Goal: Task Accomplishment & Management: Complete application form

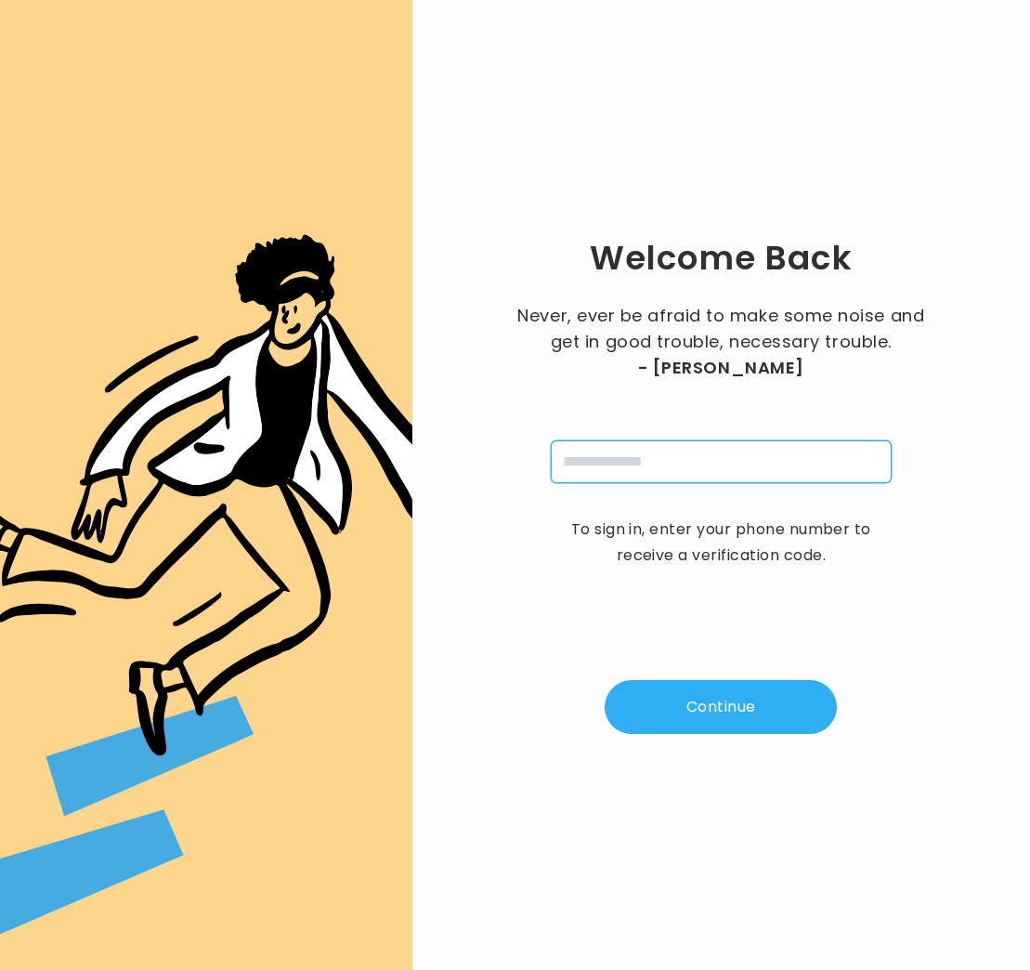
click at [618, 472] on input "tel" at bounding box center [721, 461] width 341 height 43
type input "**********"
click at [726, 718] on button "Continue" at bounding box center [721, 707] width 232 height 54
type input "*"
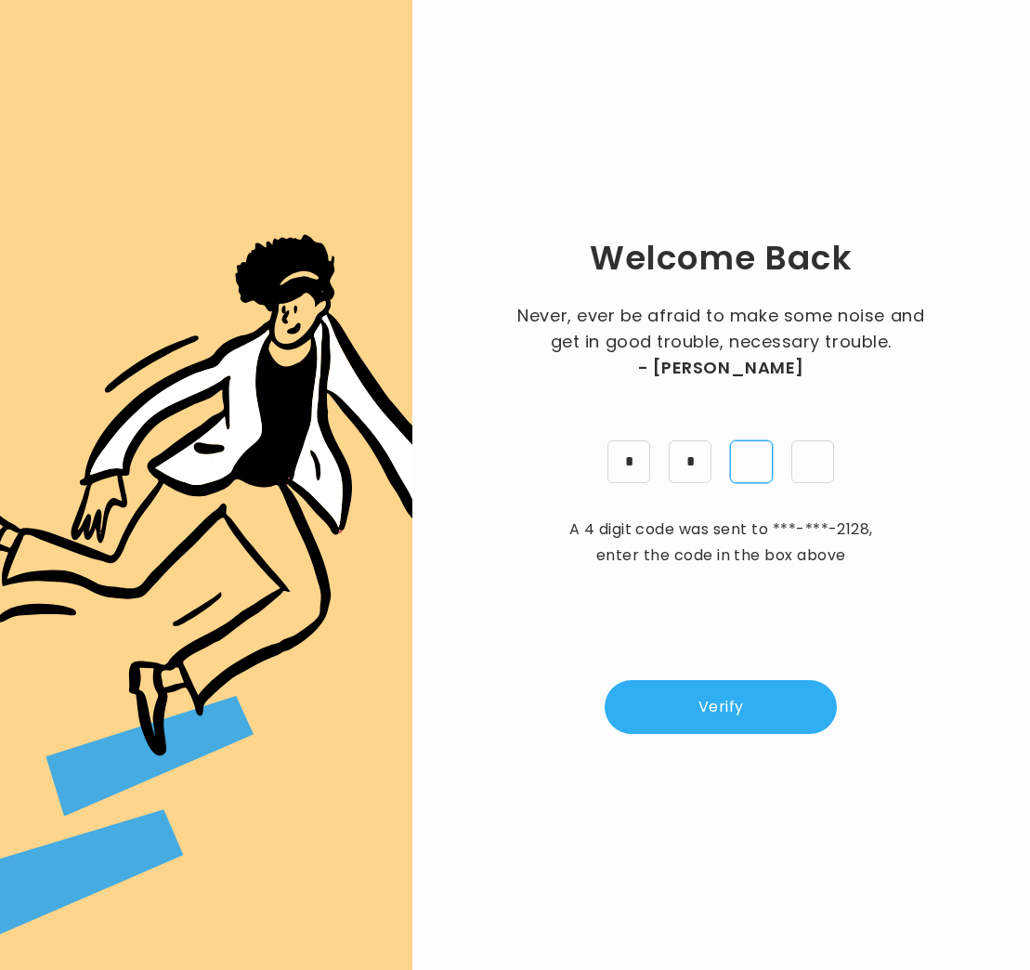
type input "*"
click at [731, 707] on button "Verify" at bounding box center [721, 707] width 232 height 54
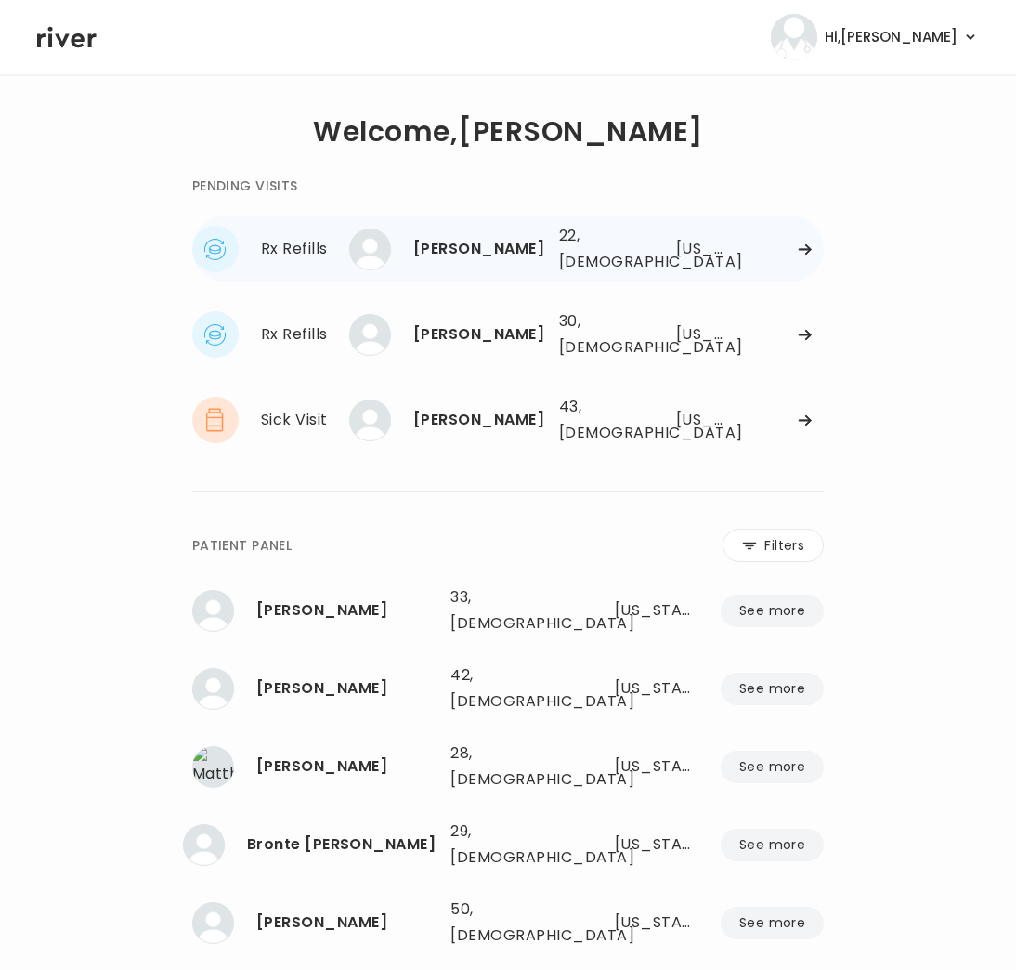
click at [492, 248] on div "Amanda Luis" at bounding box center [478, 249] width 131 height 26
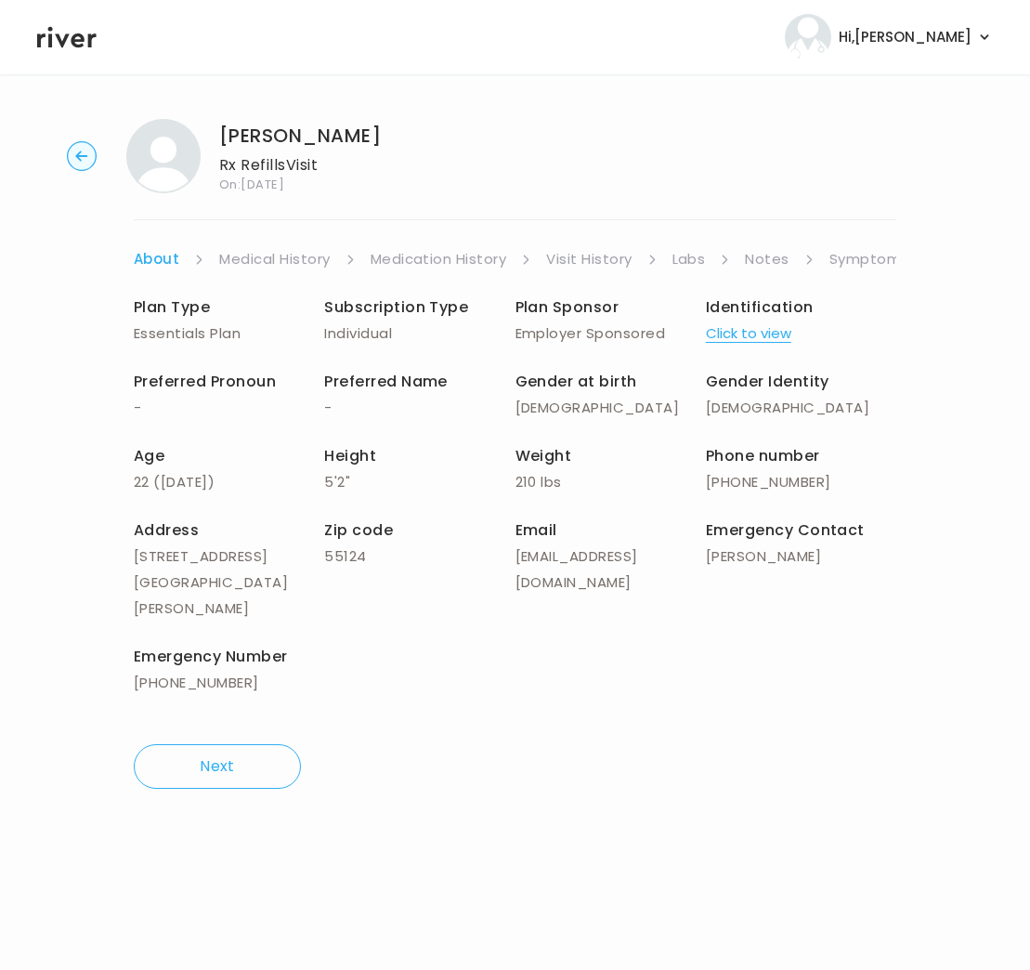
click at [878, 260] on link "Symptoms" at bounding box center [870, 259] width 80 height 26
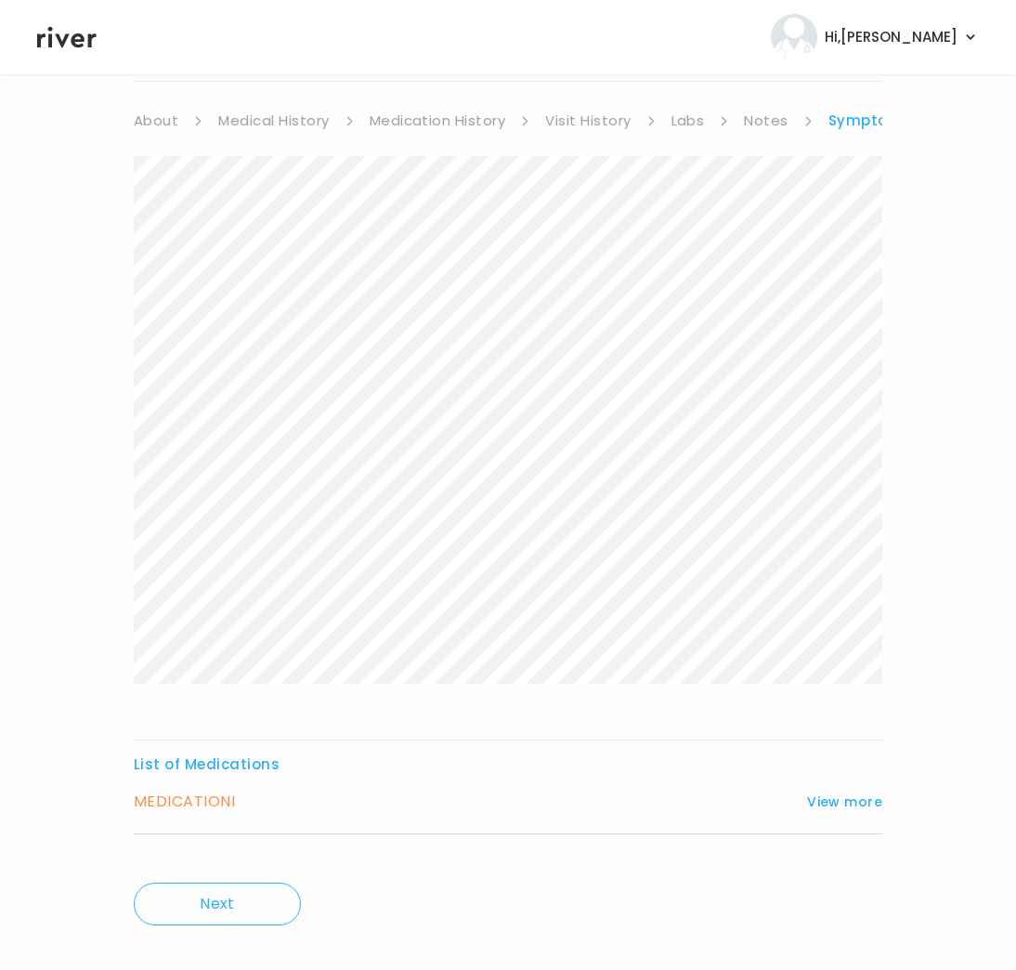
scroll to position [164, 0]
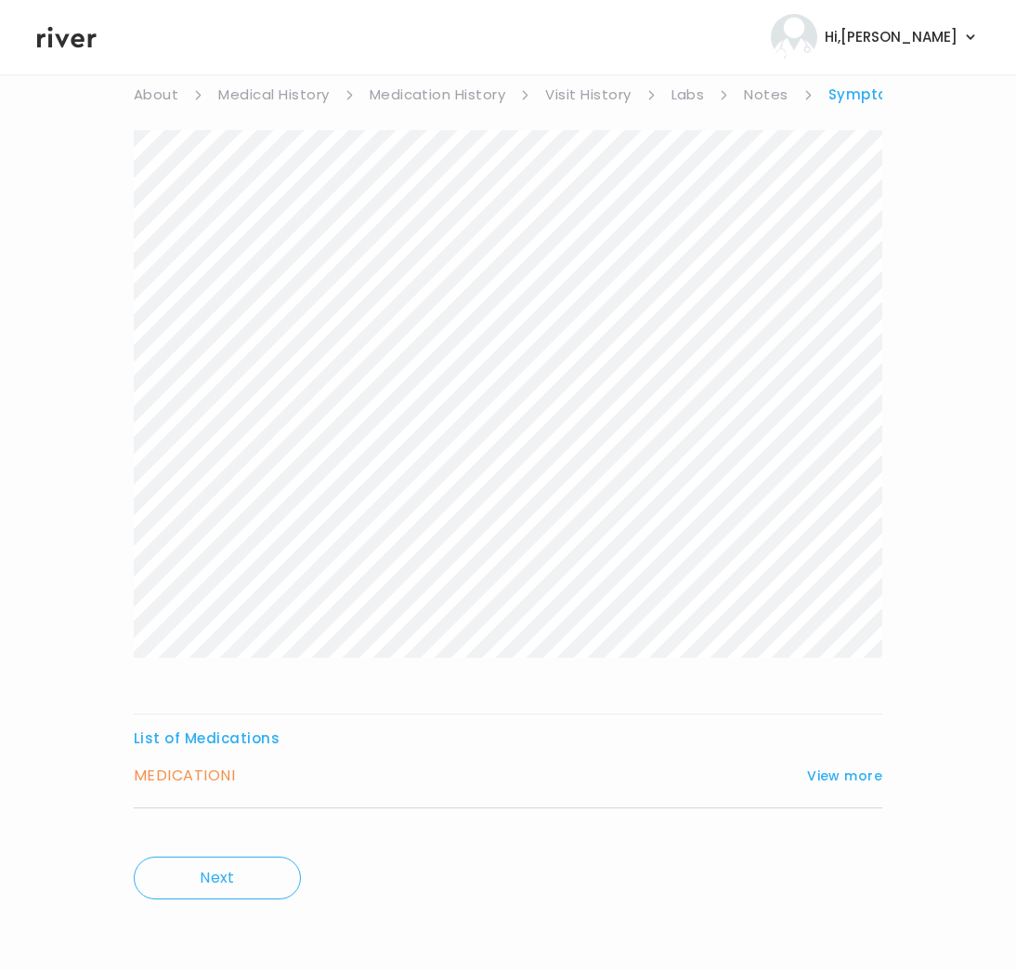
drag, startPoint x: 859, startPoint y: 774, endPoint x: 875, endPoint y: 745, distance: 32.8
click at [862, 773] on button "View more" at bounding box center [844, 776] width 75 height 22
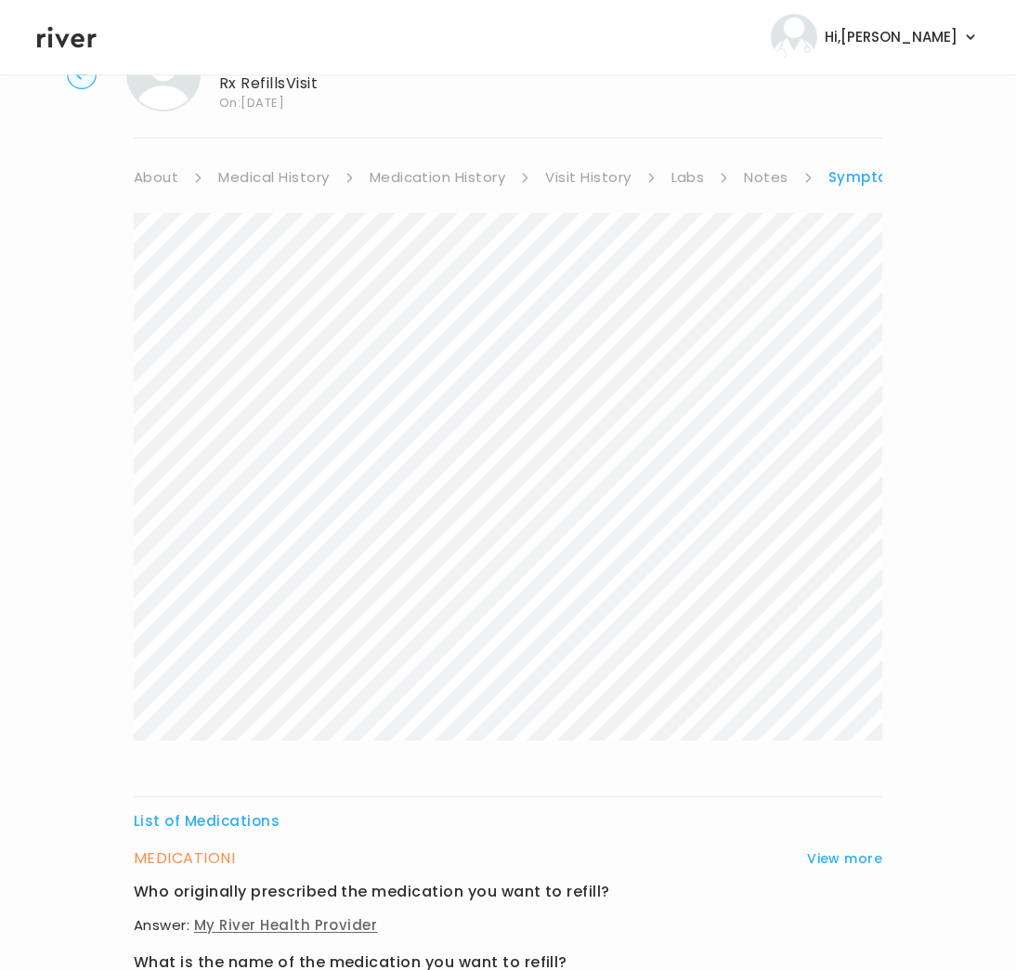
scroll to position [0, 0]
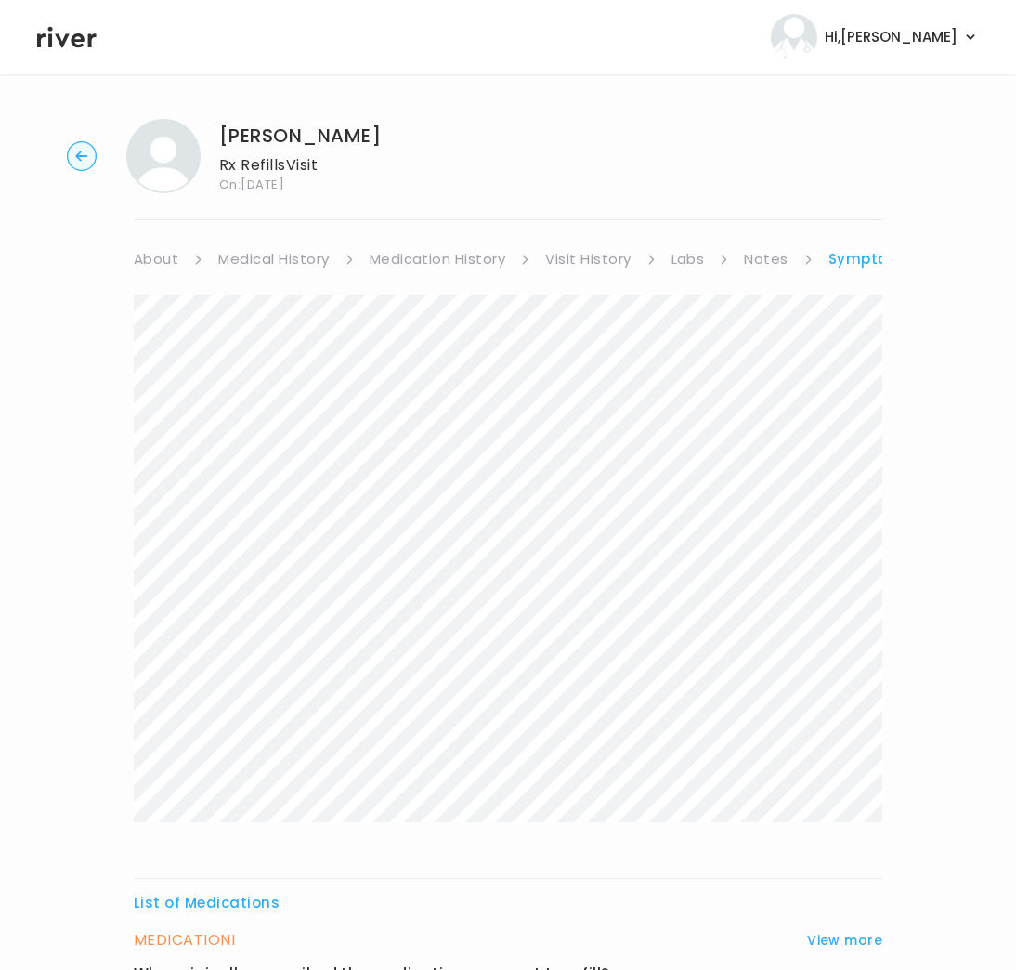
click at [455, 276] on div "List of Medications MEDICATION I View more Who originally prescribed the medica…" at bounding box center [508, 890] width 749 height 1237
click at [427, 261] on link "Medication History" at bounding box center [438, 259] width 137 height 26
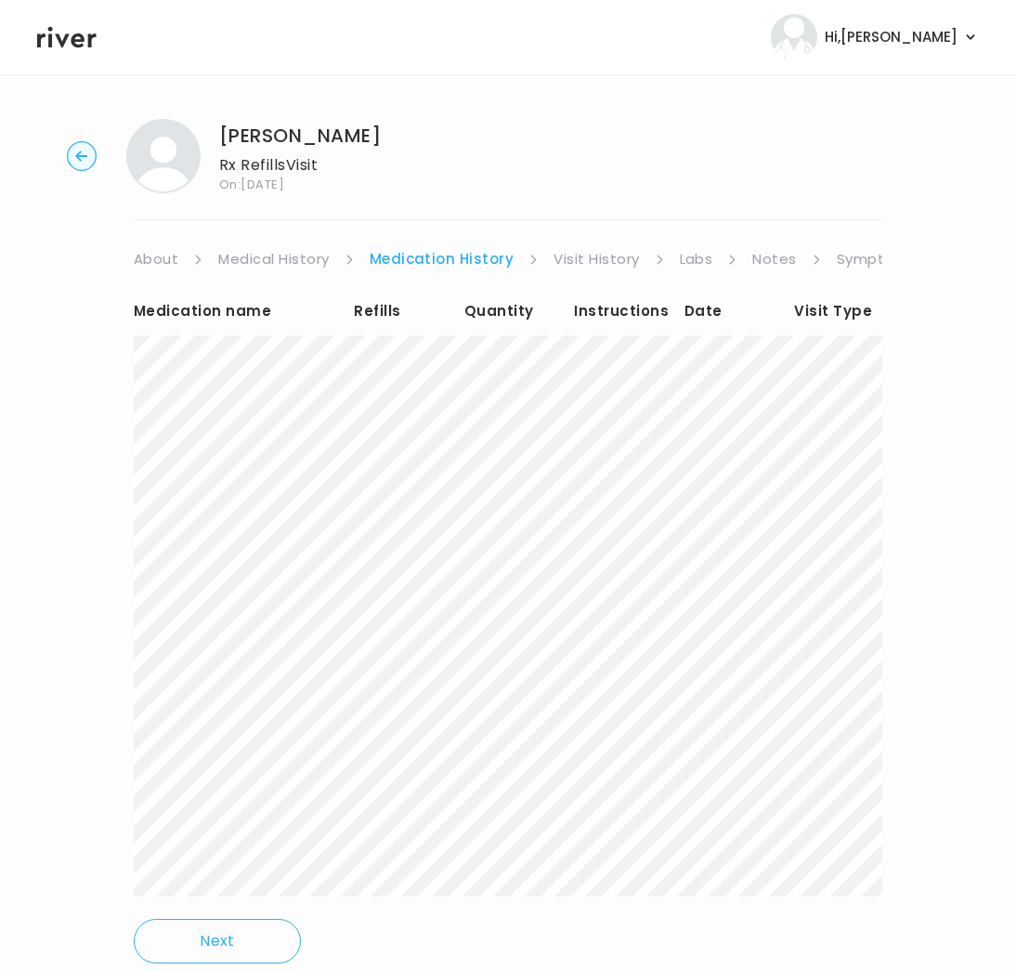
click at [598, 256] on link "Visit History" at bounding box center [596, 259] width 85 height 26
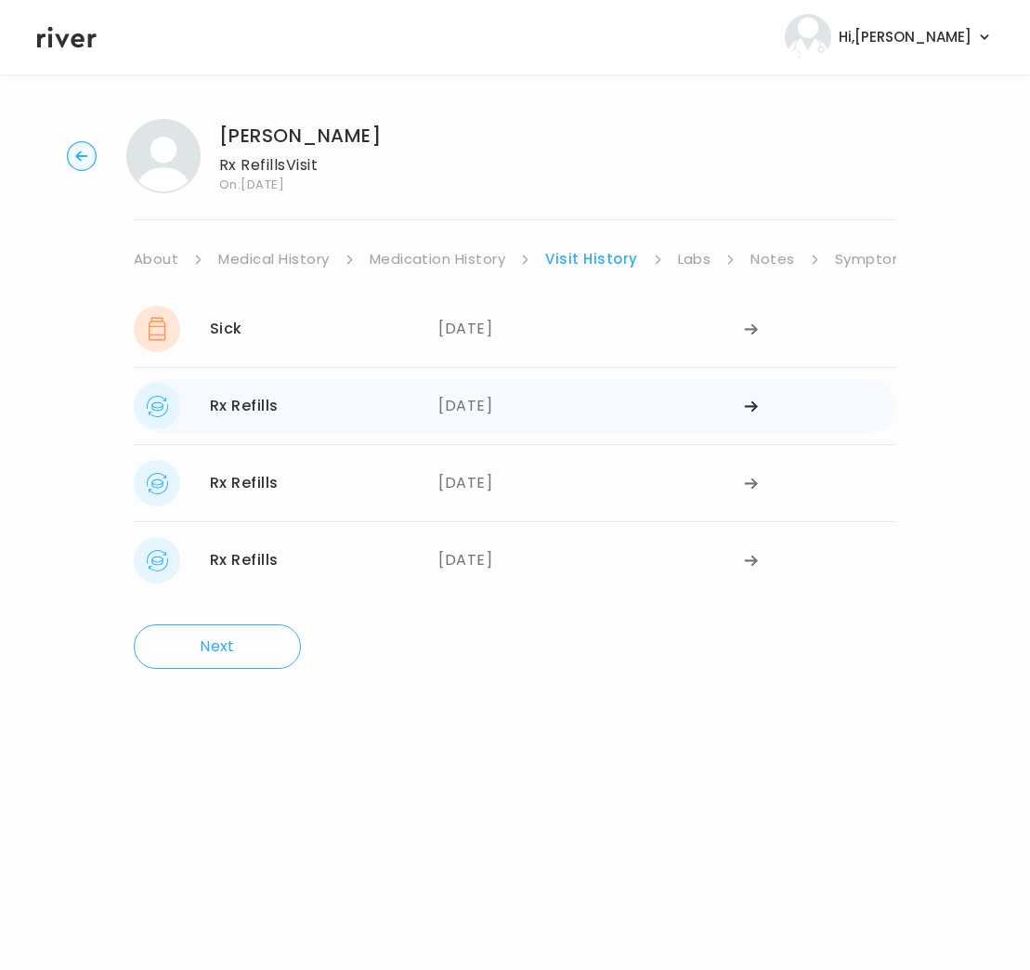
click at [661, 399] on div "10/10/2024" at bounding box center [590, 406] width 305 height 46
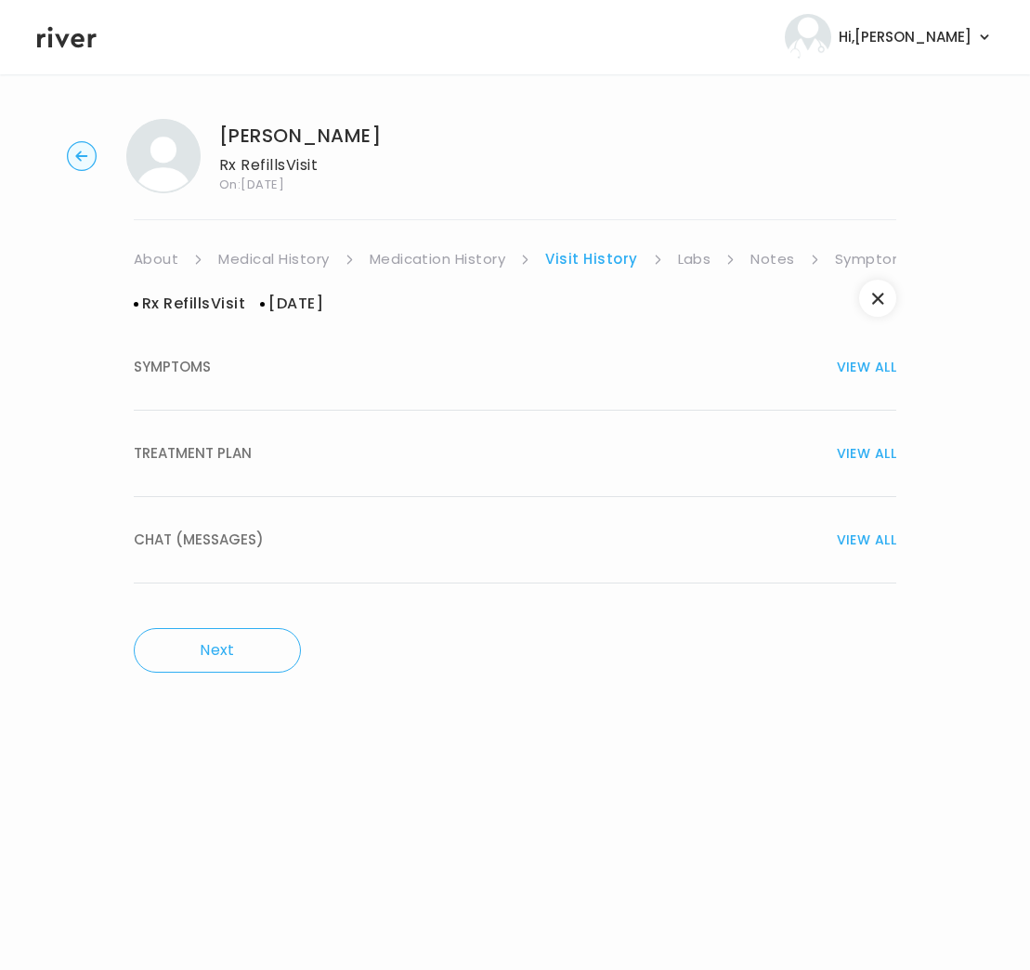
click at [855, 369] on span "VIEW ALL" at bounding box center [866, 367] width 59 height 26
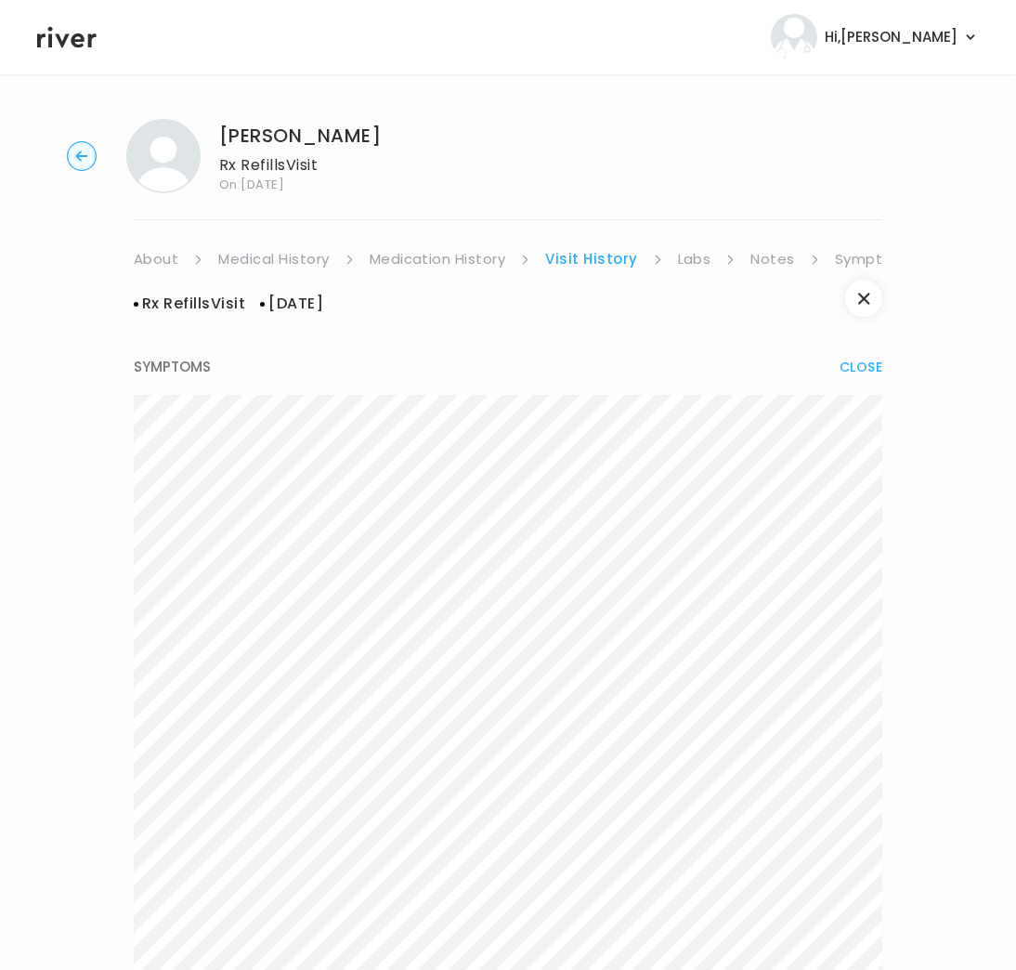
click at [680, 255] on link "Labs" at bounding box center [694, 259] width 33 height 26
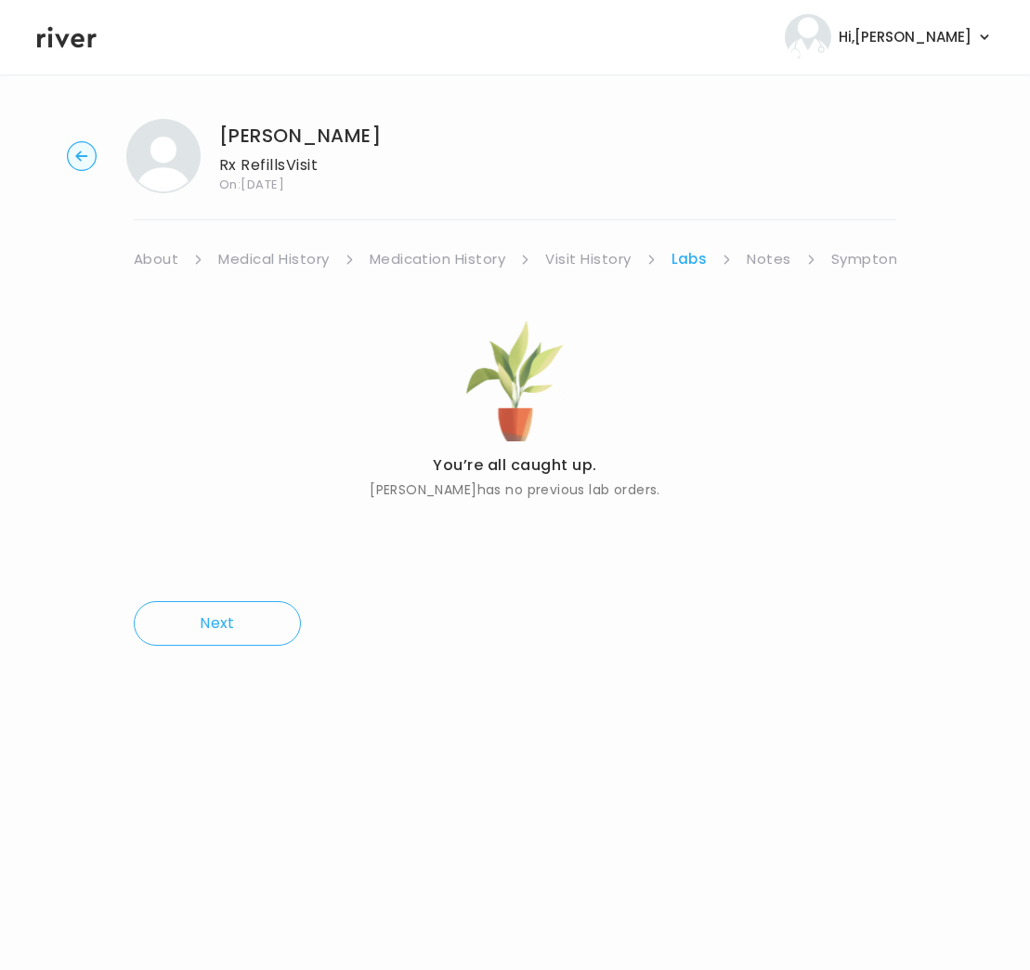
click at [558, 266] on link "Visit History" at bounding box center [587, 259] width 85 height 26
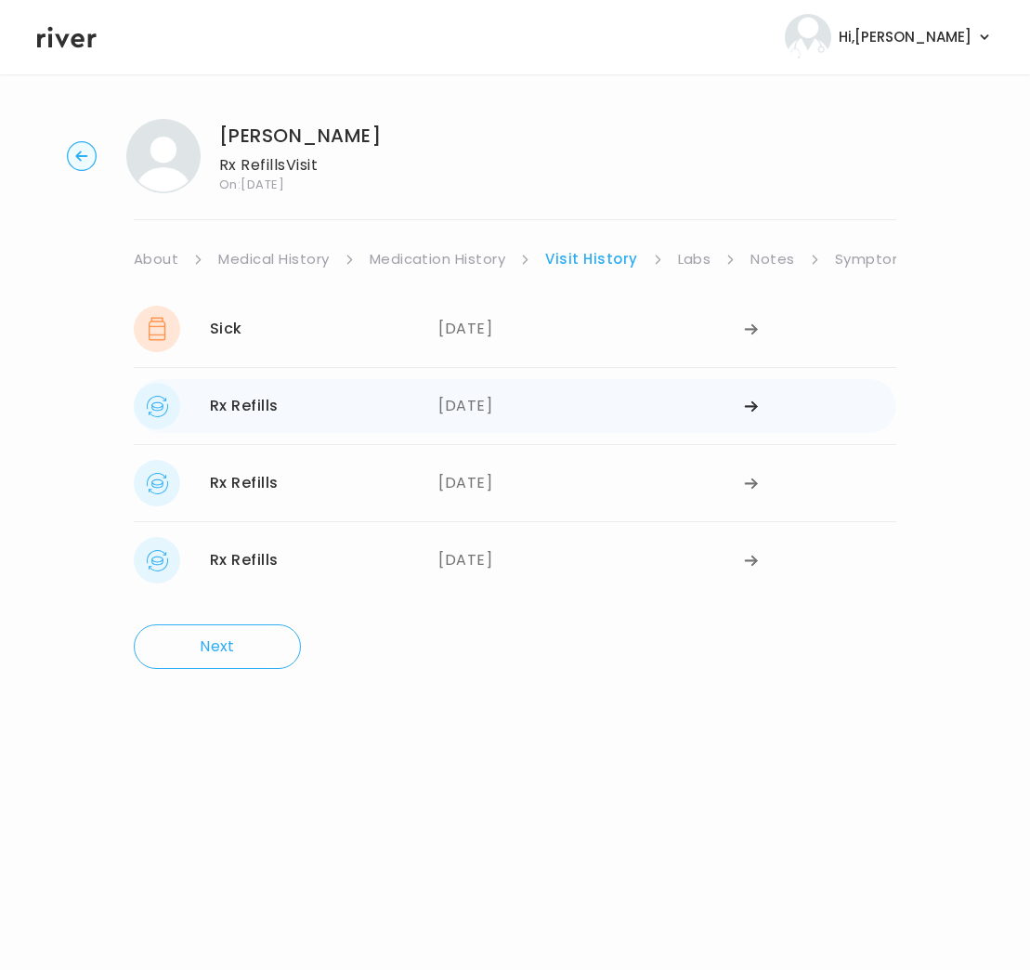
click at [368, 423] on div "Rx Refills 10/10/2024" at bounding box center [286, 406] width 305 height 46
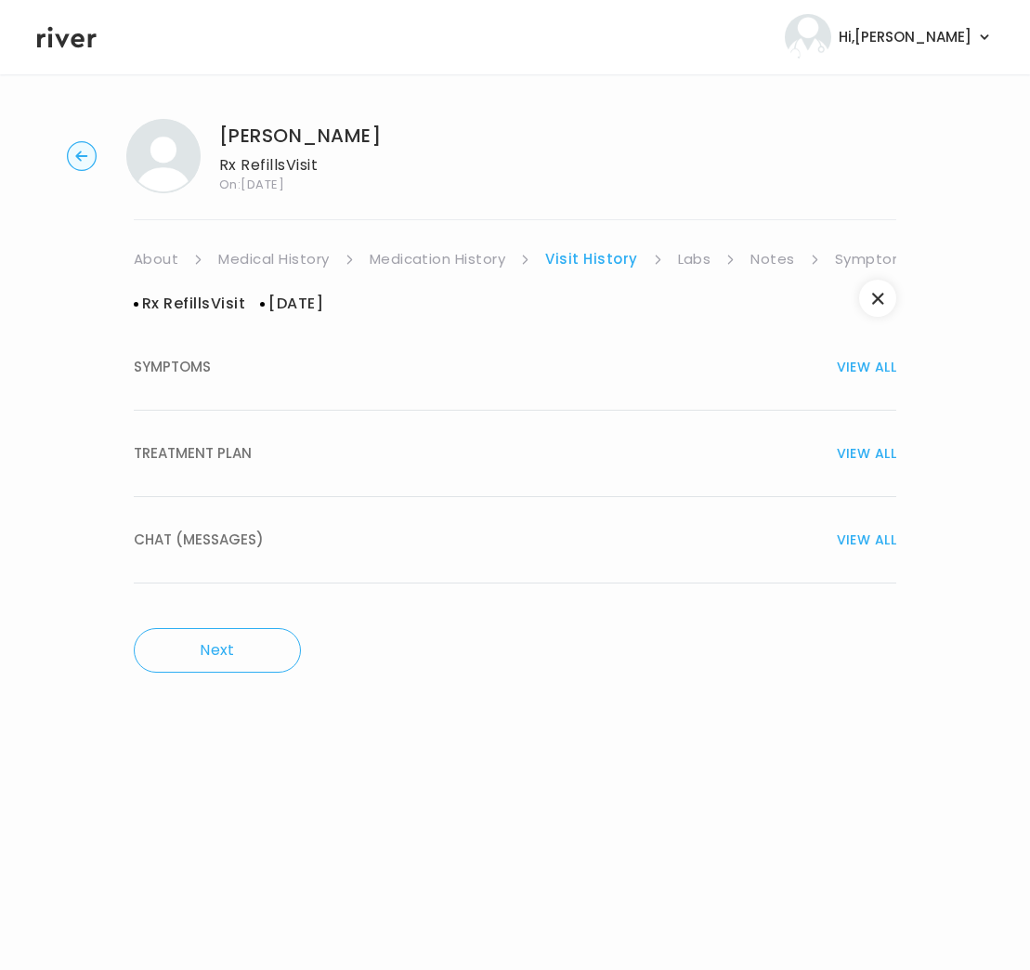
click at [330, 447] on div "TREATMENT PLAN VIEW ALL" at bounding box center [515, 453] width 763 height 26
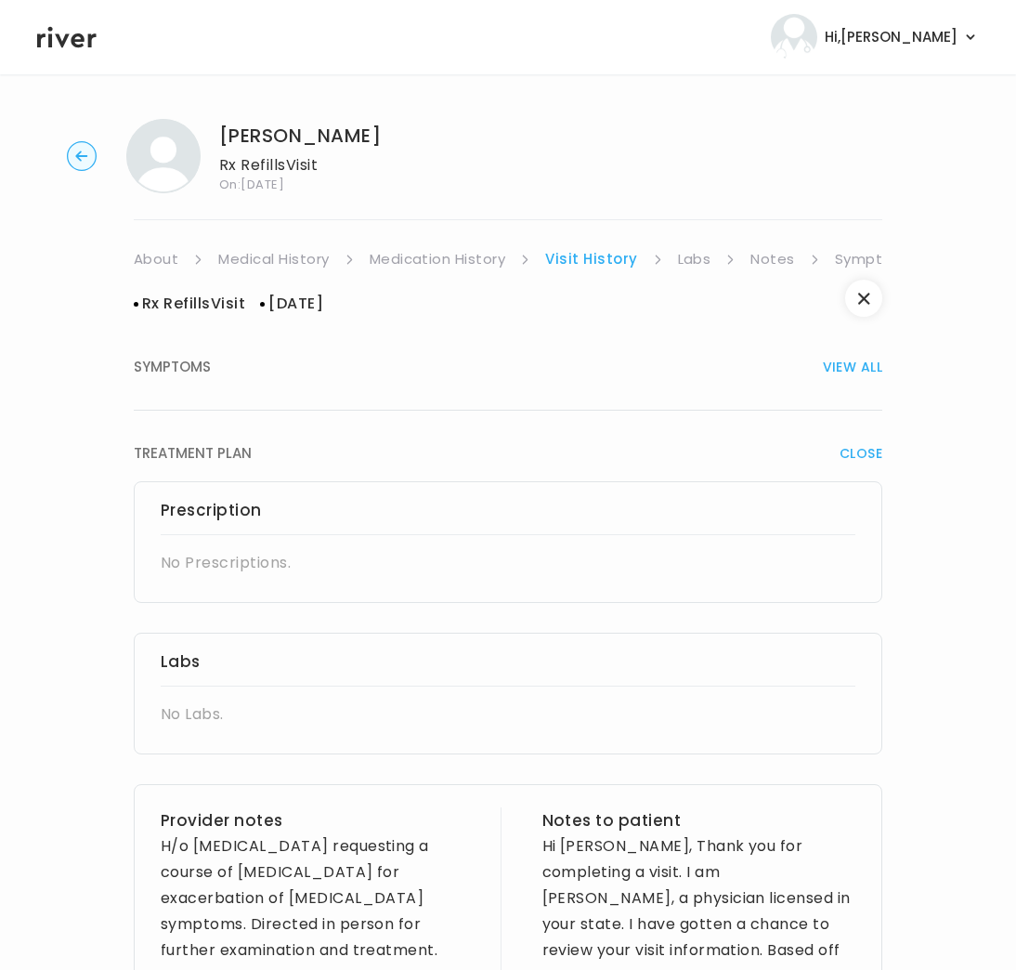
click at [481, 263] on link "Medication History" at bounding box center [438, 259] width 137 height 26
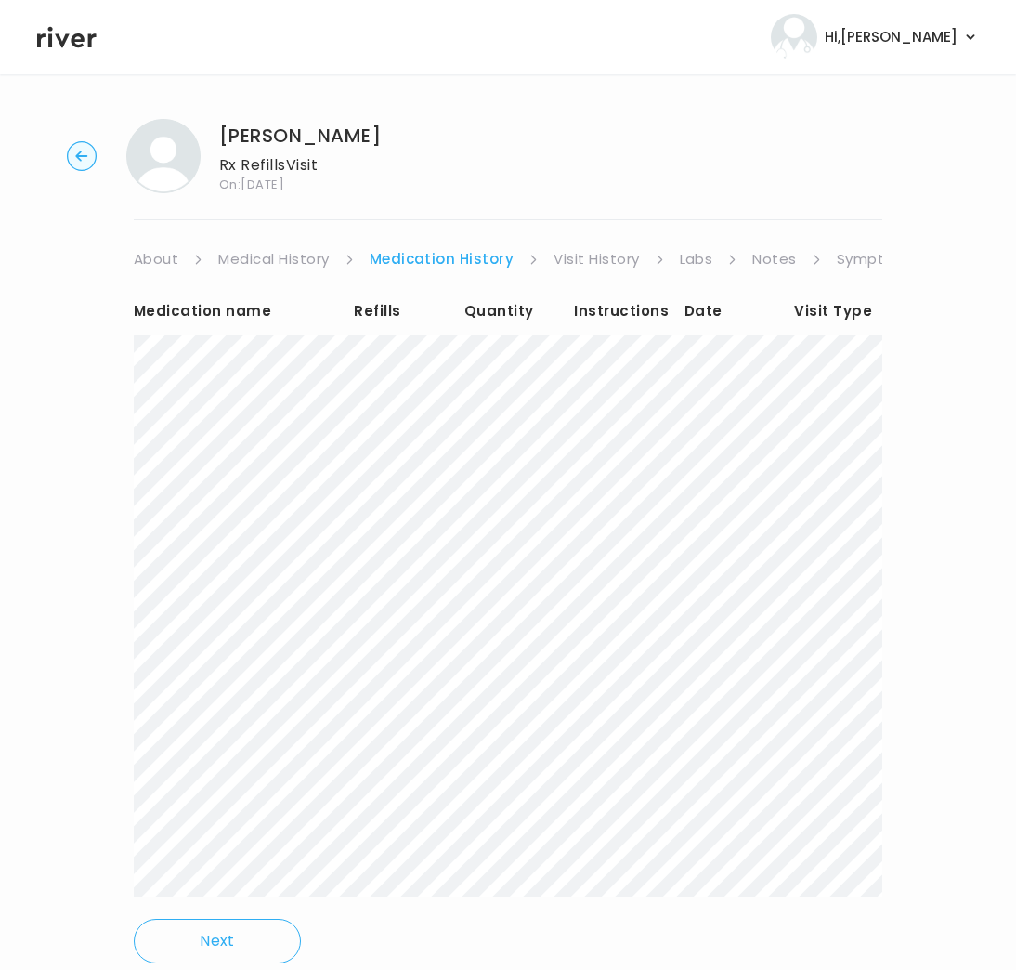
click at [587, 257] on link "Visit History" at bounding box center [596, 259] width 85 height 26
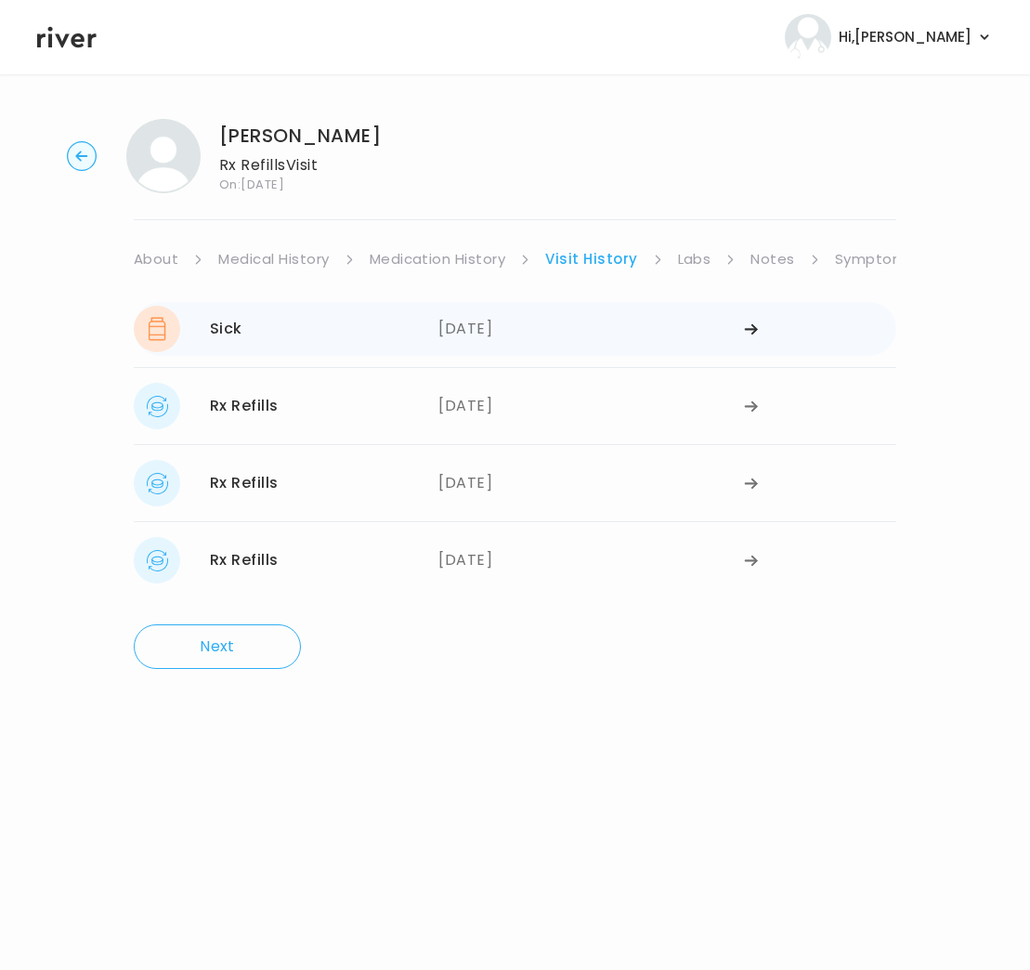
click at [488, 327] on div "11/18/2024" at bounding box center [590, 329] width 305 height 46
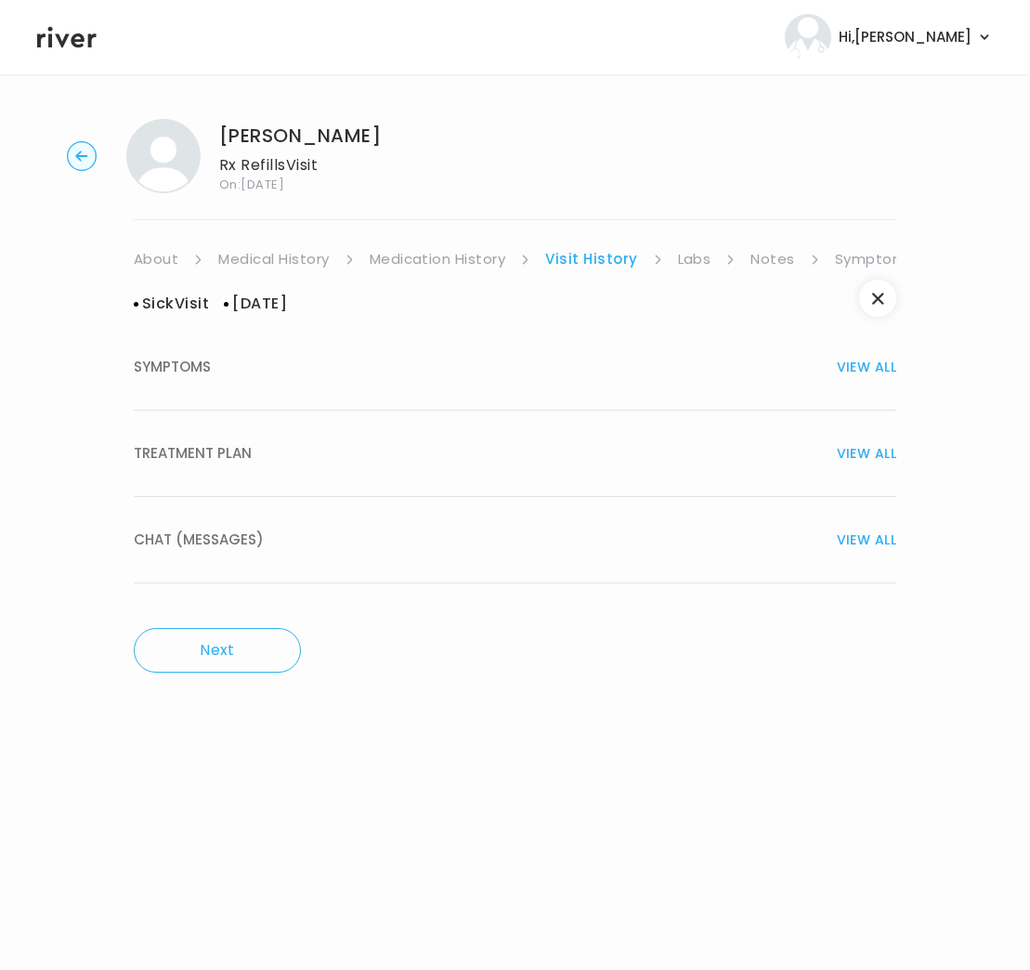
click at [388, 457] on div "TREATMENT PLAN VIEW ALL" at bounding box center [515, 453] width 763 height 26
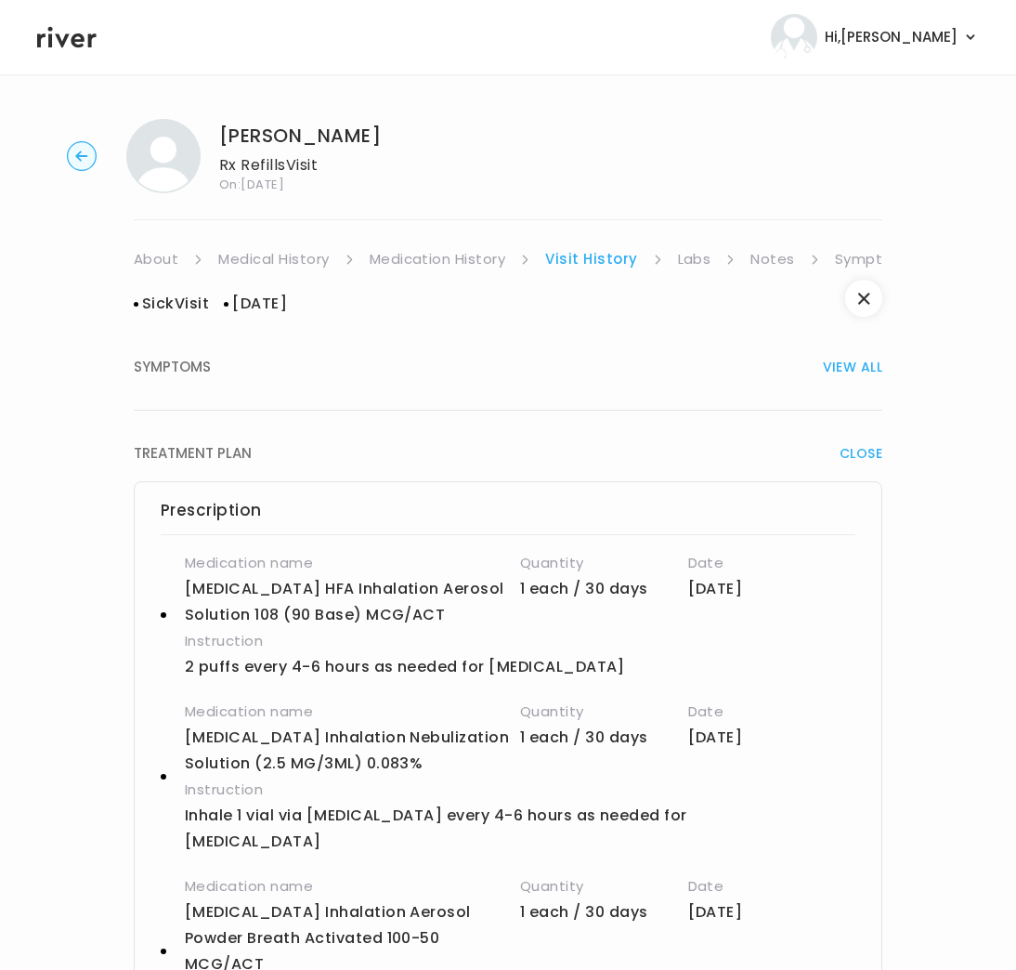
click at [612, 260] on link "Visit History" at bounding box center [591, 259] width 92 height 26
click at [674, 259] on ul "About Medical History Medication History Visit History Labs Notes Symptoms Chat…" at bounding box center [508, 259] width 749 height 26
click at [773, 255] on link "Notes" at bounding box center [773, 259] width 44 height 26
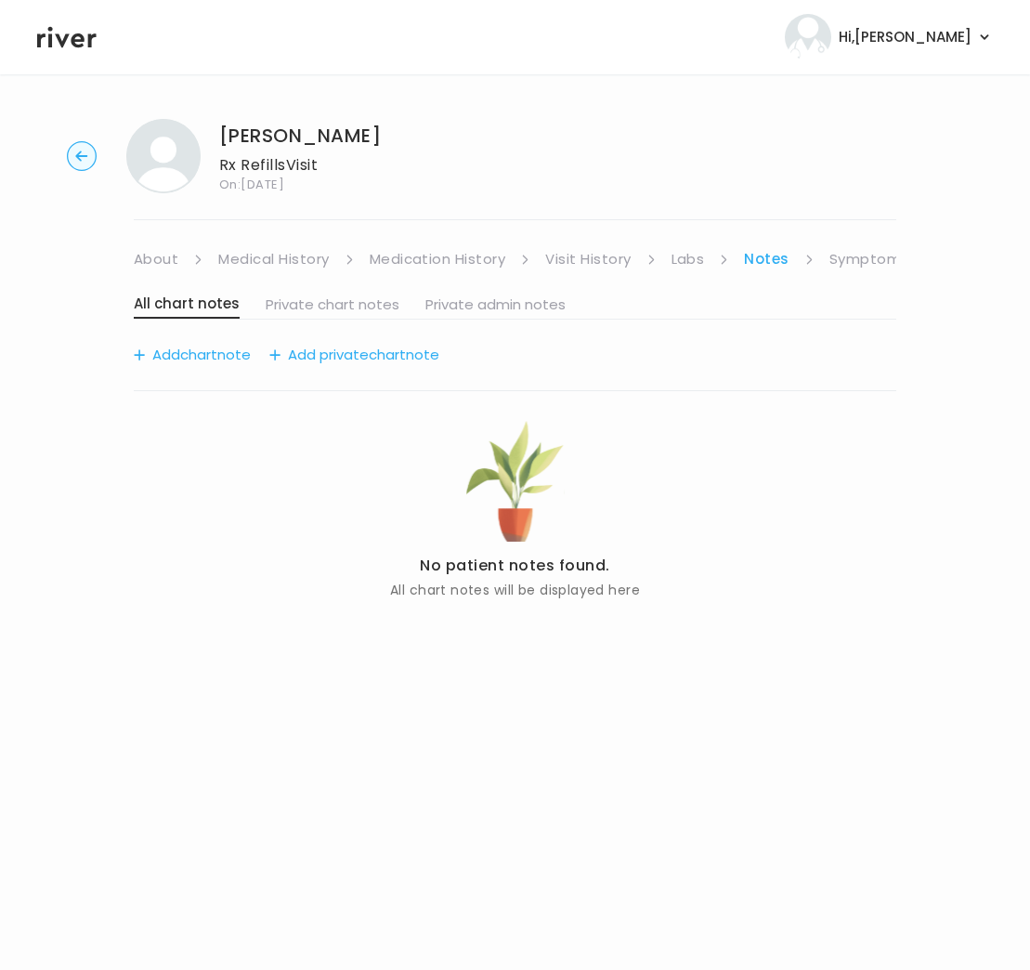
click at [602, 266] on link "Visit History" at bounding box center [587, 259] width 85 height 26
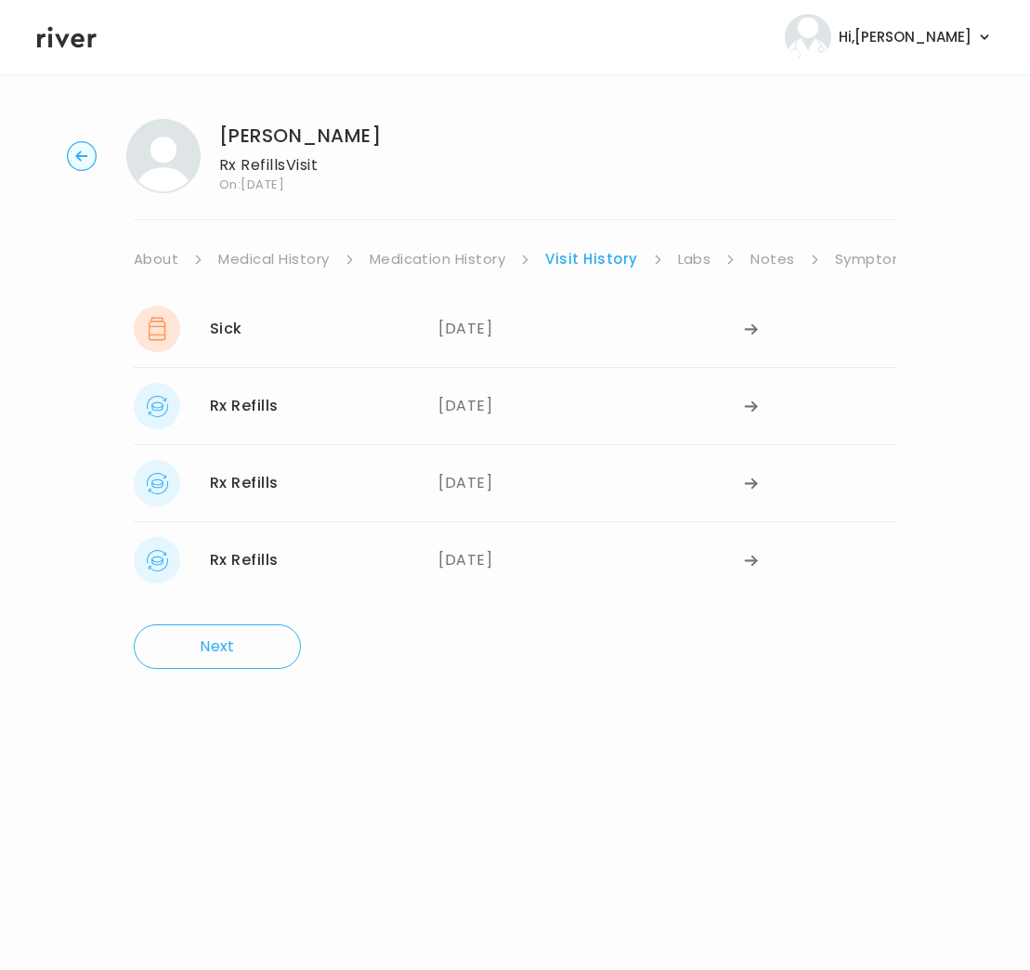
click at [474, 268] on link "Medication History" at bounding box center [438, 259] width 137 height 26
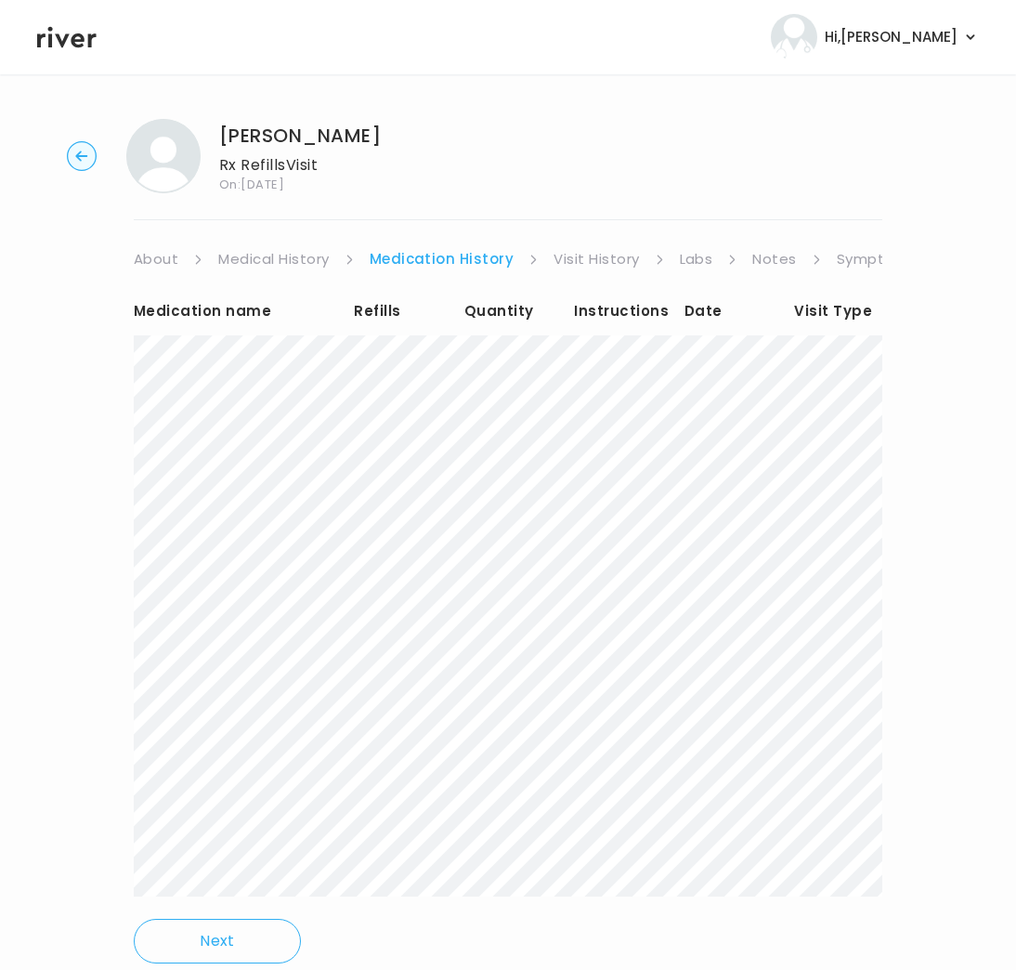
drag, startPoint x: 307, startPoint y: 263, endPoint x: 365, endPoint y: 257, distance: 58.8
click at [307, 263] on link "Medical History" at bounding box center [273, 259] width 111 height 26
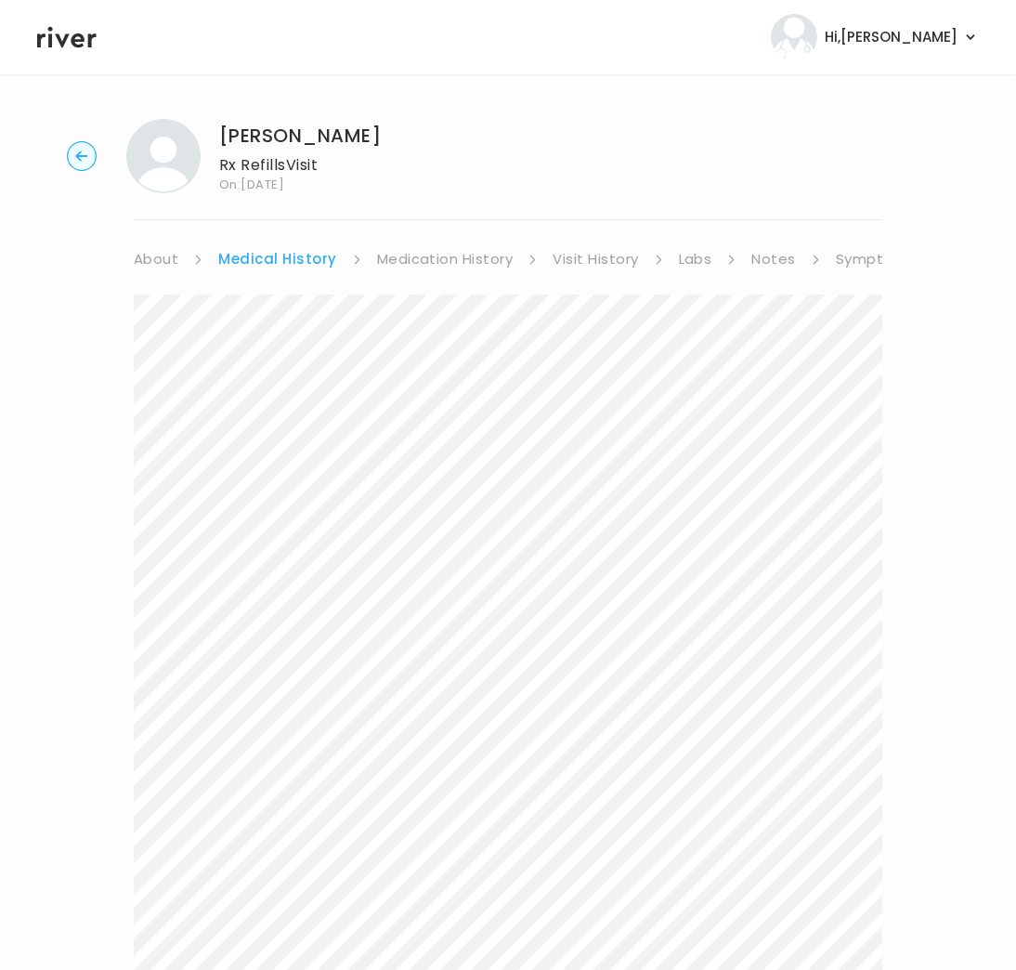
click at [458, 255] on link "Medication History" at bounding box center [445, 259] width 137 height 26
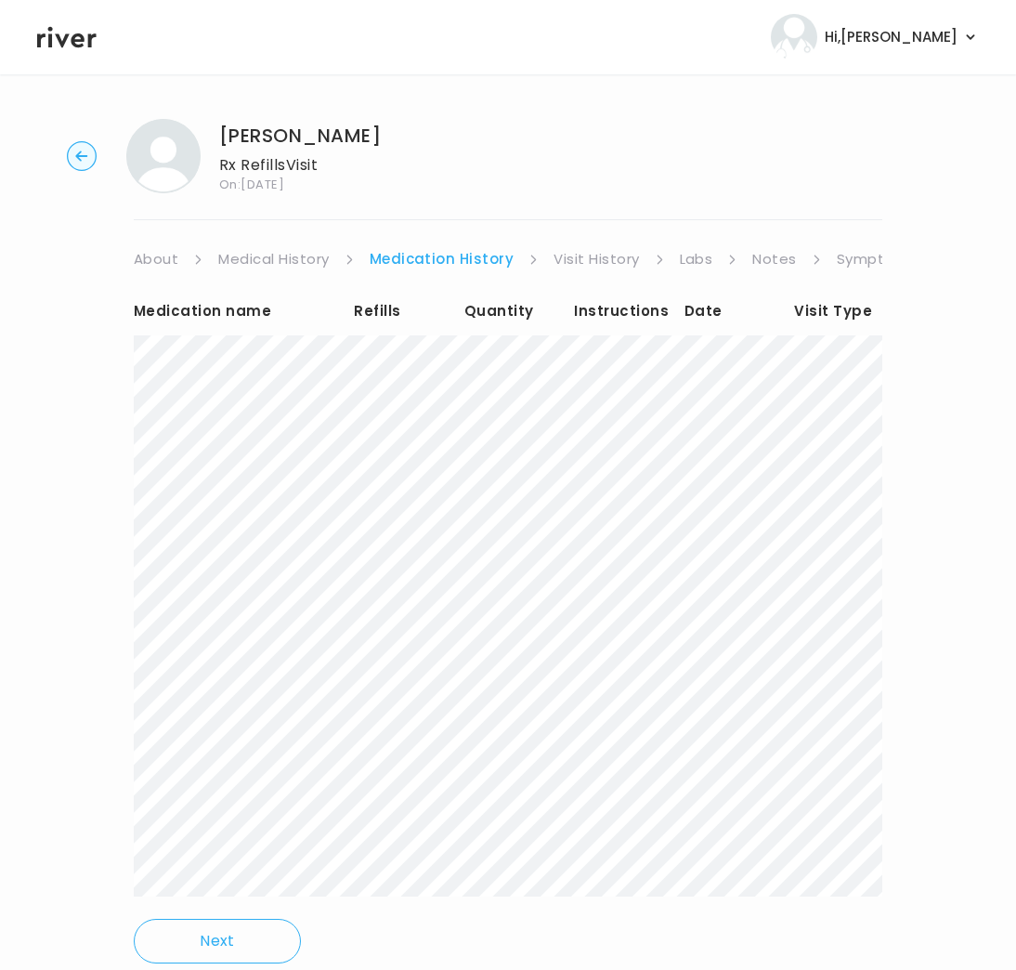
click at [858, 251] on link "Symptoms" at bounding box center [877, 259] width 80 height 26
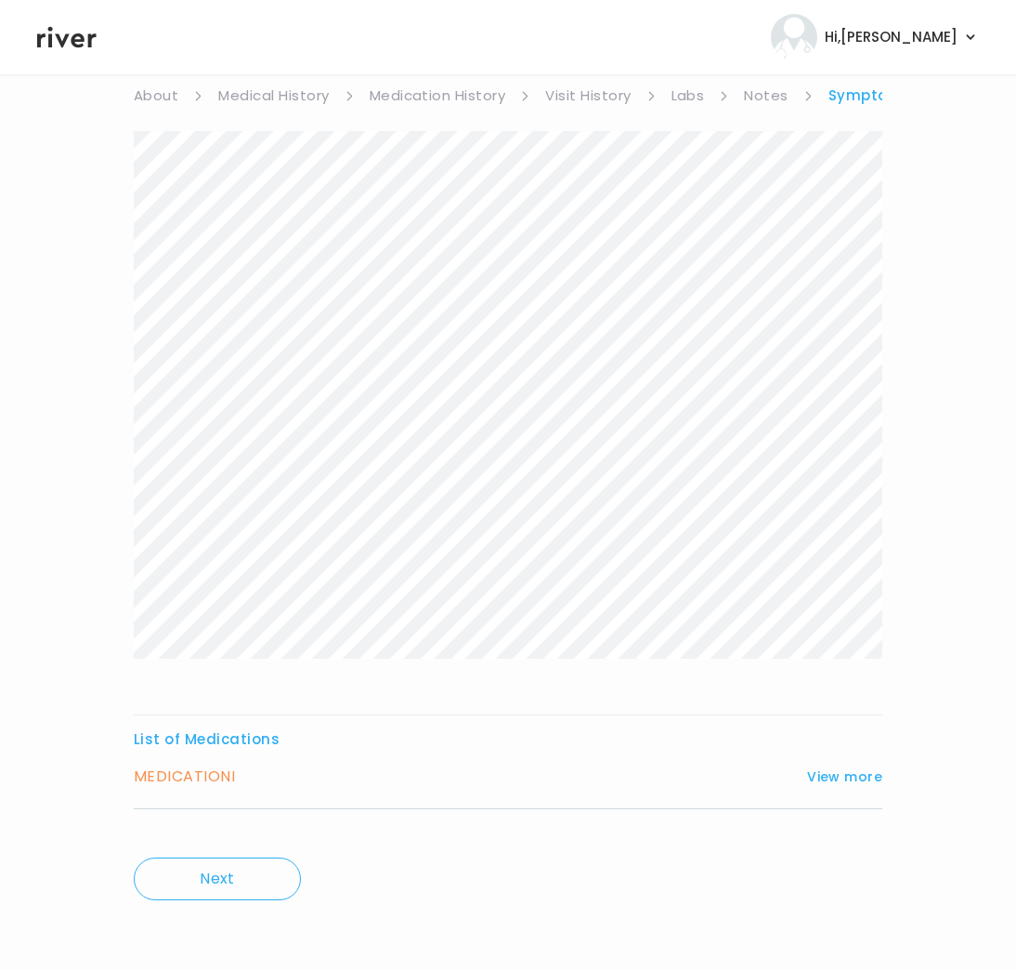
scroll to position [164, 0]
click at [843, 776] on button "View more" at bounding box center [844, 776] width 75 height 22
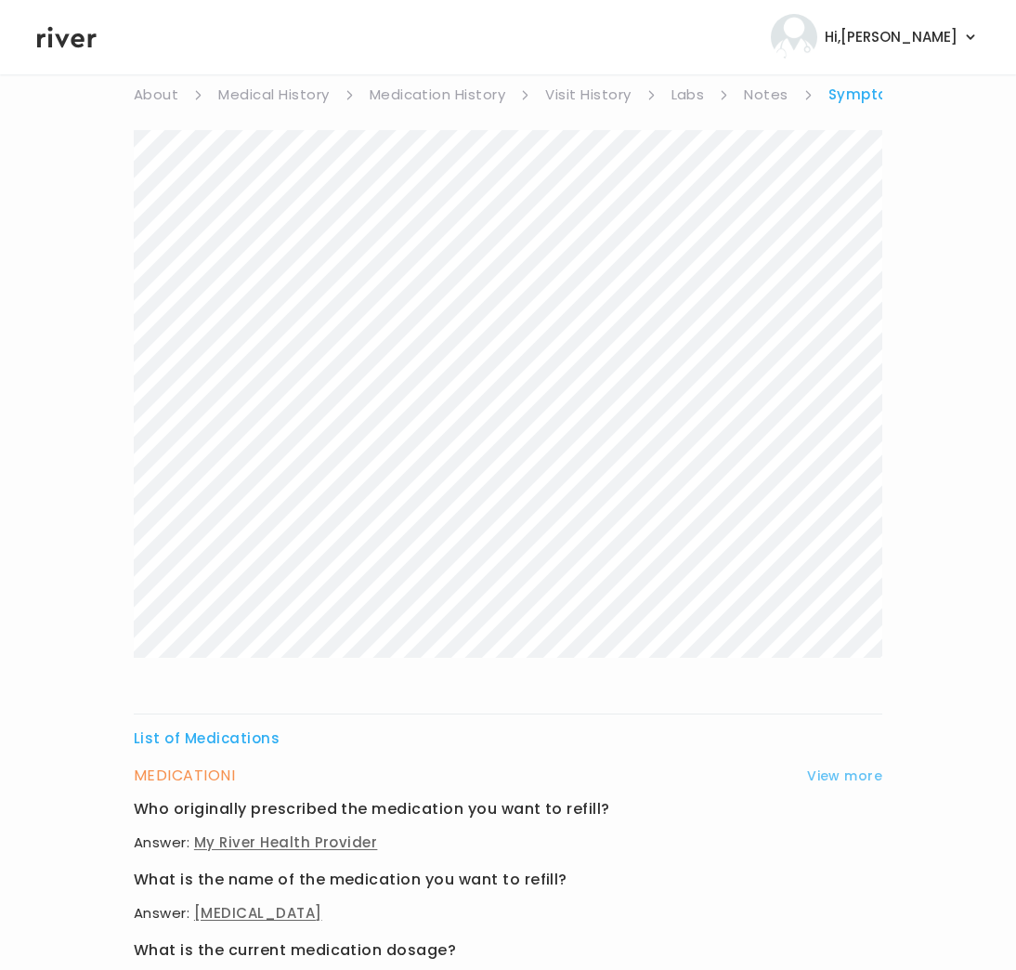
click at [849, 777] on button "View more" at bounding box center [844, 776] width 75 height 22
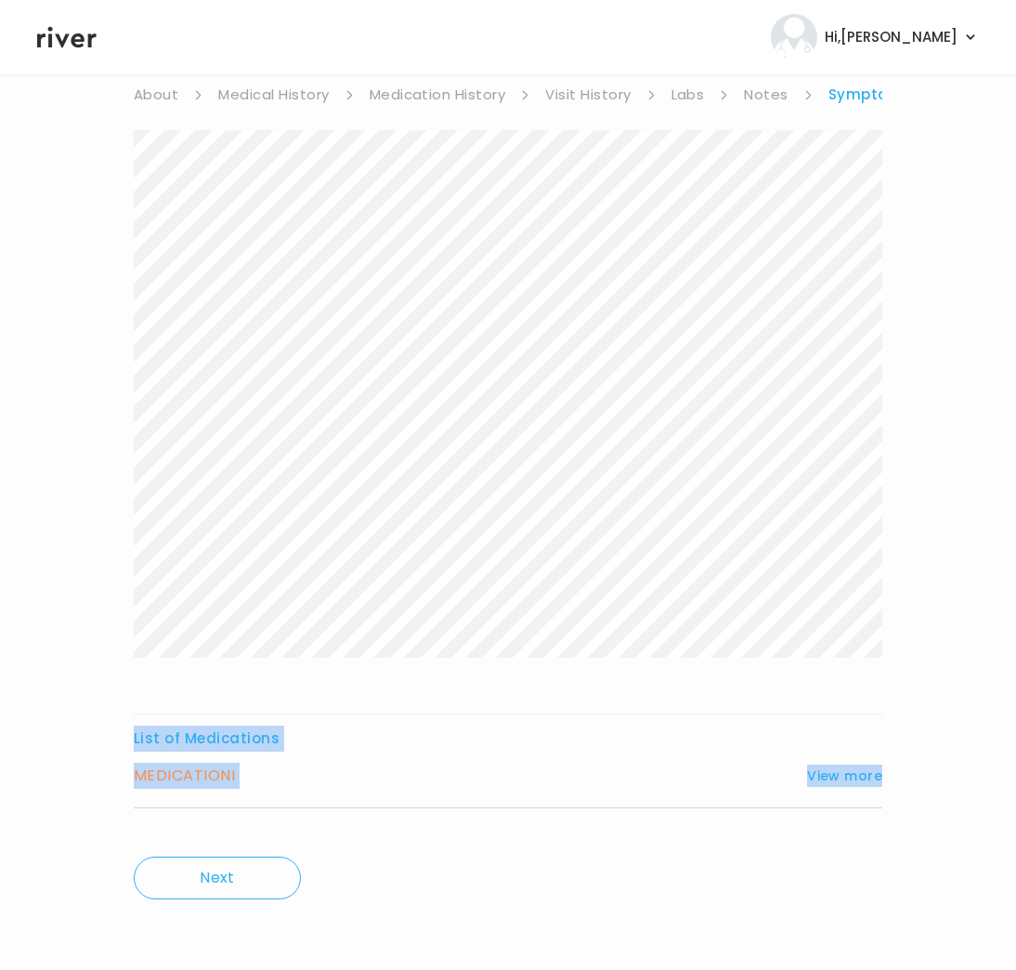
click at [730, 882] on div "List of Medications MEDICATION I View more Who originally prescribed the medica…" at bounding box center [508, 517] width 749 height 818
click at [842, 760] on div "List of Medications MEDICATION I View more Who originally prescribed the medica…" at bounding box center [508, 767] width 749 height 83
click at [830, 774] on button "View more" at bounding box center [844, 776] width 75 height 22
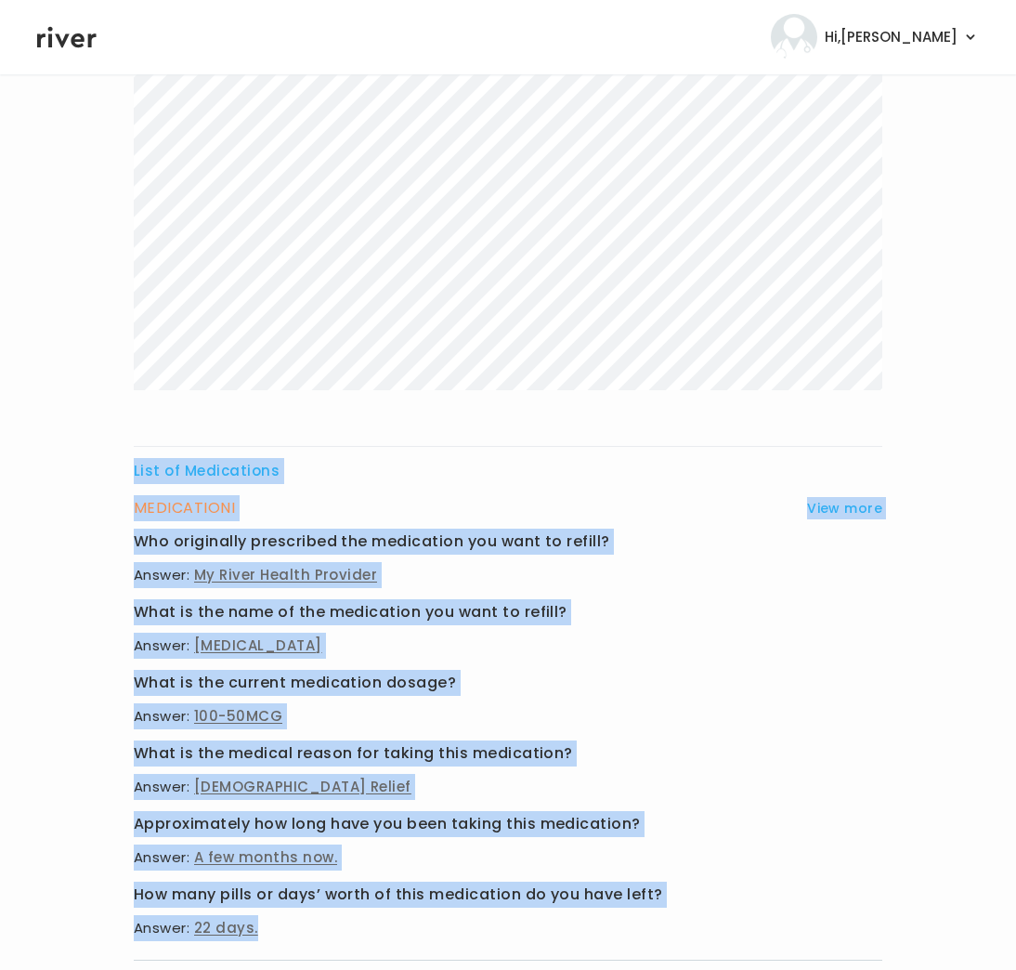
scroll to position [584, 0]
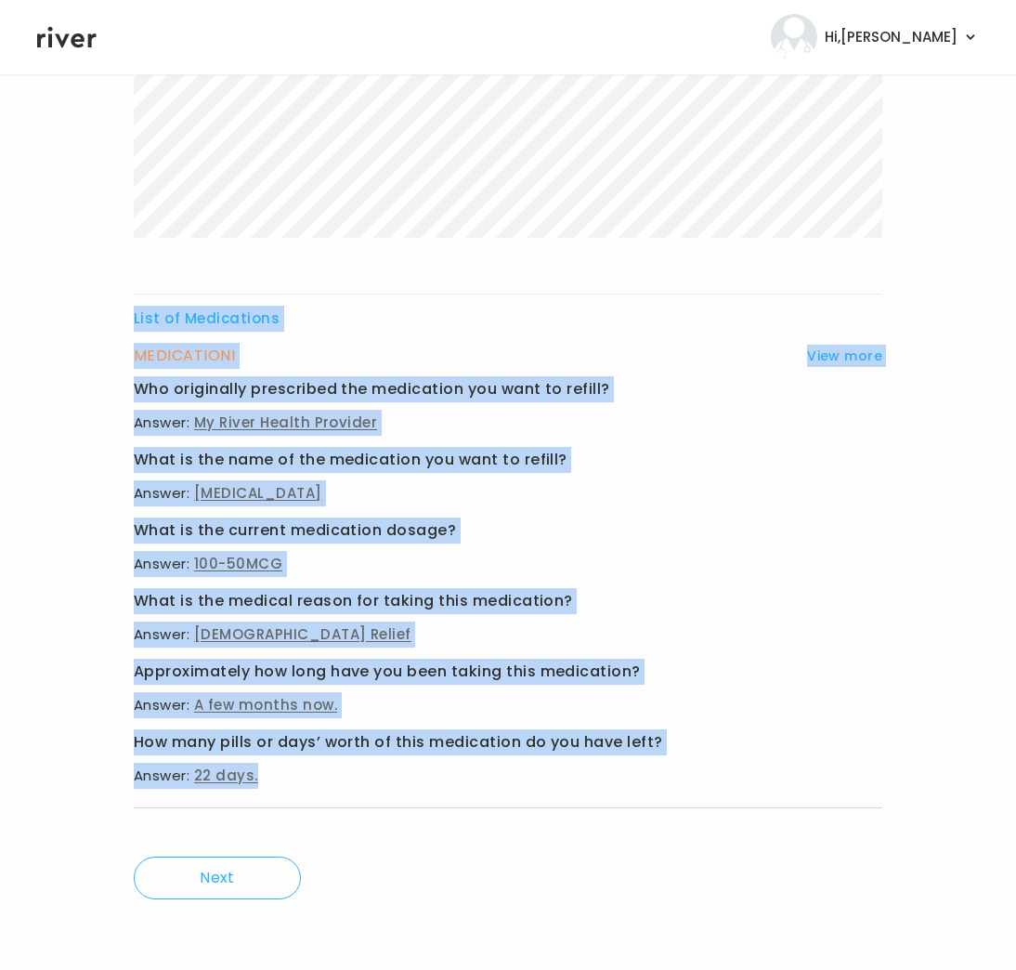
click at [676, 786] on div "List of Medications MEDICATION I View more Who originally prescribed the medica…" at bounding box center [508, 272] width 749 height 1124
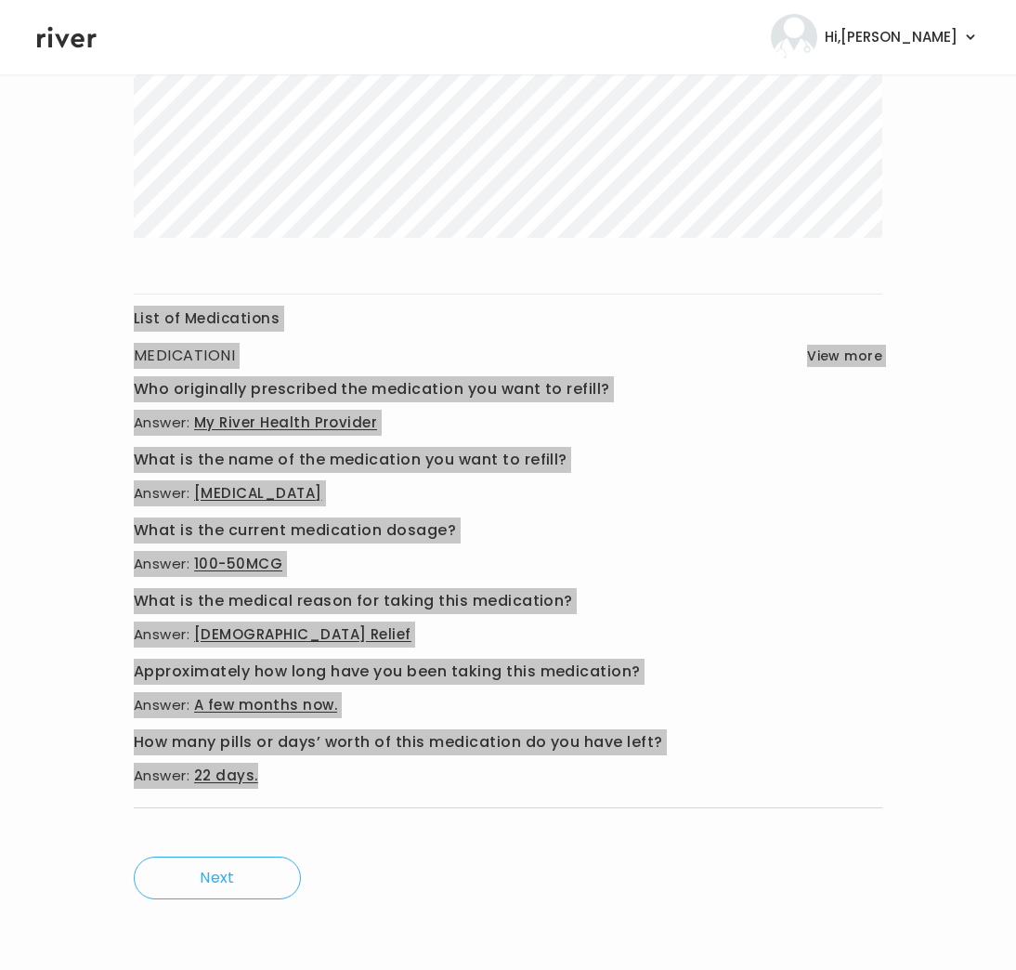
scroll to position [0, 0]
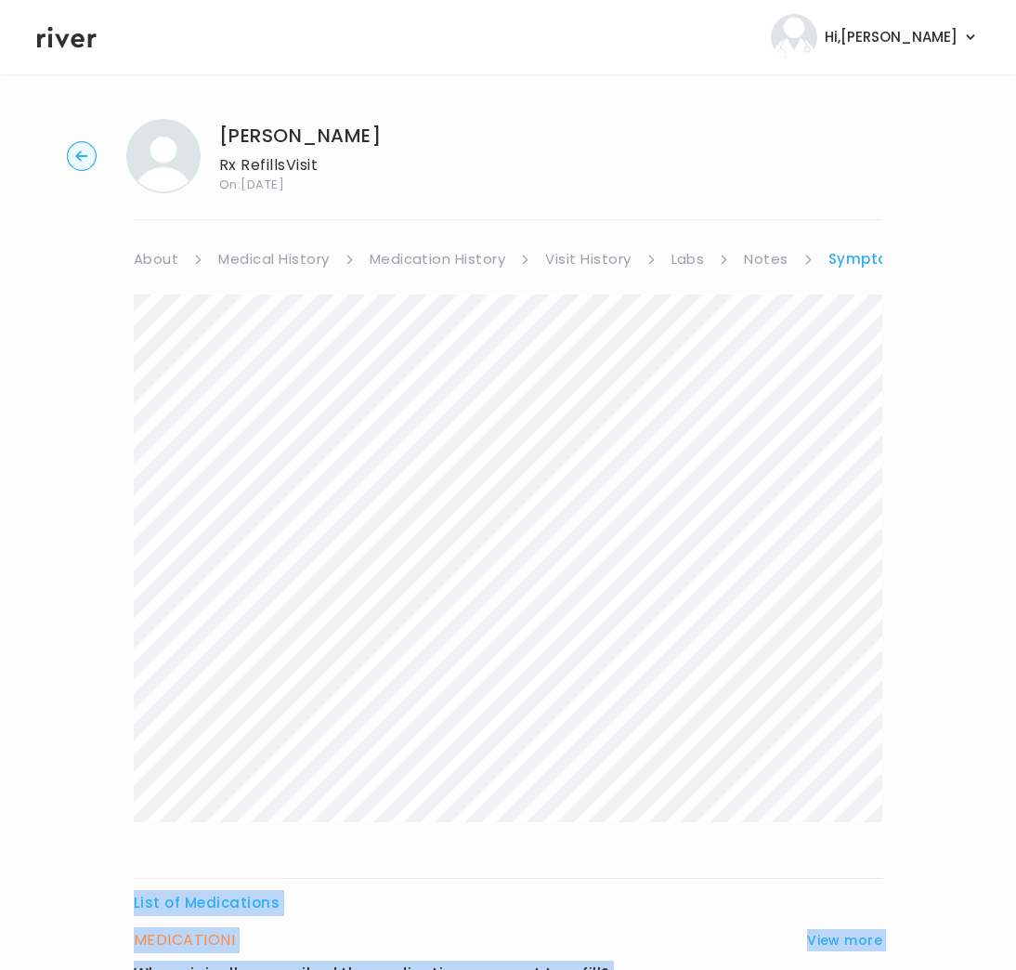
click at [151, 263] on link "About" at bounding box center [156, 259] width 45 height 26
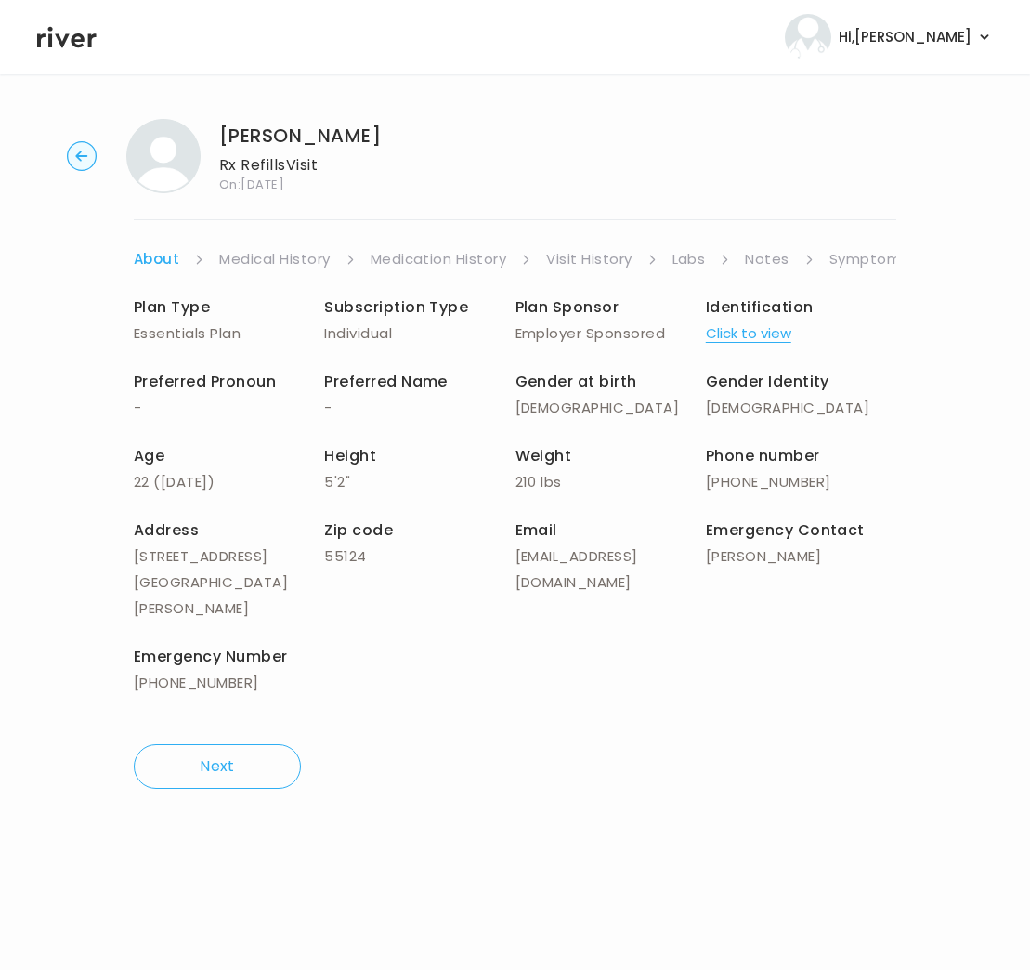
click at [872, 253] on link "Symptoms" at bounding box center [870, 259] width 80 height 26
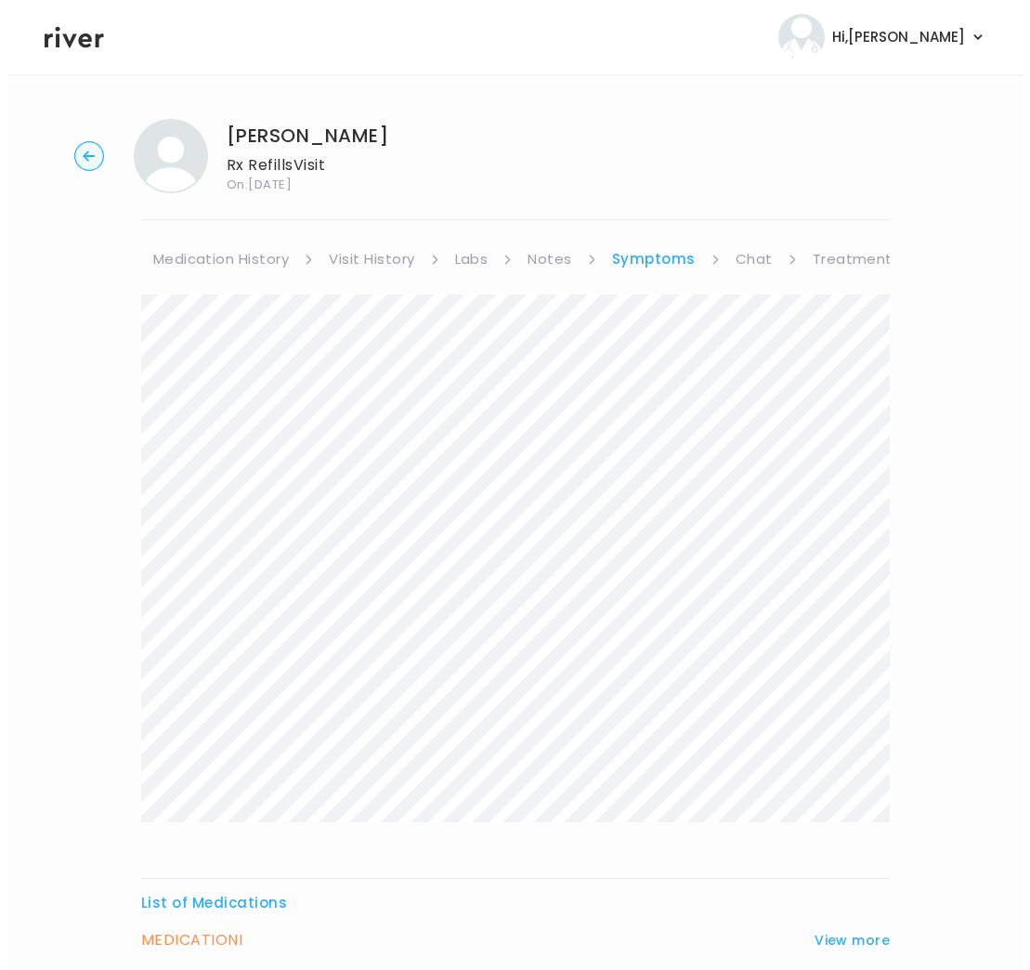
scroll to position [0, 254]
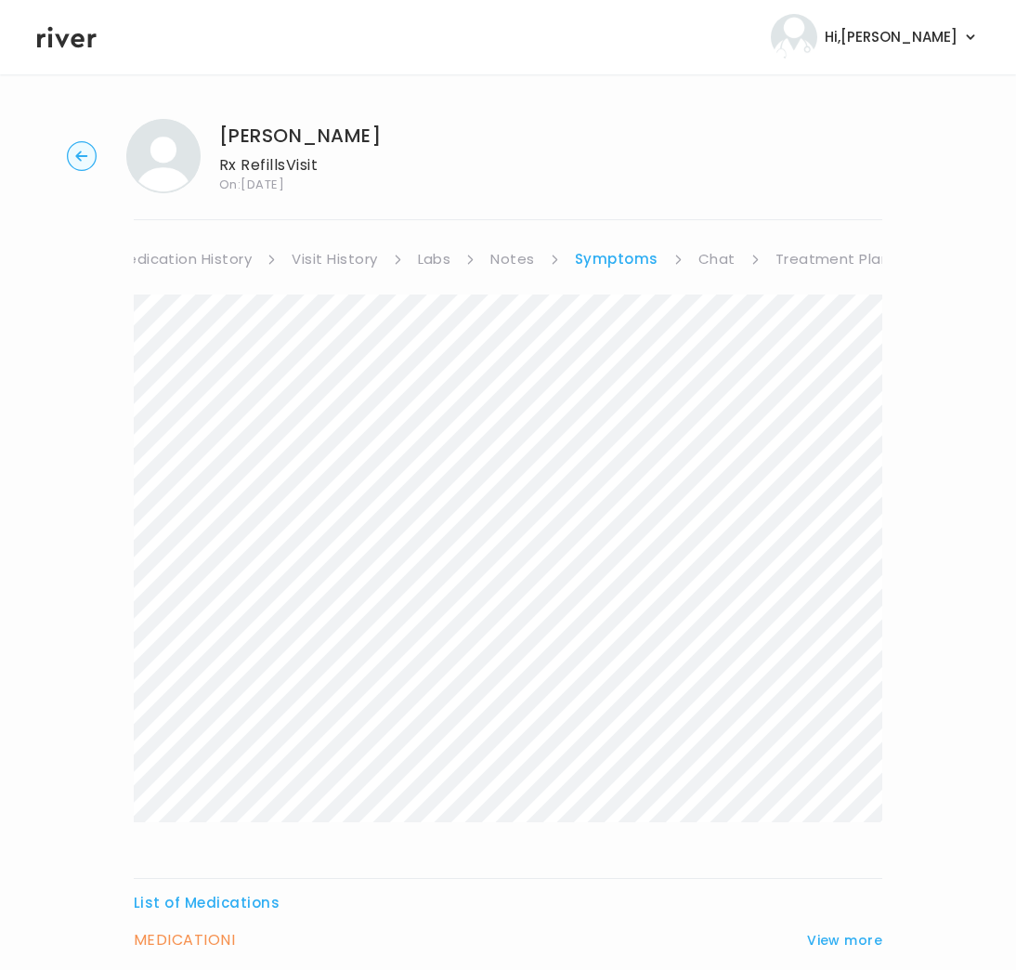
click at [810, 258] on link "Treatment Plan" at bounding box center [833, 259] width 115 height 26
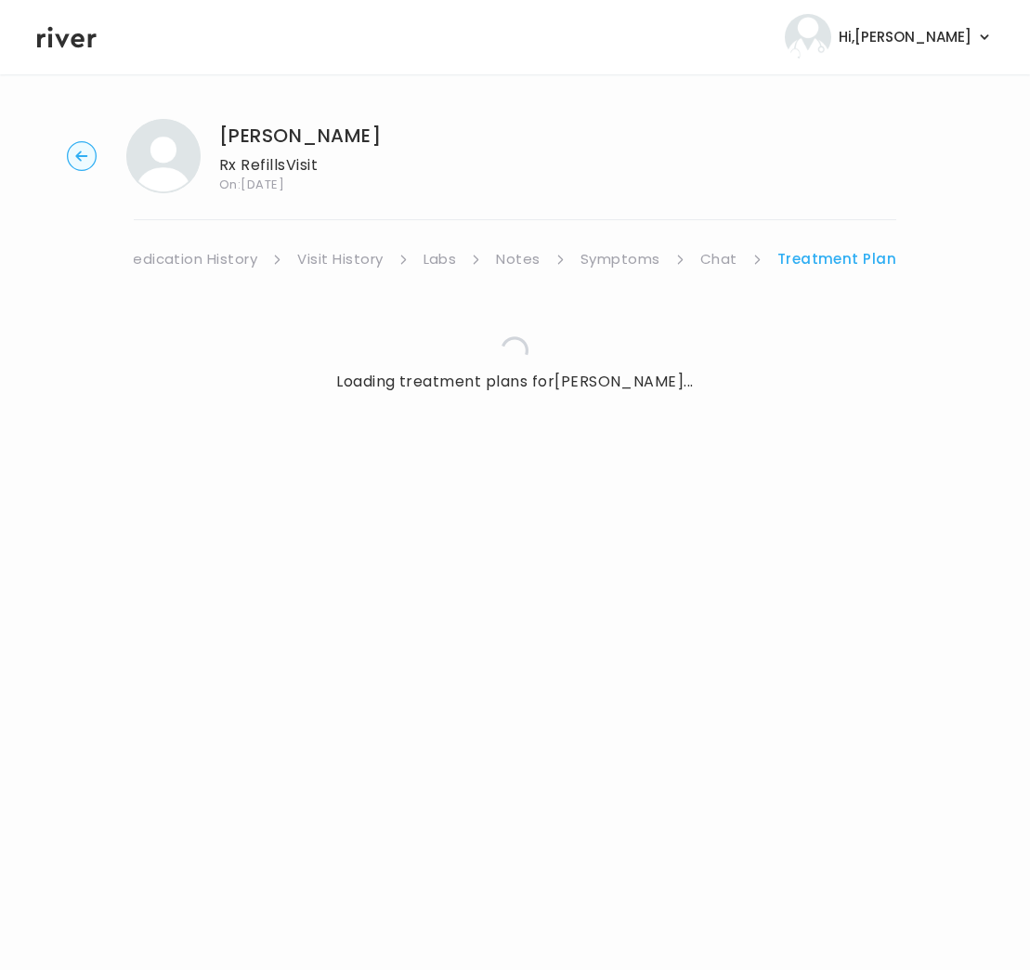
scroll to position [0, 241]
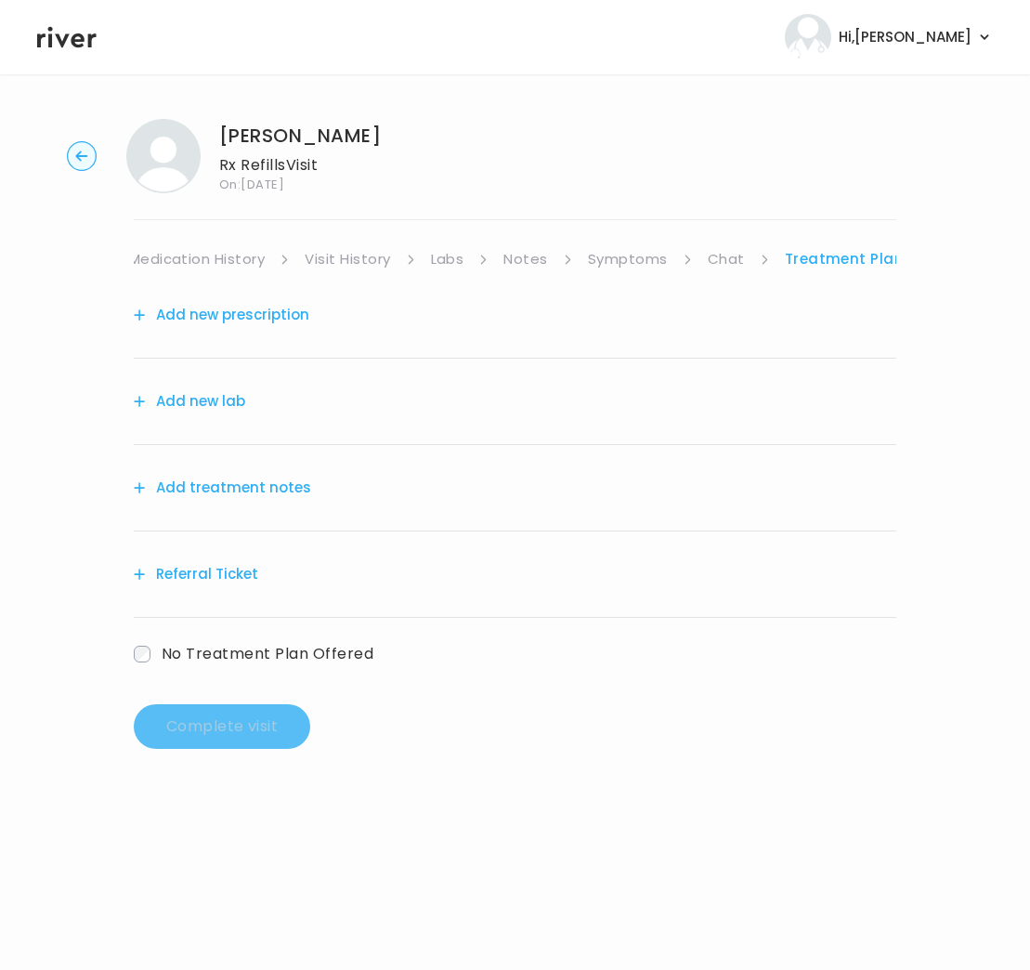
click at [255, 488] on button "Add treatment notes" at bounding box center [222, 488] width 177 height 26
click at [845, 258] on link "Symptoms" at bounding box center [869, 259] width 80 height 26
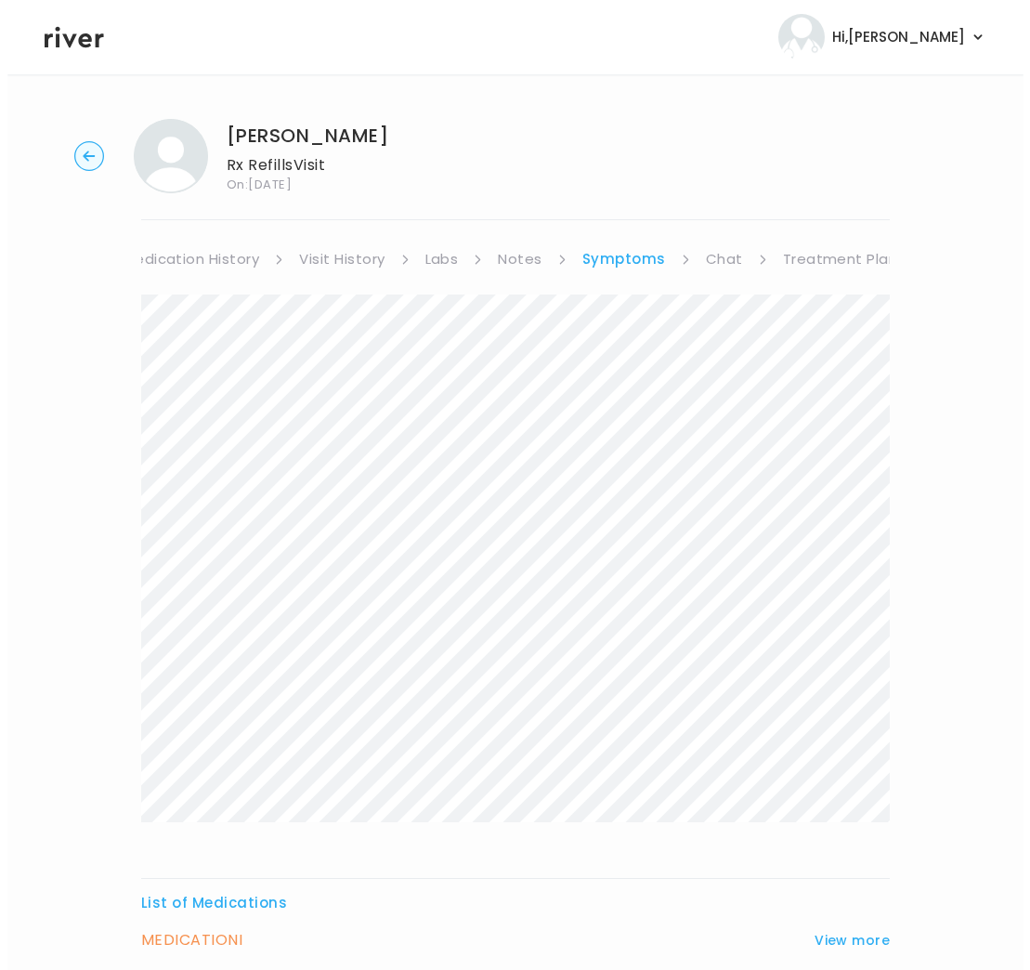
scroll to position [0, 254]
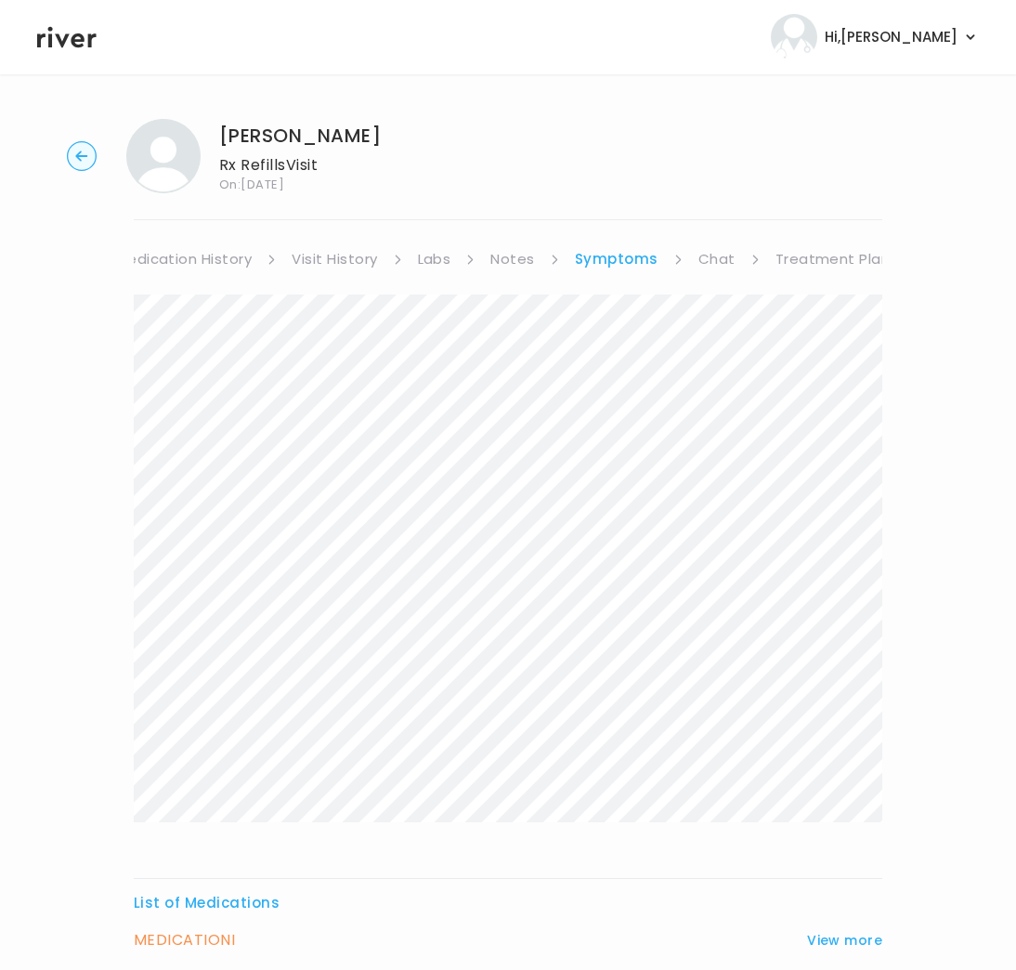
click at [832, 262] on link "Treatment Plan" at bounding box center [833, 259] width 115 height 26
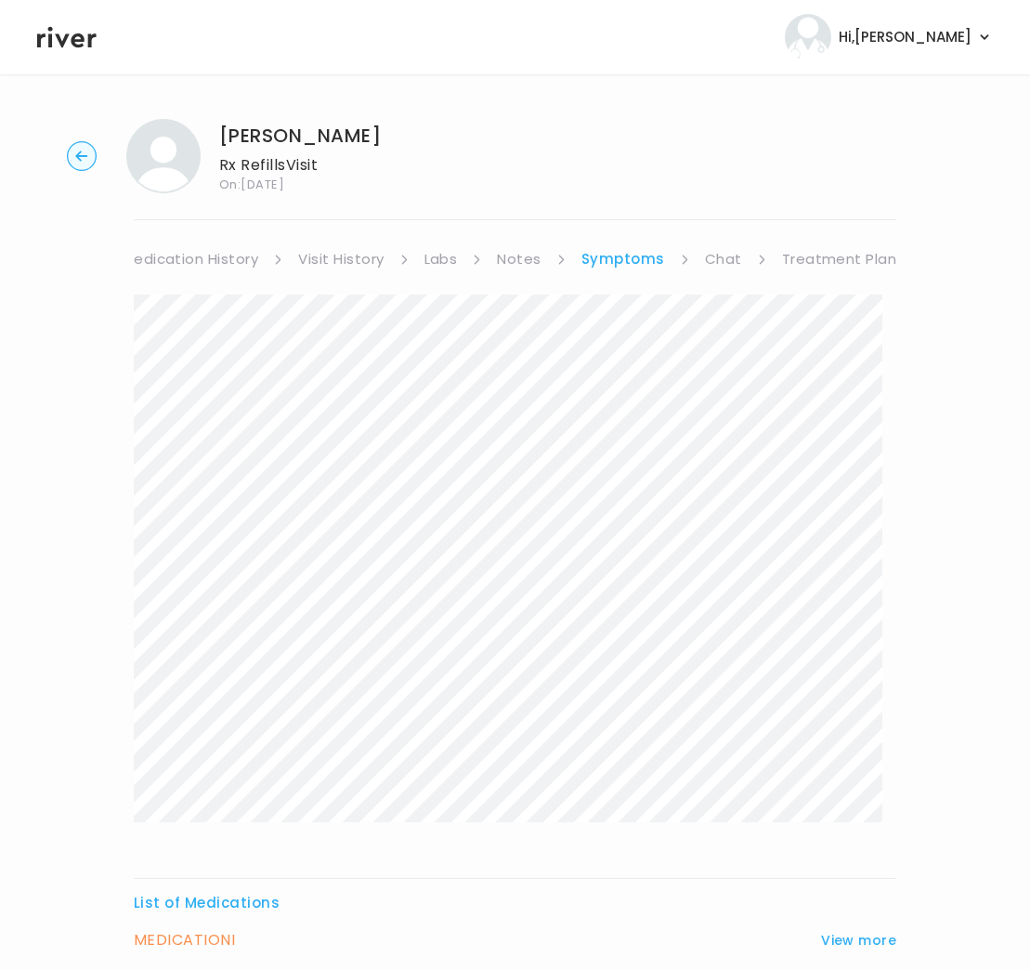
scroll to position [0, 241]
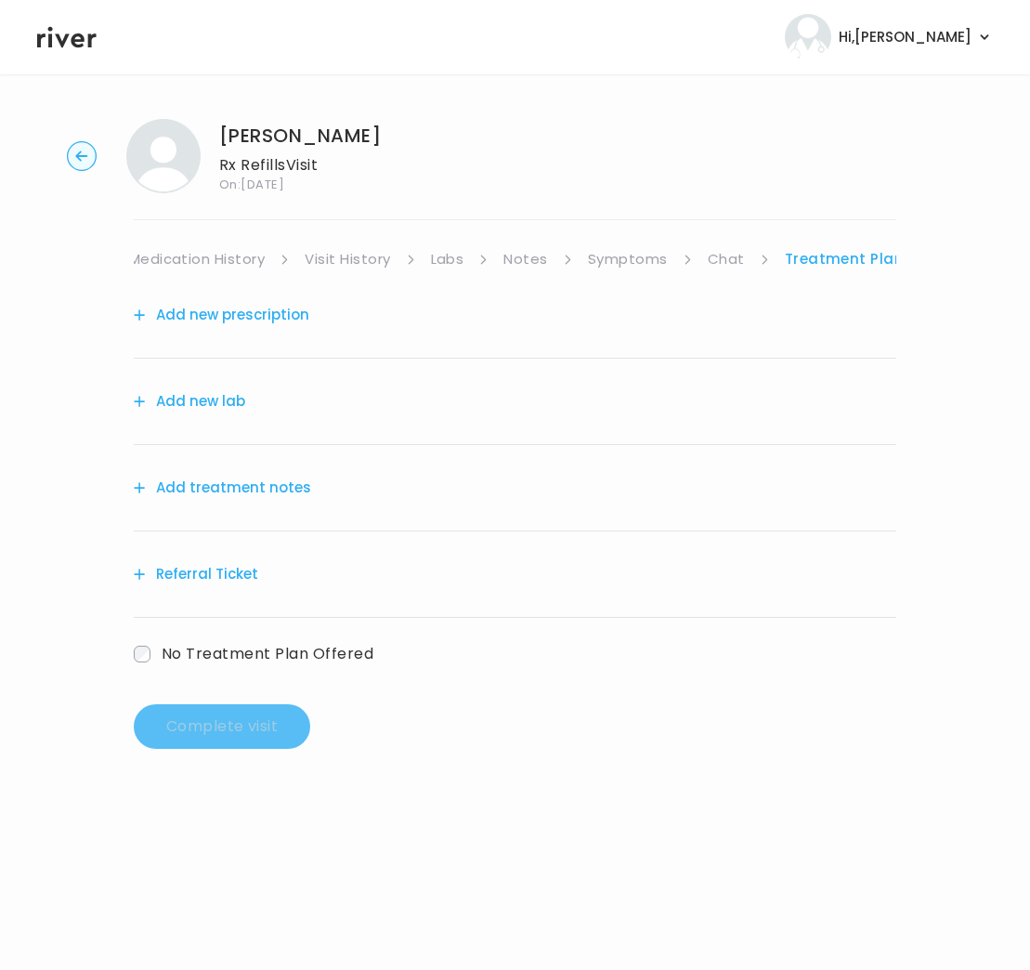
drag, startPoint x: 295, startPoint y: 485, endPoint x: 268, endPoint y: 387, distance: 101.4
click at [281, 413] on div "Add new prescription Add new lab Add treatment notes Referral Ticket No Treatme…" at bounding box center [515, 488] width 763 height 432
click at [251, 318] on button "Add new prescription" at bounding box center [222, 315] width 176 height 26
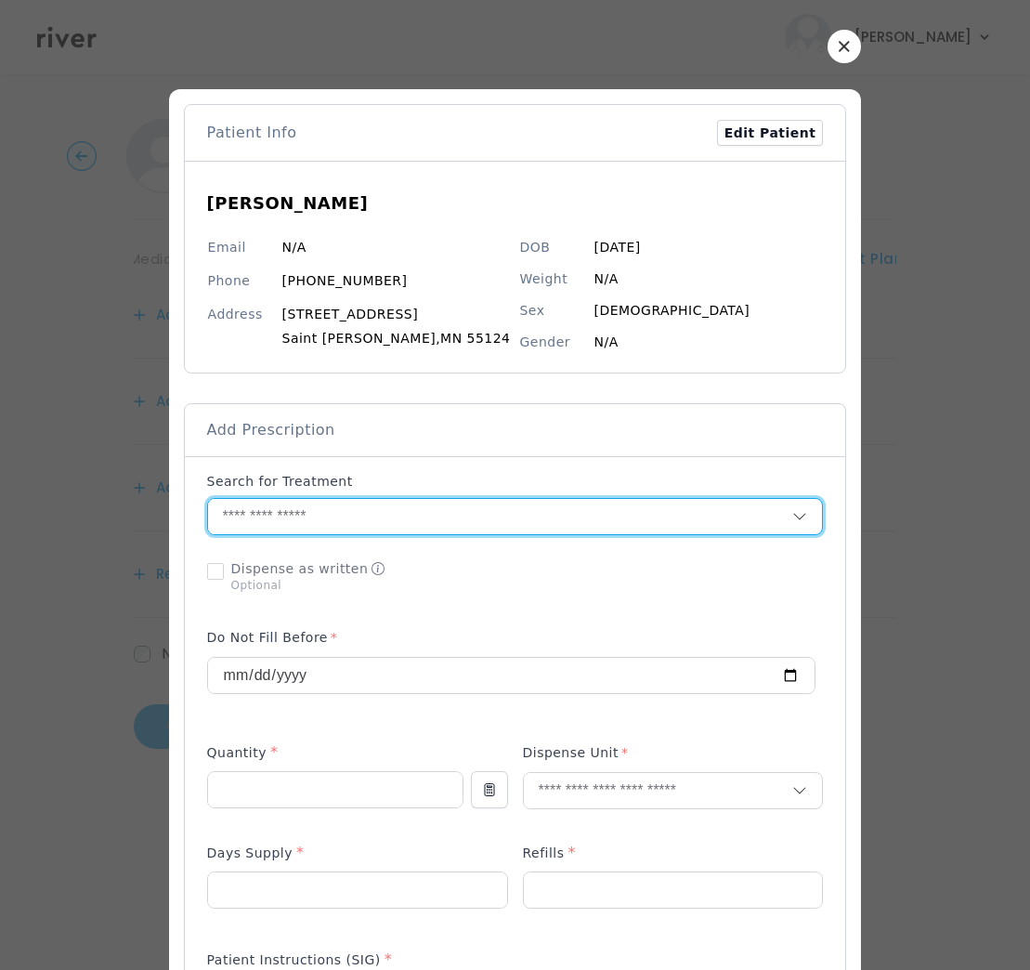
click at [255, 513] on input "text" at bounding box center [500, 516] width 585 height 35
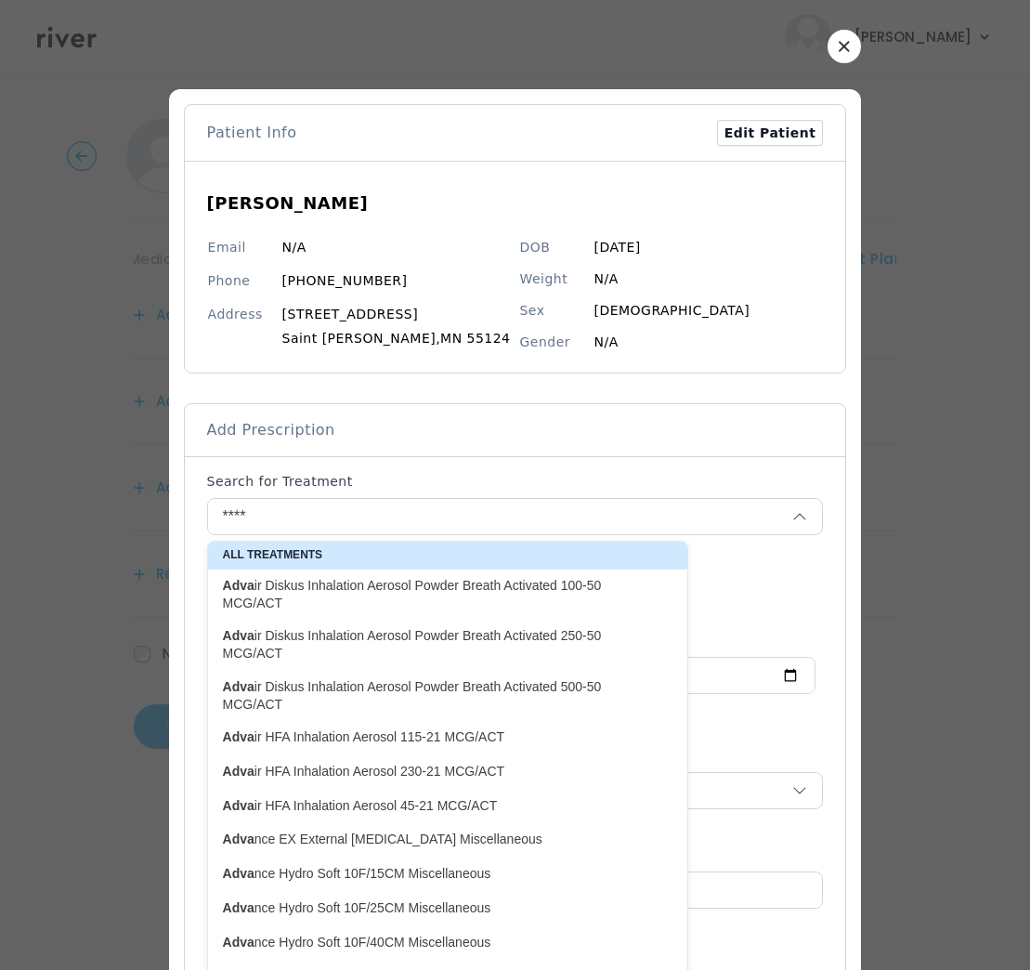
click at [349, 586] on p "Adva ir Diskus Inhalation Aerosol Powder Breath Activated 100-50 MCG/ACT" at bounding box center [436, 595] width 427 height 36
type input "**********"
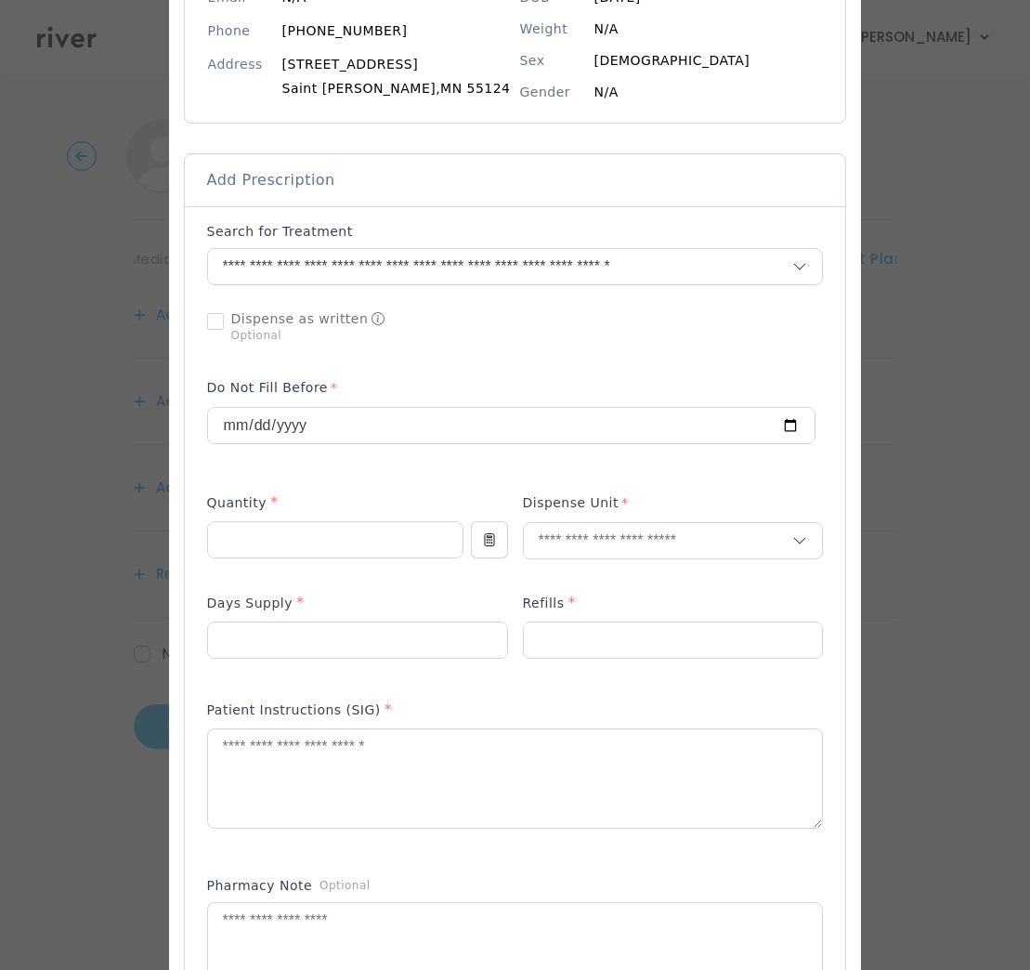
scroll to position [257, 0]
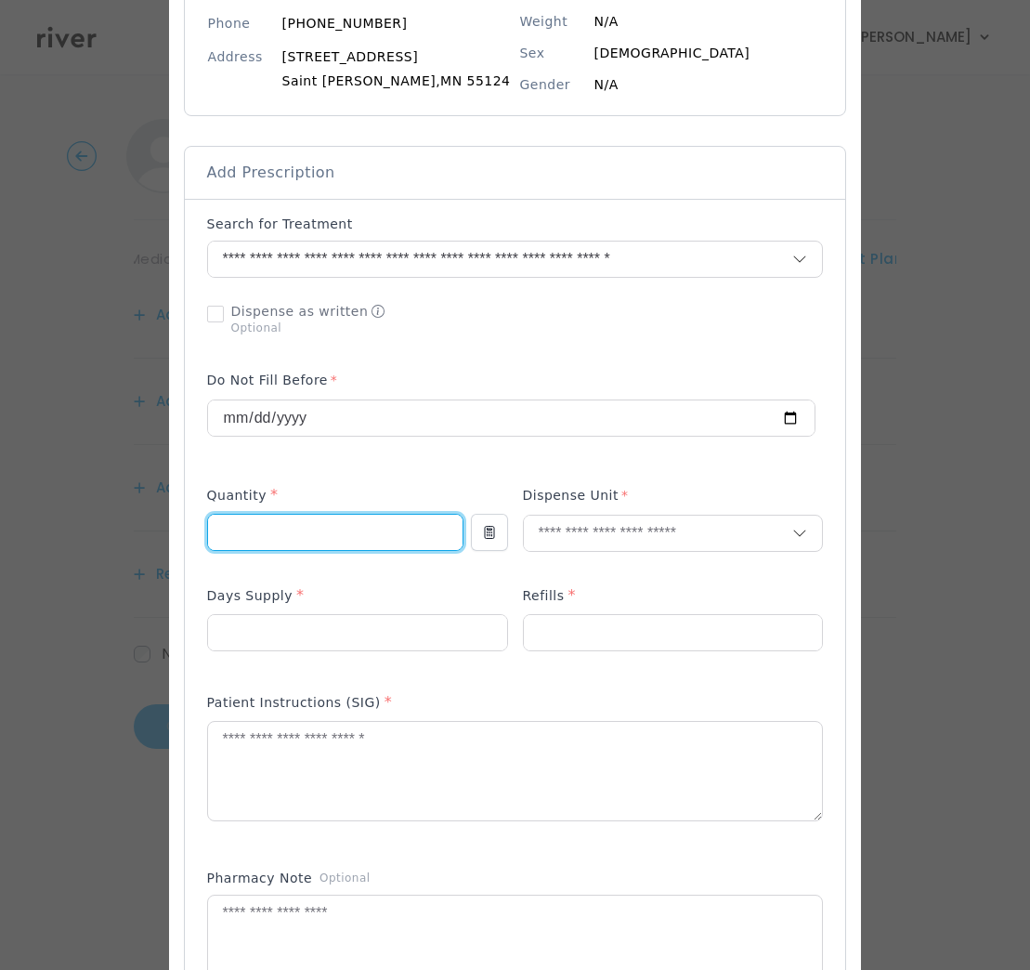
click at [277, 528] on input "number" at bounding box center [335, 532] width 255 height 35
type input "*"
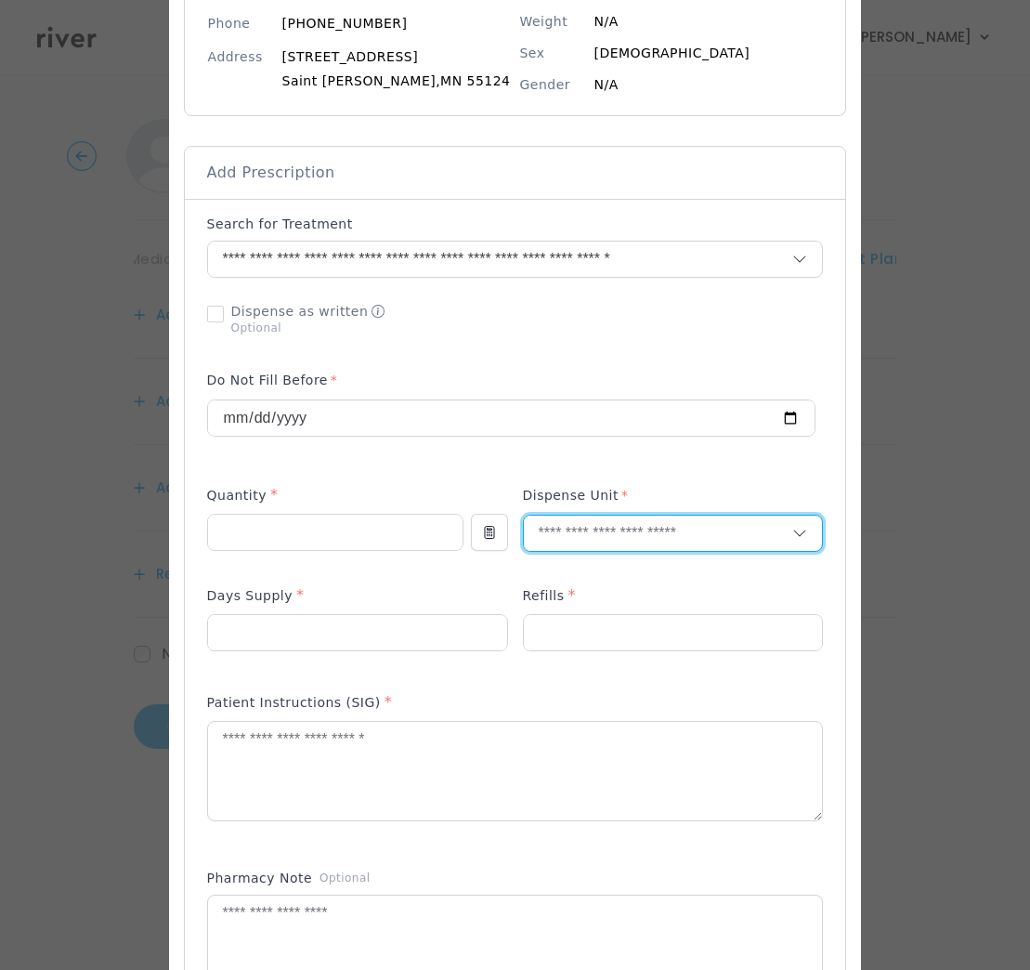
click at [575, 534] on input "text" at bounding box center [658, 533] width 269 height 35
type input "*"
click at [612, 579] on p "Each" at bounding box center [669, 573] width 244 height 27
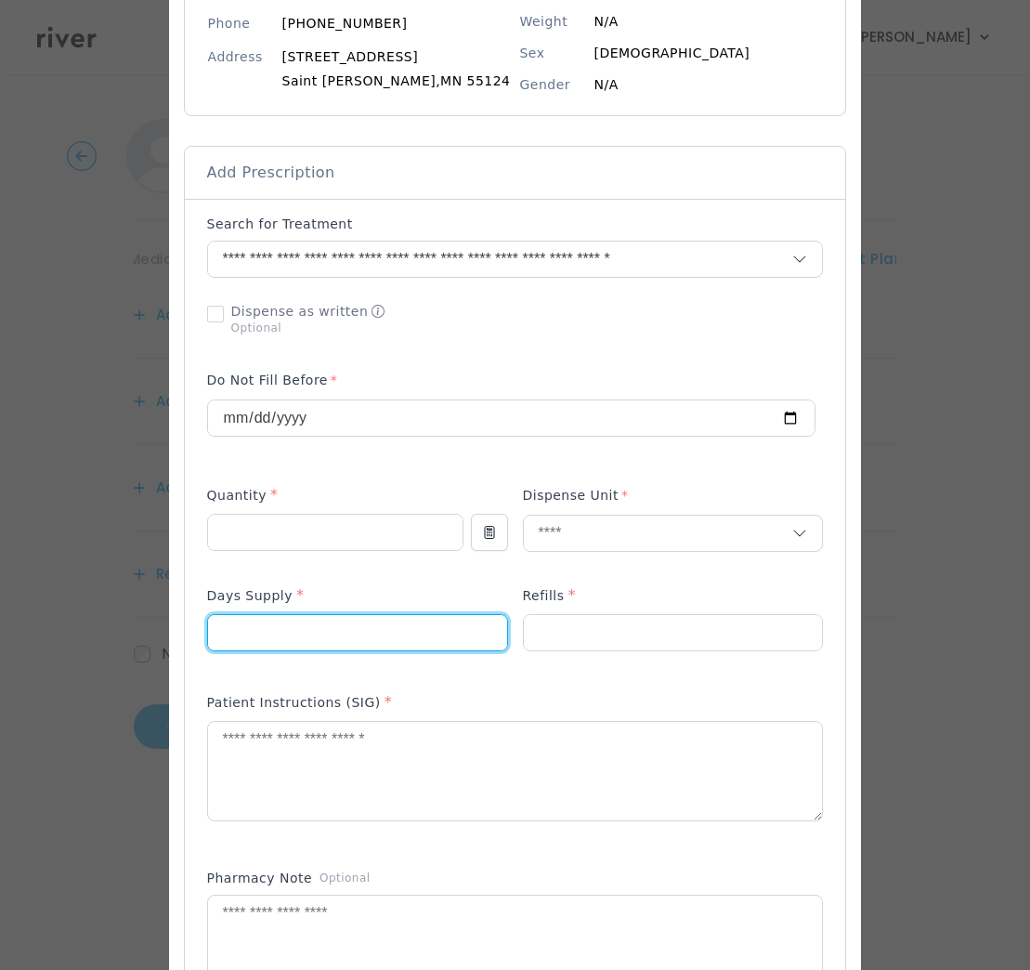
click at [348, 627] on input "number" at bounding box center [357, 632] width 299 height 35
type input "**"
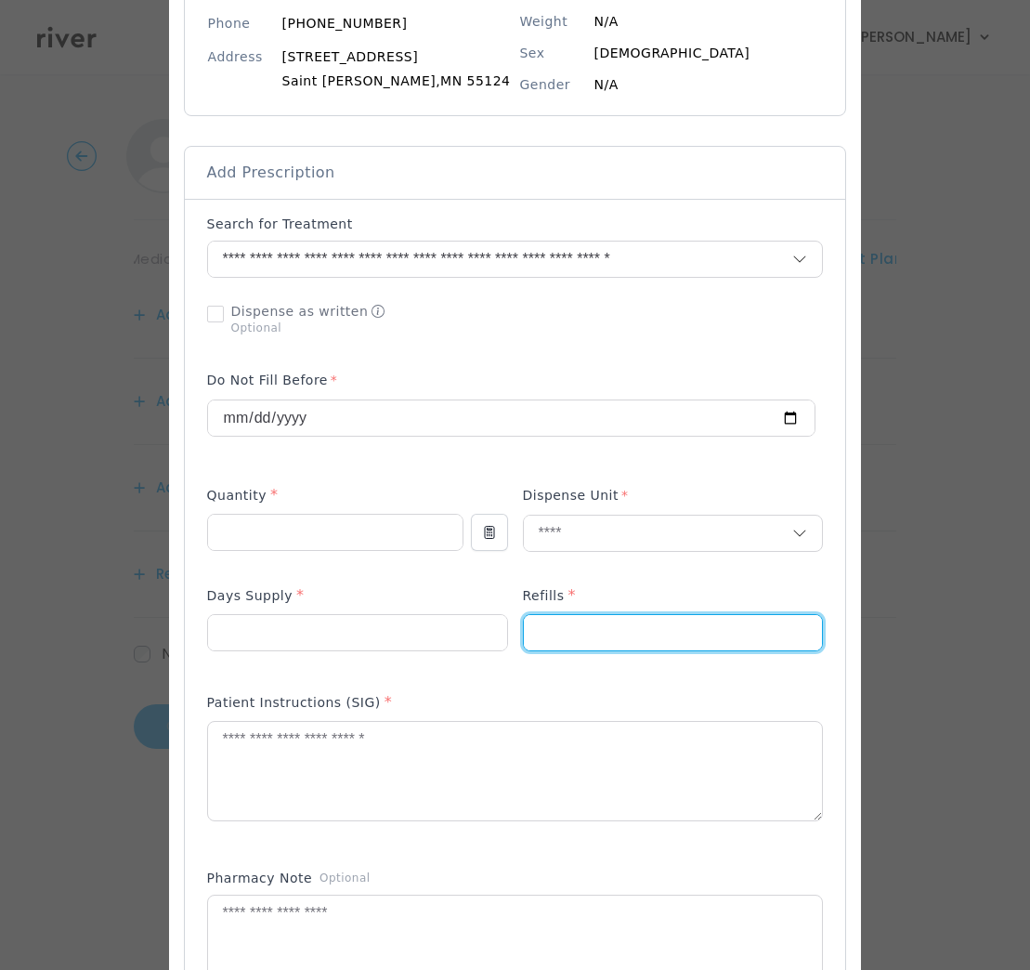
drag, startPoint x: 577, startPoint y: 625, endPoint x: 572, endPoint y: 642, distance: 17.4
click at [577, 625] on input "number" at bounding box center [673, 632] width 299 height 35
type input "*"
click at [579, 762] on textarea at bounding box center [515, 771] width 615 height 98
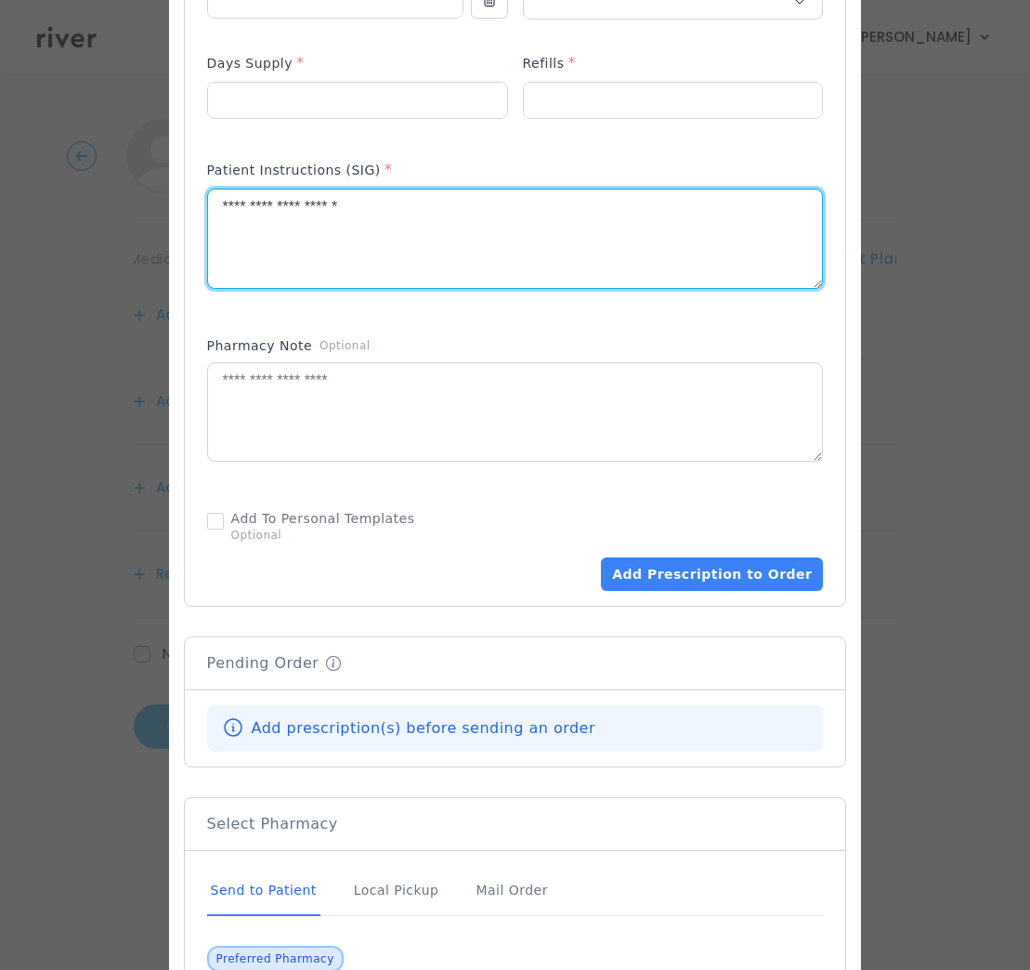
scroll to position [1046, 0]
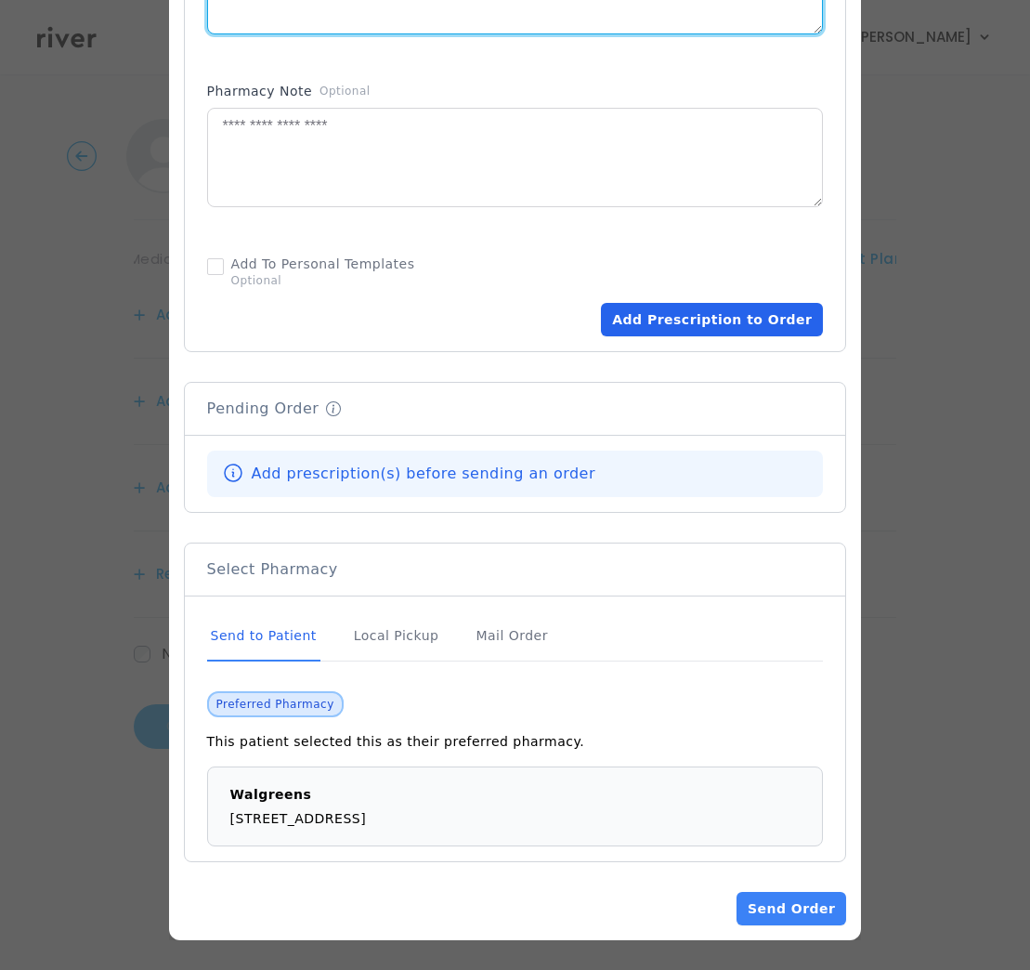
type textarea "**********"
click at [675, 311] on button "Add Prescription to Order" at bounding box center [712, 319] width 222 height 33
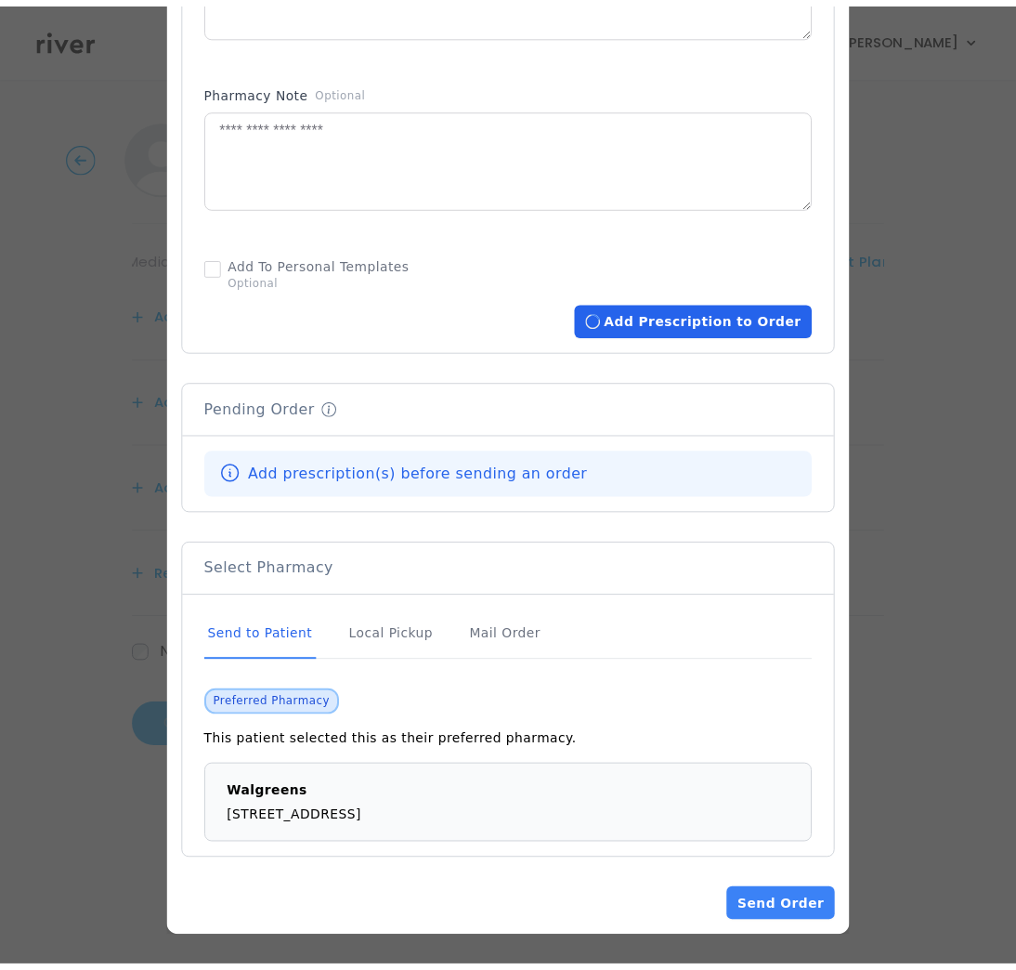
scroll to position [1041, 0]
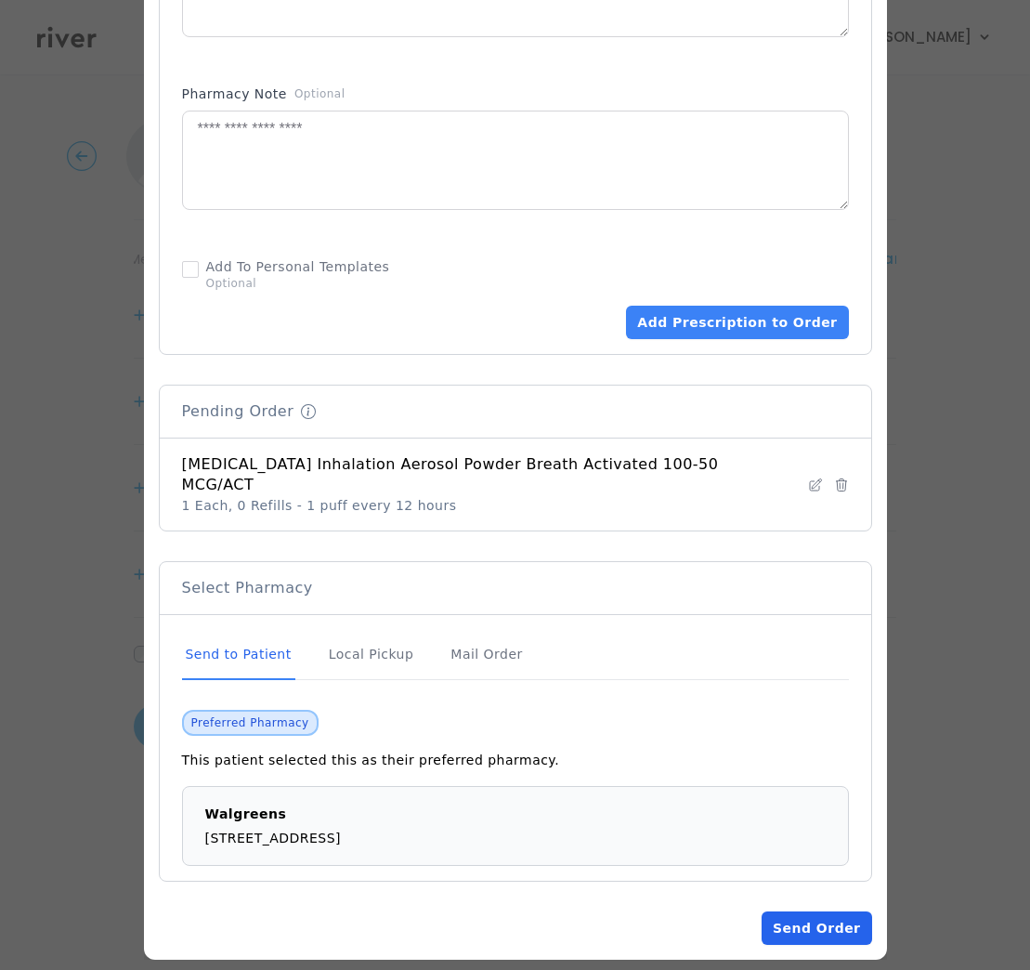
click at [793, 913] on button "Send Order" at bounding box center [817, 927] width 110 height 33
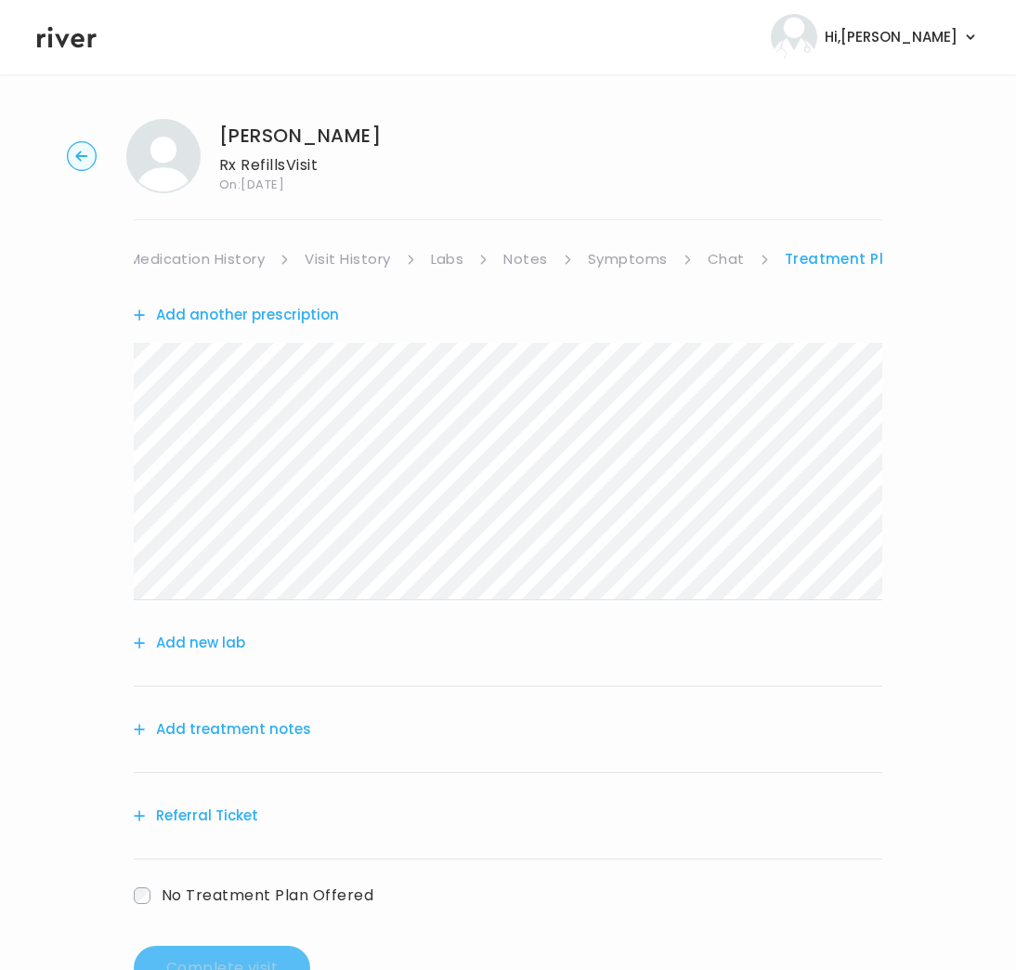
click at [252, 732] on button "Add treatment notes" at bounding box center [222, 729] width 177 height 26
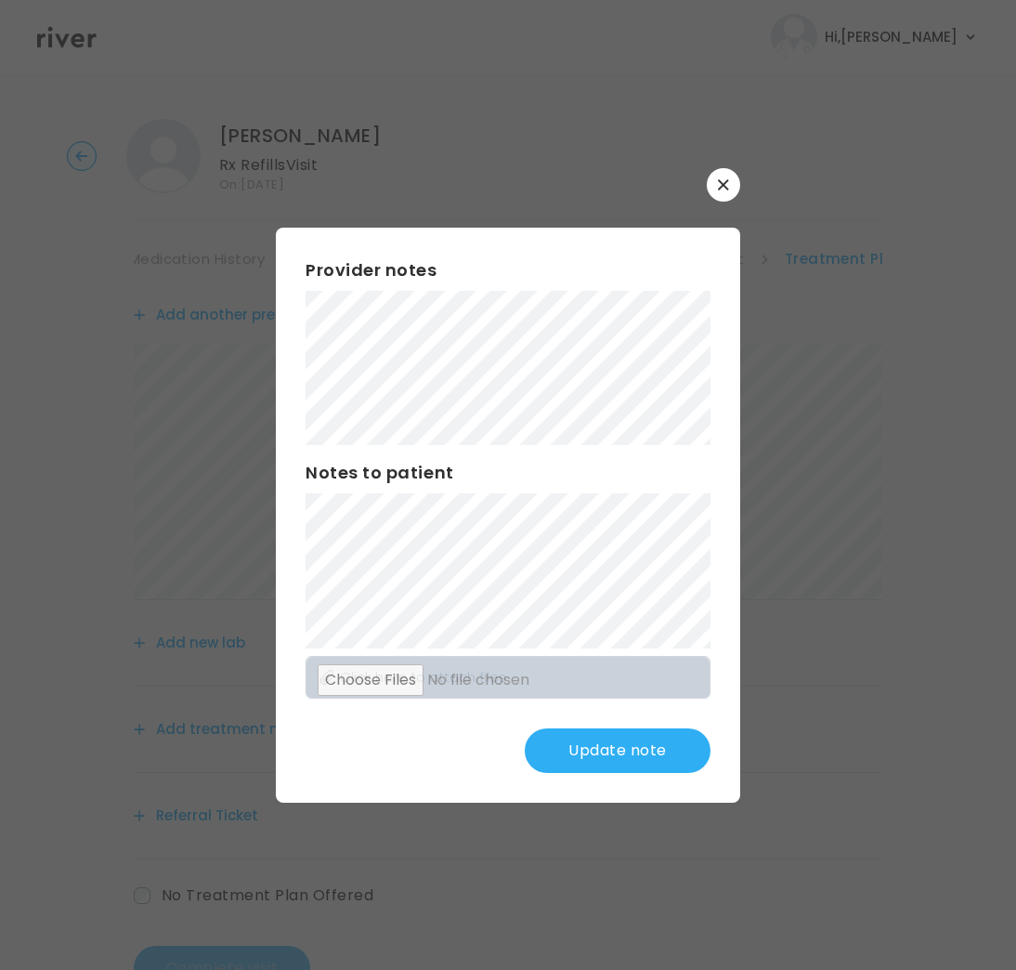
click at [567, 731] on button "Update note" at bounding box center [618, 750] width 186 height 45
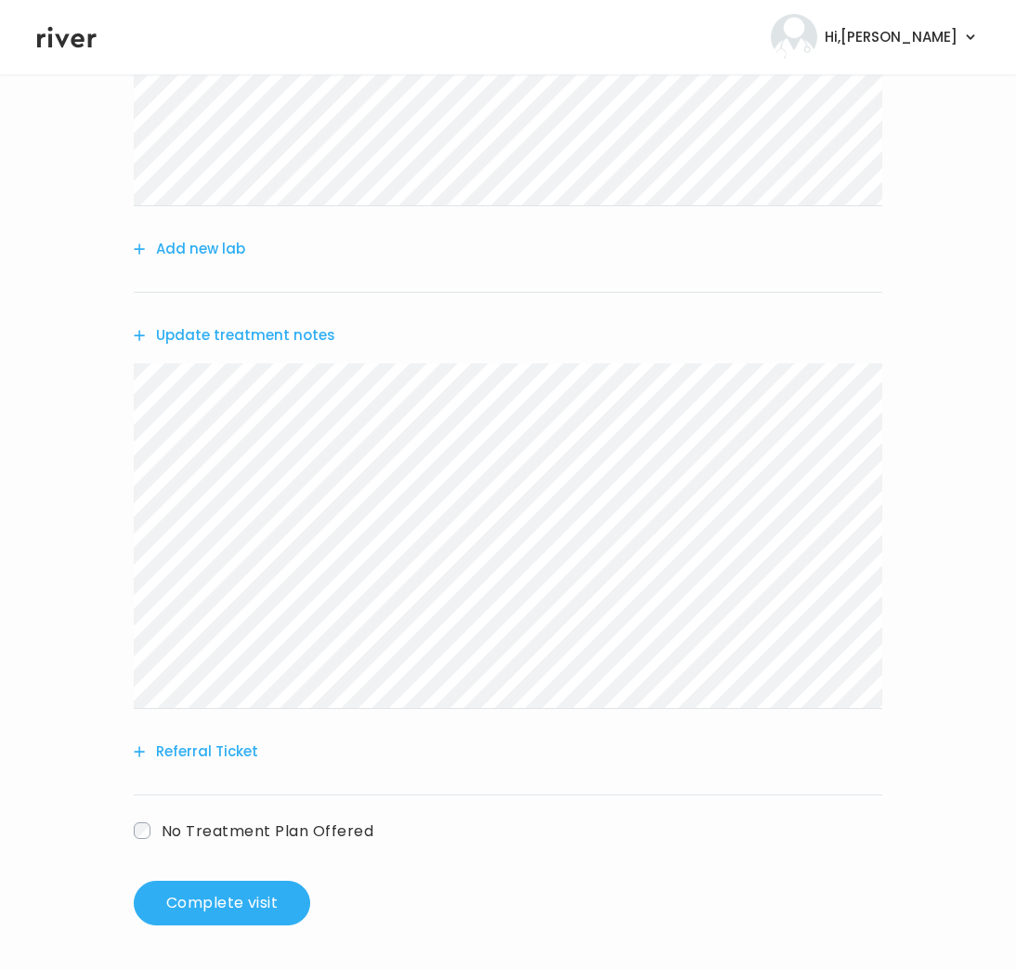
scroll to position [0, 0]
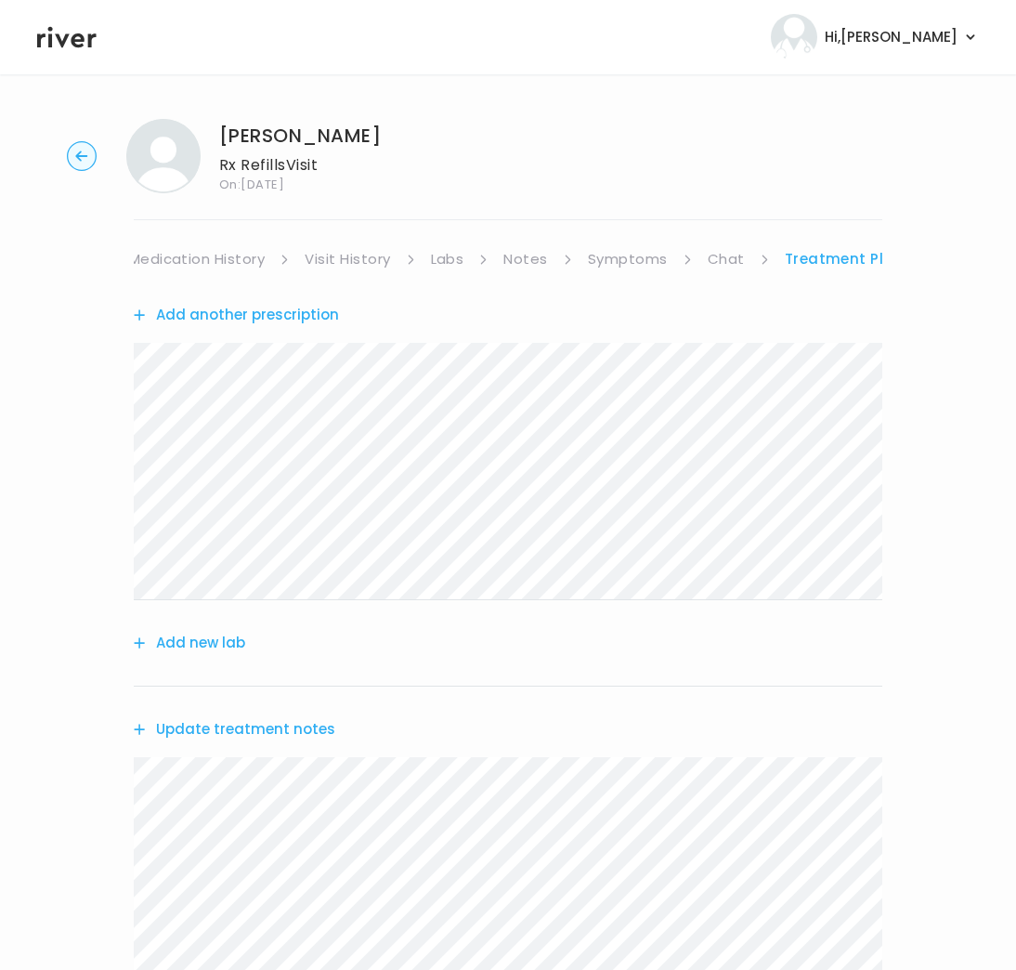
click at [221, 257] on link "Medication History" at bounding box center [197, 259] width 137 height 26
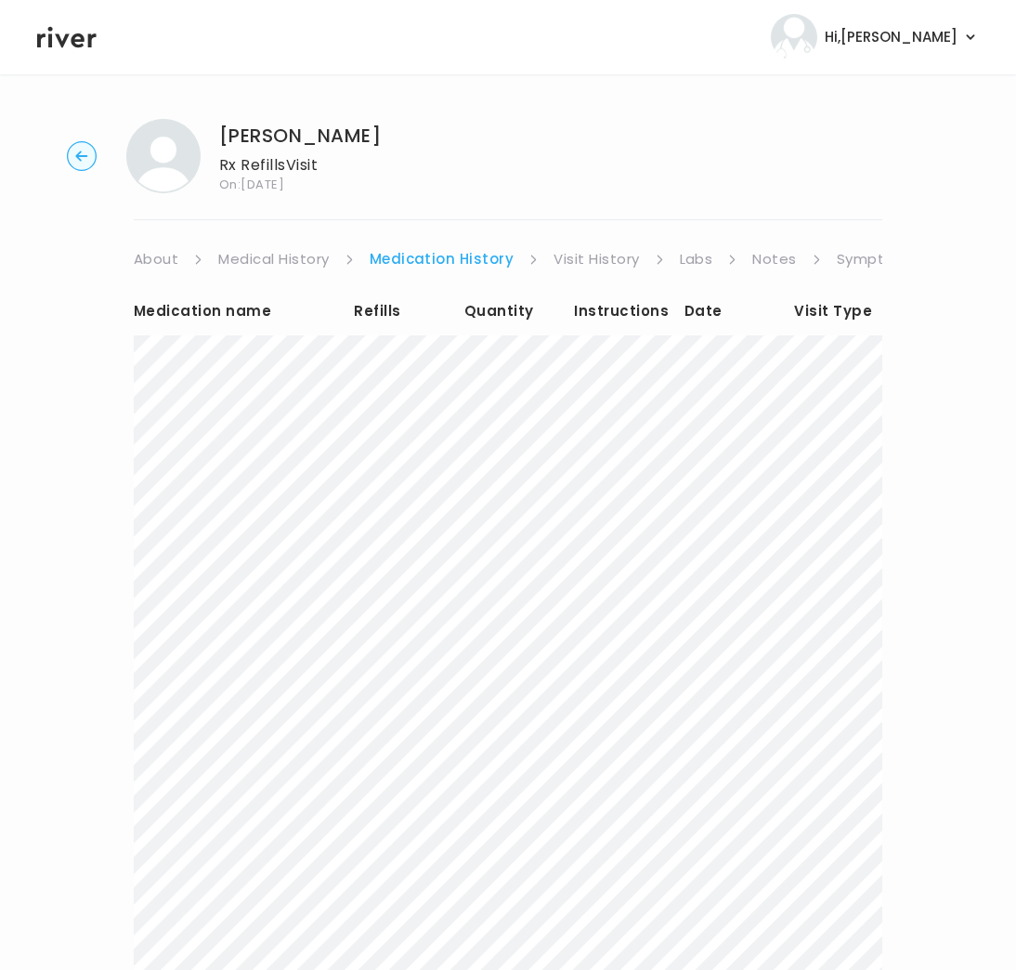
click at [160, 255] on link "About" at bounding box center [156, 259] width 45 height 26
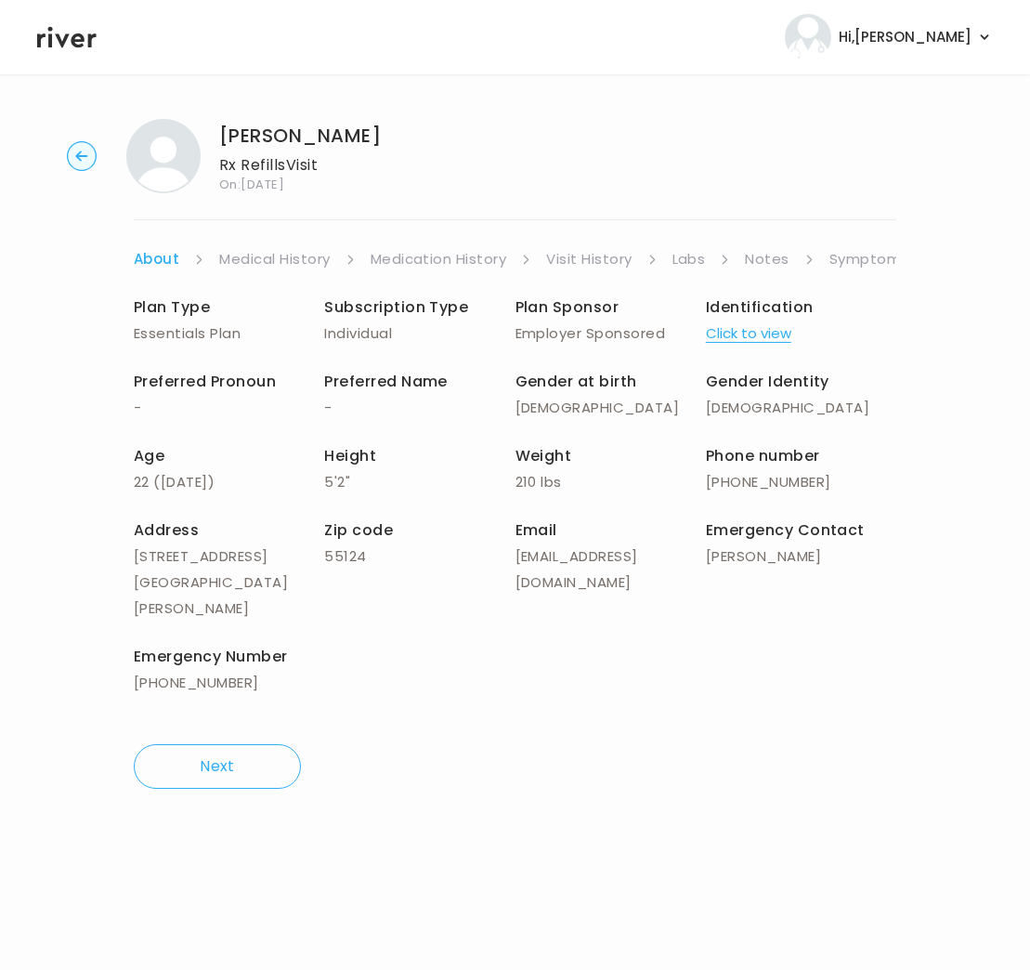
click at [871, 264] on link "Symptoms" at bounding box center [870, 259] width 80 height 26
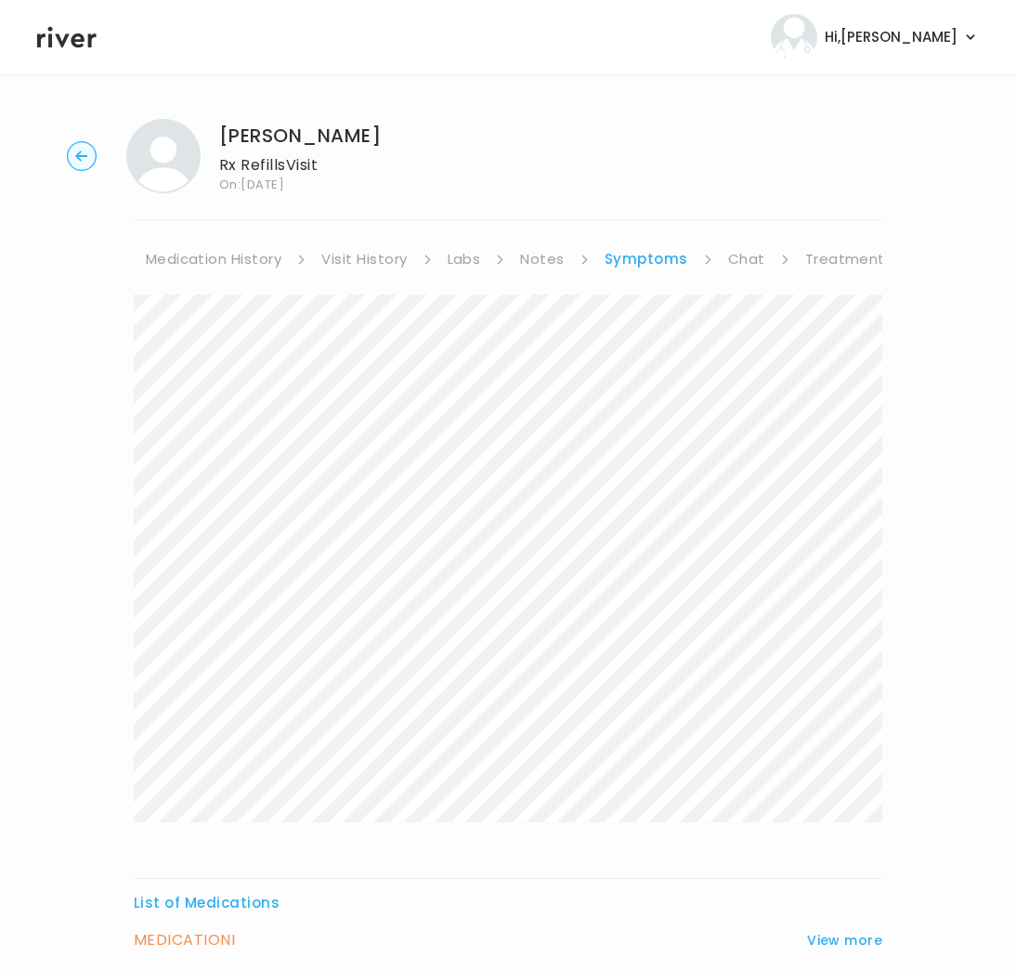
scroll to position [0, 254]
click at [845, 260] on link "Treatment Plan" at bounding box center [833, 259] width 115 height 26
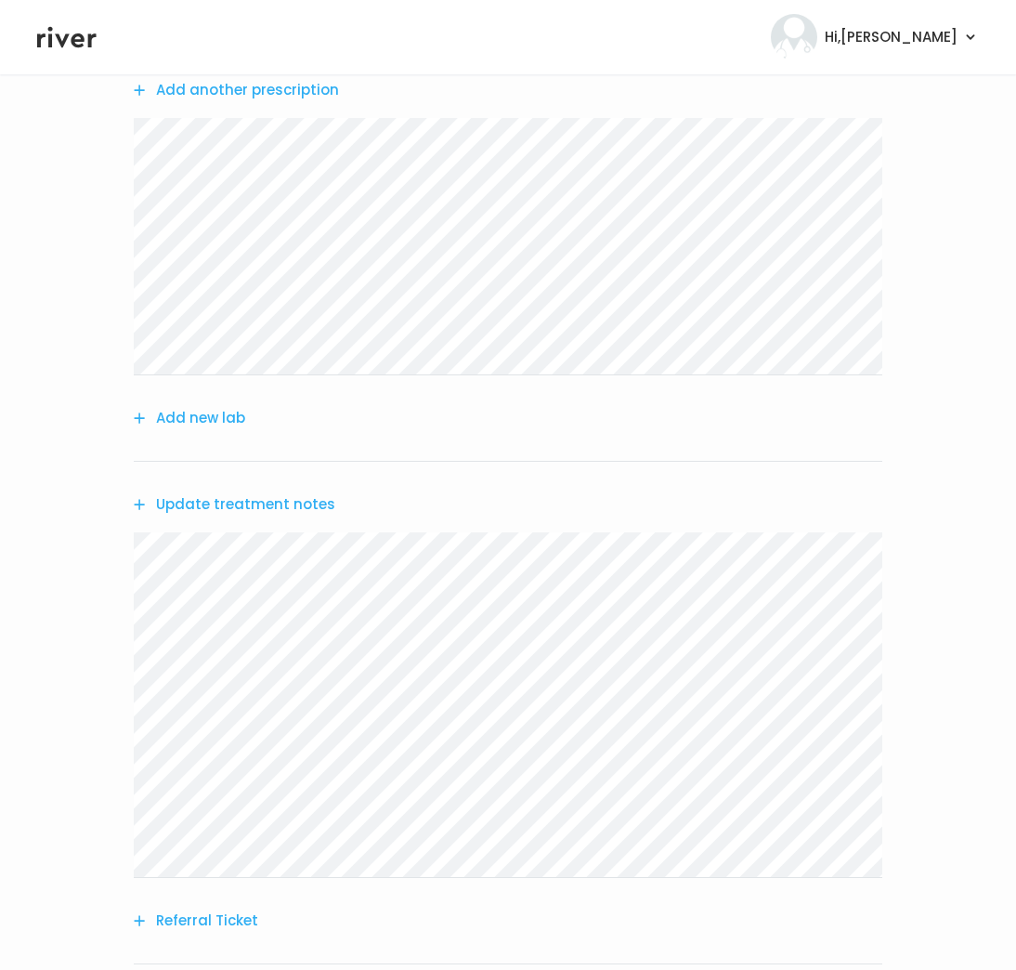
scroll to position [394, 0]
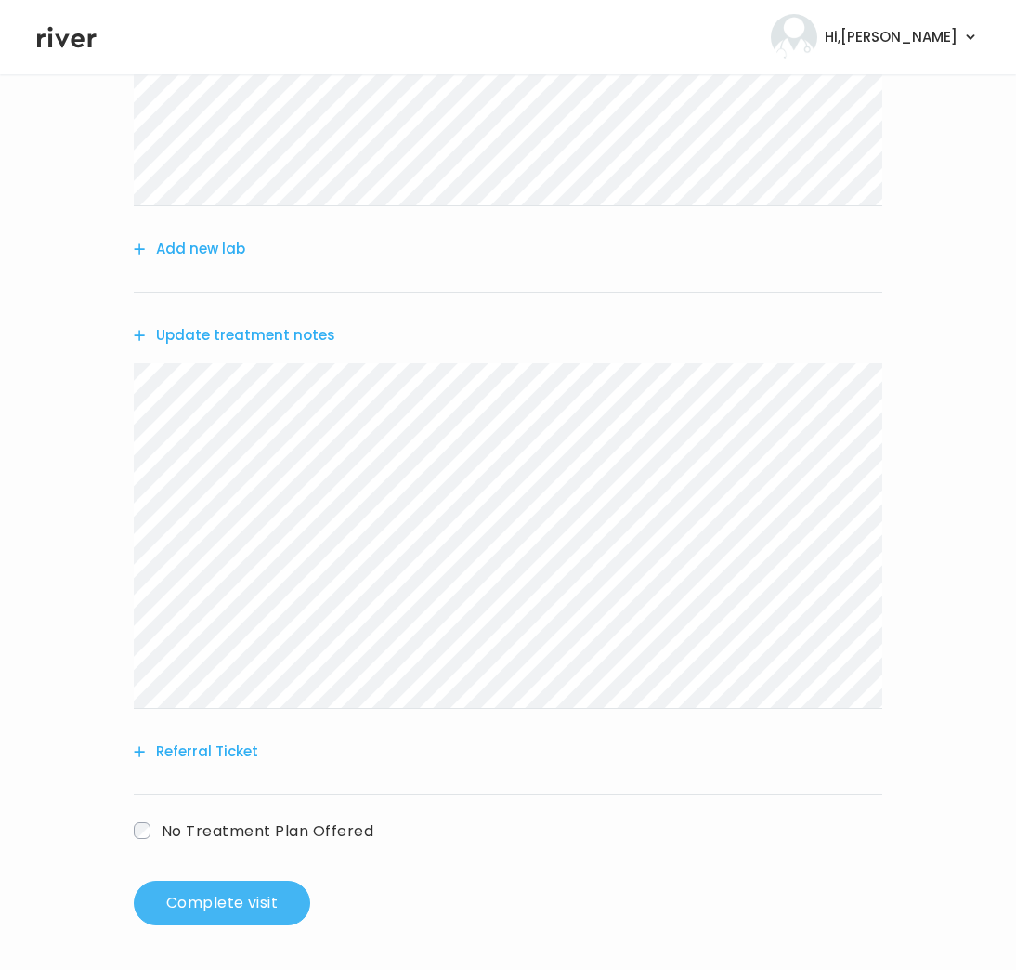
click at [224, 890] on button "Complete visit" at bounding box center [222, 903] width 177 height 45
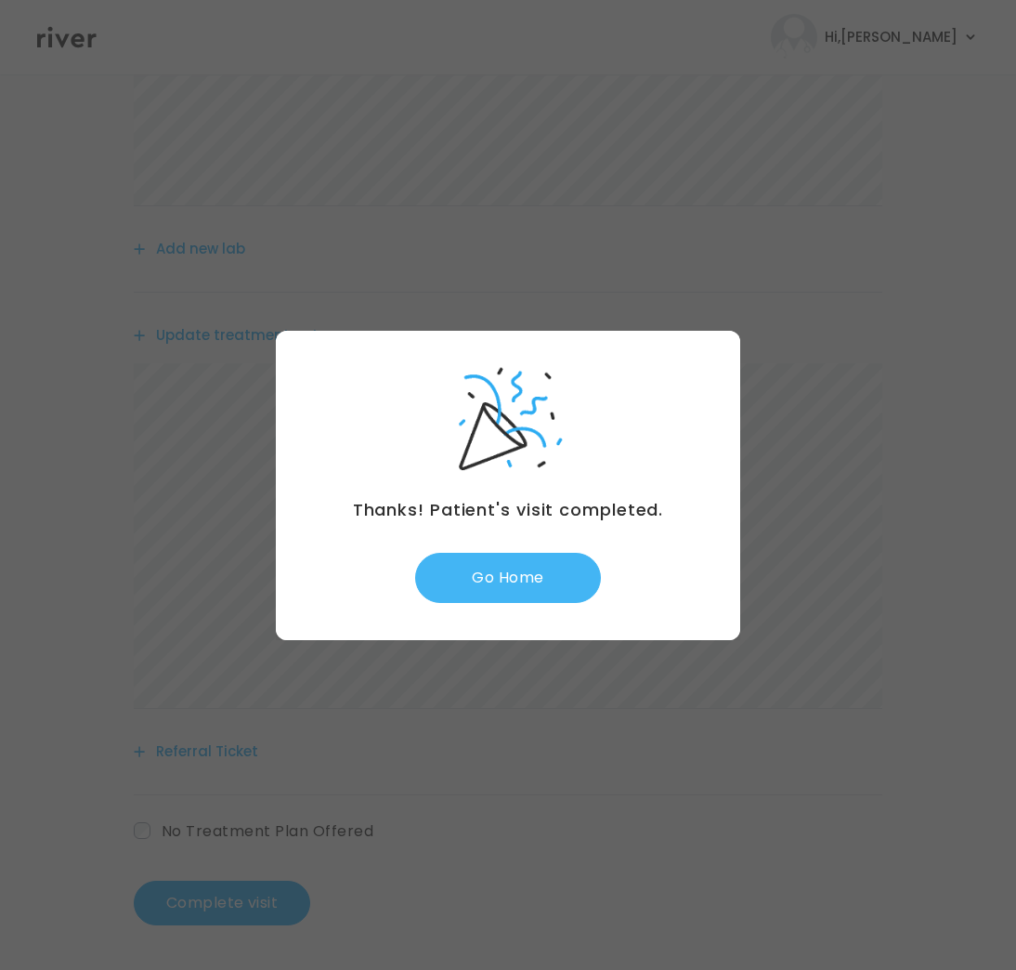
drag, startPoint x: 554, startPoint y: 578, endPoint x: 589, endPoint y: 560, distance: 39.5
click at [553, 578] on button "Go Home" at bounding box center [508, 578] width 186 height 50
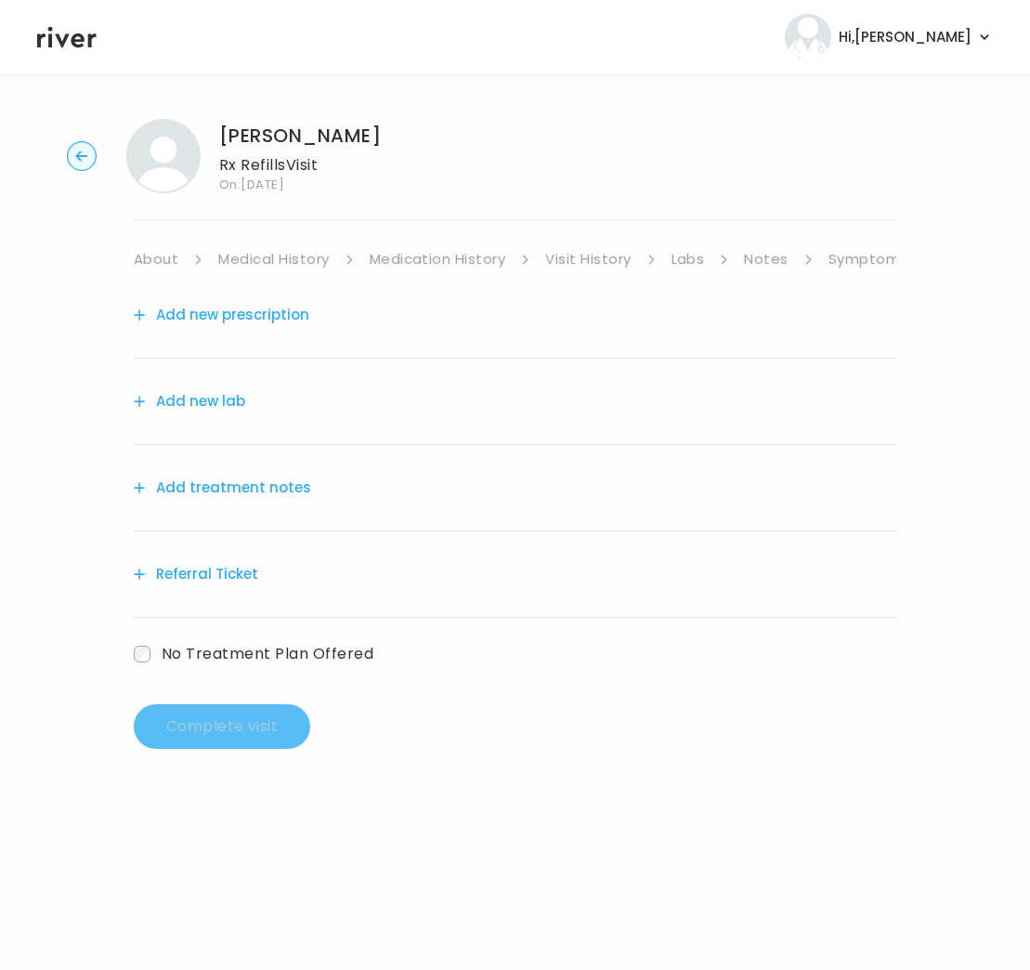
click at [461, 263] on link "Medication History" at bounding box center [438, 259] width 137 height 26
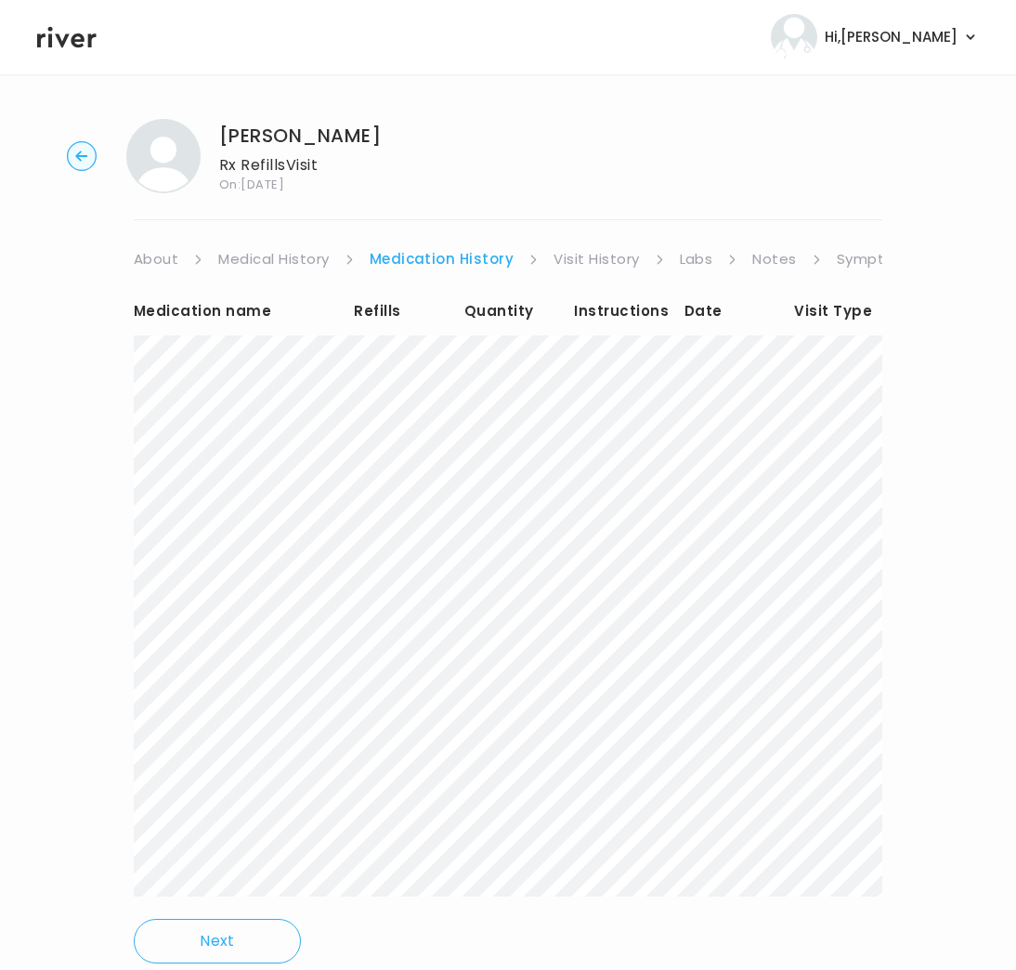
drag, startPoint x: 609, startPoint y: 262, endPoint x: 603, endPoint y: 271, distance: 11.3
click at [609, 262] on link "Visit History" at bounding box center [596, 259] width 85 height 26
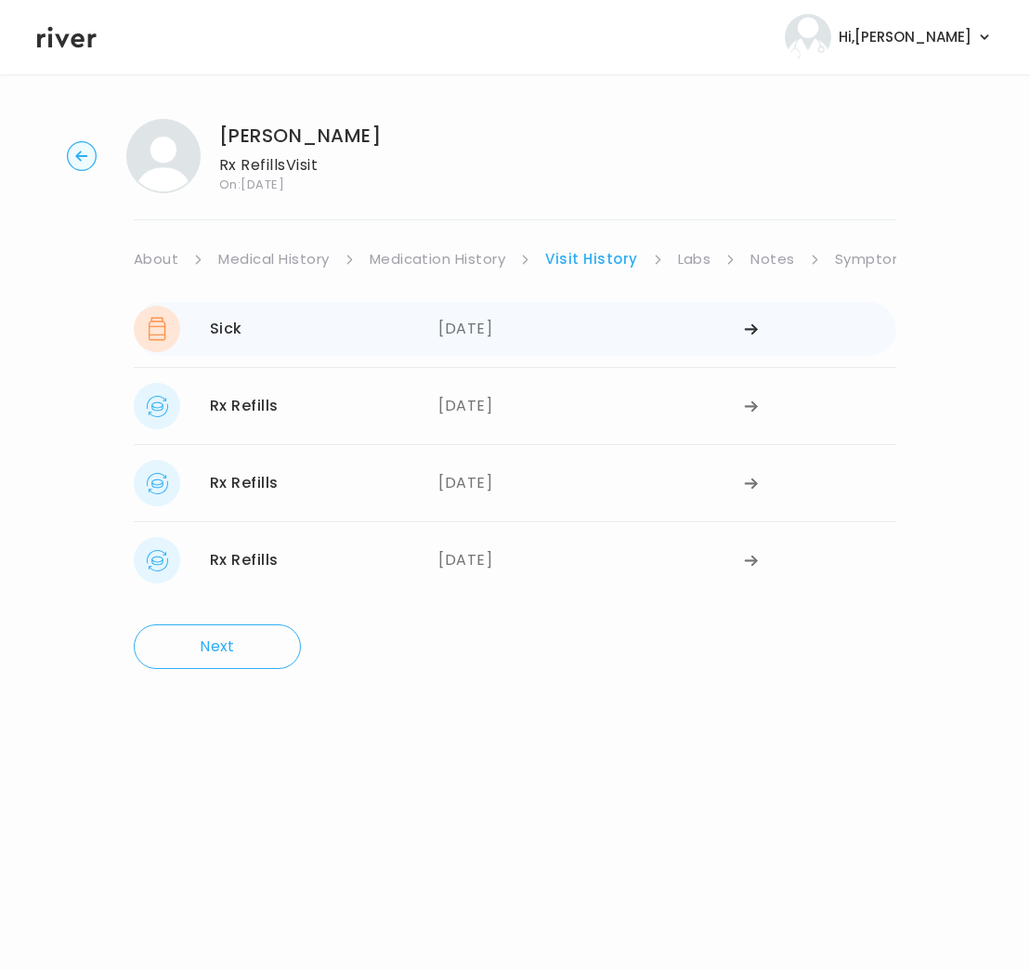
click at [473, 335] on div "11/18/2024" at bounding box center [590, 329] width 305 height 46
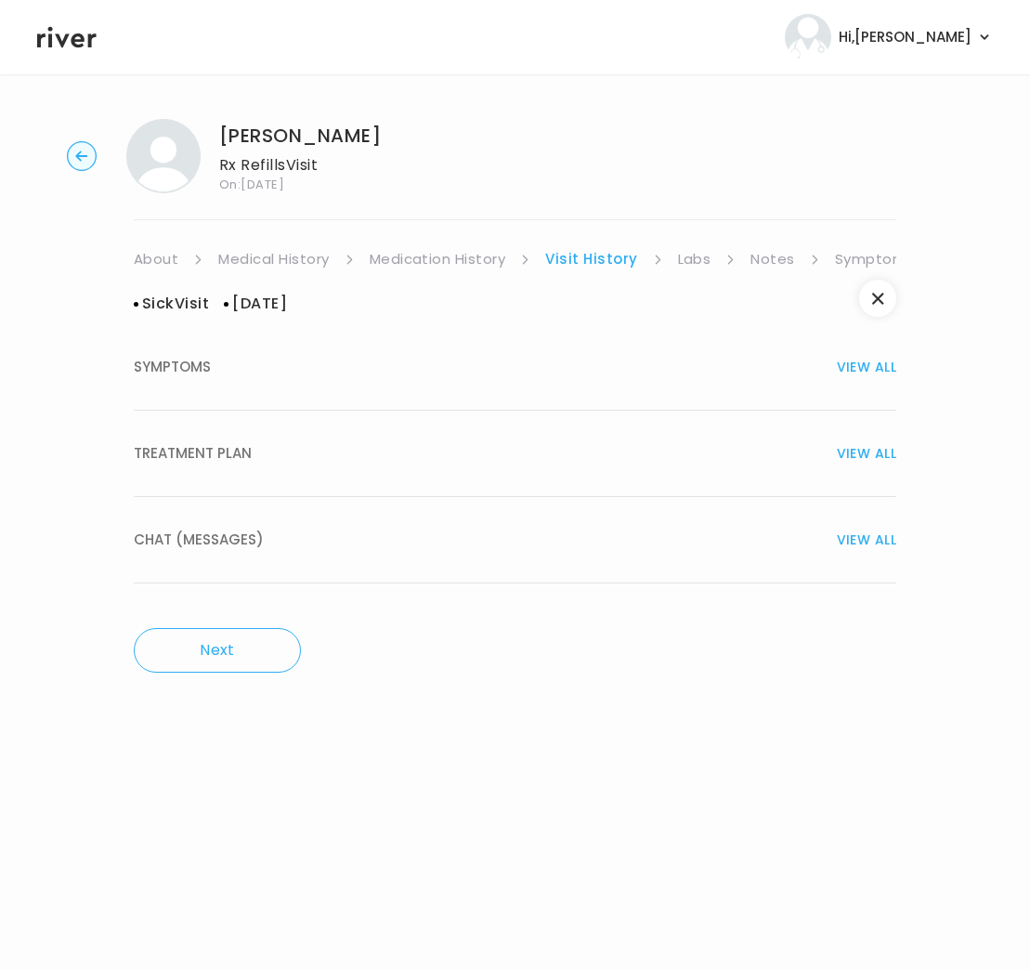
click at [197, 367] on span "SYMPTOMS" at bounding box center [172, 367] width 77 height 26
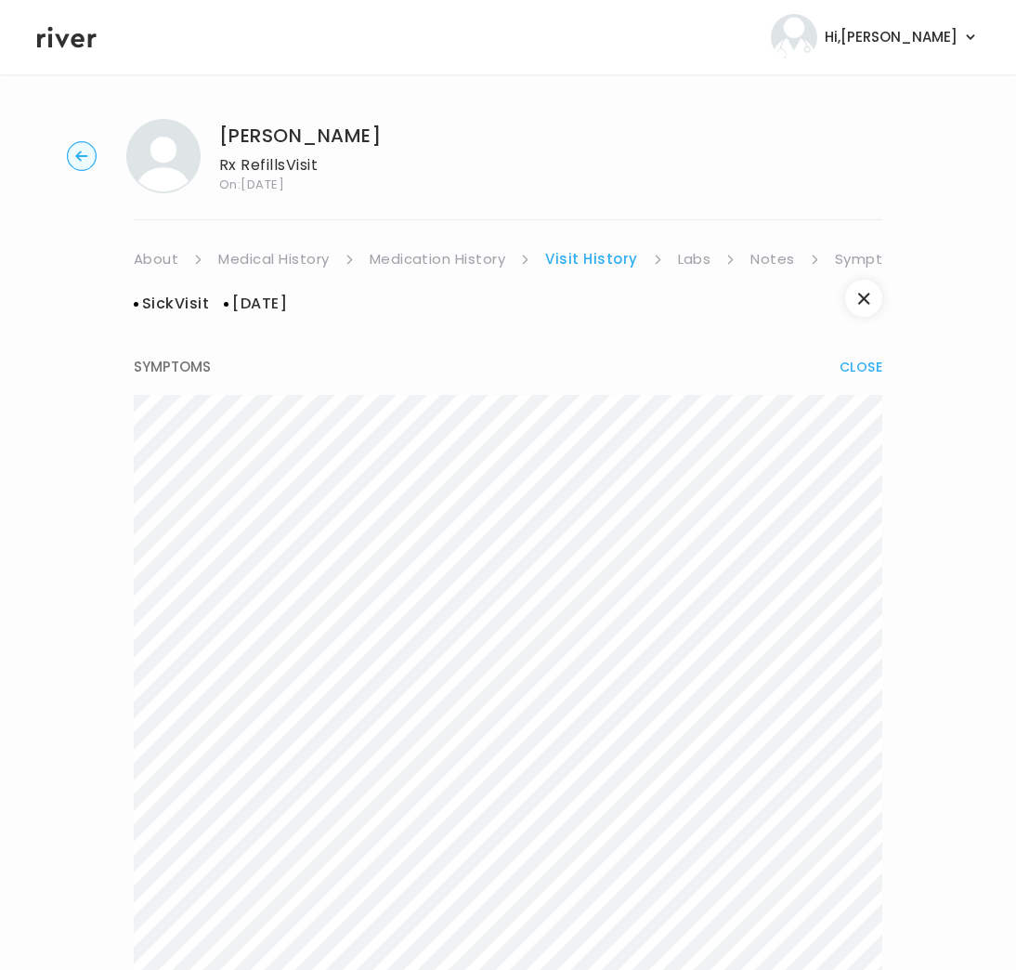
click at [593, 252] on link "Visit History" at bounding box center [591, 259] width 92 height 26
click at [692, 254] on link "Labs" at bounding box center [694, 259] width 33 height 26
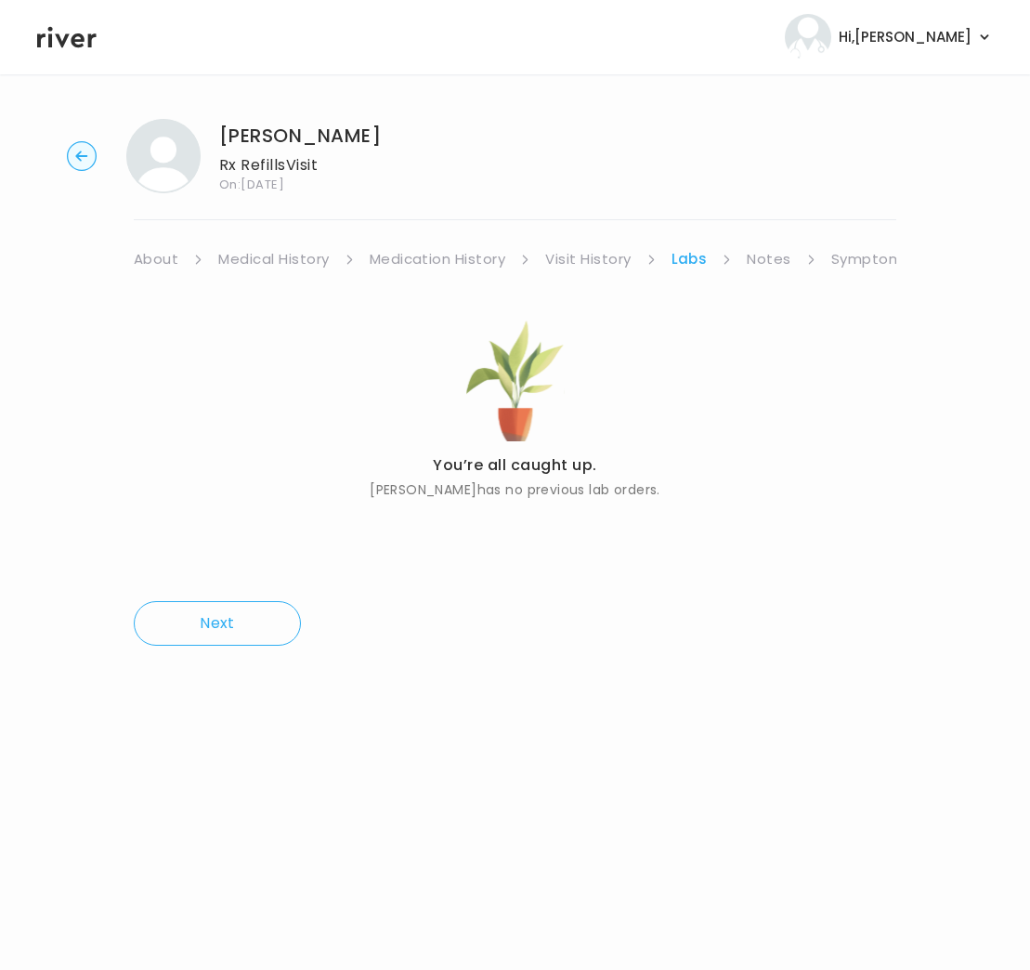
click at [581, 261] on link "Visit History" at bounding box center [587, 259] width 85 height 26
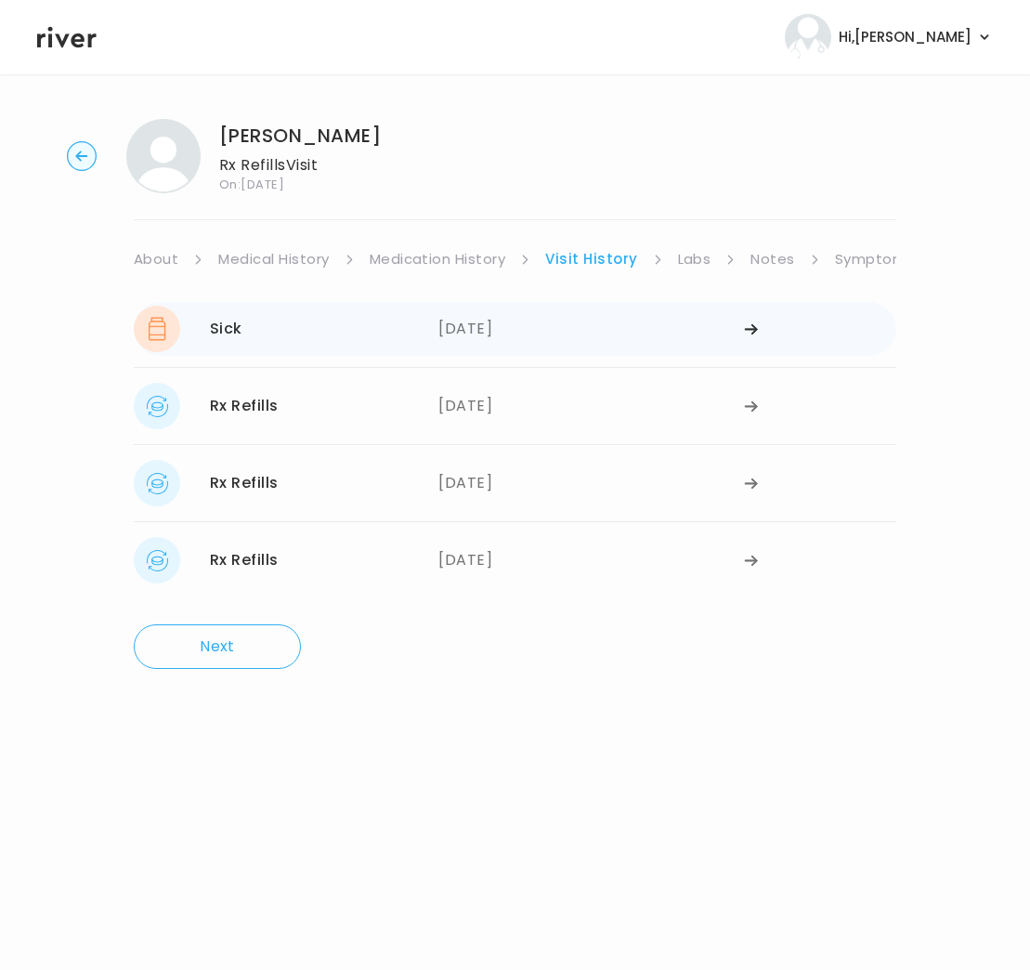
click at [475, 333] on div "11/18/2024" at bounding box center [590, 329] width 305 height 46
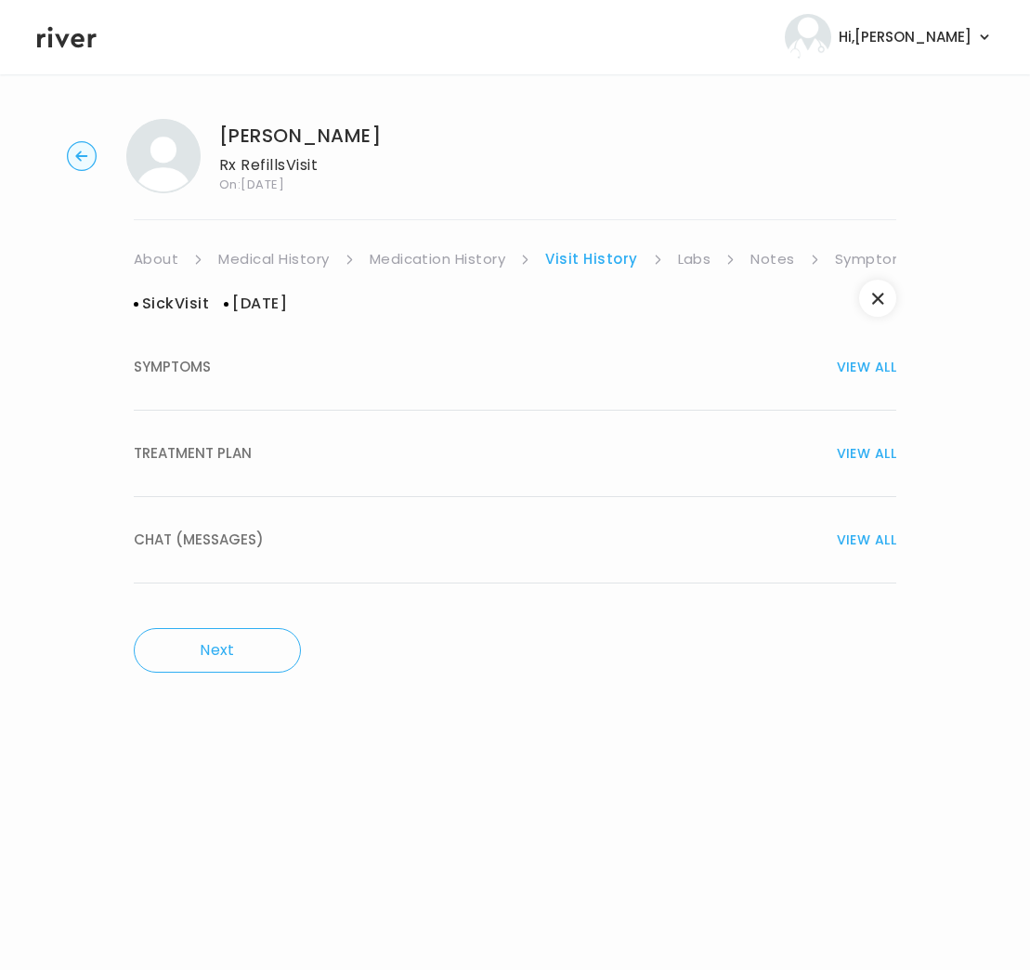
drag, startPoint x: 856, startPoint y: 361, endPoint x: 808, endPoint y: 435, distance: 87.4
click at [808, 435] on div "SYMPTOMS VIEW ALL TREATMENT PLAN VIEW ALL Prescription Medication name Albutero…" at bounding box center [515, 453] width 763 height 259
click at [875, 450] on span "VIEW ALL" at bounding box center [866, 453] width 59 height 26
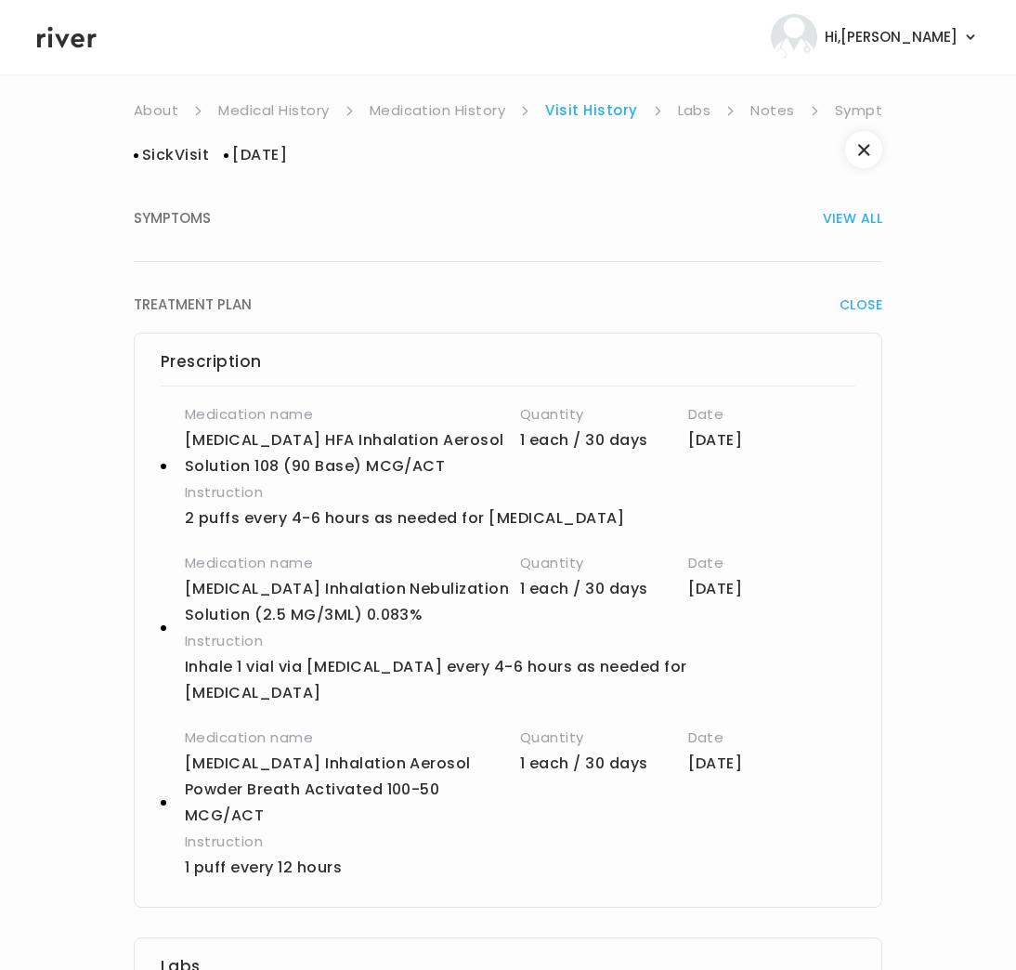
scroll to position [150, 0]
click at [281, 753] on p "Advair Diskus Inhalation Aerosol Powder Breath Activated 100-50 MCG/ACT" at bounding box center [352, 789] width 335 height 78
drag, startPoint x: 185, startPoint y: 814, endPoint x: 349, endPoint y: 812, distance: 164.4
click at [349, 854] on p "1 puff every 12 hours" at bounding box center [464, 867] width 559 height 26
copy p "1 puff every 12 hours"
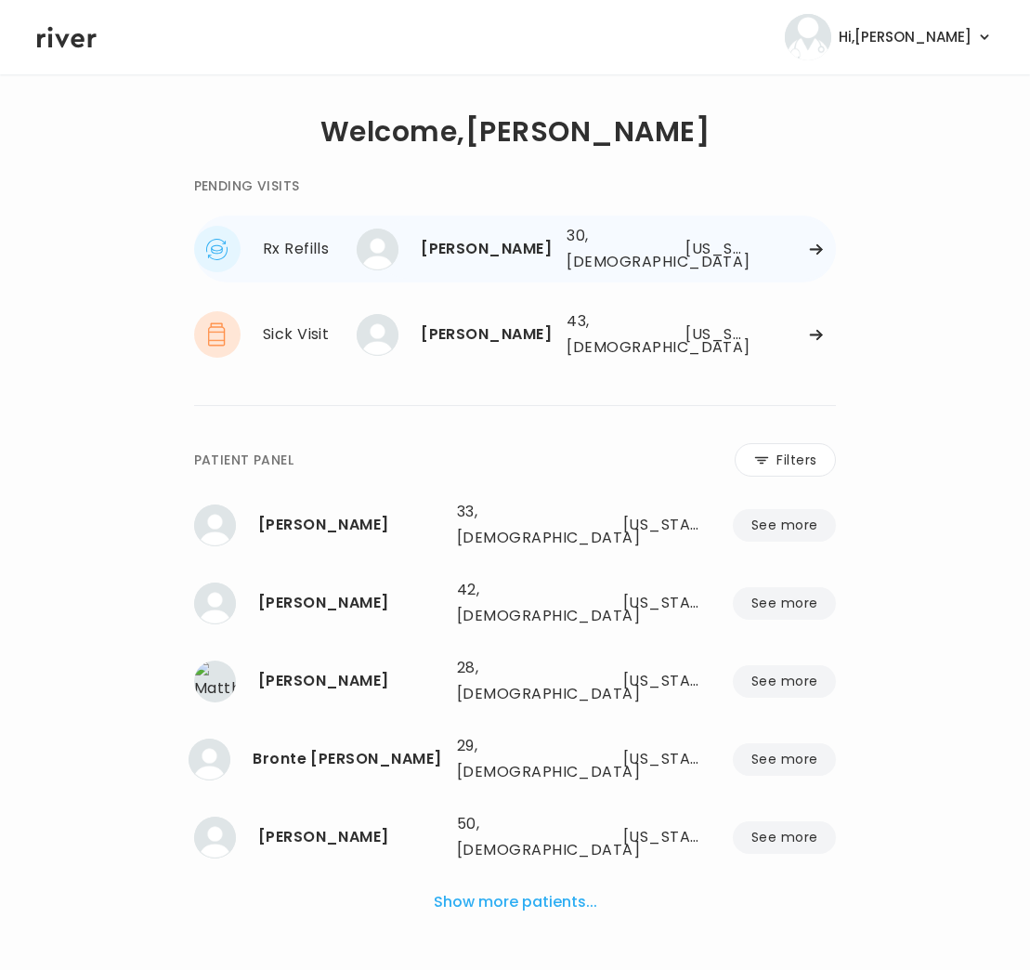
click at [762, 259] on div "[PERSON_NAME] 30, [DEMOGRAPHIC_DATA] See more 30, [DEMOGRAPHIC_DATA] [US_STATE]" at bounding box center [606, 248] width 459 height 59
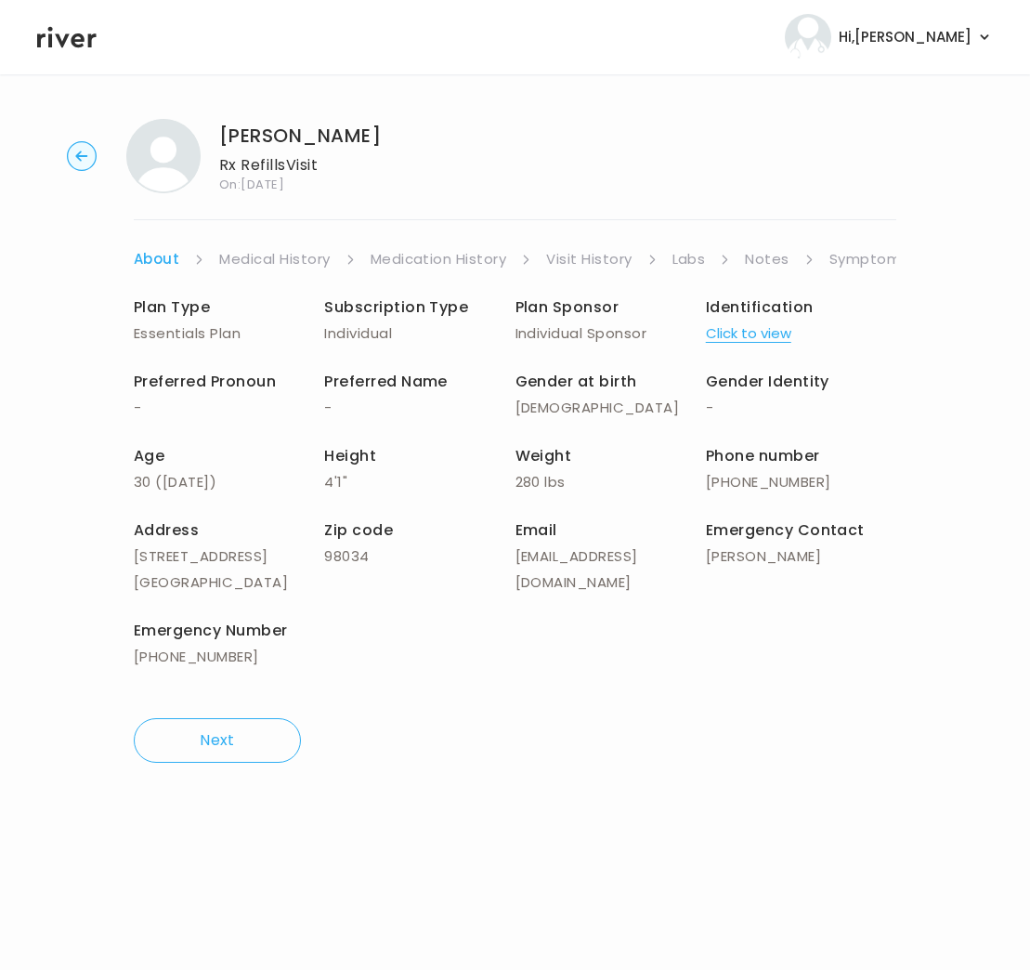
click at [862, 259] on link "Symptoms" at bounding box center [870, 259] width 80 height 26
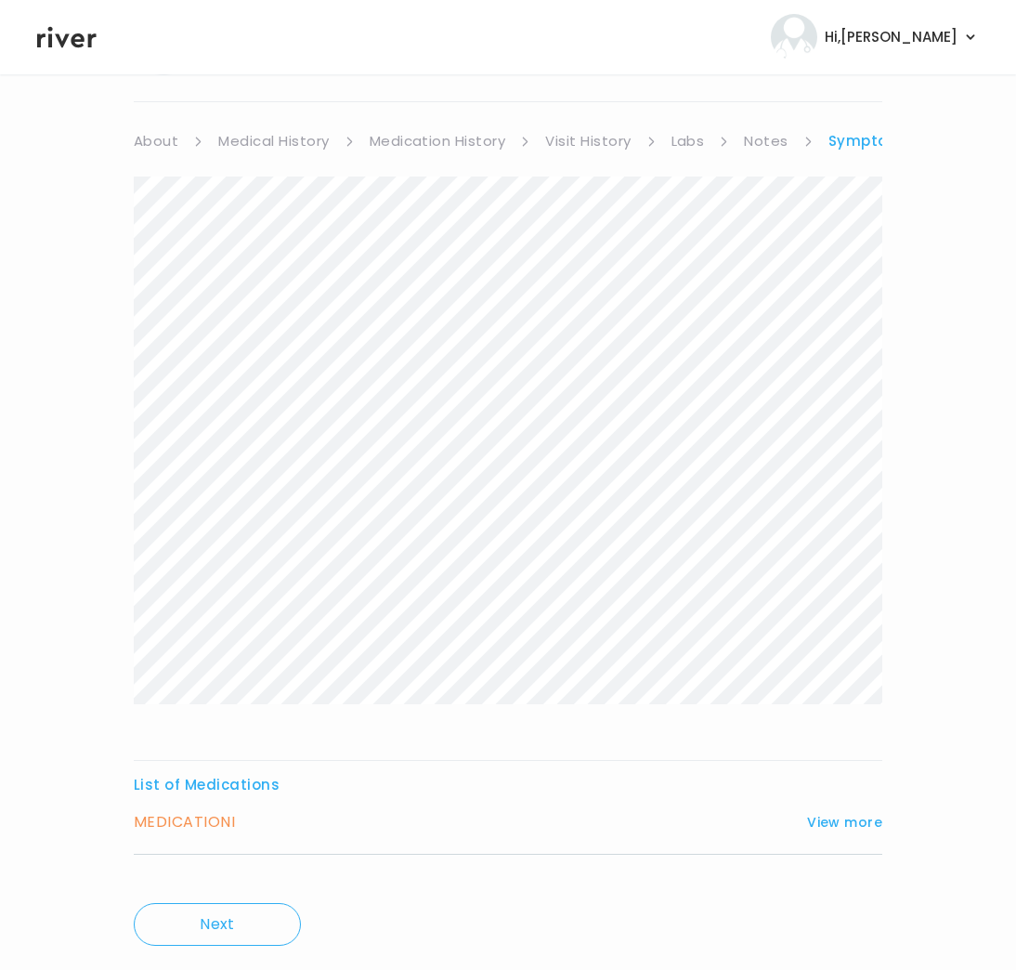
scroll to position [164, 0]
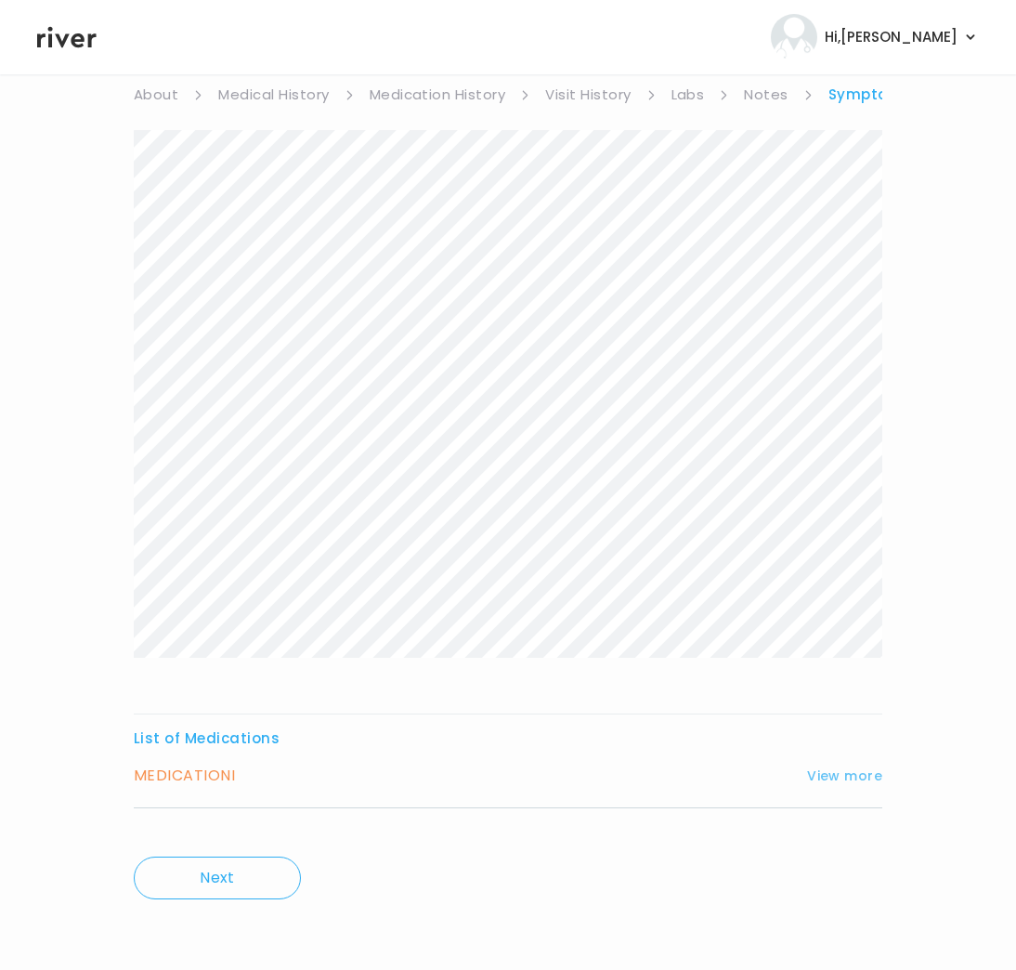
click at [845, 772] on button "View more" at bounding box center [844, 776] width 75 height 22
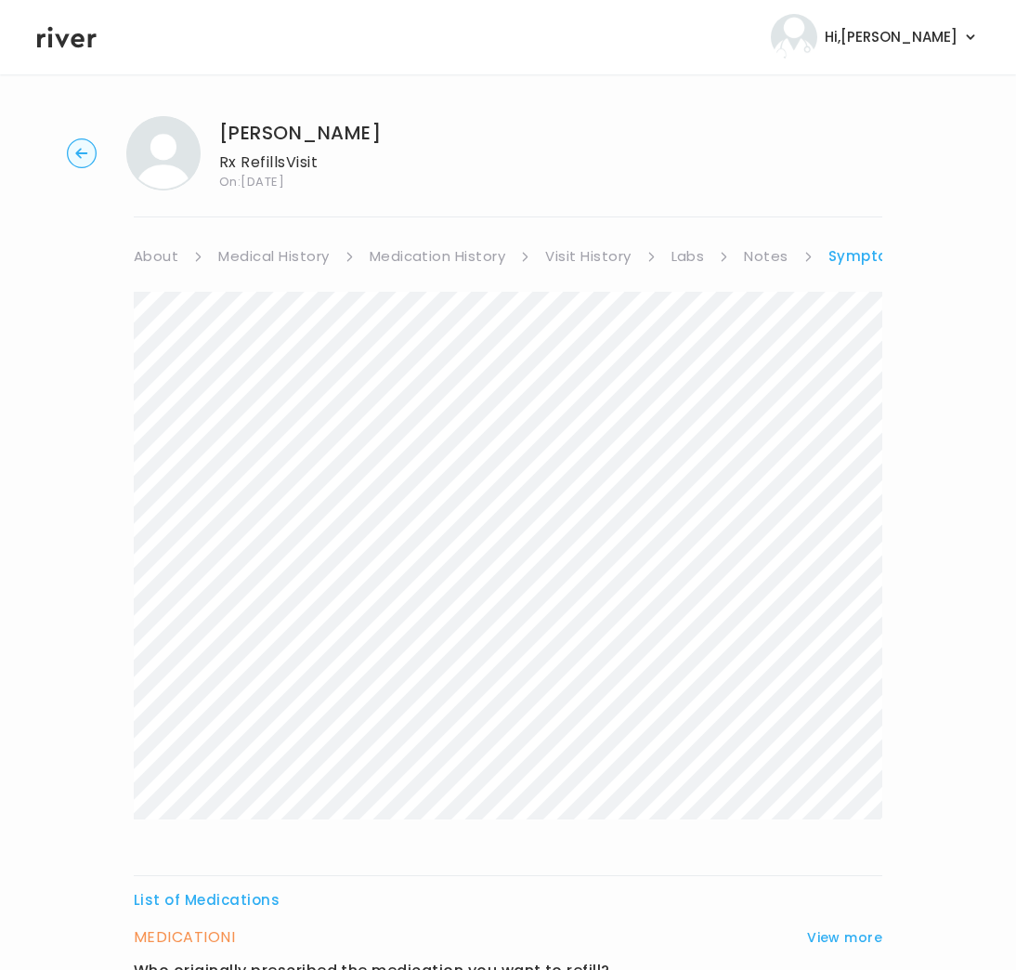
scroll to position [0, 0]
click at [608, 259] on link "Visit History" at bounding box center [587, 259] width 85 height 26
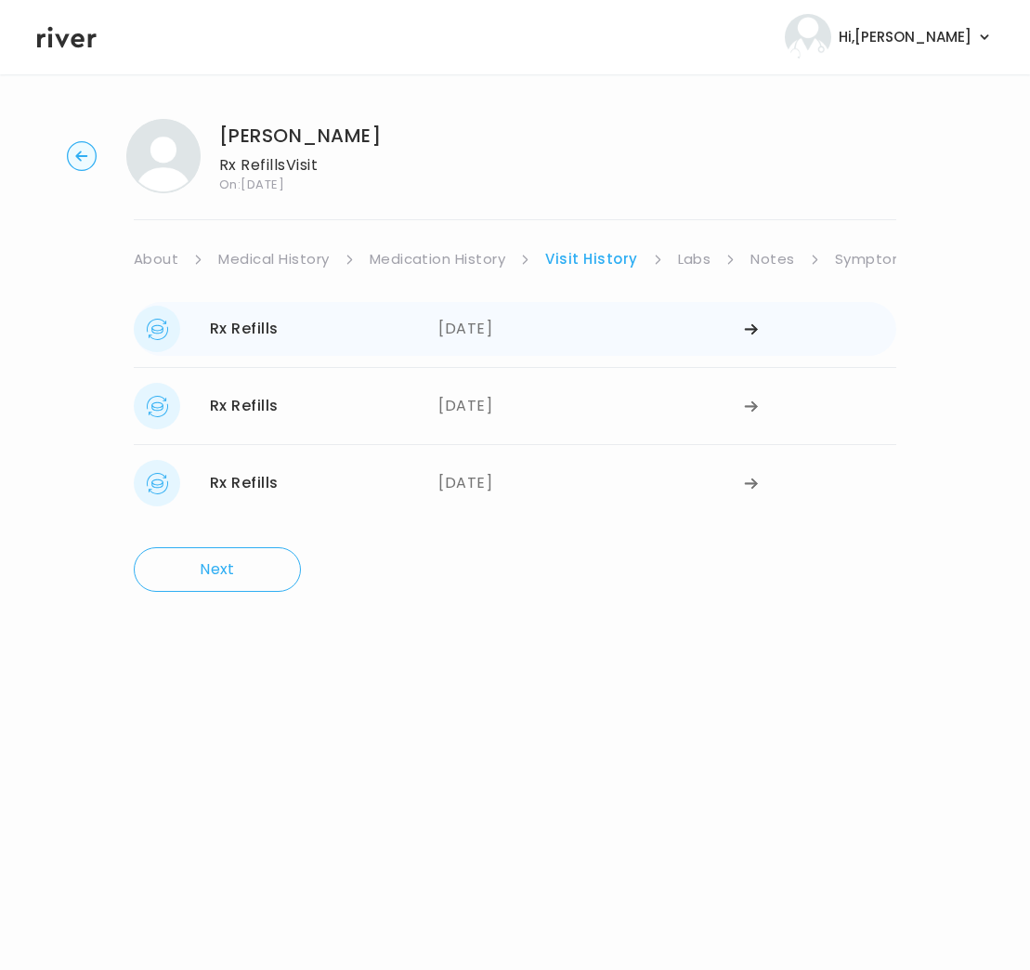
click at [447, 332] on div "[DATE]" at bounding box center [590, 329] width 305 height 46
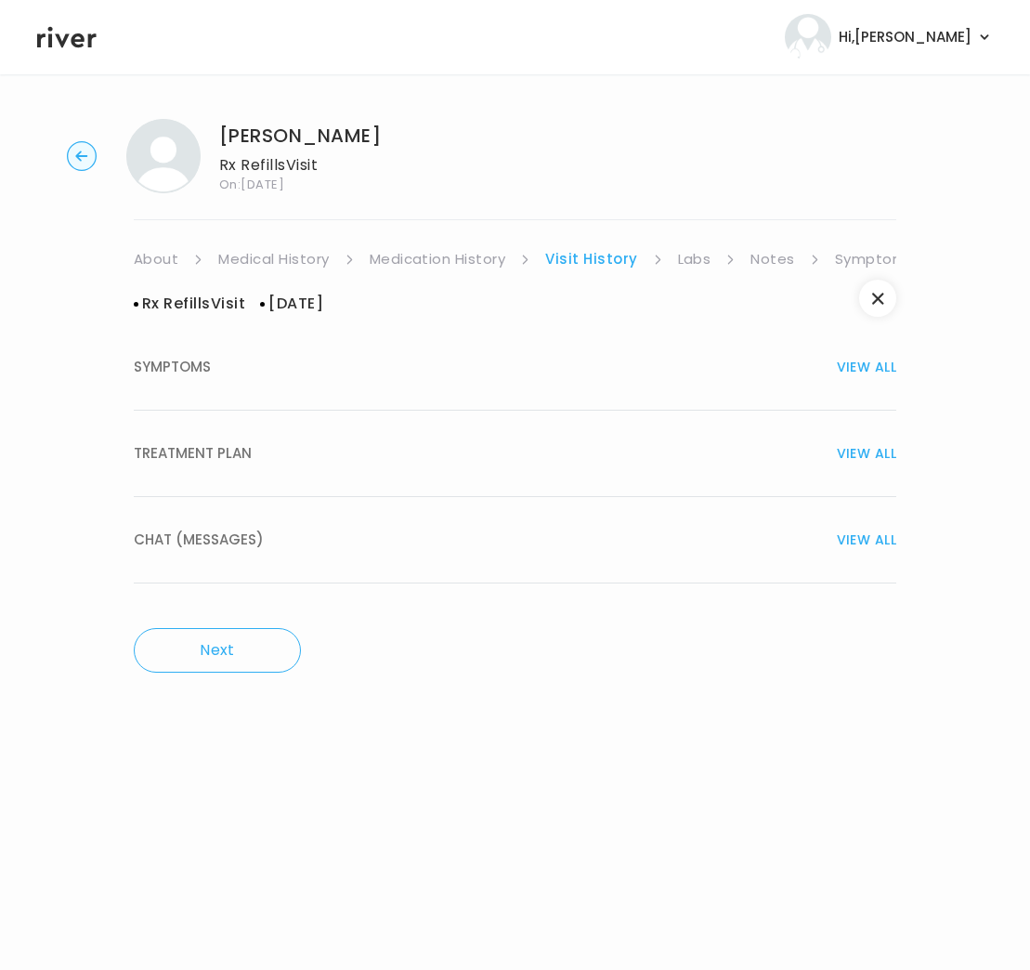
click at [328, 452] on div "TREATMENT PLAN VIEW ALL" at bounding box center [515, 453] width 763 height 26
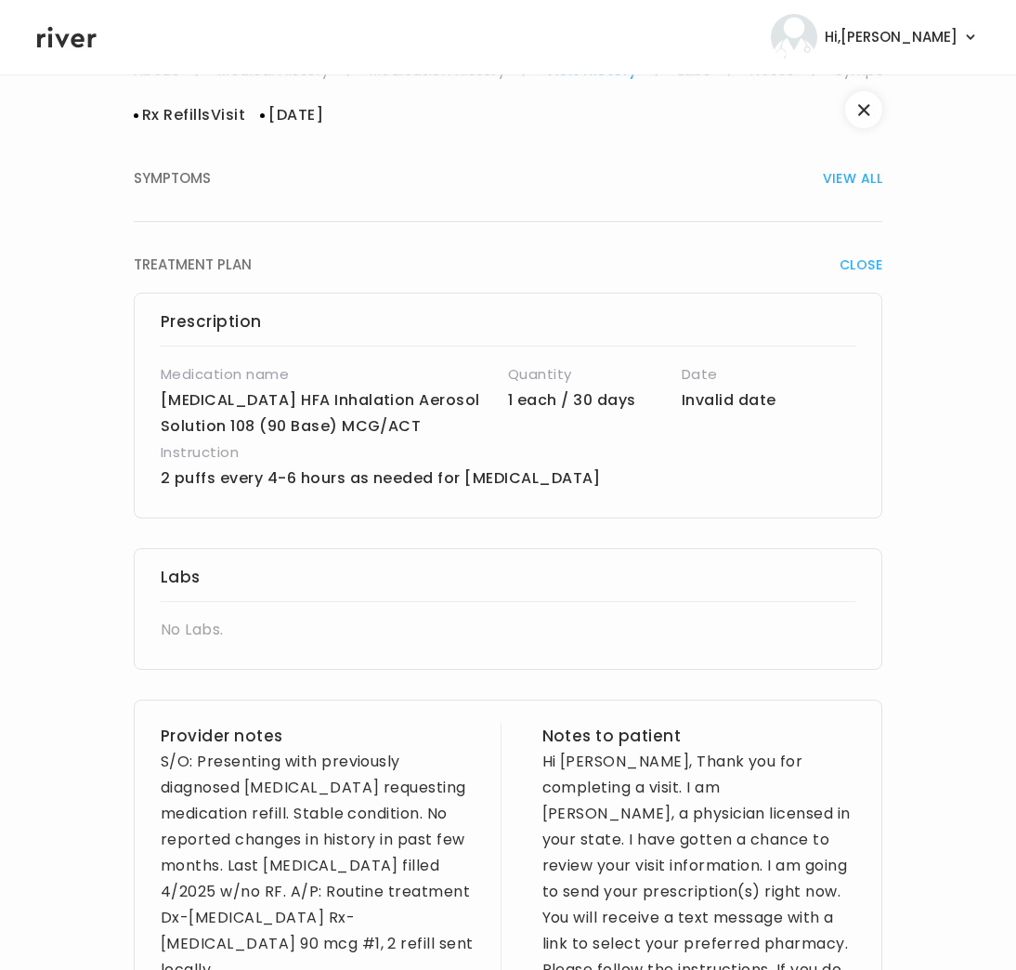
scroll to position [333, 0]
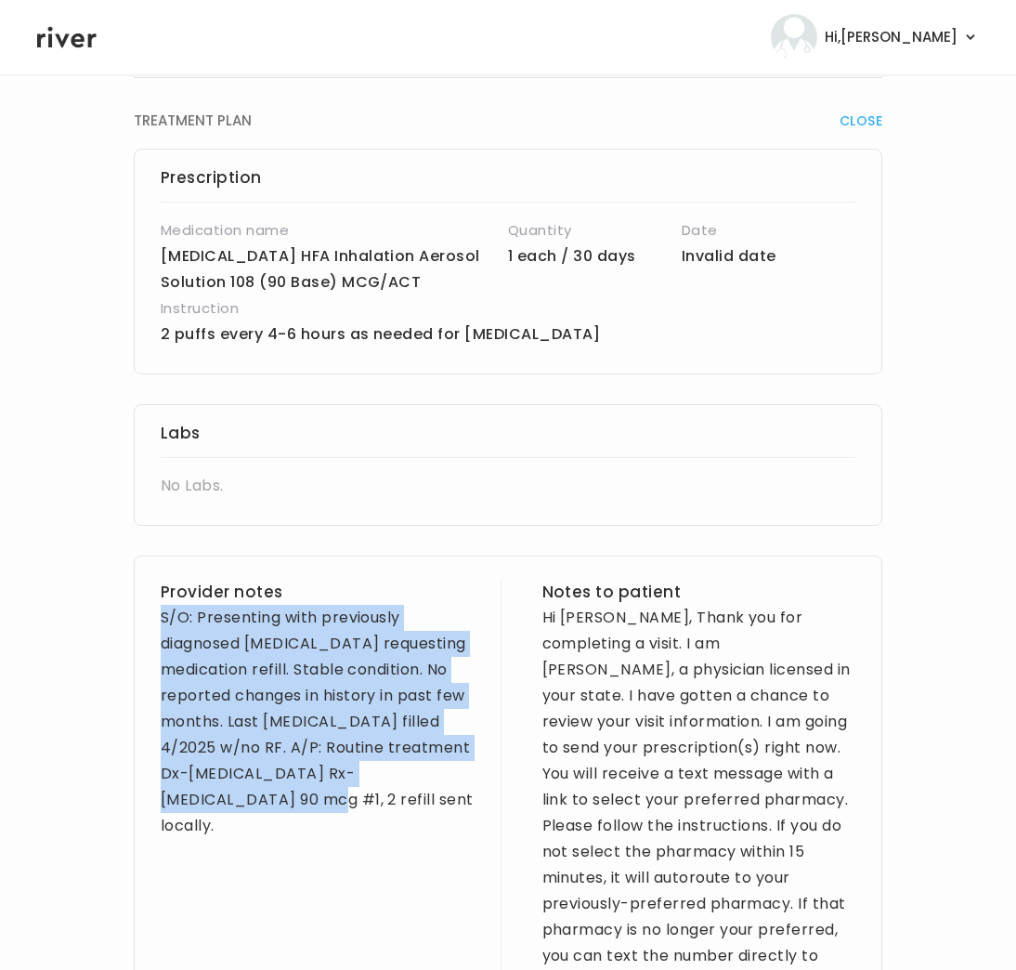
drag, startPoint x: 162, startPoint y: 624, endPoint x: 324, endPoint y: 821, distance: 255.4
click at [324, 821] on div "Provider notes S/O: Presenting with previously diagnosed [MEDICAL_DATA] request…" at bounding box center [318, 891] width 314 height 624
copy div "S/O: Presenting with previously diagnosed [MEDICAL_DATA] requesting medication …"
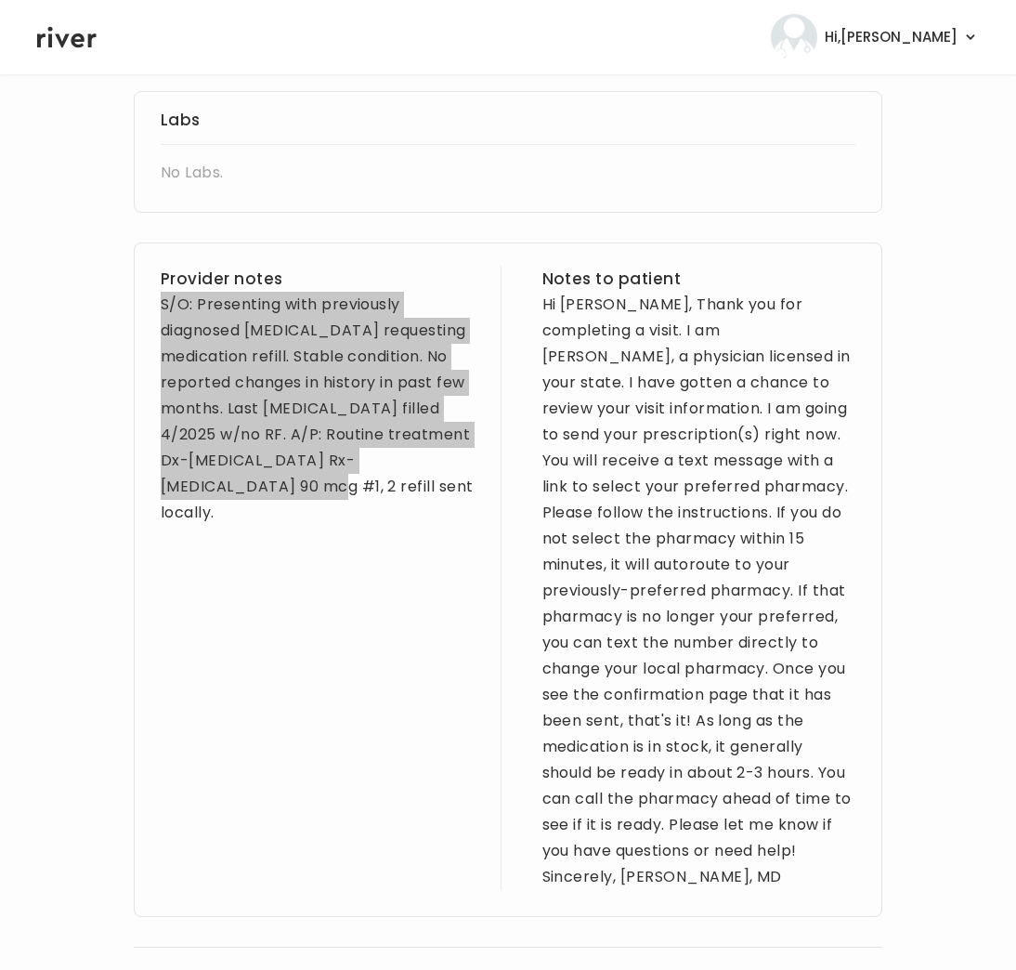
scroll to position [847, 0]
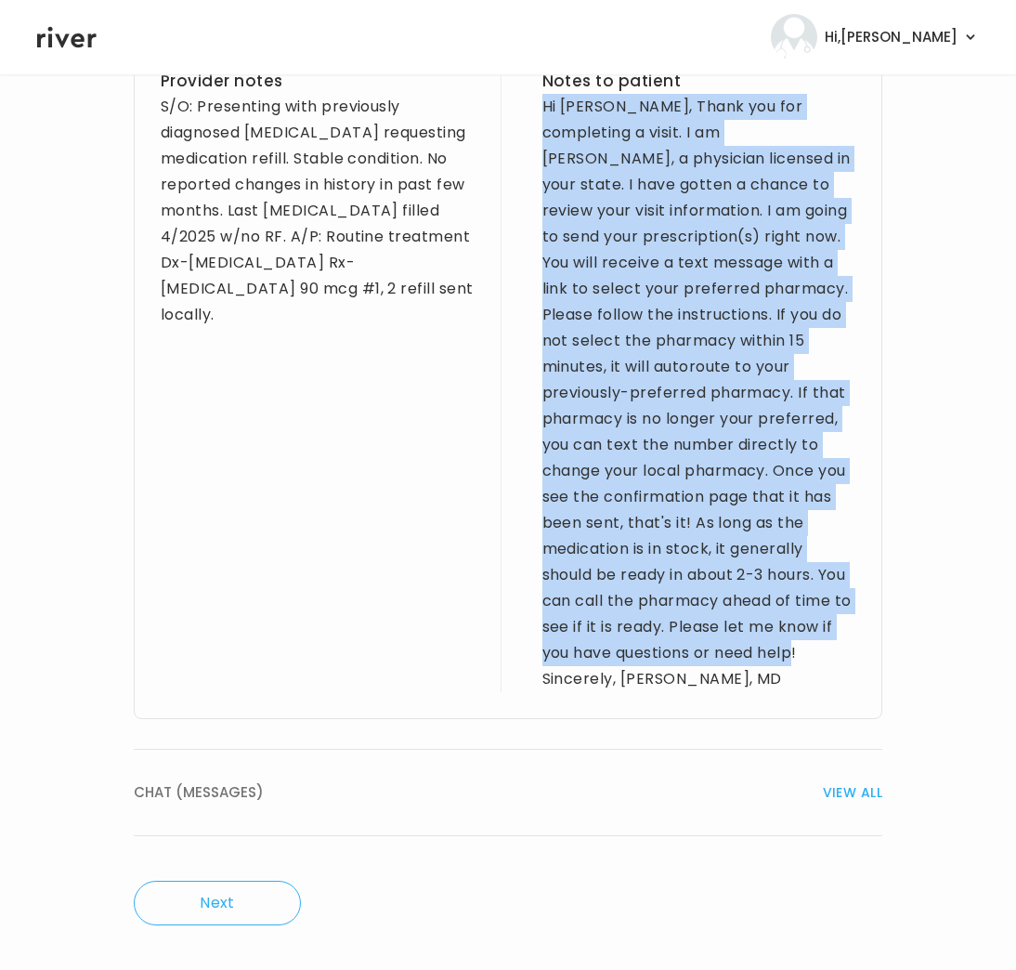
drag, startPoint x: 542, startPoint y: 105, endPoint x: 653, endPoint y: 676, distance: 582.1
click at [653, 676] on div "Hi [PERSON_NAME], Thank you for completing a visit. I am [PERSON_NAME], a physi…" at bounding box center [700, 393] width 314 height 598
copy div "Hi [PERSON_NAME], Thank you for completing a visit. I am [PERSON_NAME], a physi…"
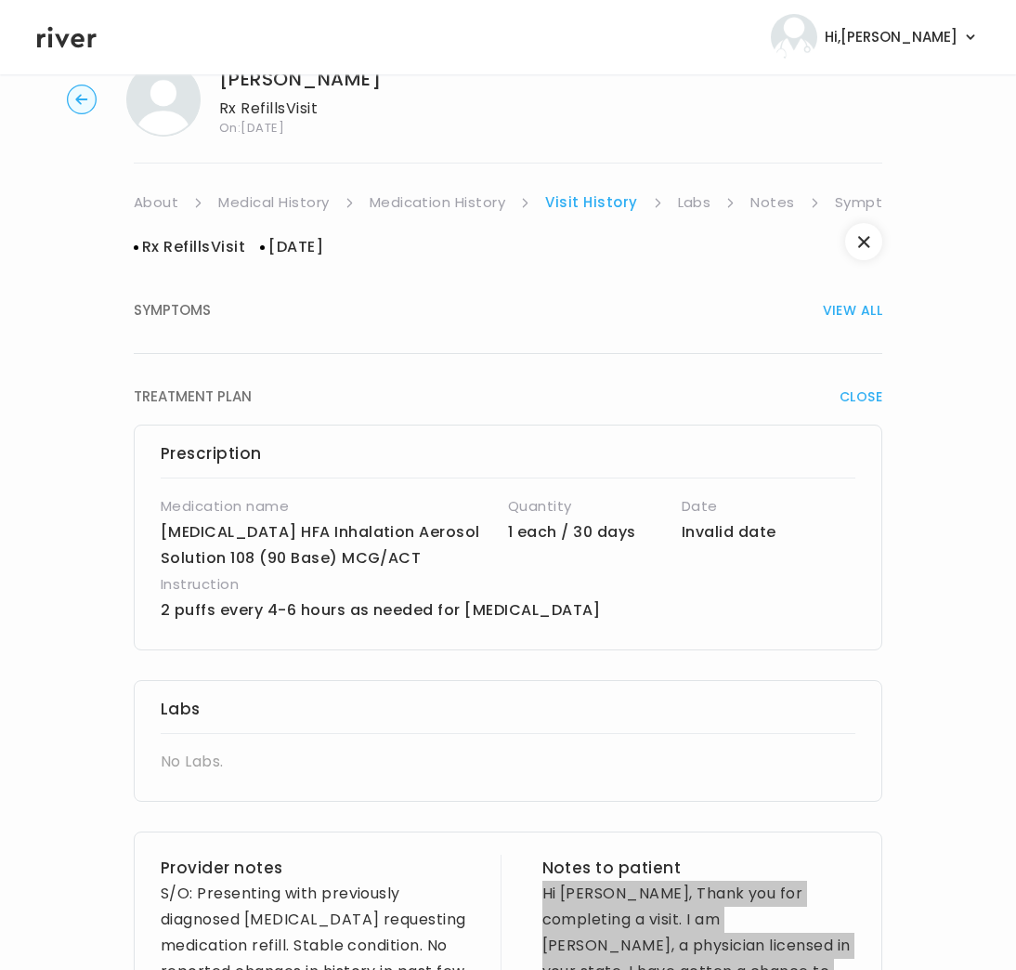
scroll to position [0, 0]
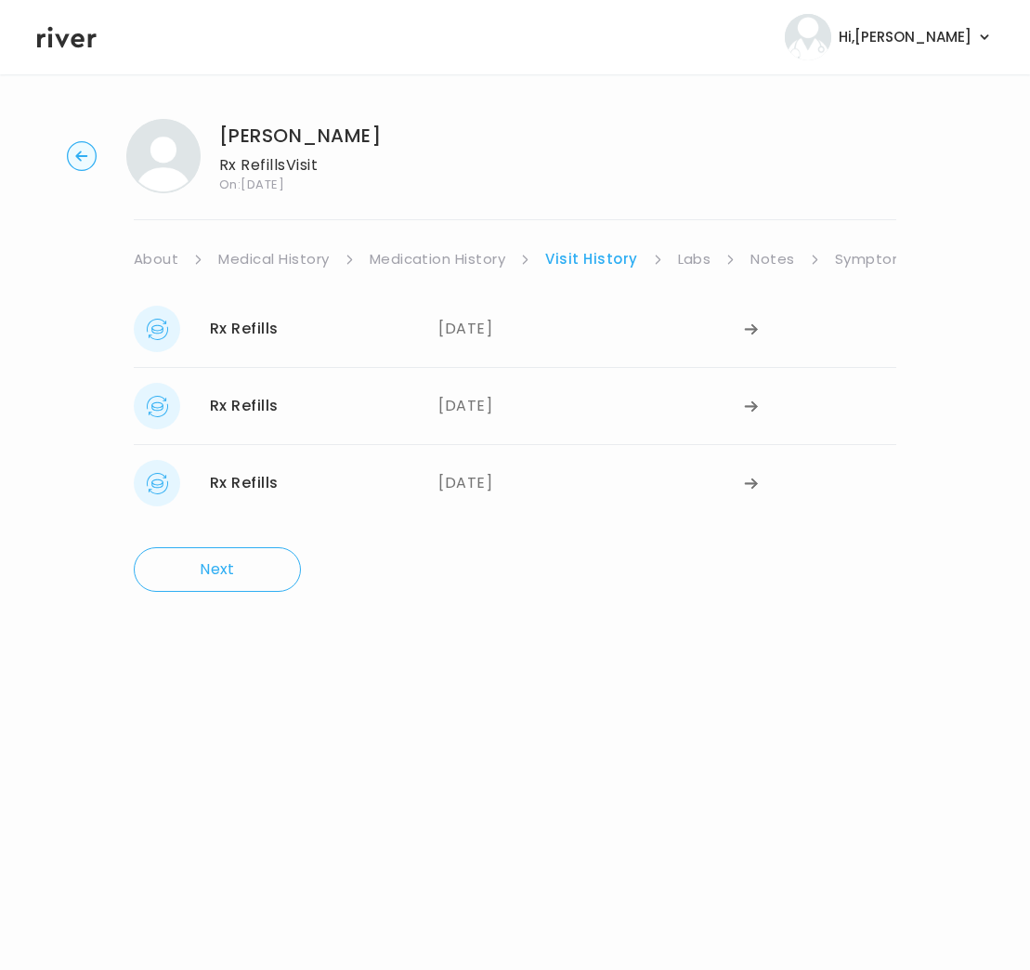
click at [854, 260] on link "Symptoms" at bounding box center [875, 259] width 80 height 26
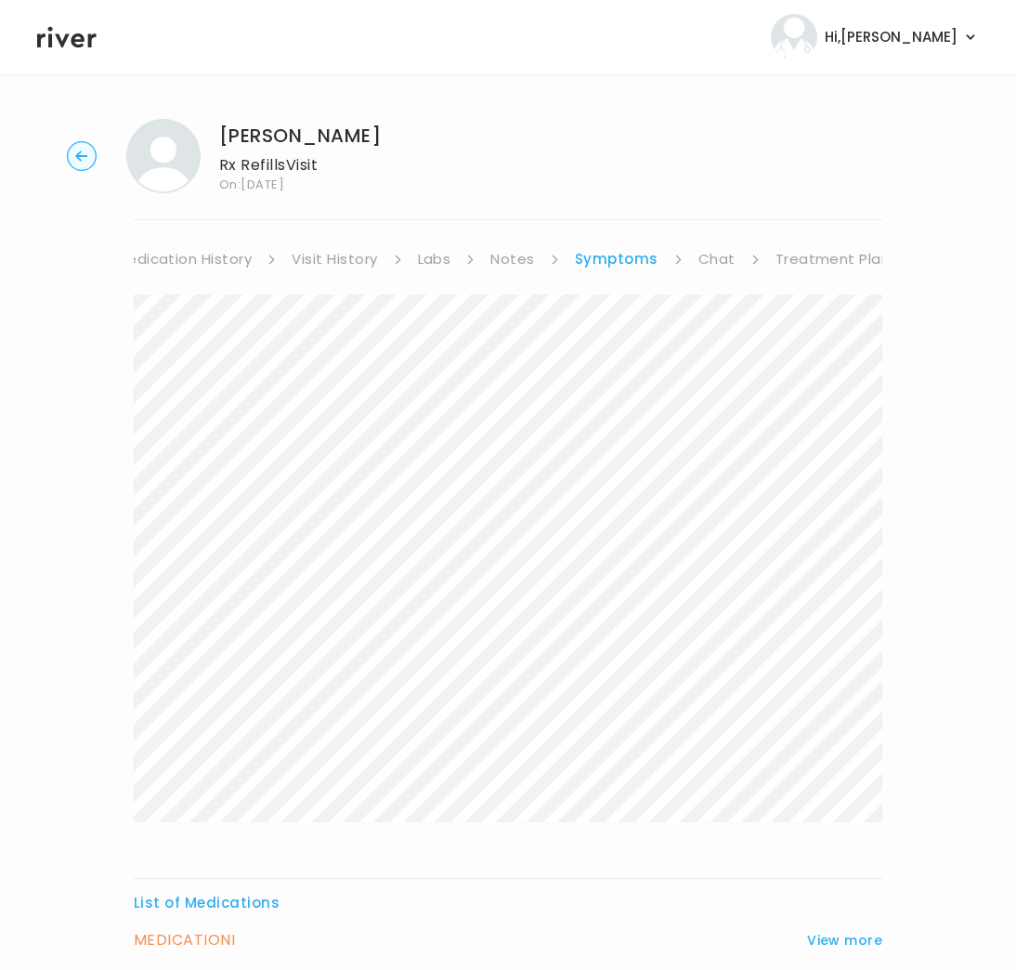
click at [812, 262] on link "Treatment Plan" at bounding box center [833, 259] width 115 height 26
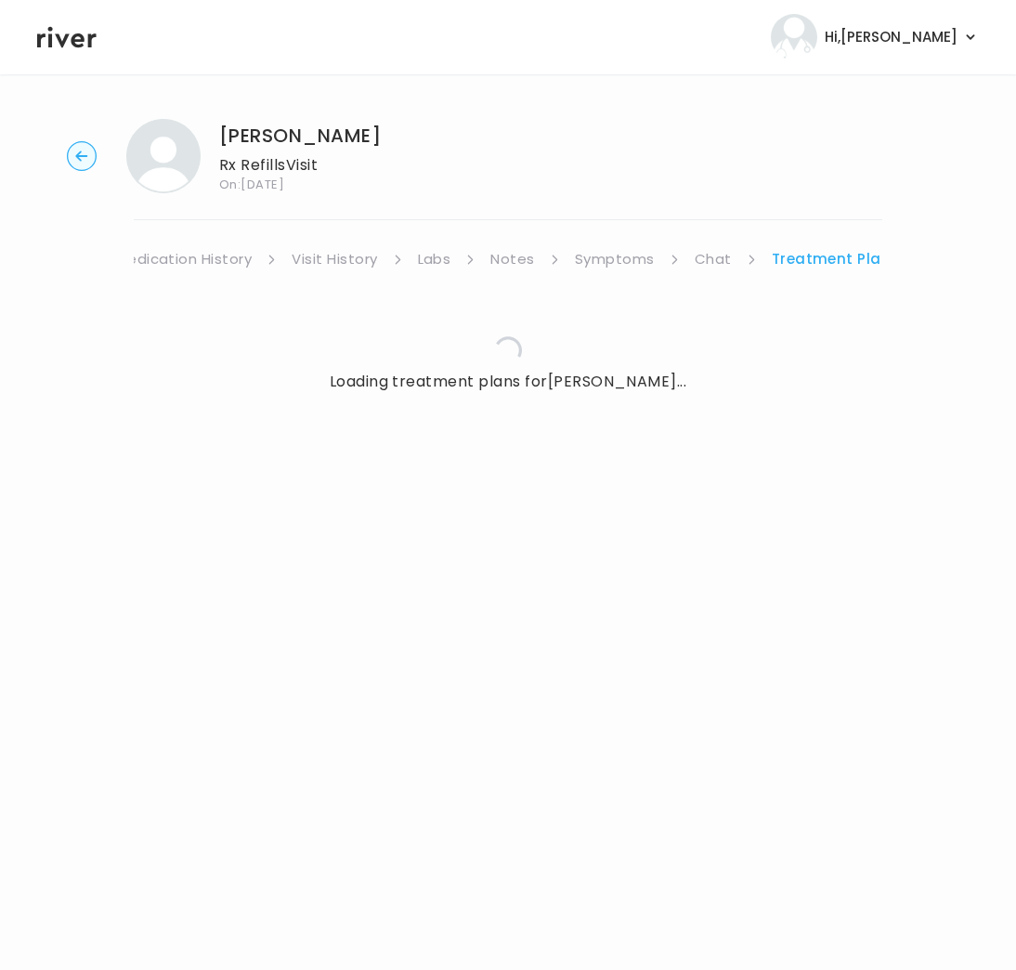
scroll to position [0, 241]
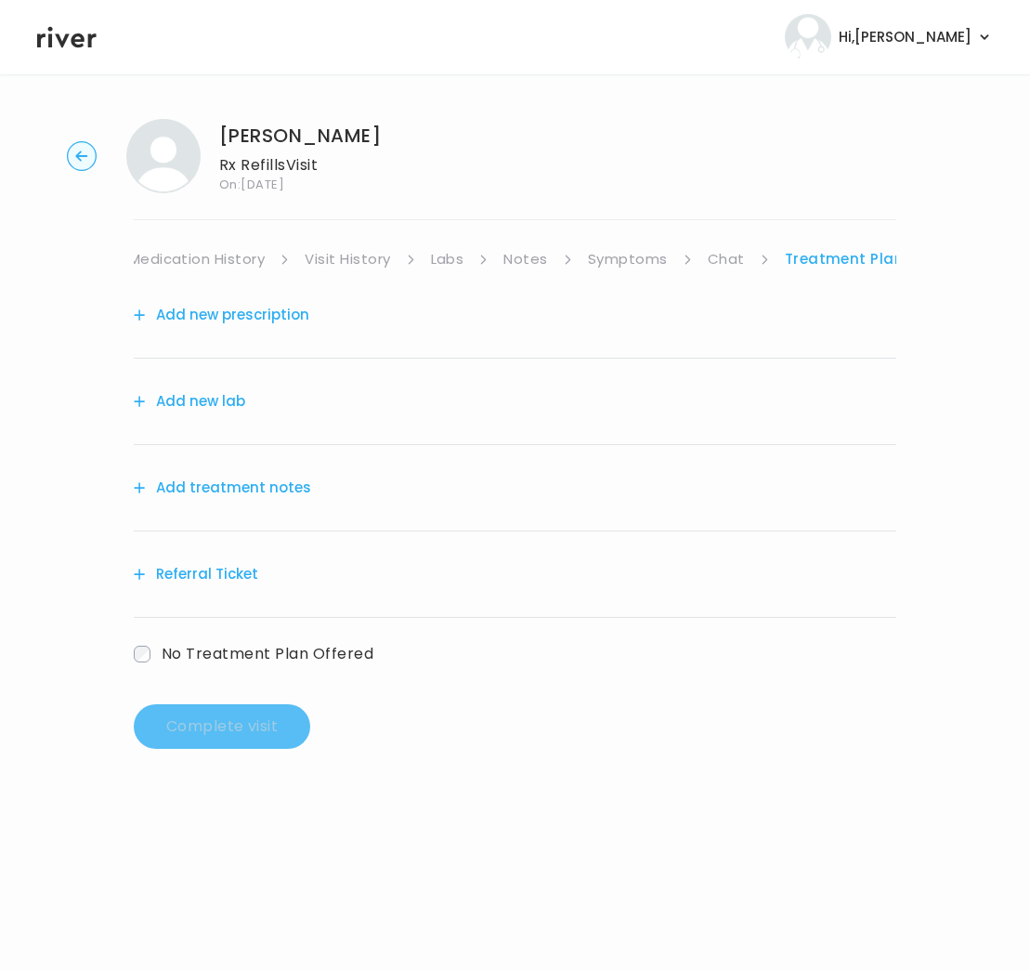
click at [220, 485] on button "Add treatment notes" at bounding box center [222, 488] width 177 height 26
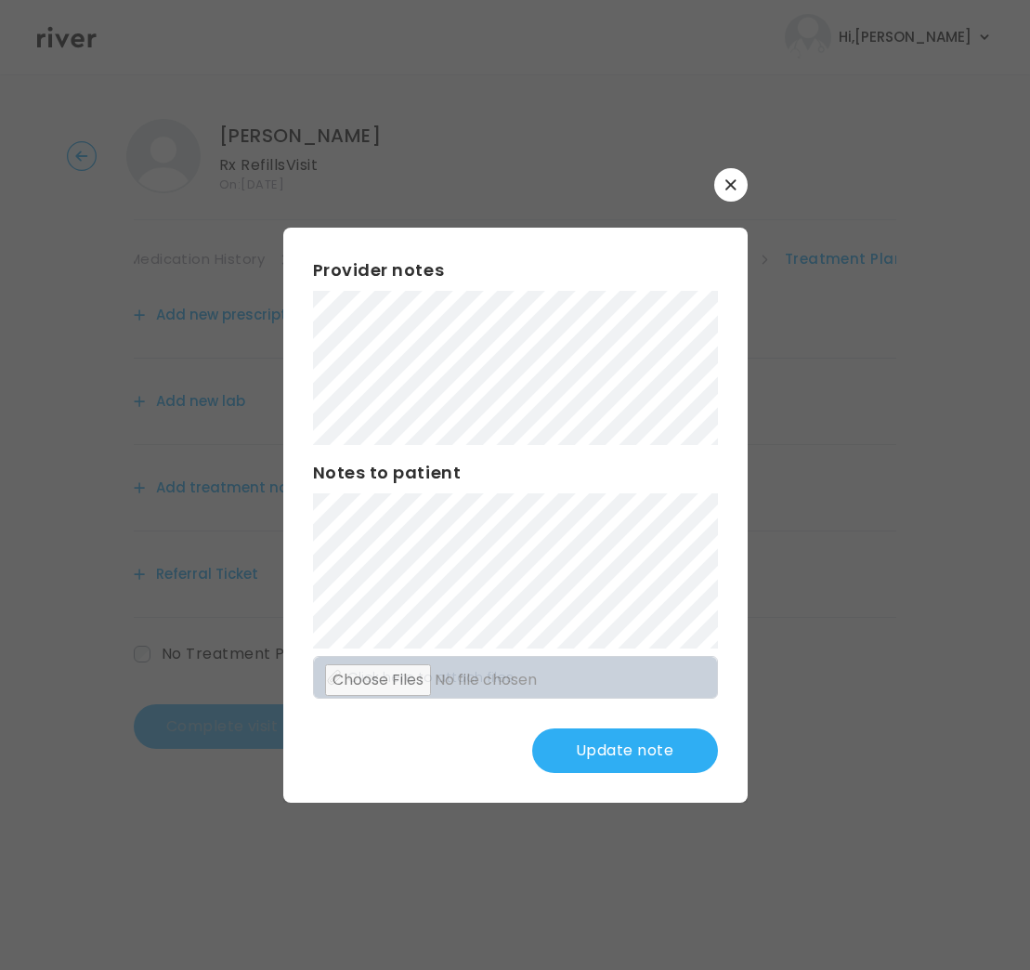
click at [618, 737] on button "Update note" at bounding box center [625, 750] width 186 height 45
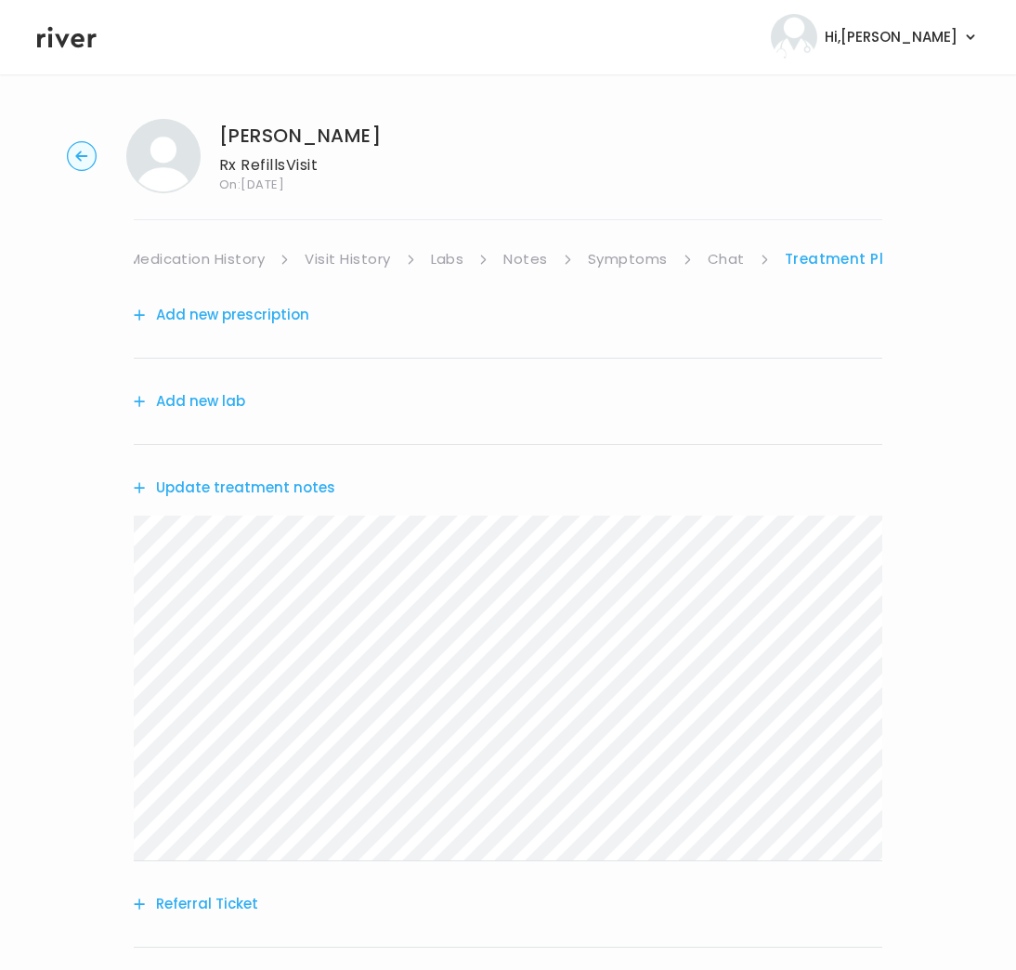
click at [260, 316] on button "Add new prescription" at bounding box center [222, 315] width 176 height 26
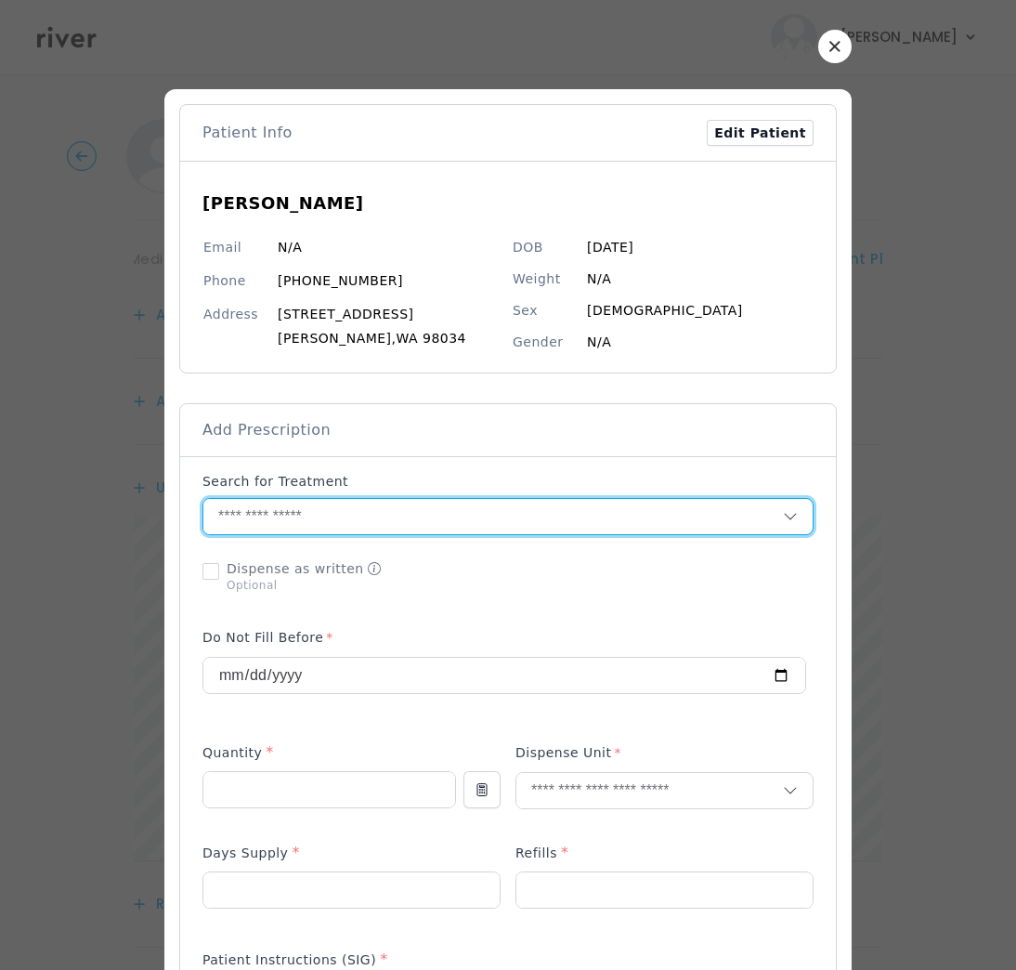
click at [266, 521] on input "text" at bounding box center [493, 516] width 580 height 35
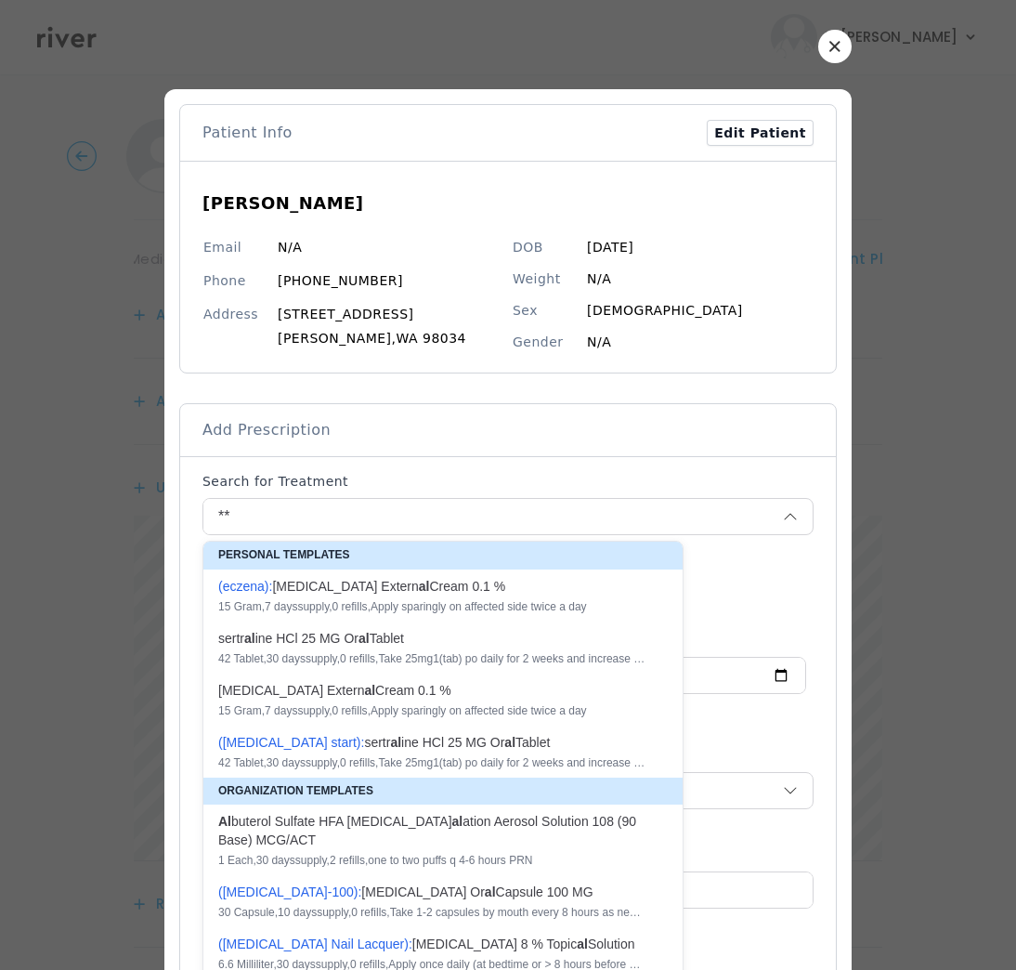
click at [328, 831] on div "Al buterol Sulfate HFA Inh al ation Aerosol Solution 108 (90 Base) MCG/ACT" at bounding box center [431, 830] width 427 height 37
type input "**********"
type input "*"
type input "**"
type input "*"
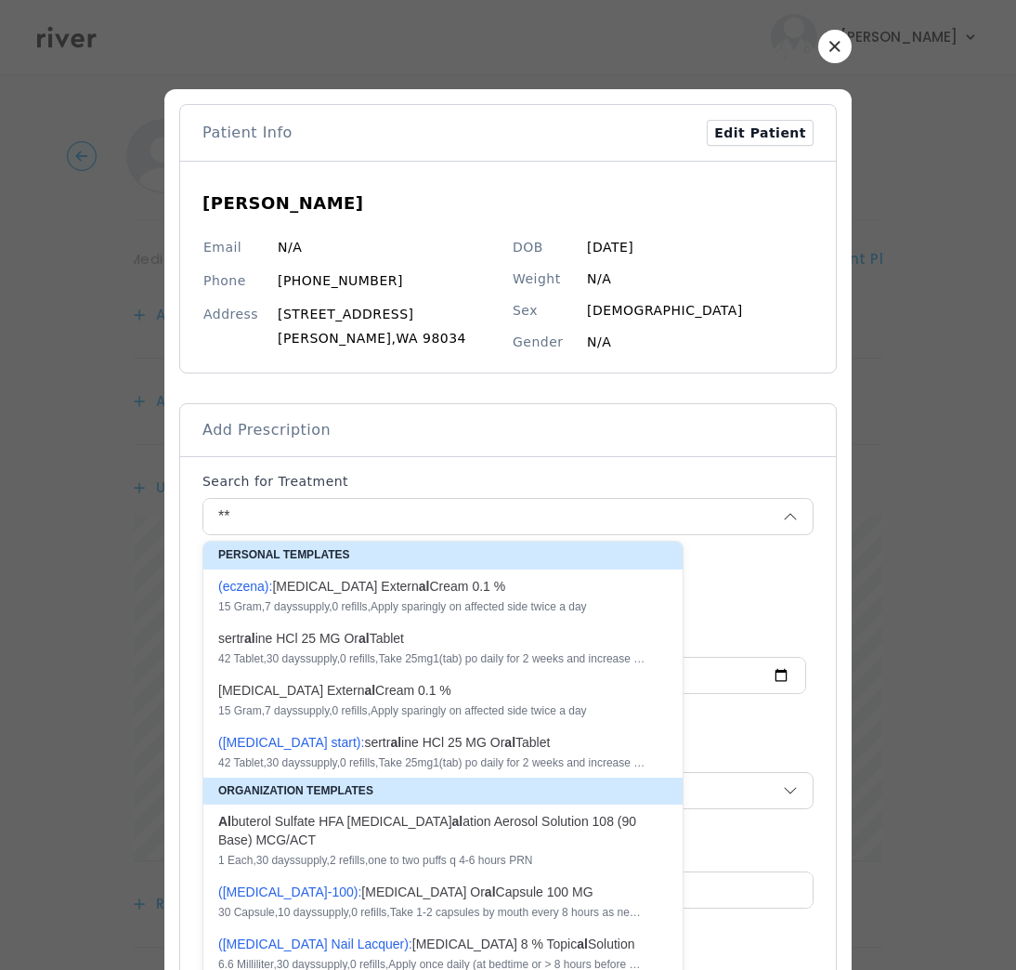
type textarea "**********"
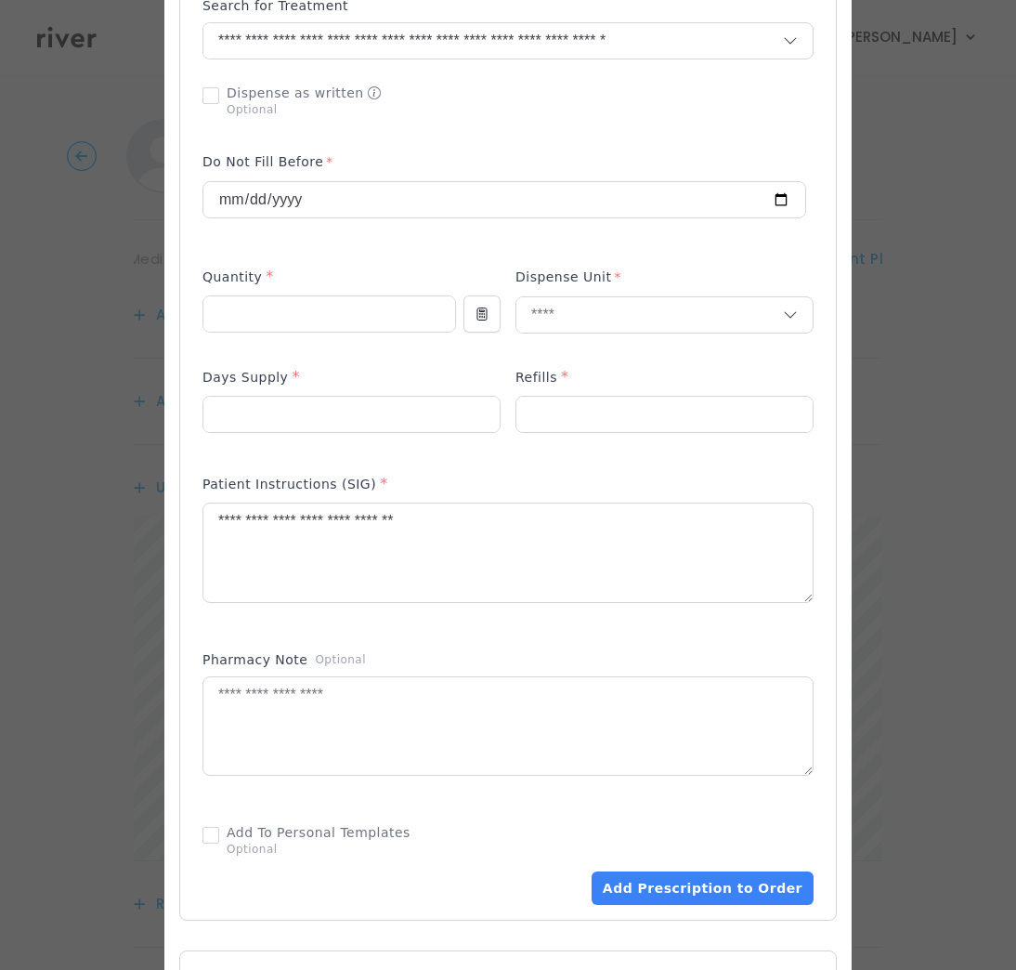
scroll to position [480, 0]
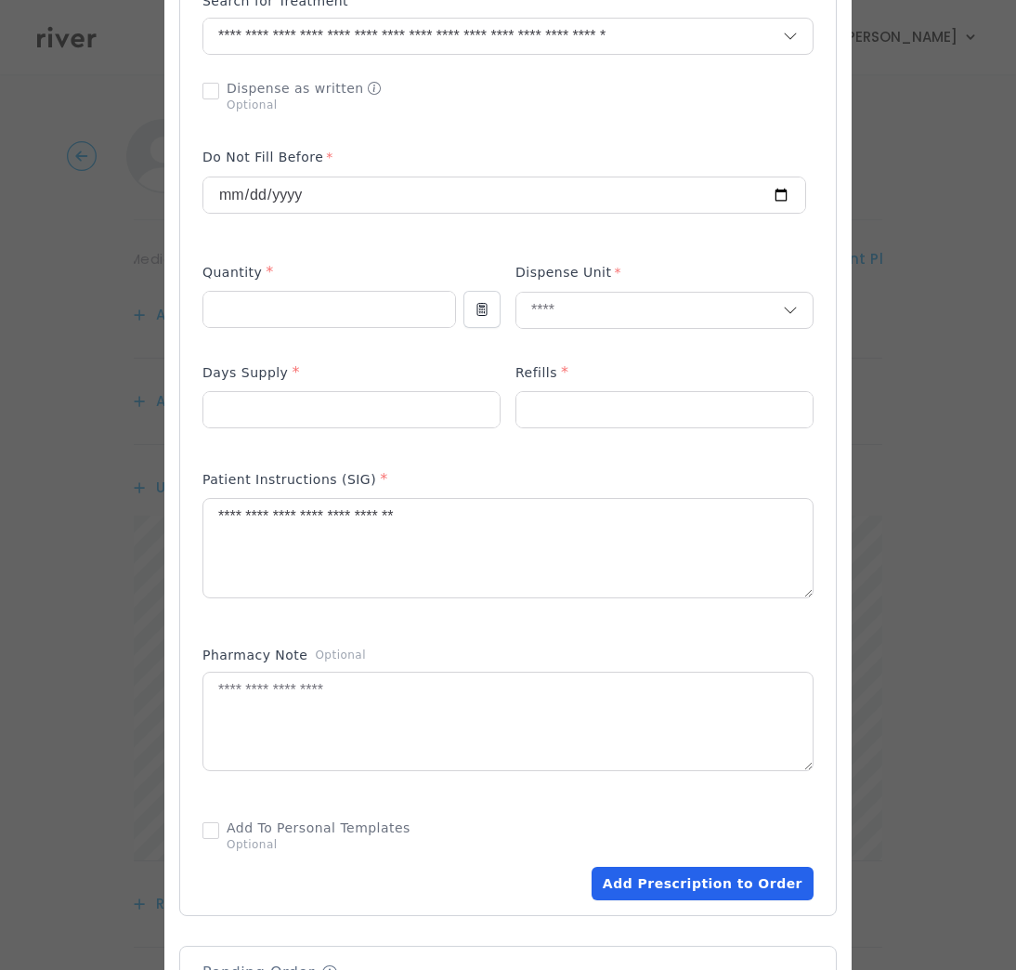
click at [697, 891] on button "Add Prescription to Order" at bounding box center [703, 883] width 222 height 33
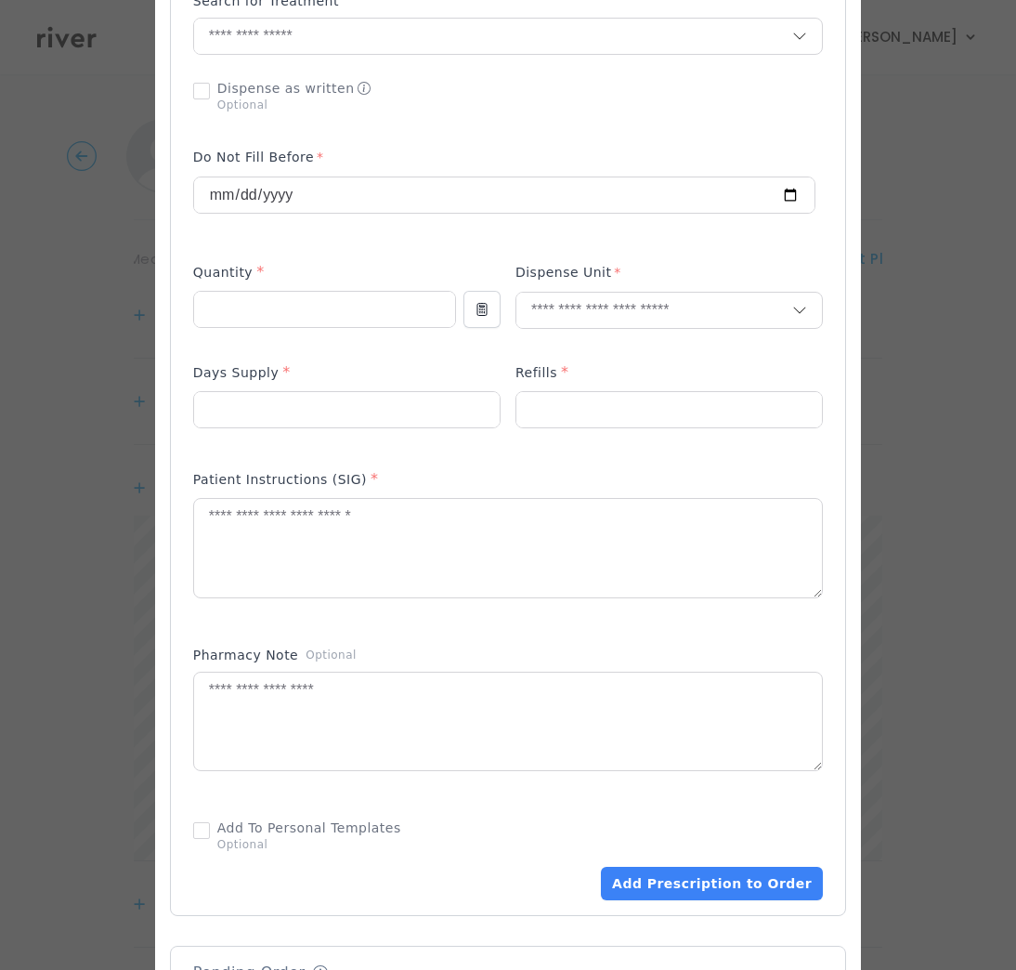
scroll to position [962, 0]
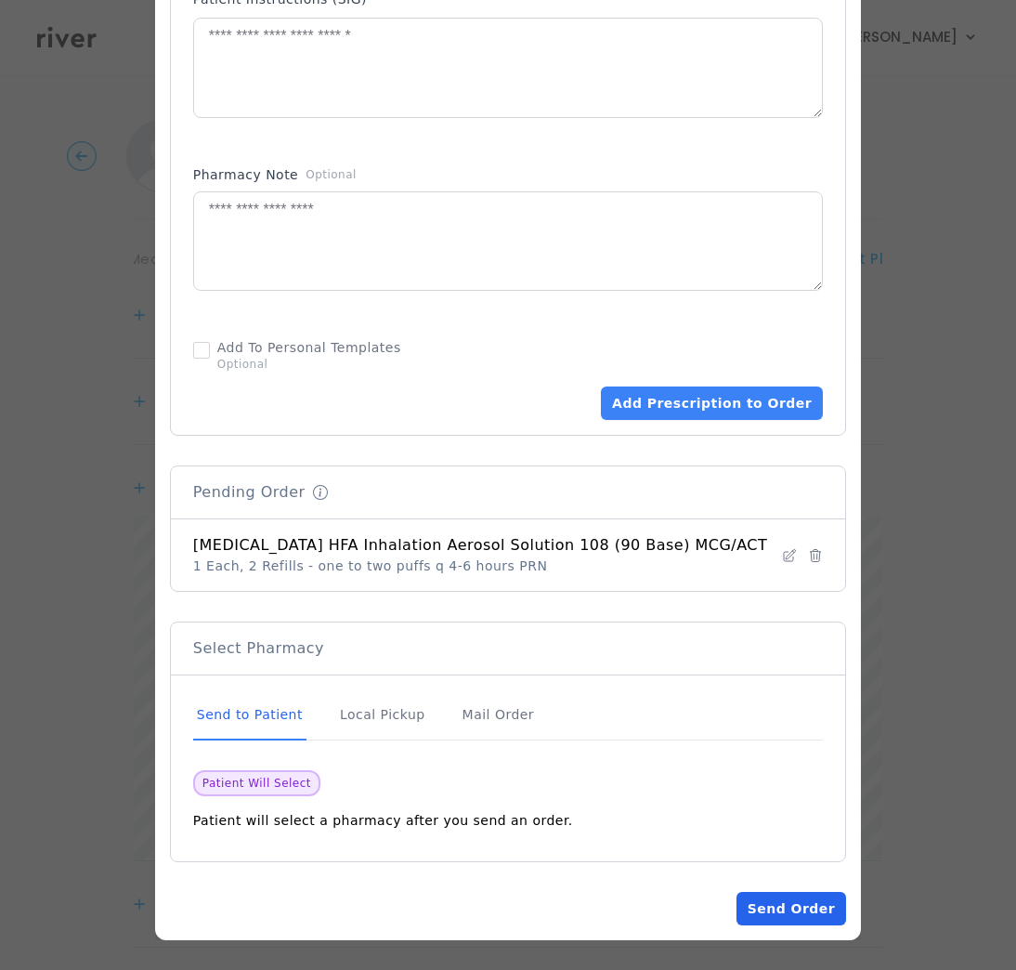
click at [782, 905] on button "Send Order" at bounding box center [792, 908] width 110 height 33
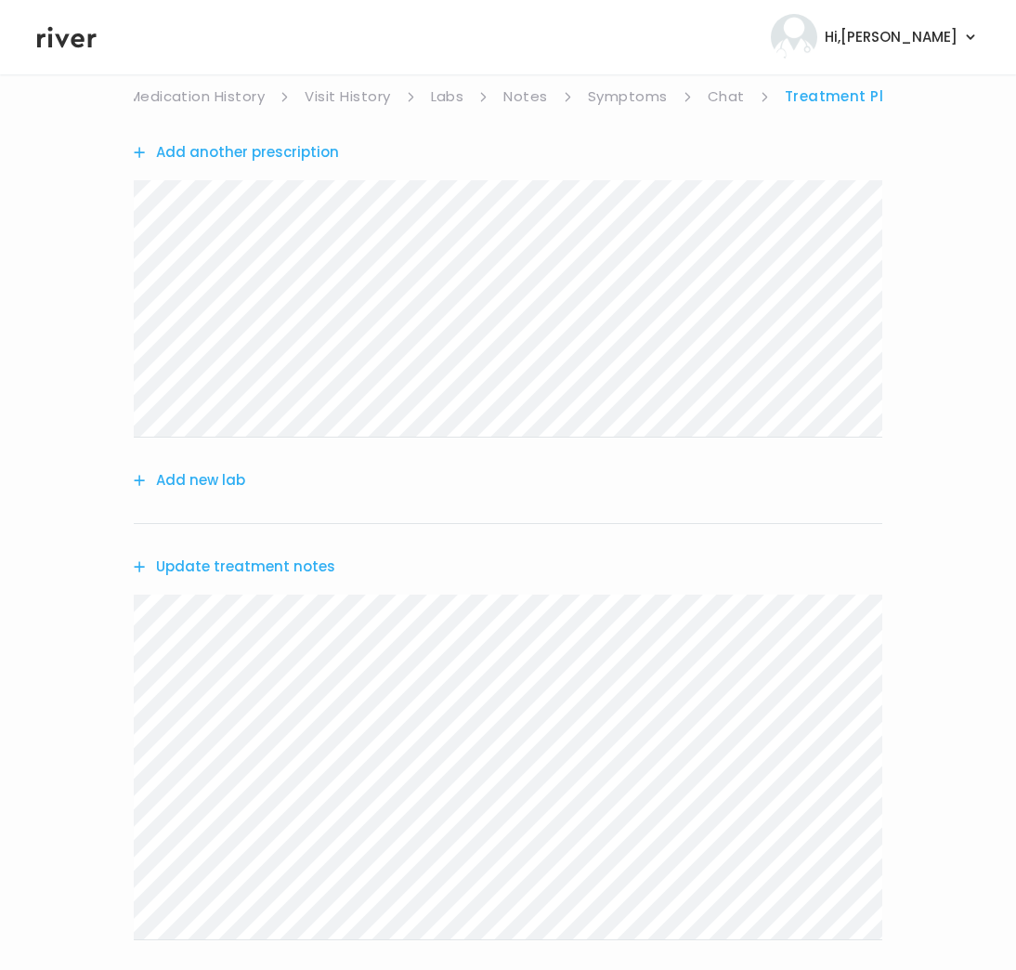
scroll to position [213, 0]
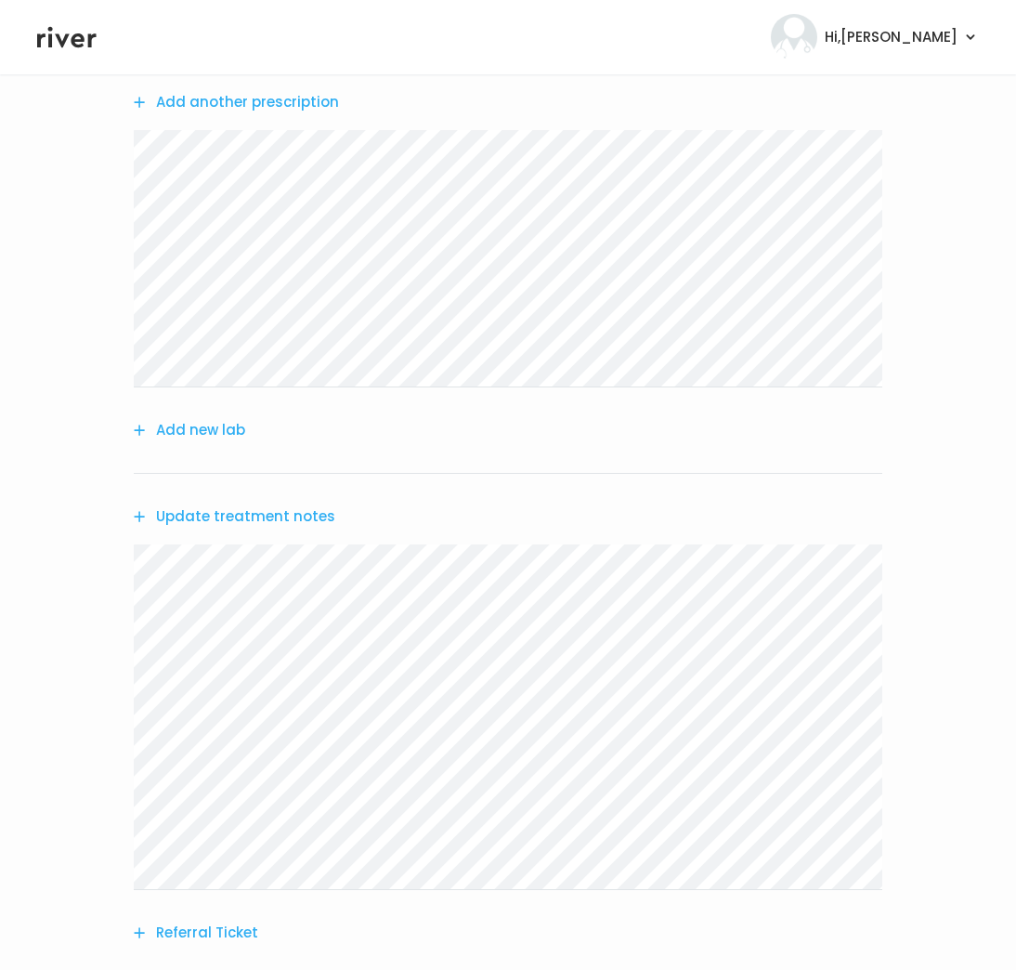
click at [274, 515] on button "Update treatment notes" at bounding box center [235, 517] width 202 height 26
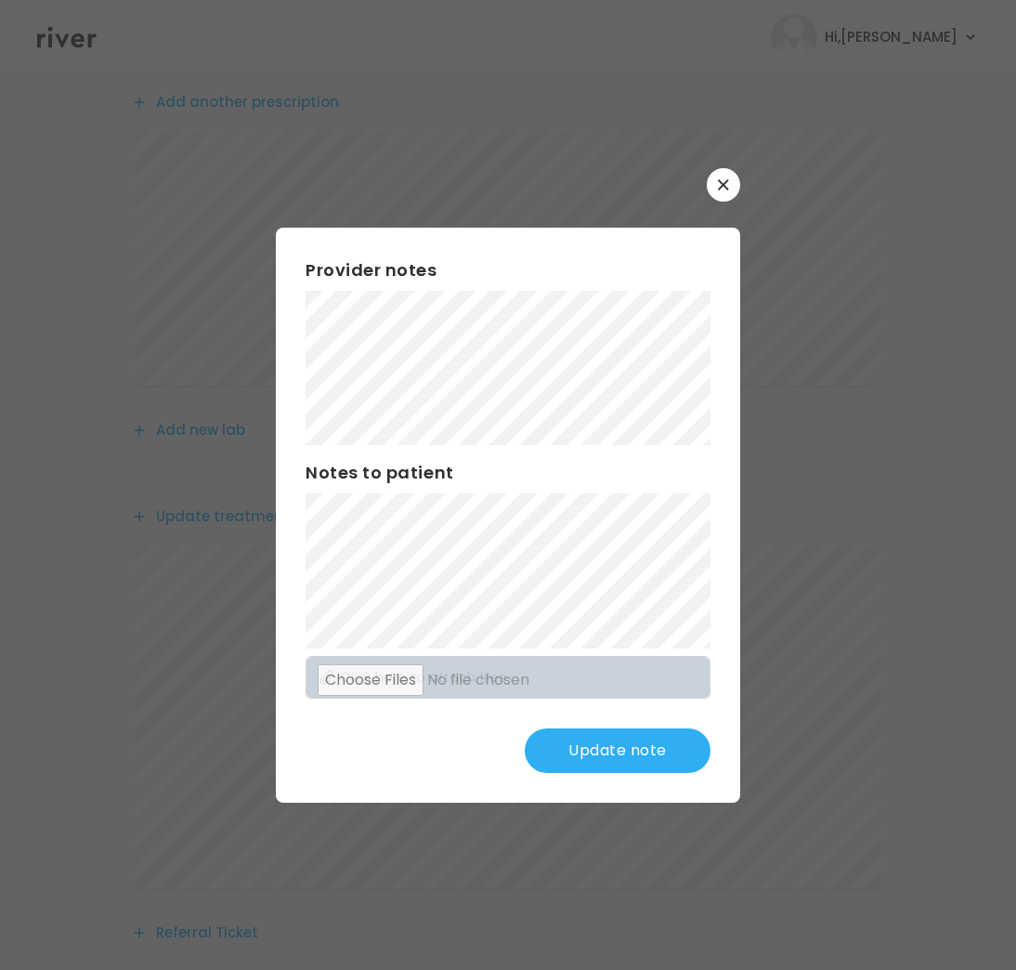
click at [606, 753] on button "Update note" at bounding box center [618, 750] width 186 height 45
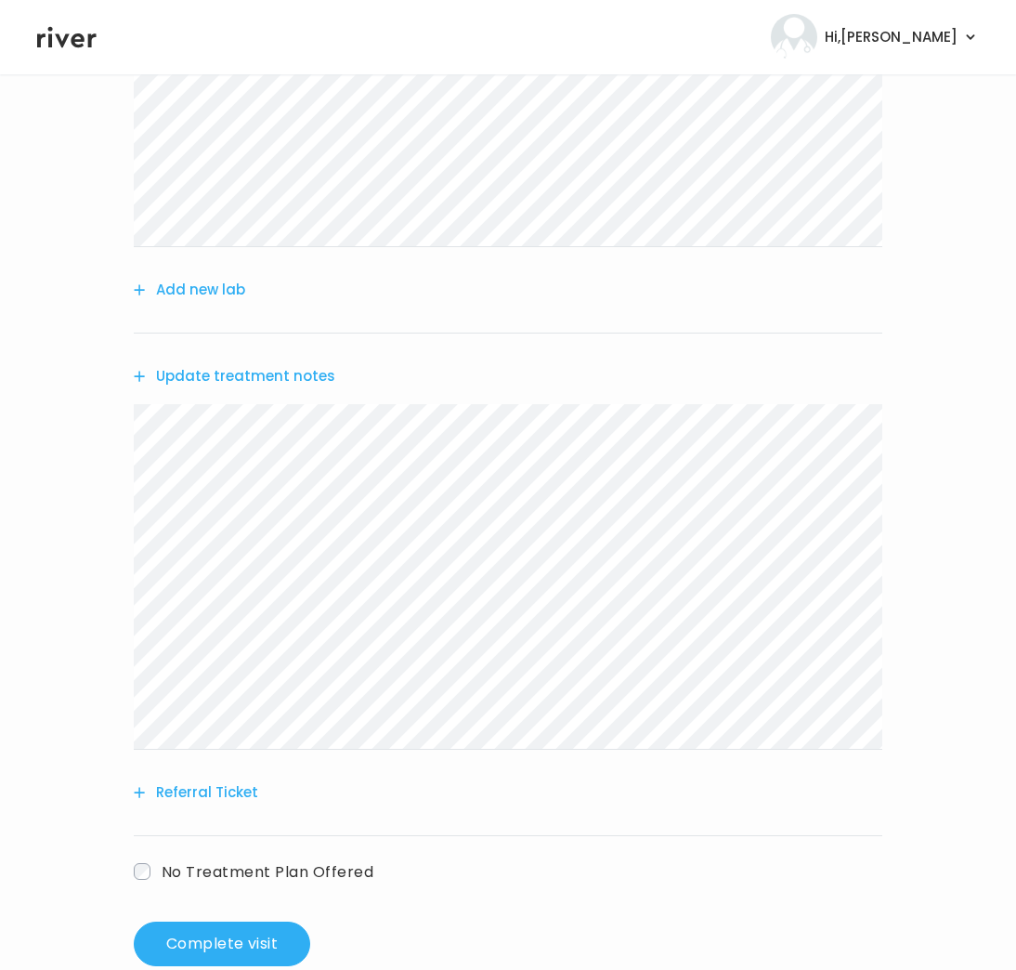
scroll to position [394, 0]
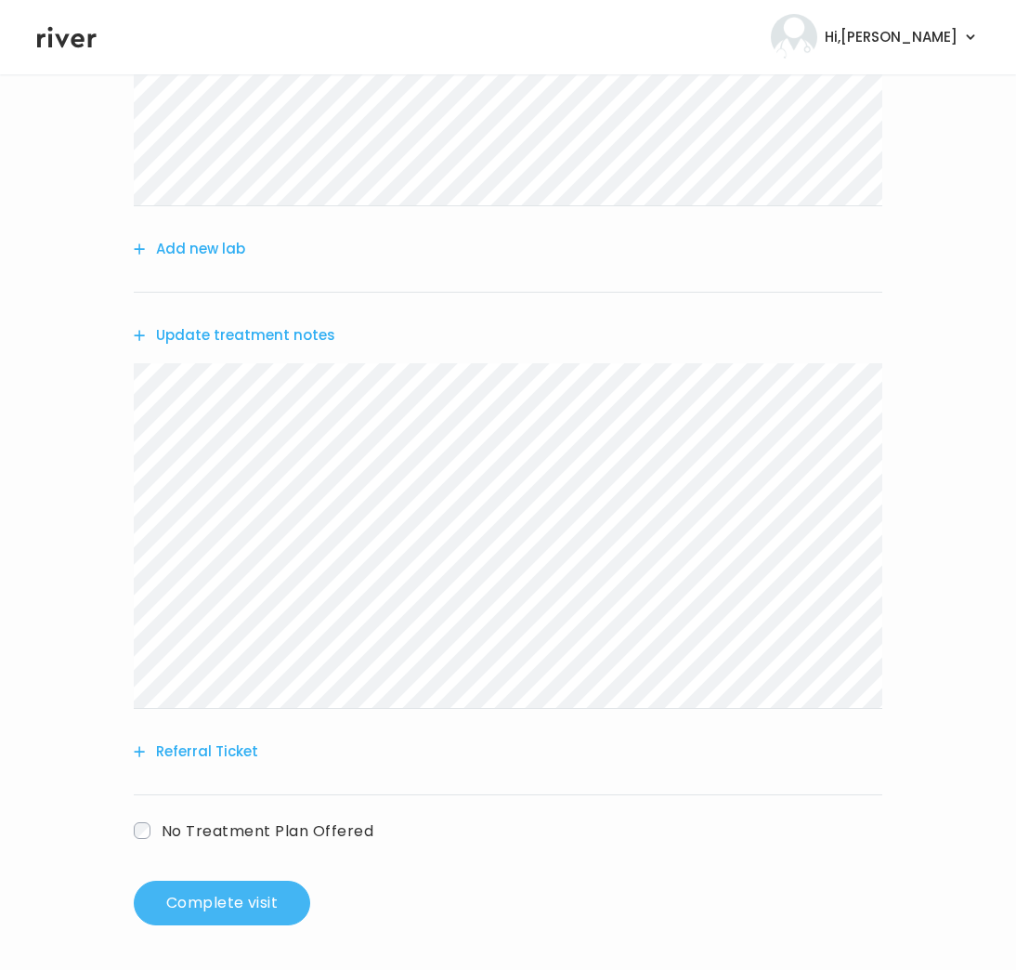
click at [272, 896] on button "Complete visit" at bounding box center [222, 903] width 177 height 45
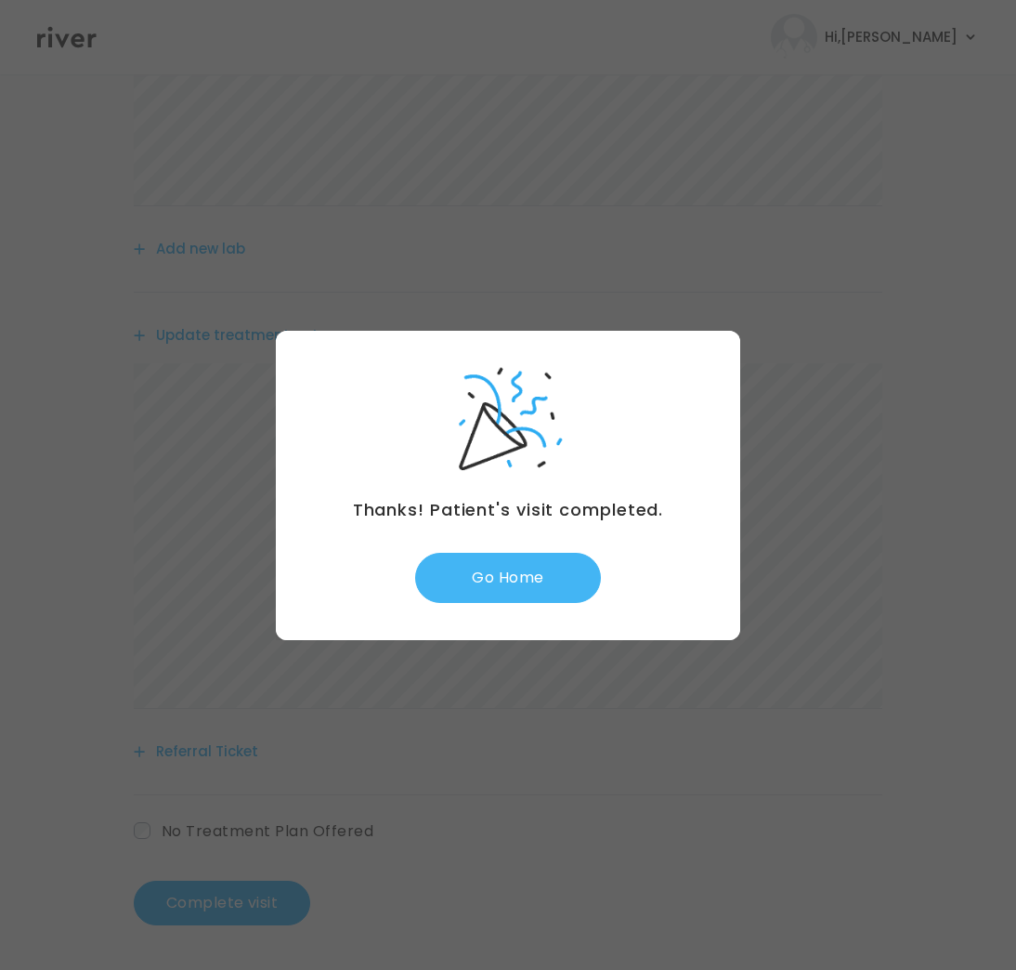
click at [493, 565] on button "Go Home" at bounding box center [508, 578] width 186 height 50
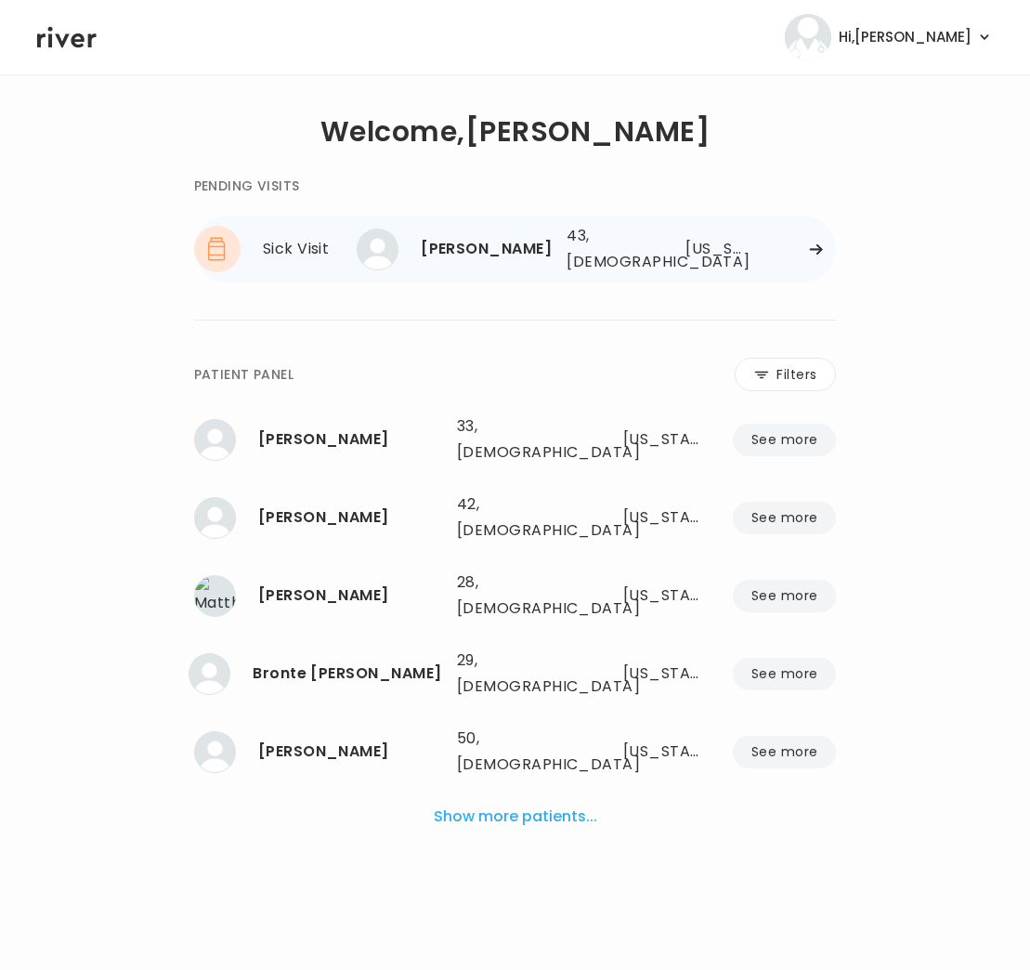
click at [304, 242] on div "Sick Visit" at bounding box center [320, 249] width 115 height 26
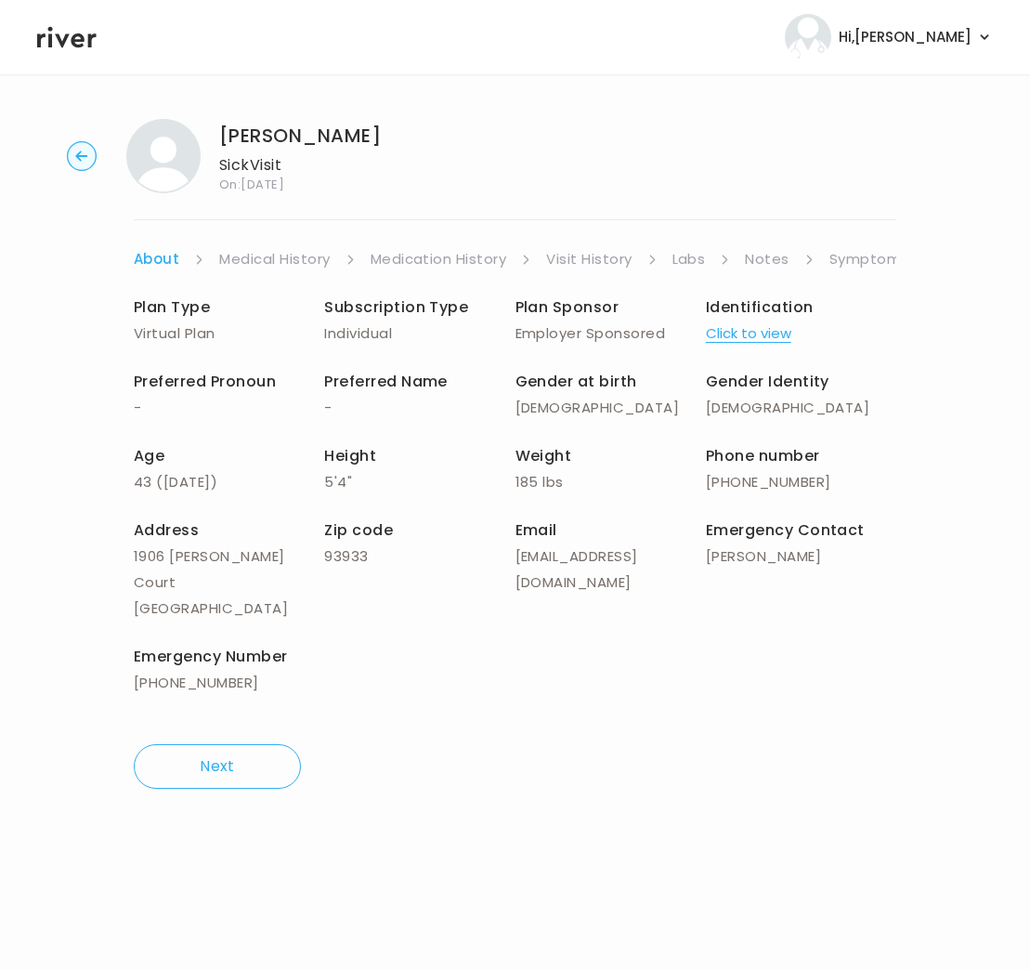
click at [851, 253] on link "Symptoms" at bounding box center [870, 259] width 80 height 26
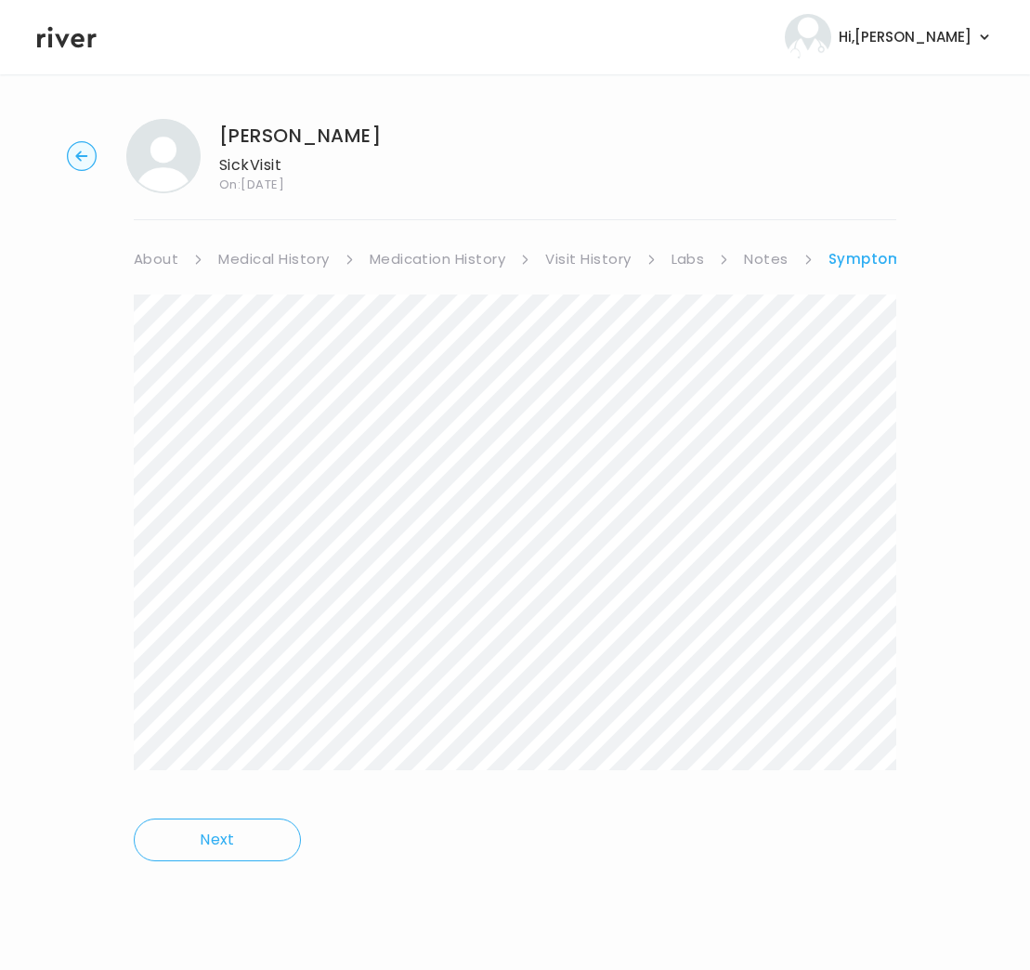
click at [851, 255] on link "Symptoms" at bounding box center [871, 259] width 84 height 26
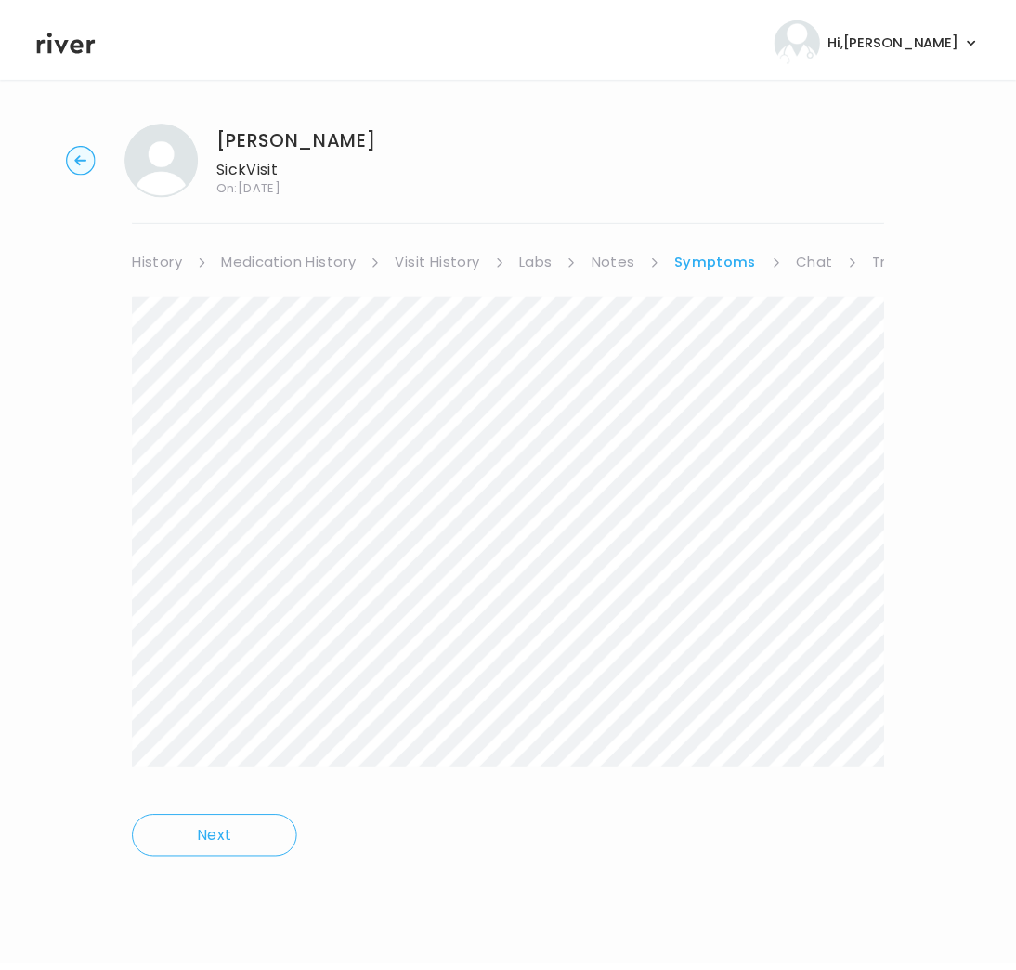
scroll to position [0, 149]
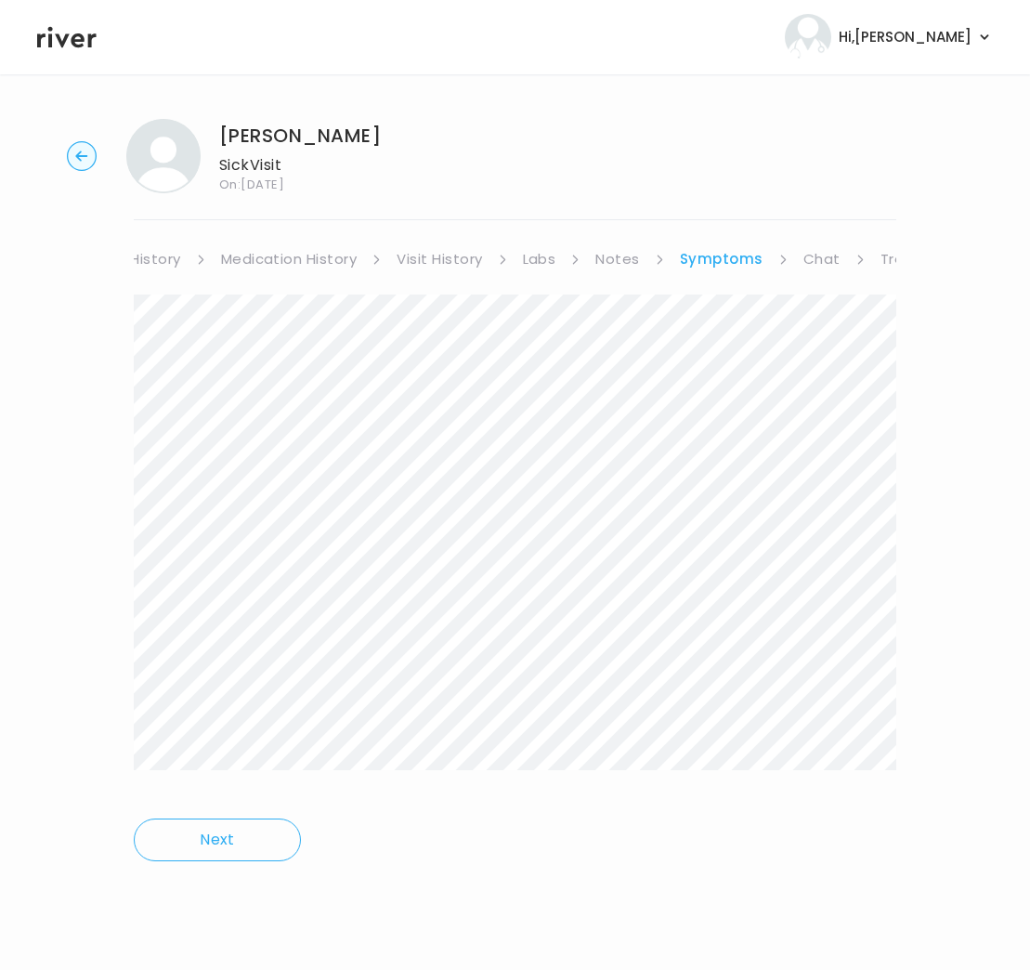
click at [825, 259] on link "Chat" at bounding box center [822, 259] width 37 height 26
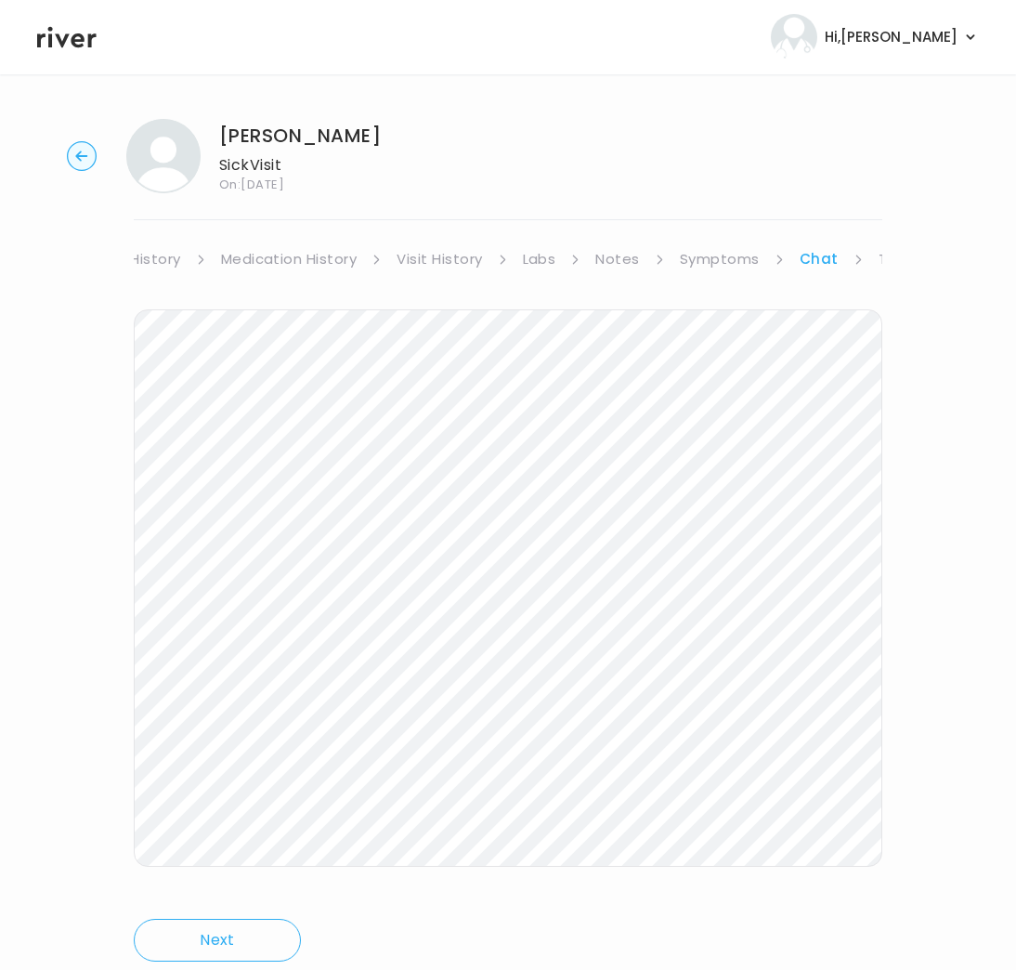
scroll to position [4, 0]
click at [713, 260] on link "Symptoms" at bounding box center [720, 255] width 80 height 26
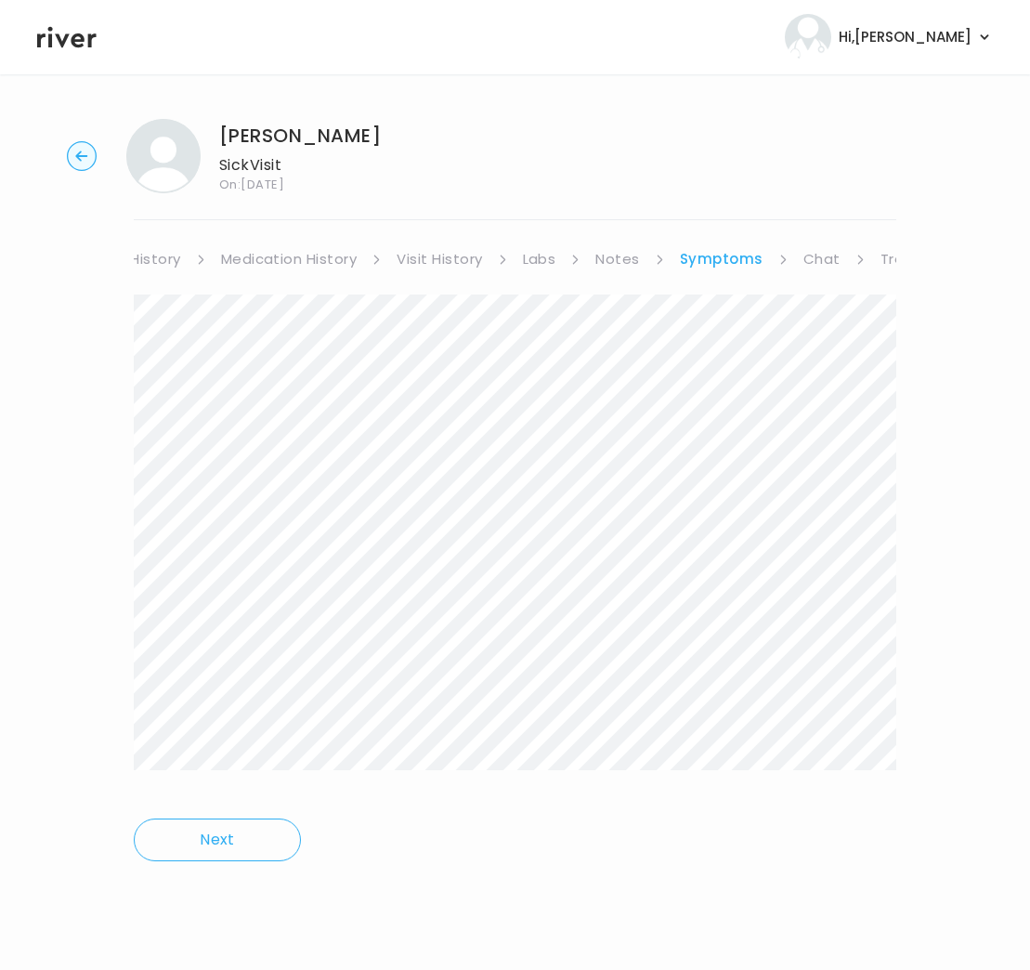
click at [817, 262] on link "Chat" at bounding box center [822, 259] width 37 height 26
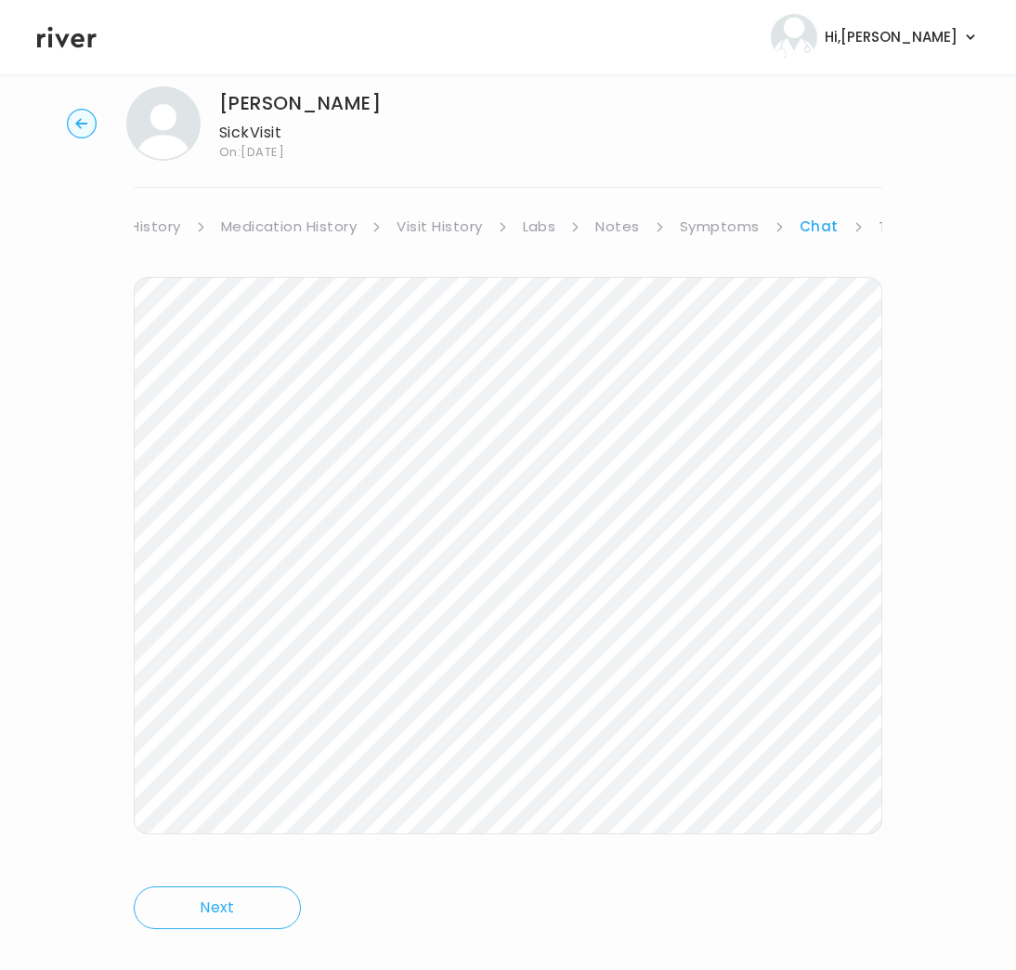
scroll to position [62, 0]
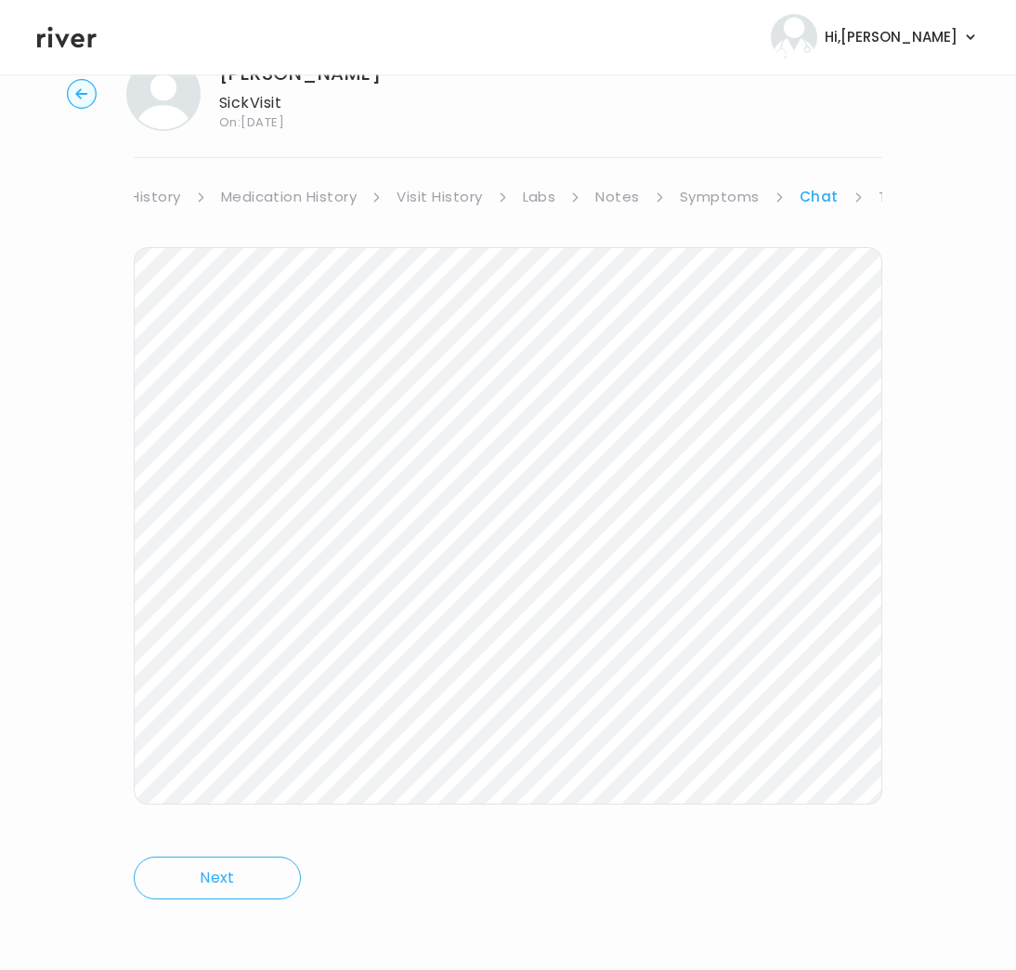
click at [726, 196] on link "Symptoms" at bounding box center [720, 197] width 80 height 26
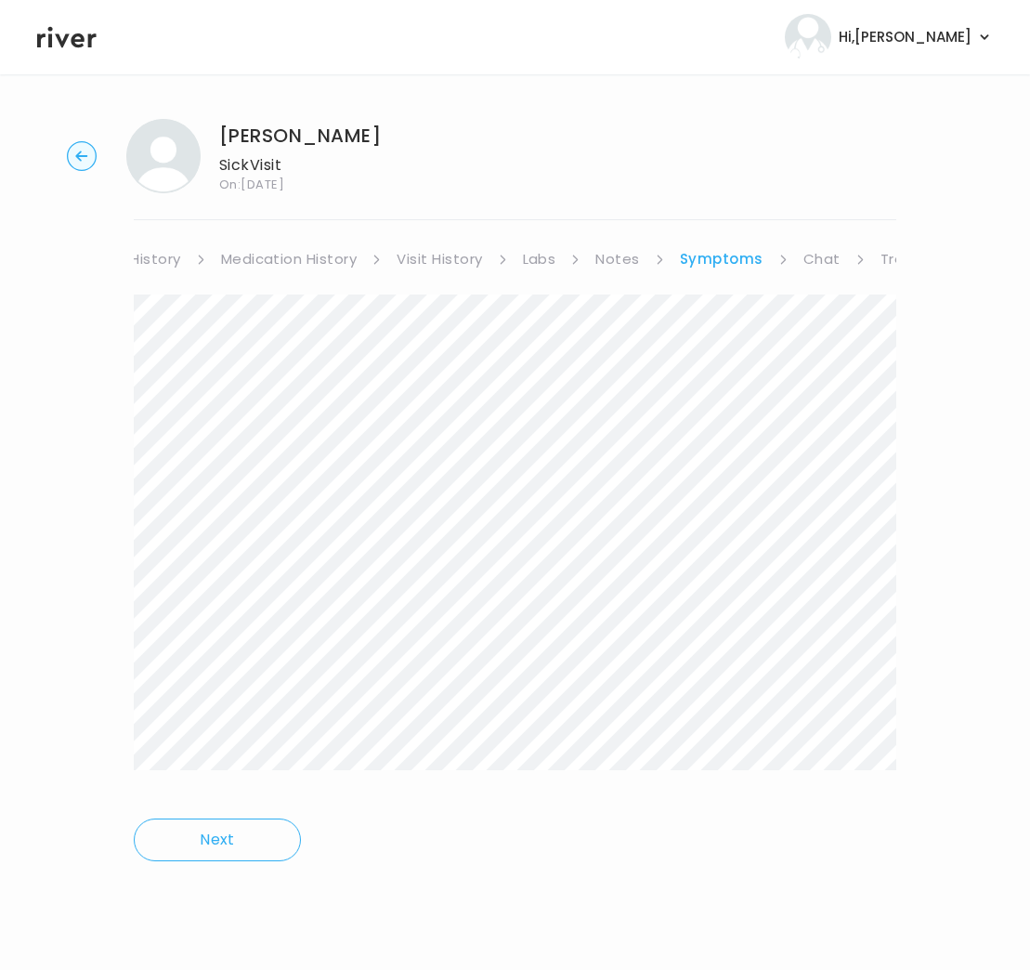
click at [892, 254] on link "Treatment Plan" at bounding box center [938, 259] width 115 height 26
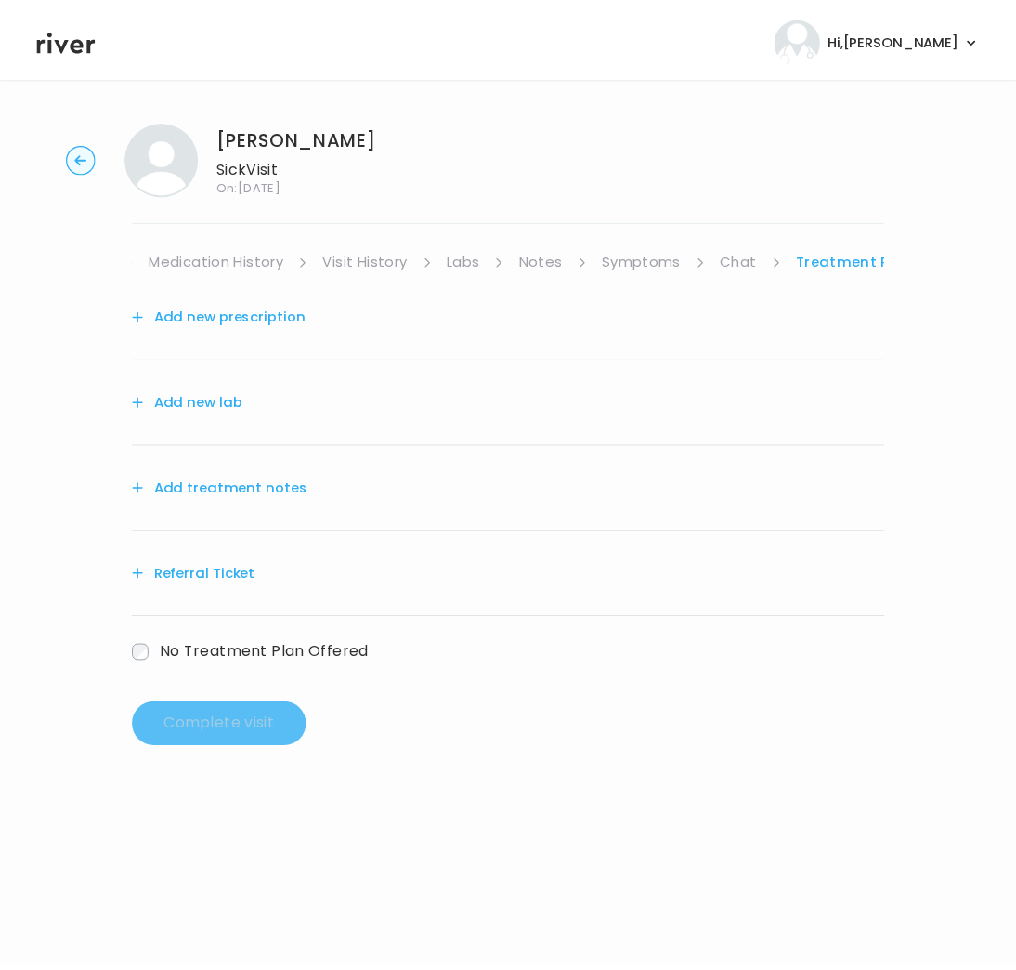
scroll to position [0, 241]
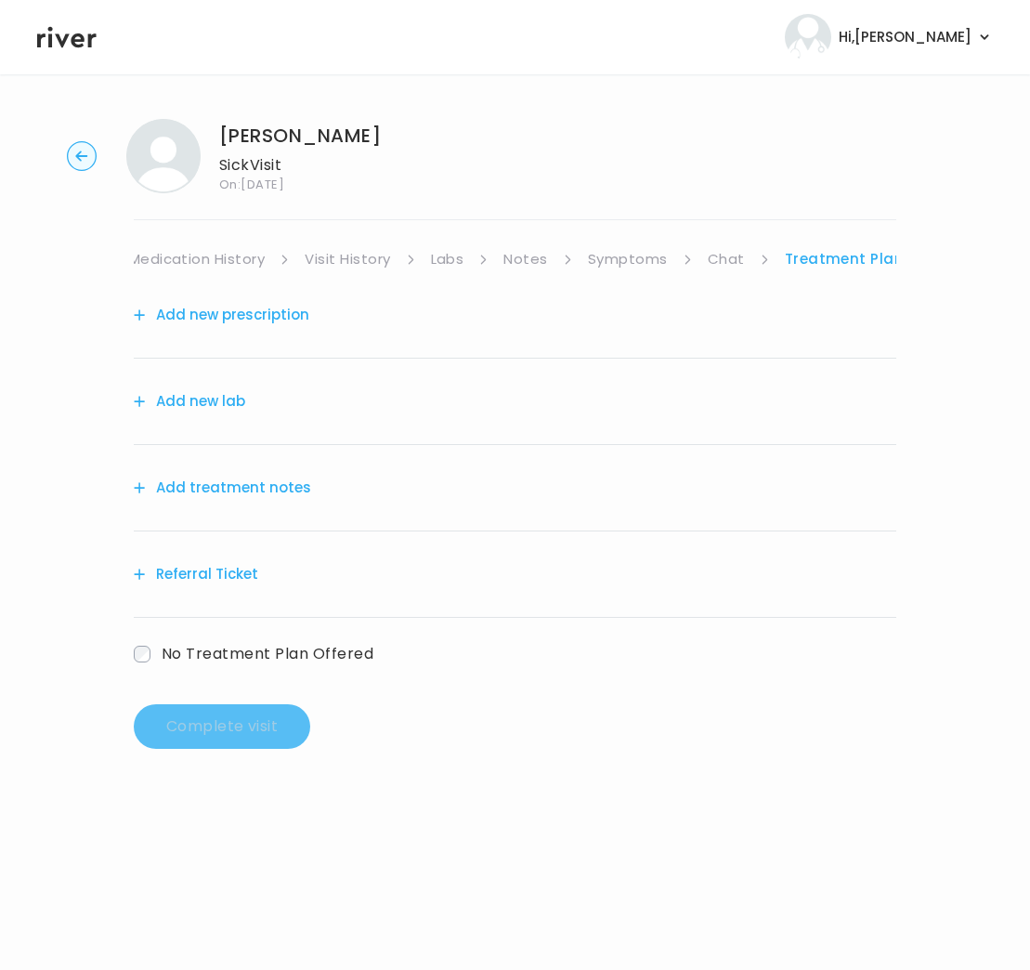
click at [227, 489] on button "Add treatment notes" at bounding box center [222, 488] width 177 height 26
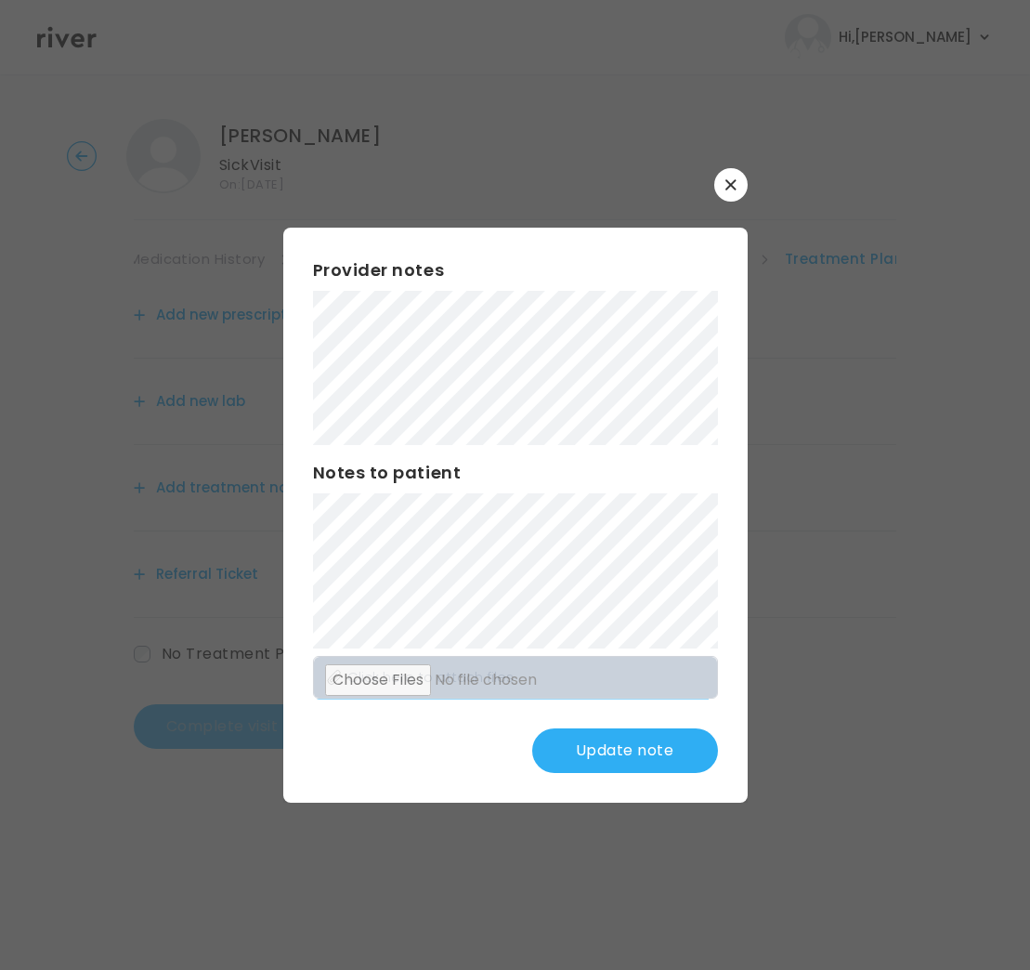
click at [640, 746] on button "Update note" at bounding box center [625, 750] width 186 height 45
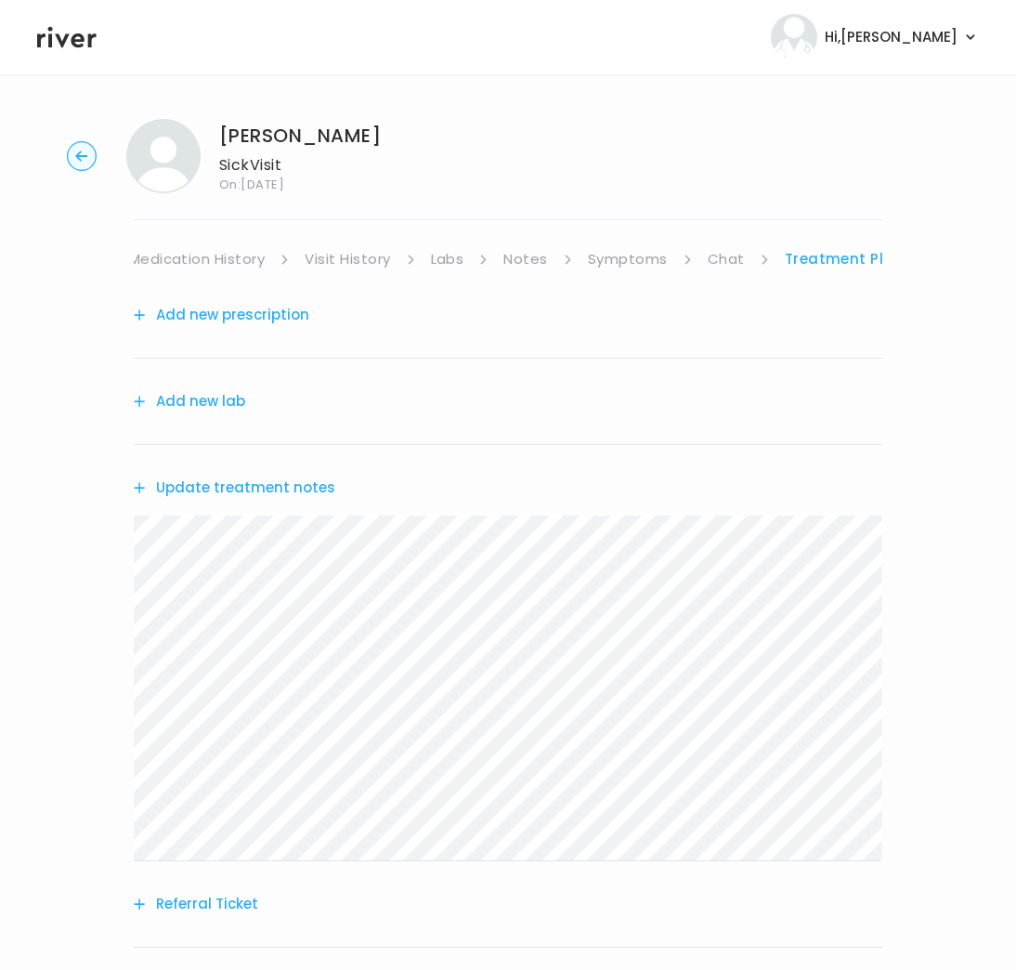
click at [220, 313] on button "Add new prescription" at bounding box center [222, 315] width 176 height 26
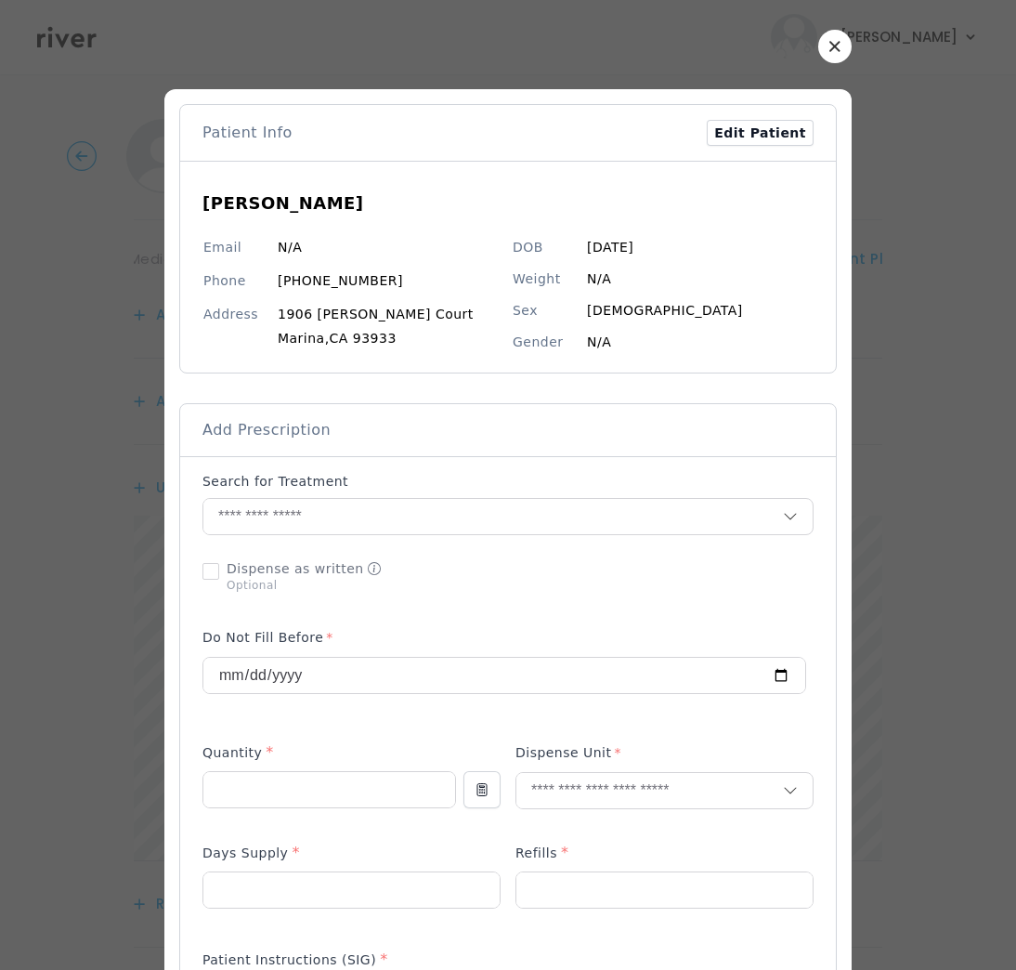
click at [231, 515] on input "text" at bounding box center [493, 516] width 580 height 35
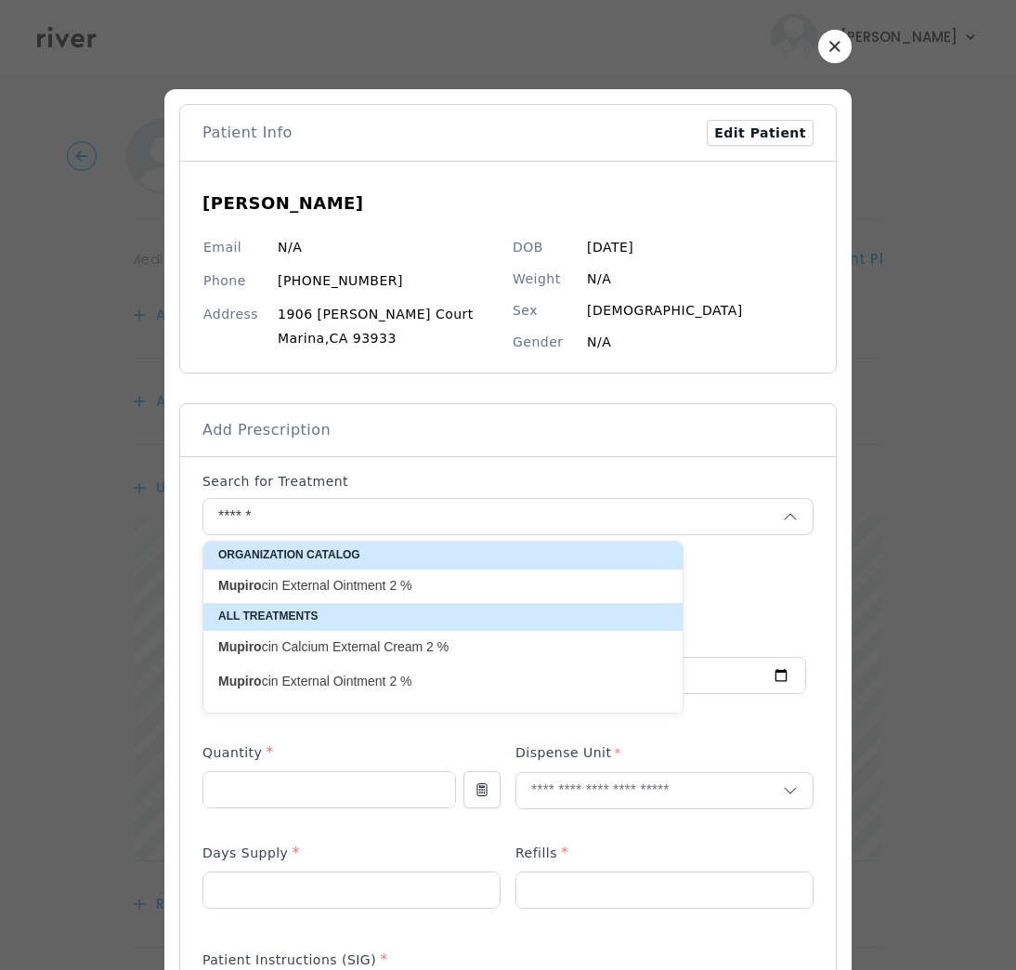
click at [436, 593] on p "Mupiro cin External Ointment 2 %" at bounding box center [431, 586] width 427 height 18
type input "**********"
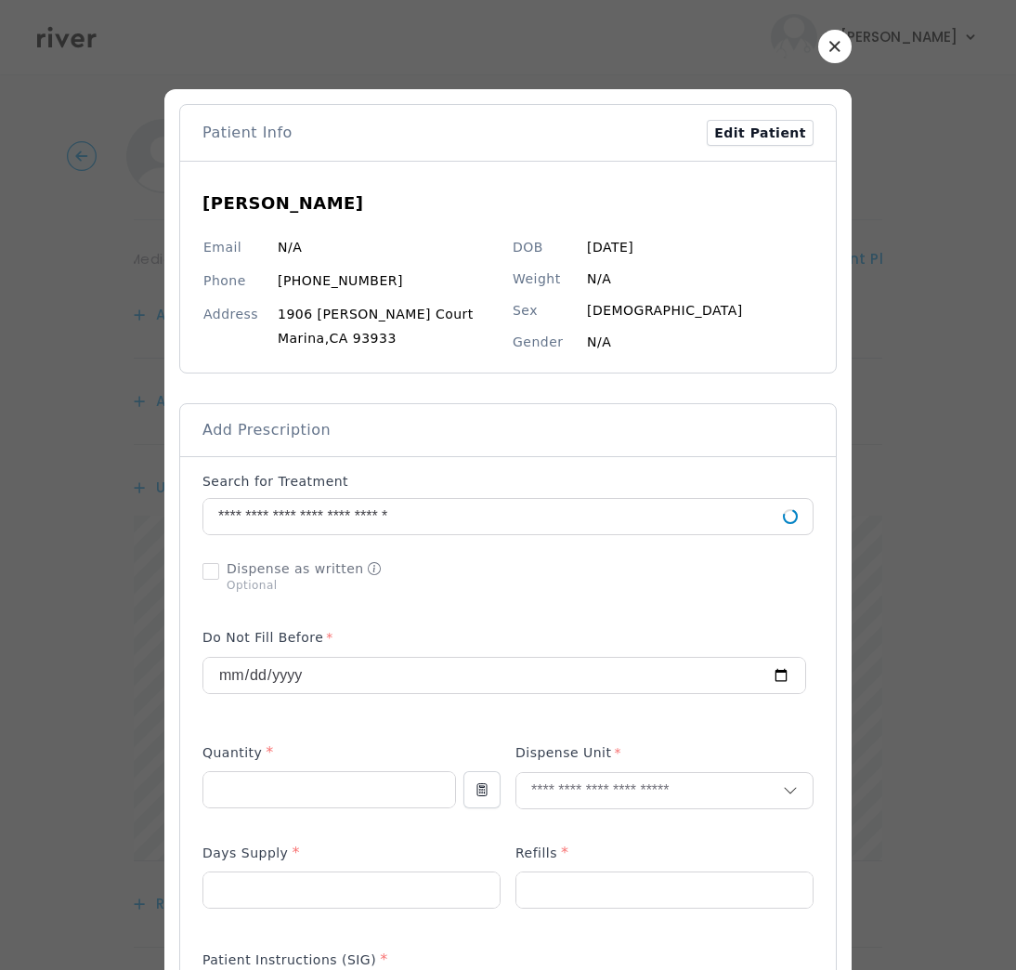
click at [436, 593] on div "Add Prescription to Order" at bounding box center [508, 926] width 611 height 909
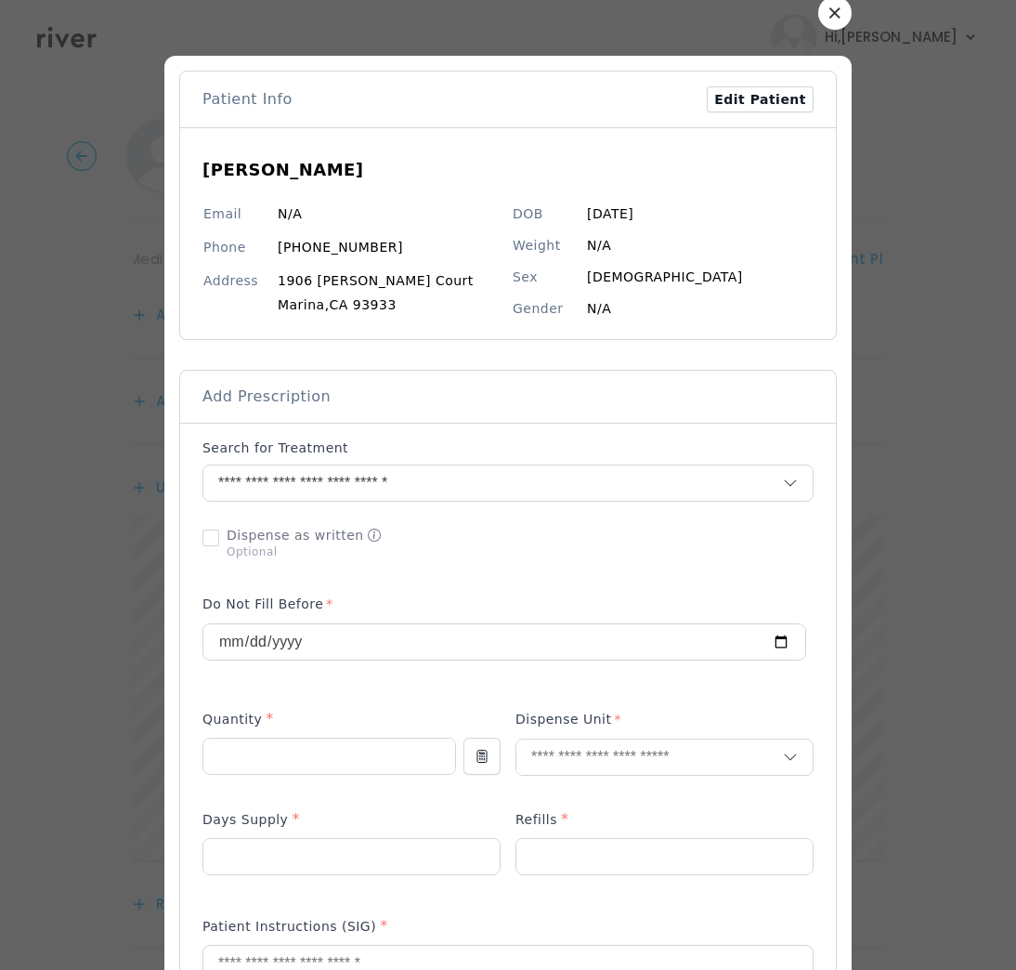
scroll to position [142, 0]
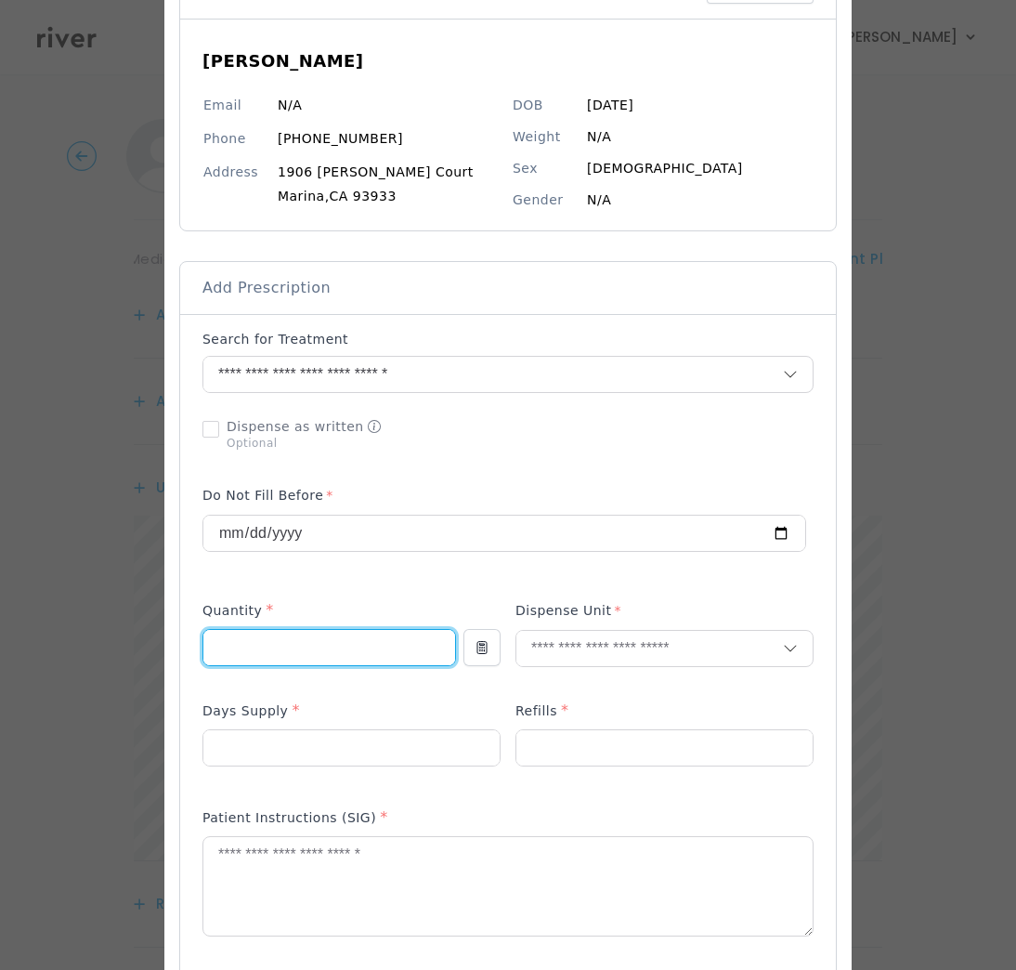
click at [309, 649] on input "number" at bounding box center [329, 647] width 252 height 35
click at [1000, 596] on div at bounding box center [508, 485] width 1016 height 970
drag, startPoint x: 640, startPoint y: 746, endPoint x: 62, endPoint y: 636, distance: 588.2
click at [62, 636] on div at bounding box center [508, 485] width 1016 height 970
click at [219, 861] on textarea at bounding box center [507, 886] width 609 height 98
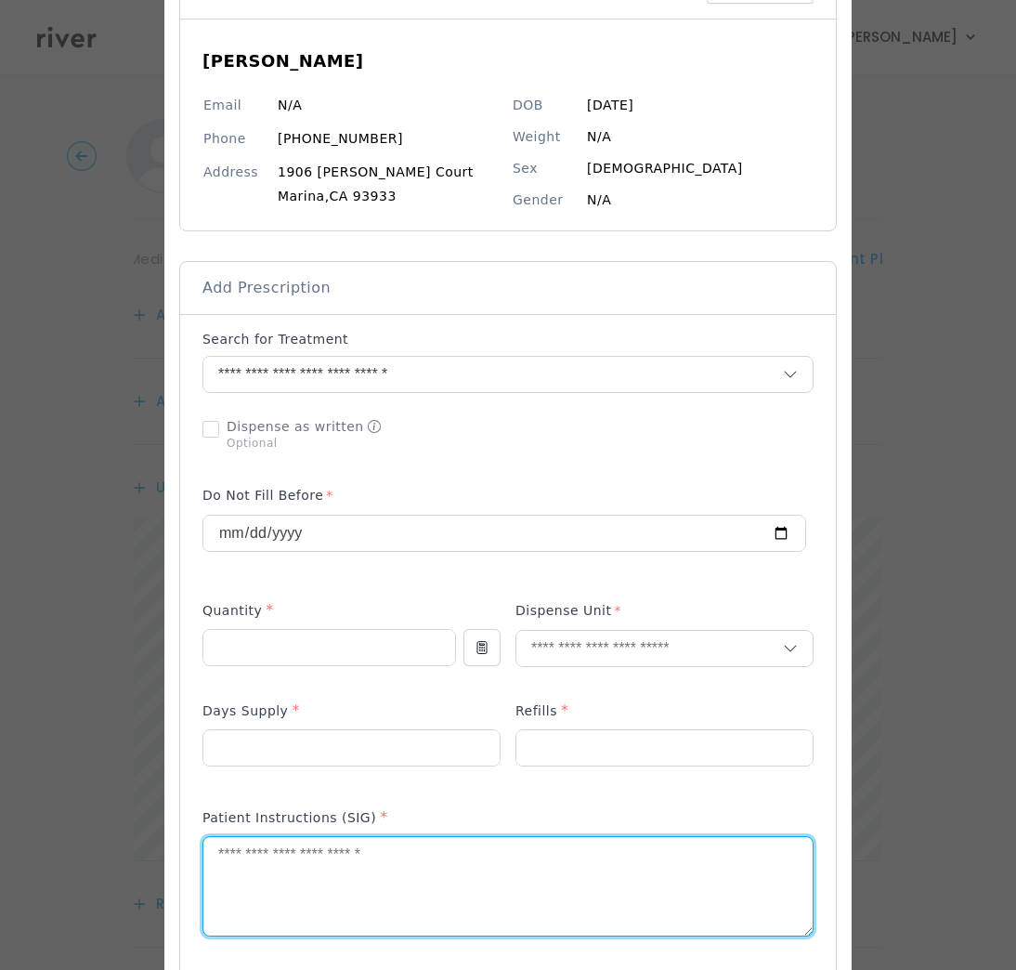
paste textarea "**********"
type textarea "**********"
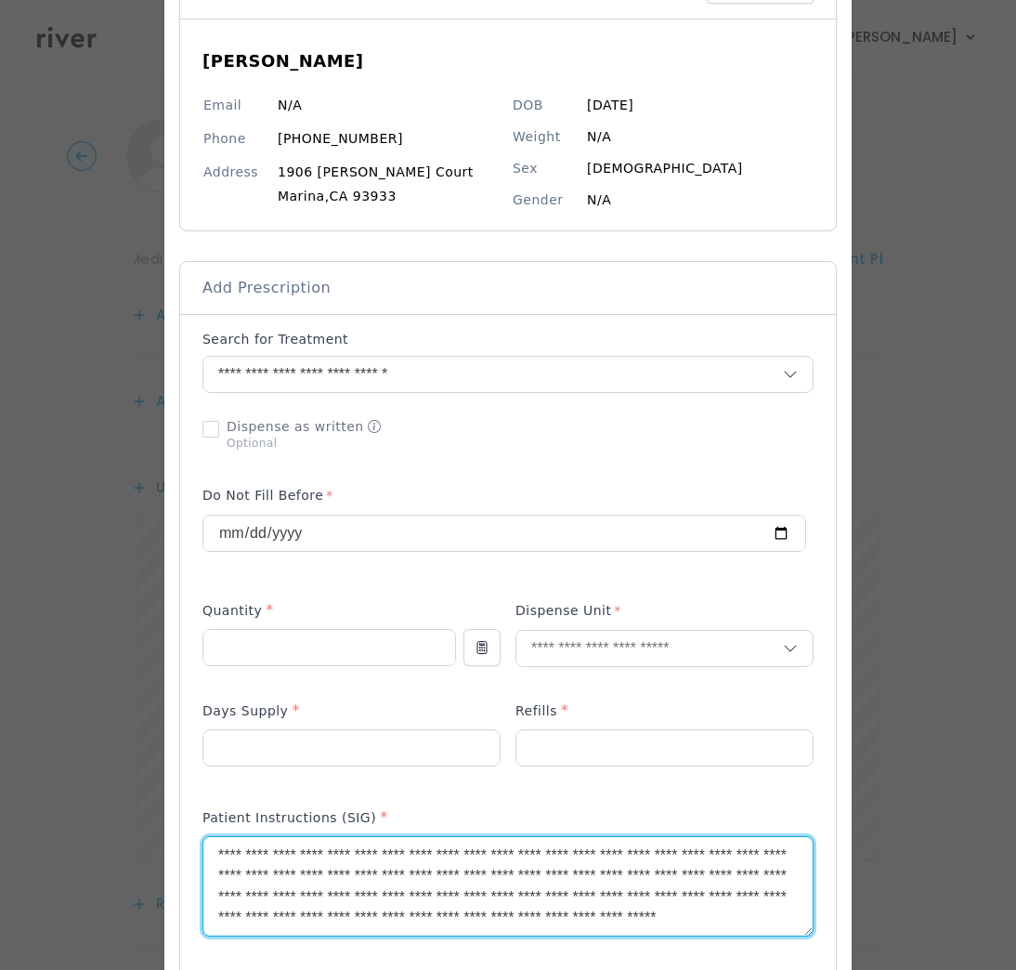
scroll to position [0, 0]
drag, startPoint x: 427, startPoint y: 935, endPoint x: 219, endPoint y: 800, distance: 247.9
click at [222, 804] on div "Patient Instructions (SIG) *" at bounding box center [508, 882] width 611 height 166
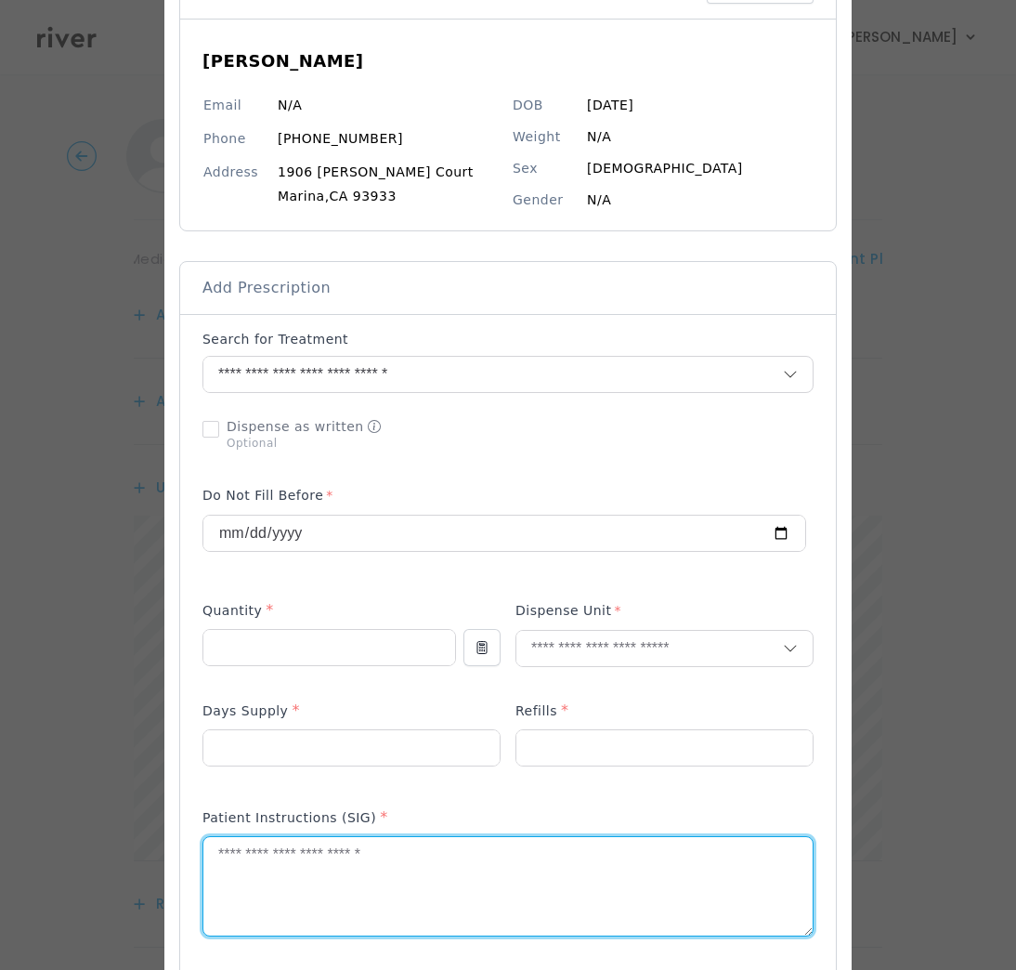
paste textarea "**********"
type textarea "**********"
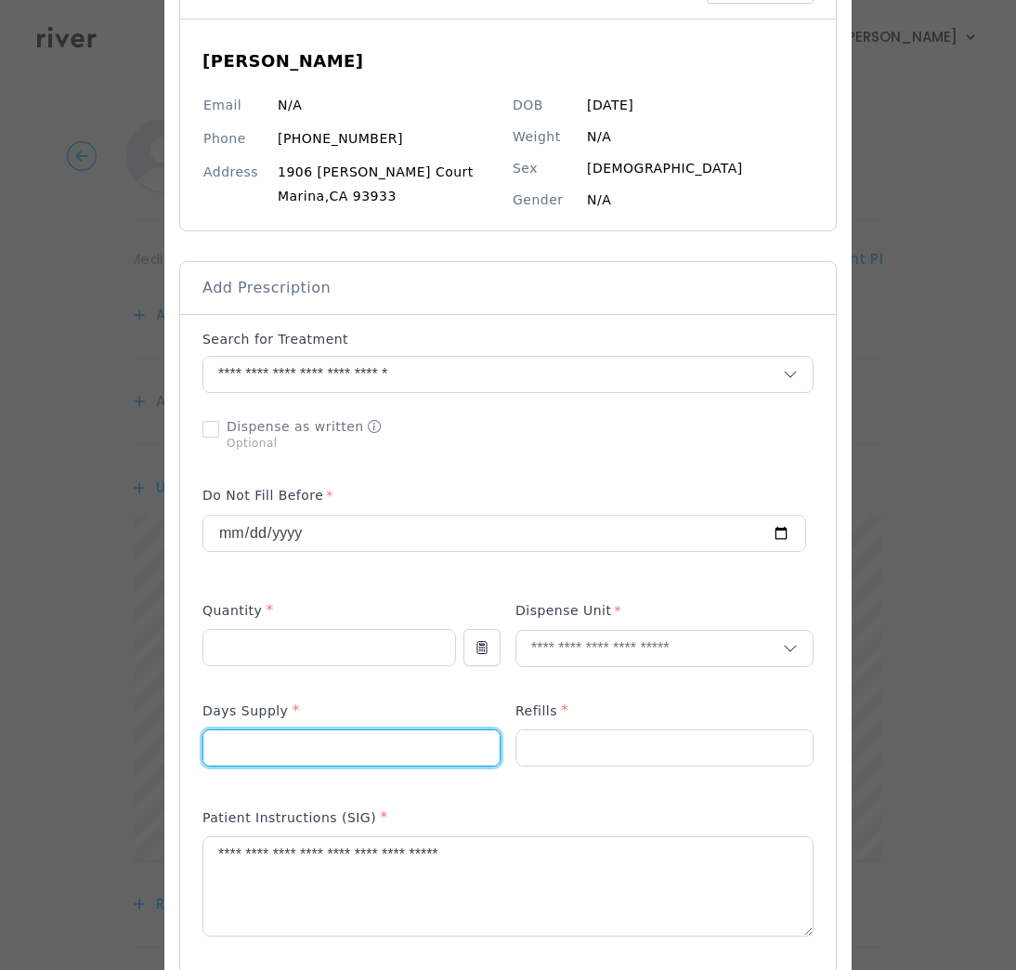
click at [263, 742] on input "number" at bounding box center [351, 747] width 296 height 35
type input "**"
click at [573, 749] on input "number" at bounding box center [665, 747] width 296 height 35
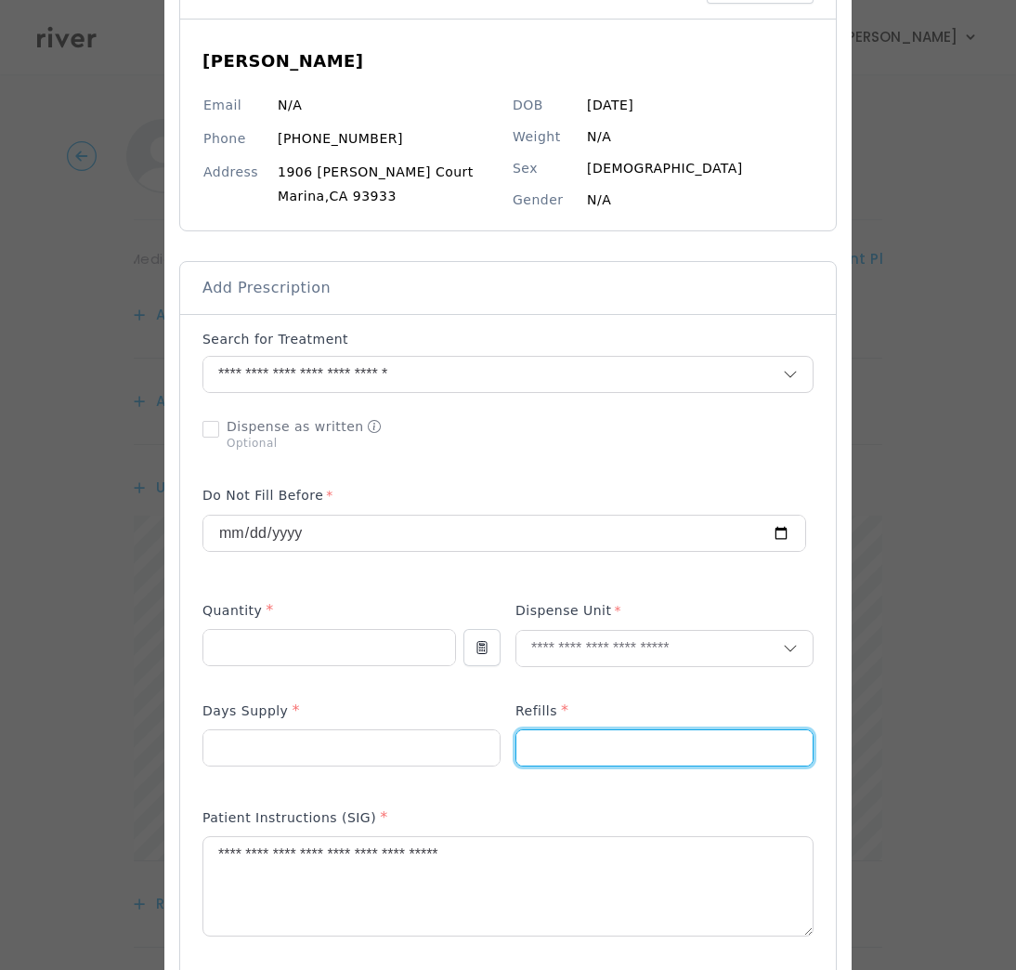
type input "*"
click at [348, 668] on p at bounding box center [330, 678] width 254 height 20
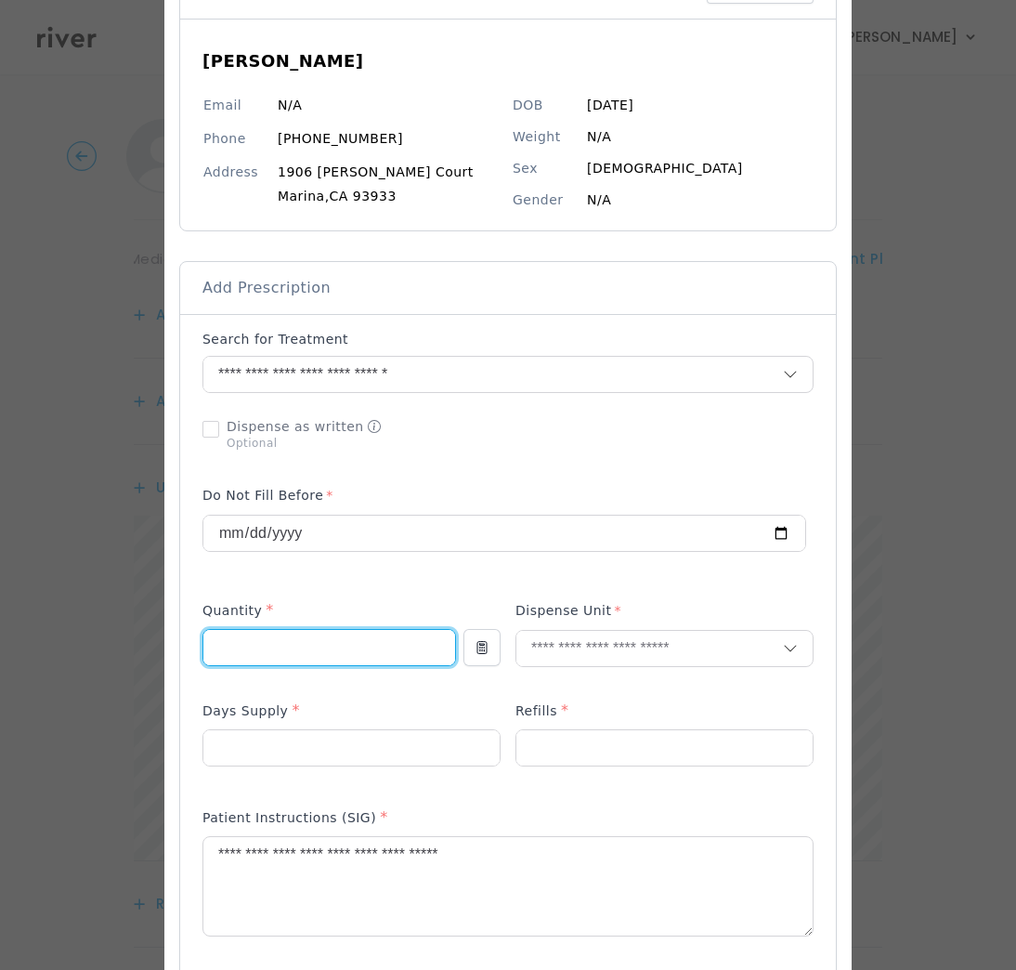
click at [334, 643] on input "number" at bounding box center [329, 647] width 252 height 35
type input "**"
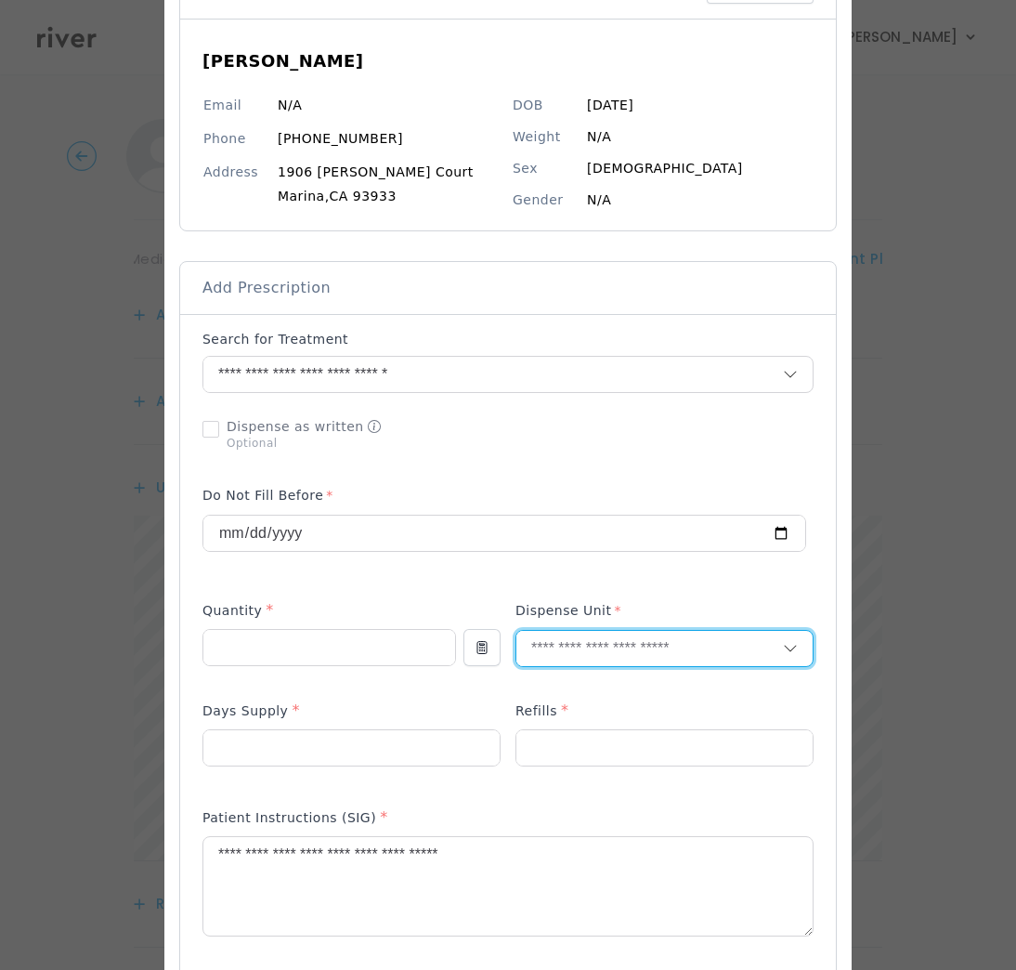
click at [589, 652] on input "text" at bounding box center [650, 648] width 267 height 35
type input "*"
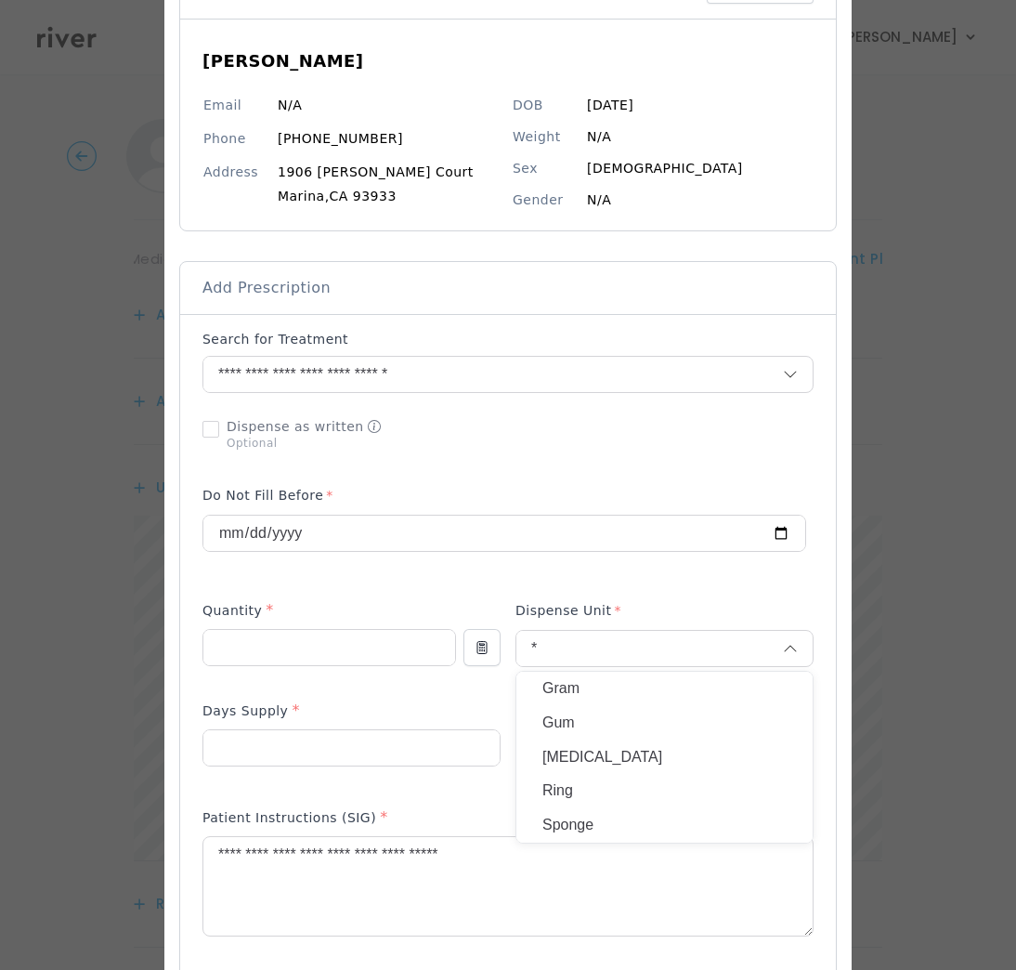
click at [562, 693] on p "Gram" at bounding box center [665, 688] width 244 height 27
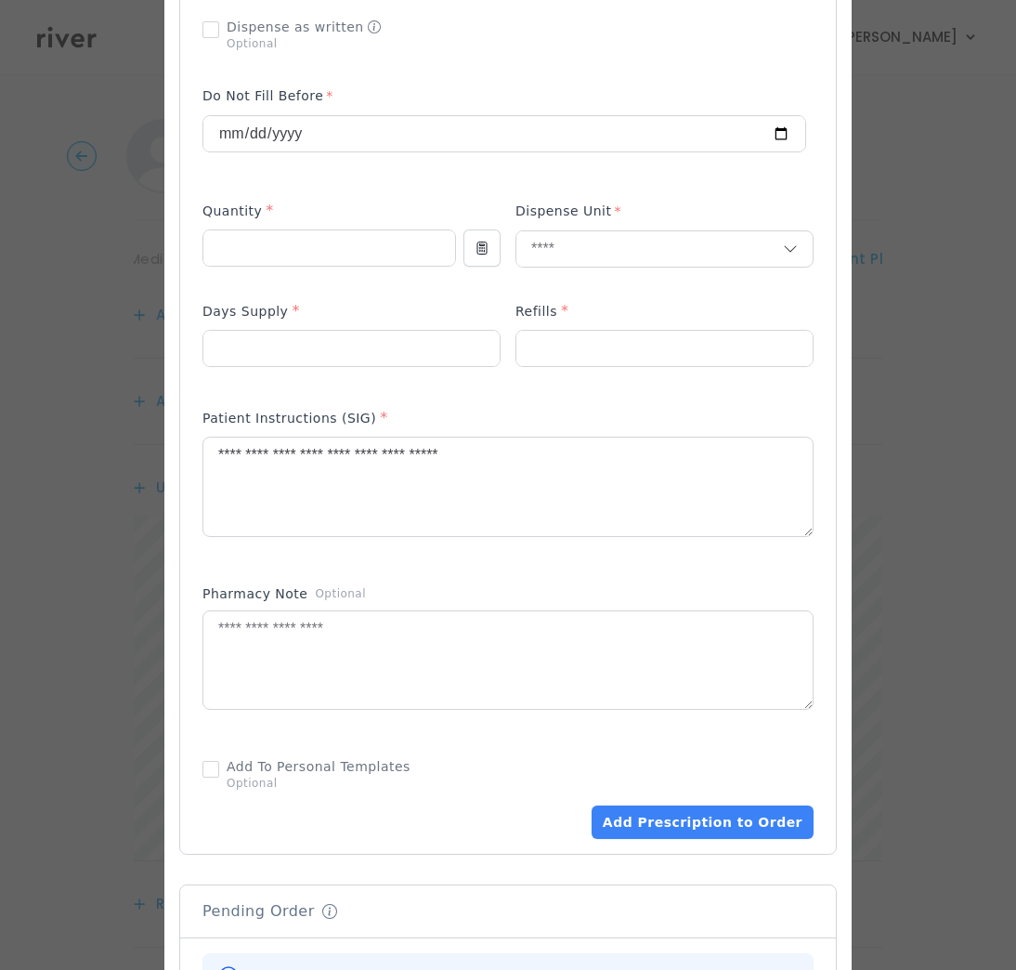
scroll to position [546, 0]
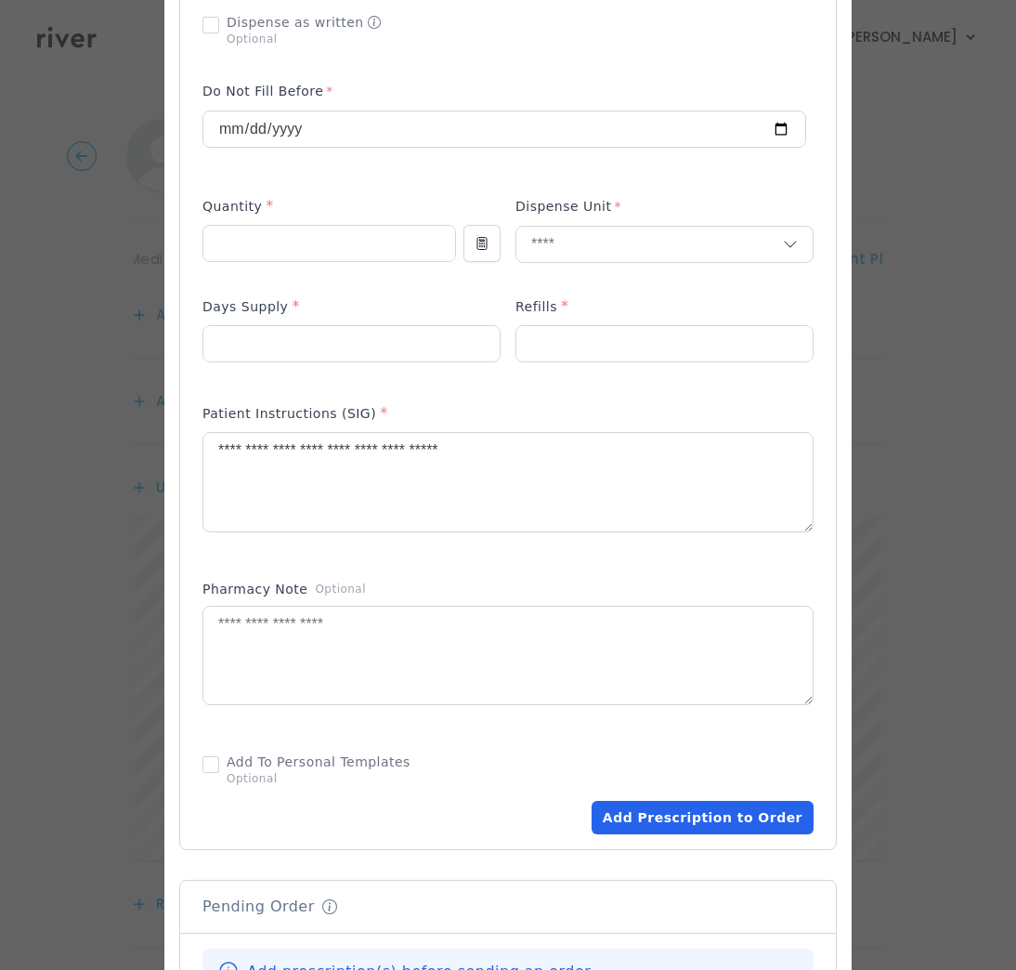
click at [724, 820] on button "Add Prescription to Order" at bounding box center [703, 817] width 222 height 33
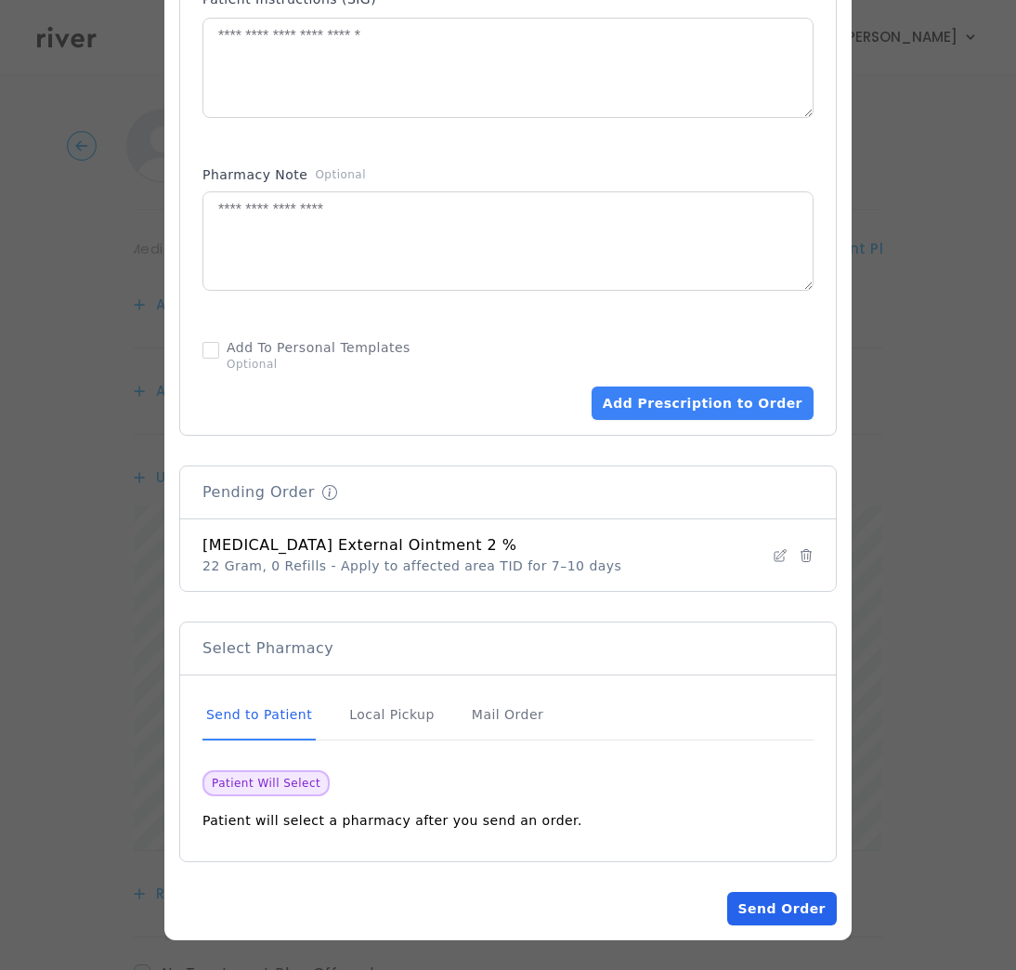
scroll to position [34, 0]
click at [759, 904] on button "Send Order" at bounding box center [782, 908] width 110 height 33
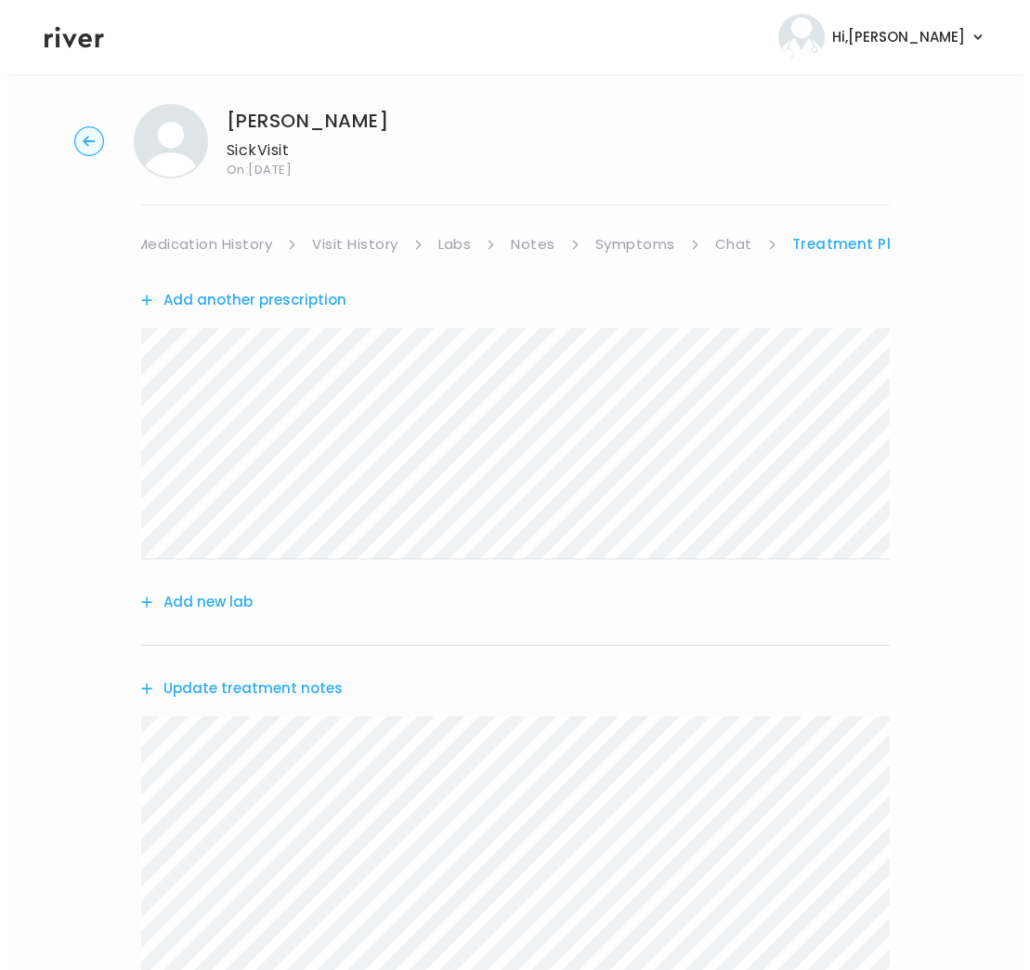
scroll to position [0, 0]
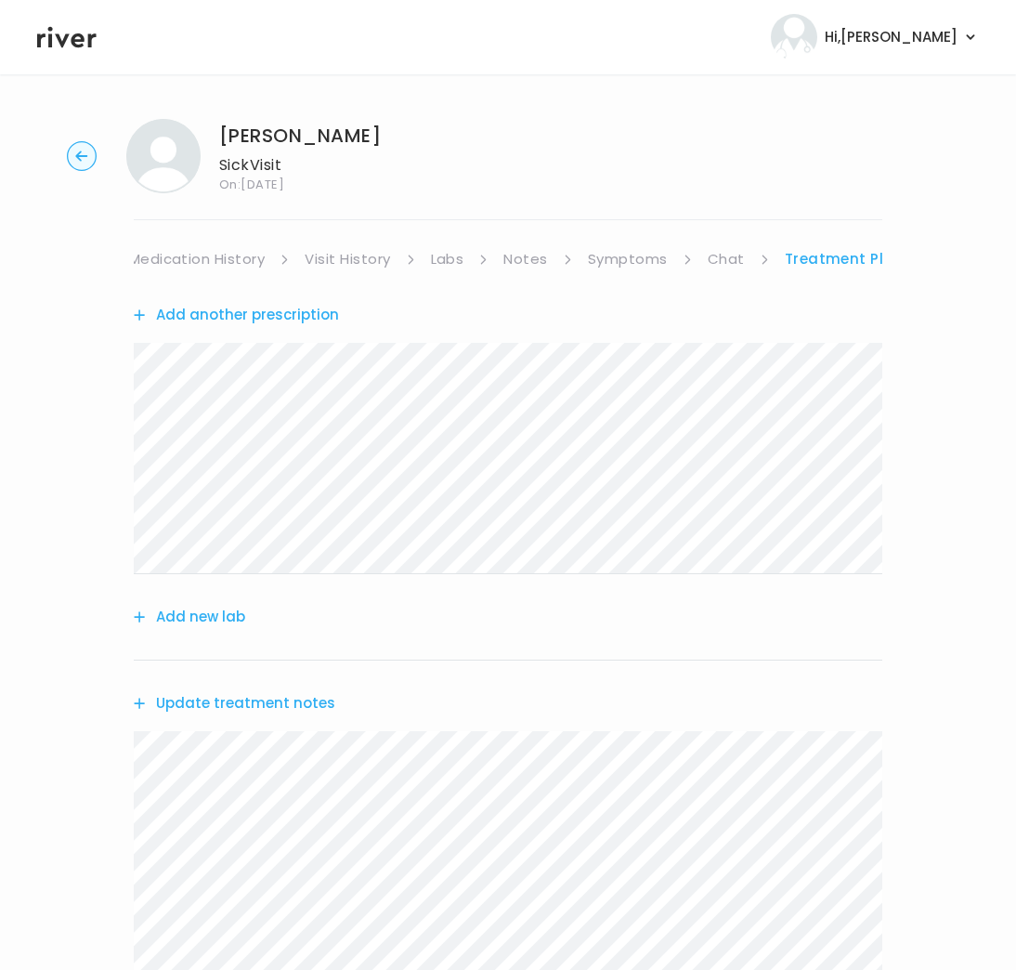
click at [171, 256] on link "Medication History" at bounding box center [197, 259] width 137 height 26
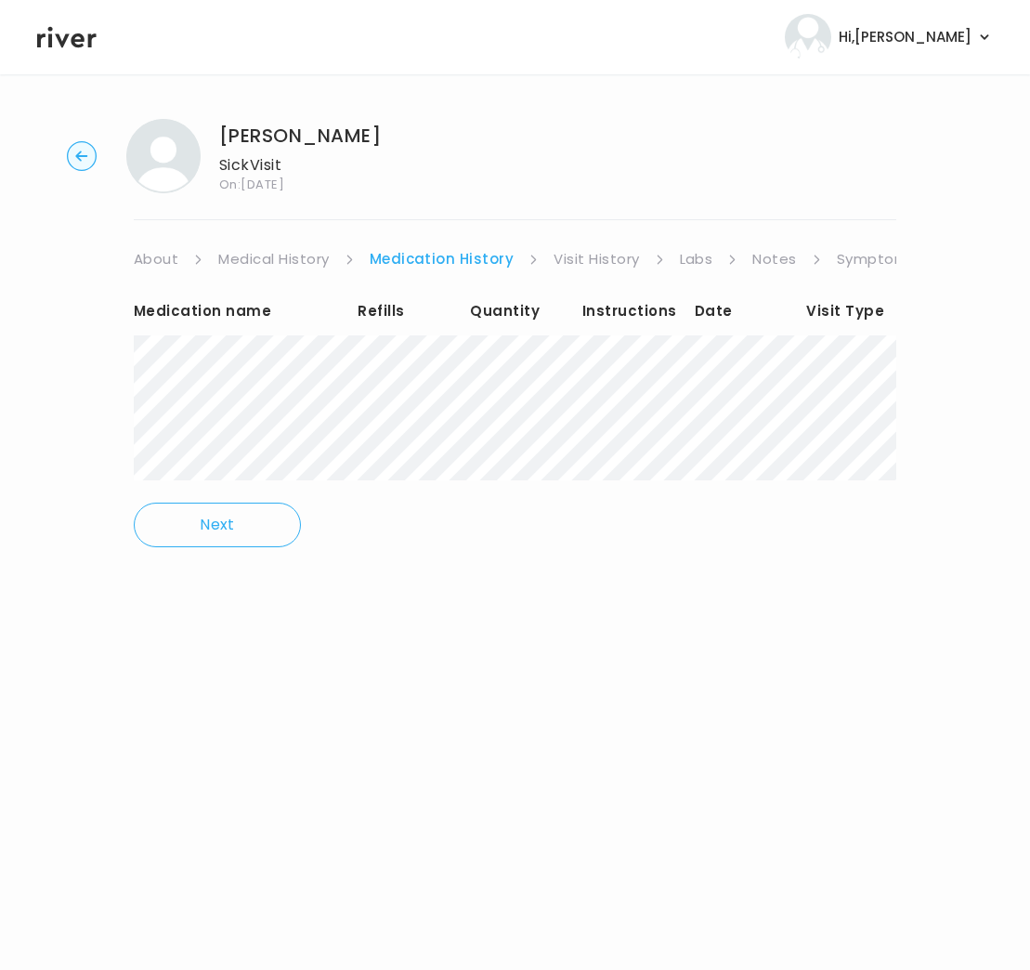
click at [171, 256] on link "About" at bounding box center [156, 259] width 45 height 26
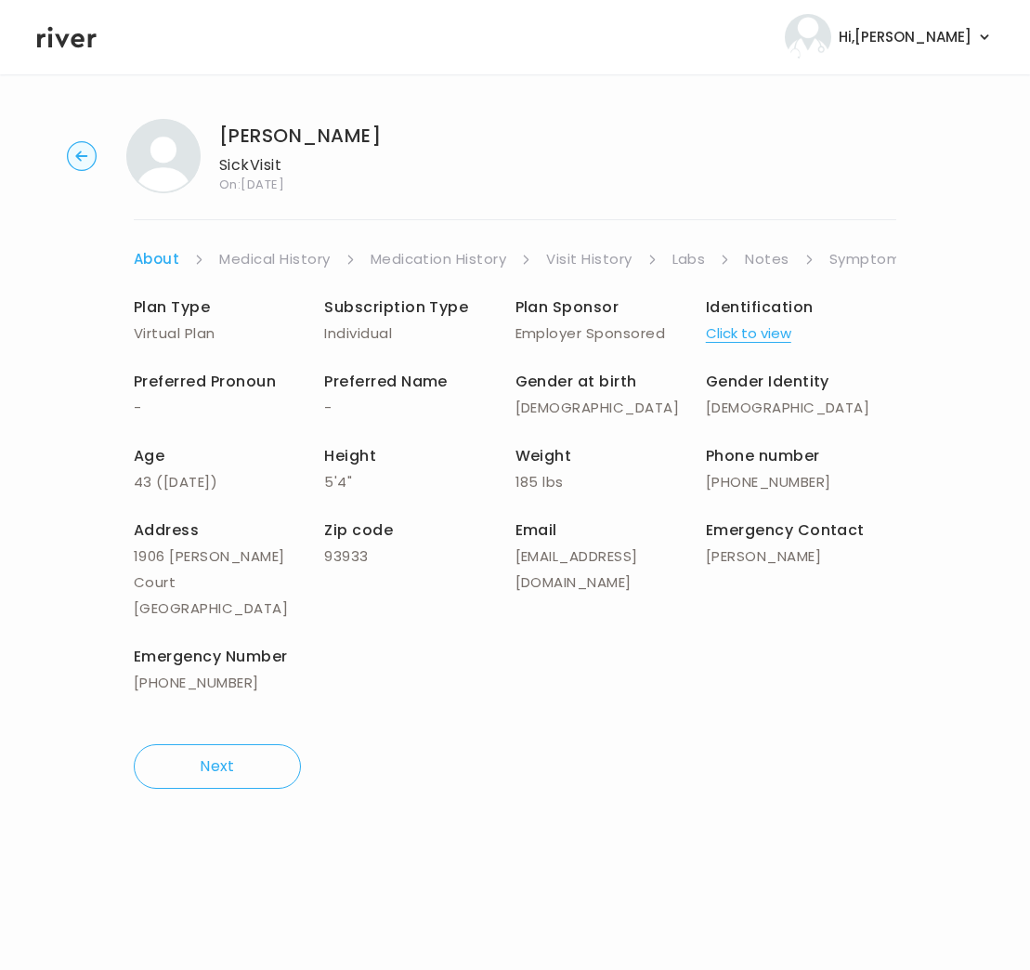
click at [881, 258] on link "Symptoms" at bounding box center [870, 259] width 80 height 26
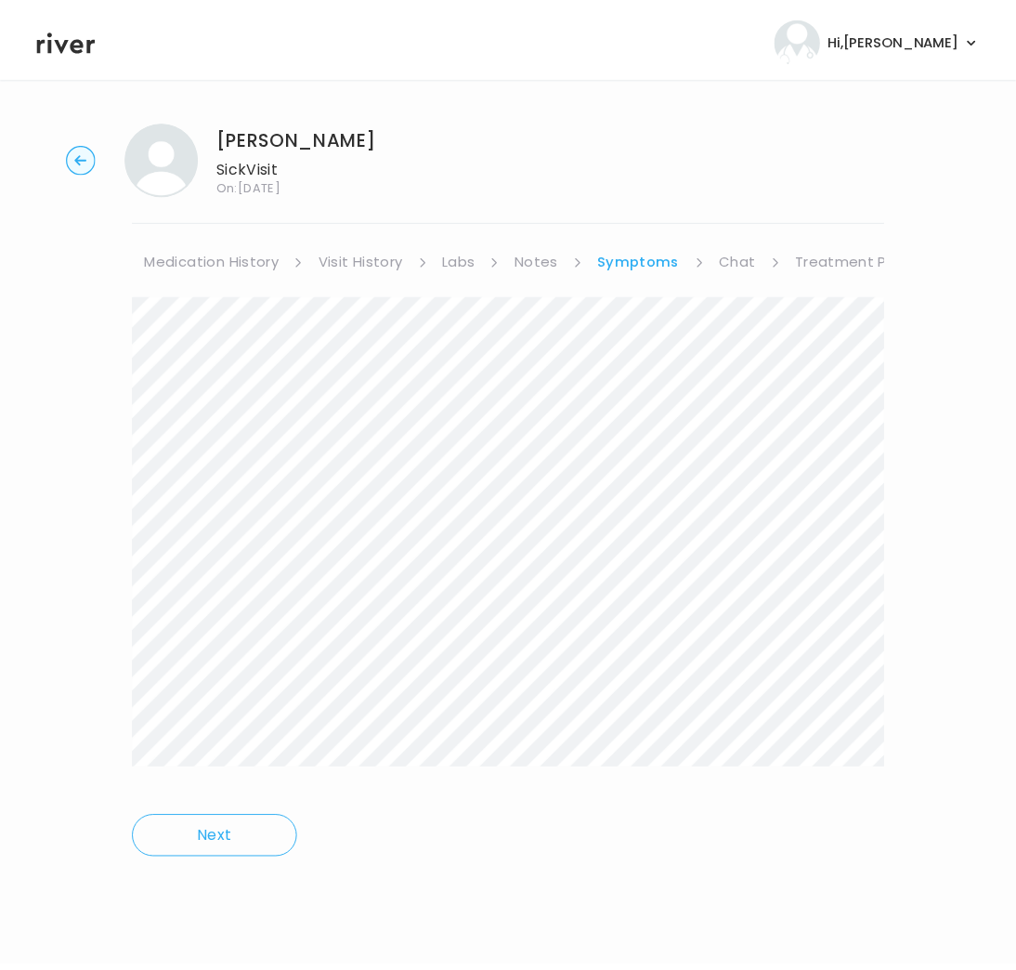
scroll to position [0, 240]
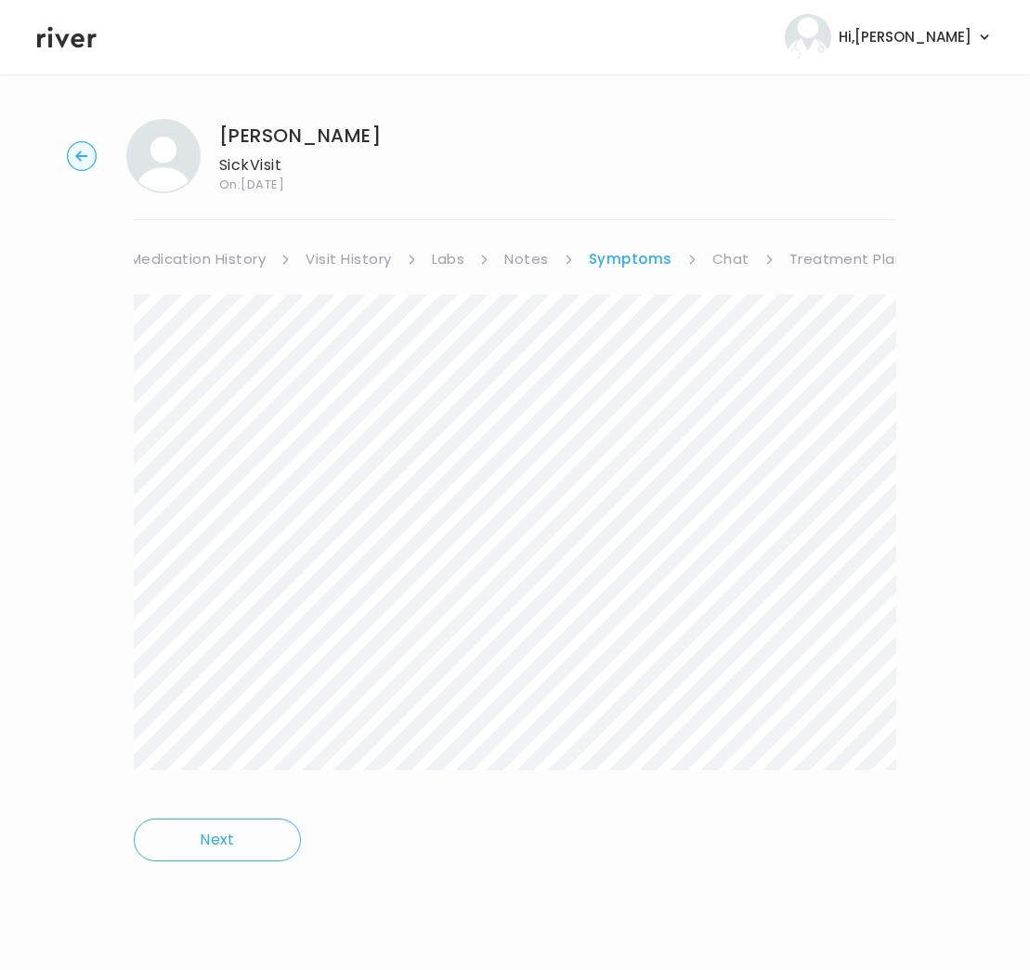
click at [842, 265] on link "Treatment Plan" at bounding box center [847, 259] width 115 height 26
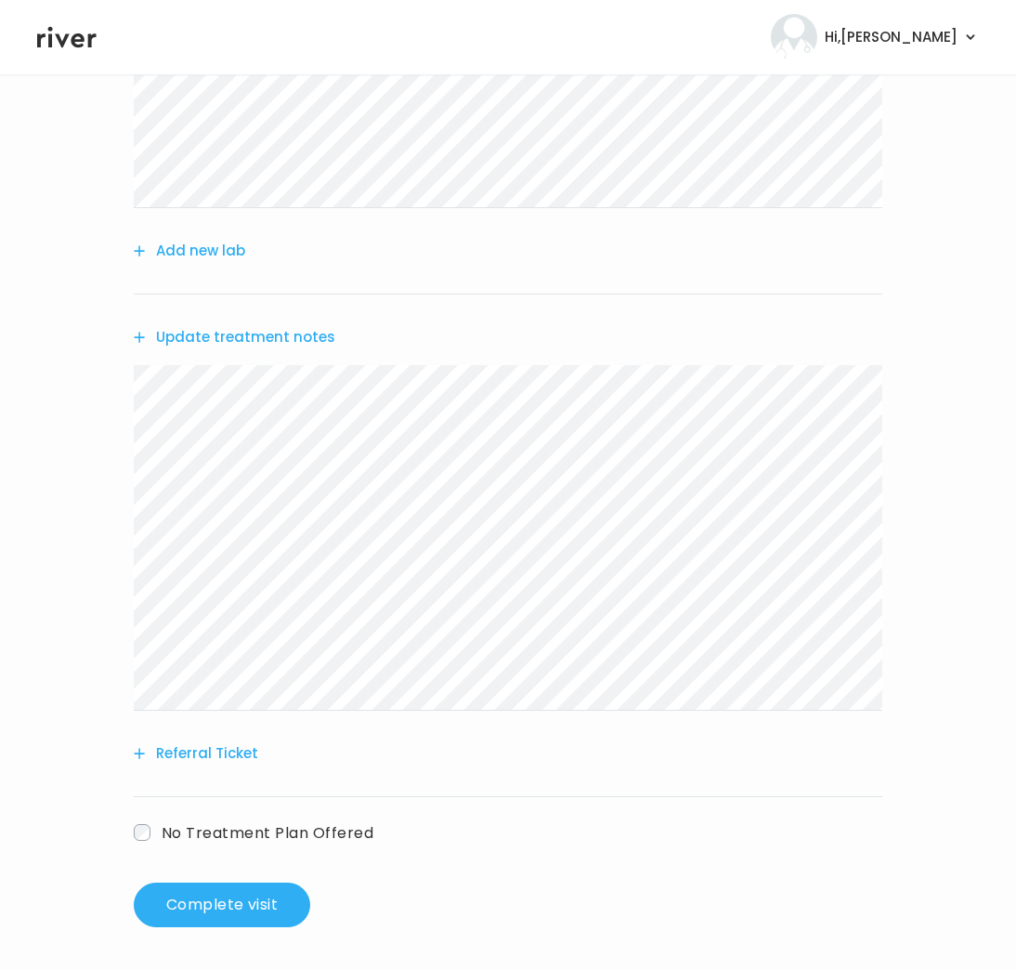
scroll to position [368, 0]
click at [277, 333] on button "Update treatment notes" at bounding box center [235, 335] width 202 height 26
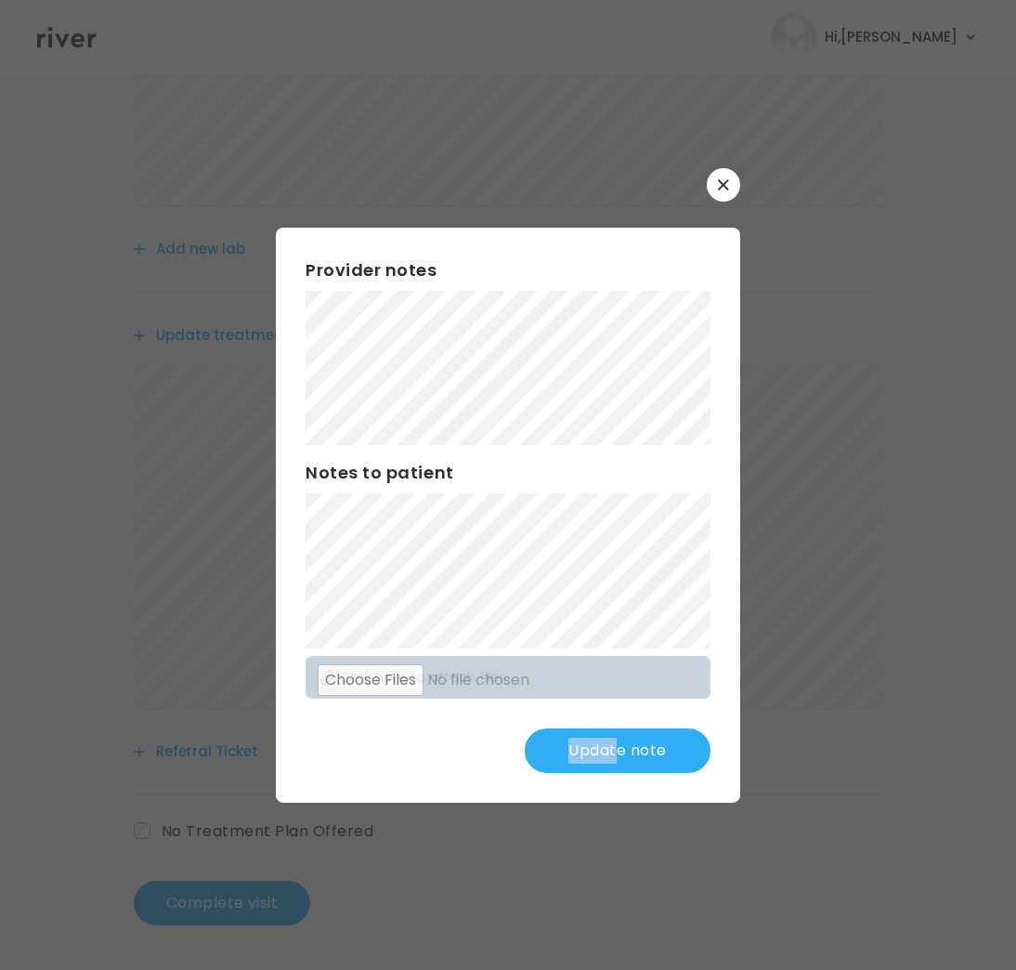
drag, startPoint x: 626, startPoint y: 721, endPoint x: 614, endPoint y: 752, distance: 33.8
click at [614, 752] on div "Provider notes Notes to patient Click here to attach files Update note" at bounding box center [508, 515] width 465 height 575
click at [609, 752] on button "Update note" at bounding box center [618, 750] width 186 height 45
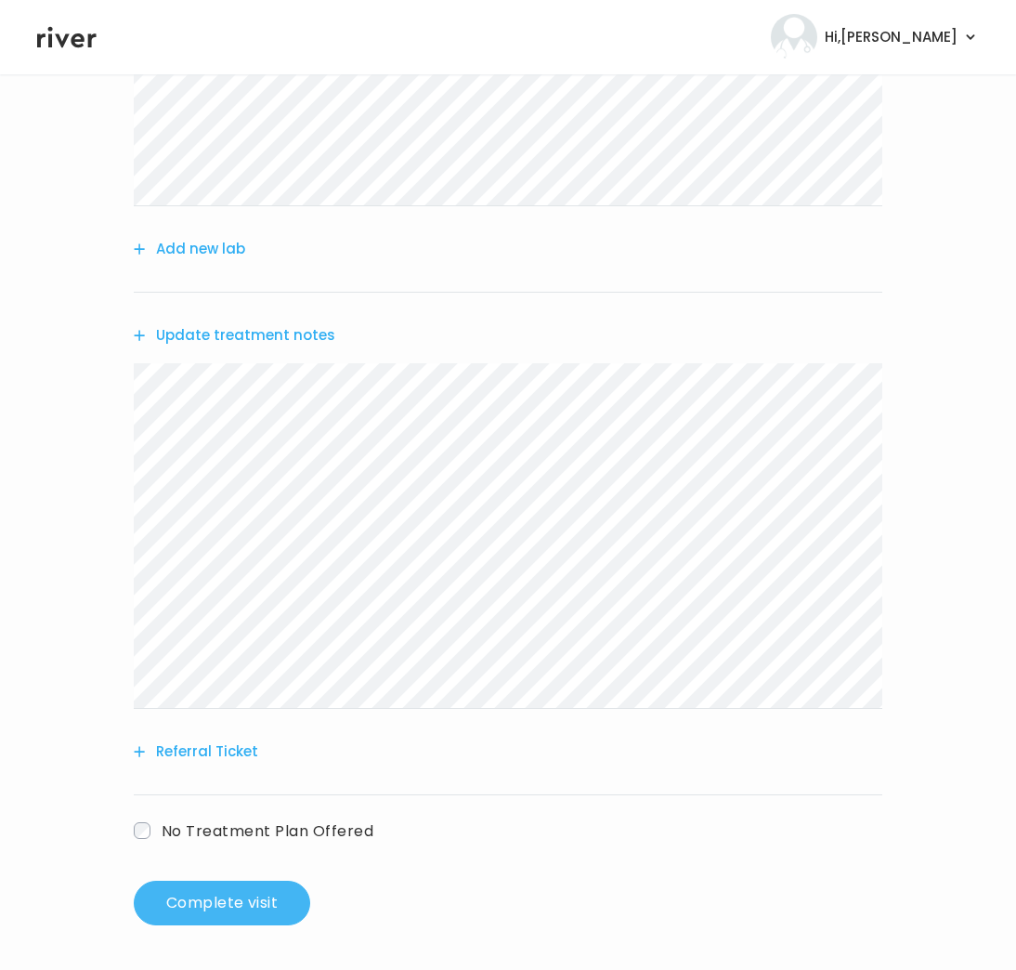
click at [251, 910] on button "Complete visit" at bounding box center [222, 903] width 177 height 45
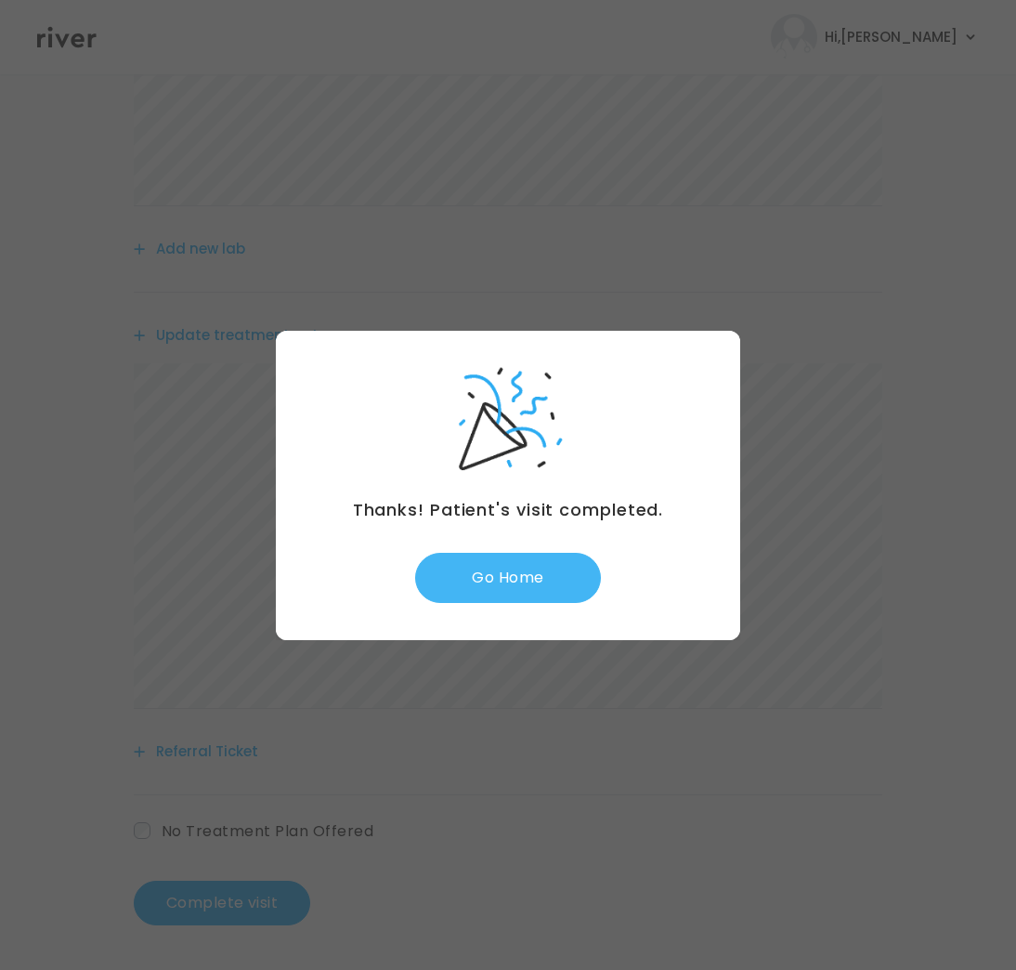
click at [499, 582] on button "Go Home" at bounding box center [508, 578] width 186 height 50
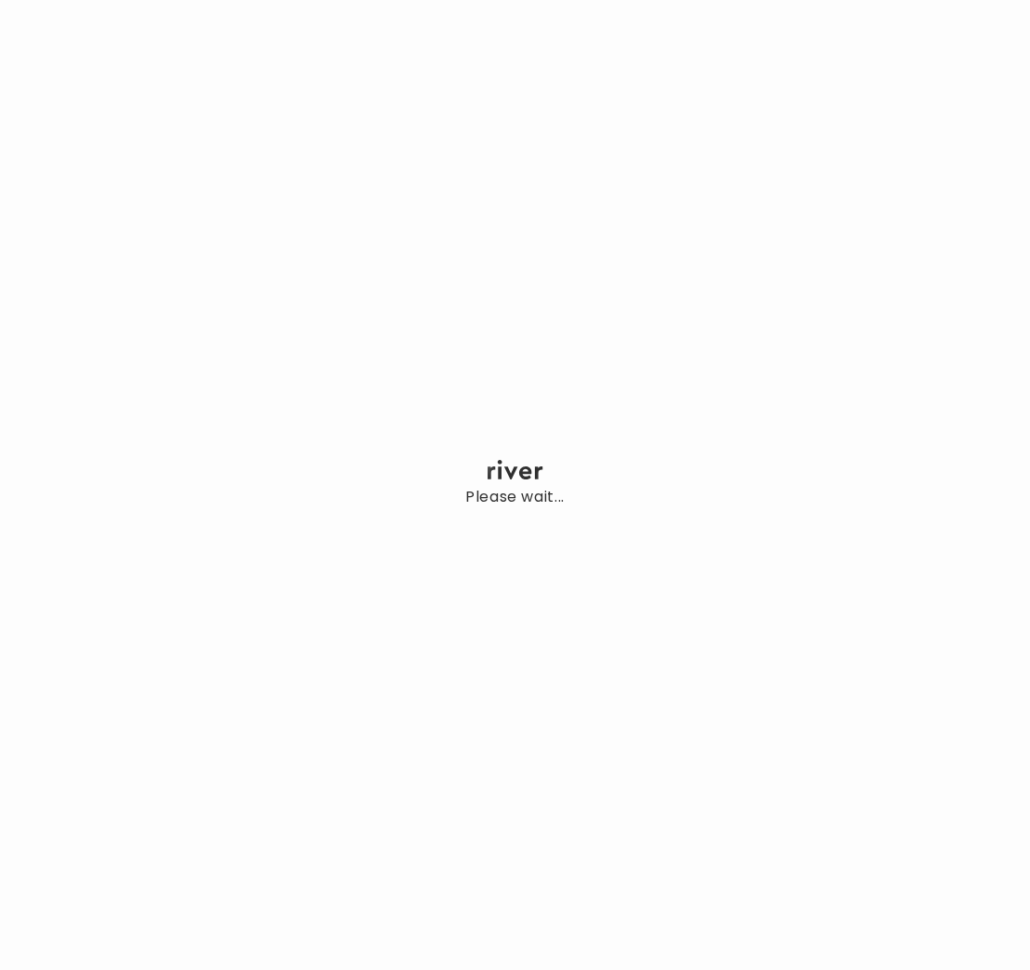
click at [883, 412] on div "Please wait..." at bounding box center [515, 485] width 1030 height 970
